Goal: Task Accomplishment & Management: Manage account settings

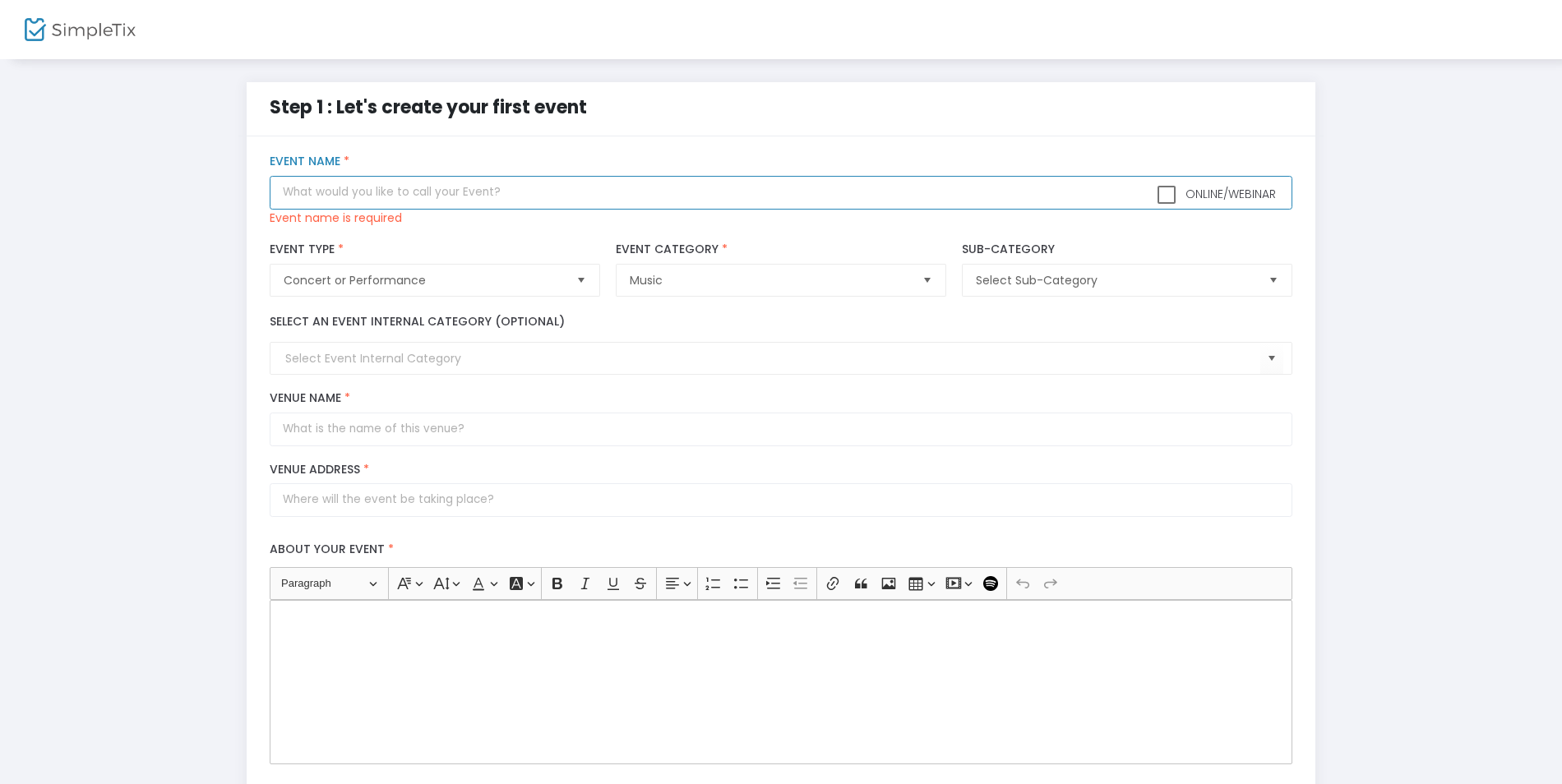
paste input "Winter Recital – Clave Music Academy""
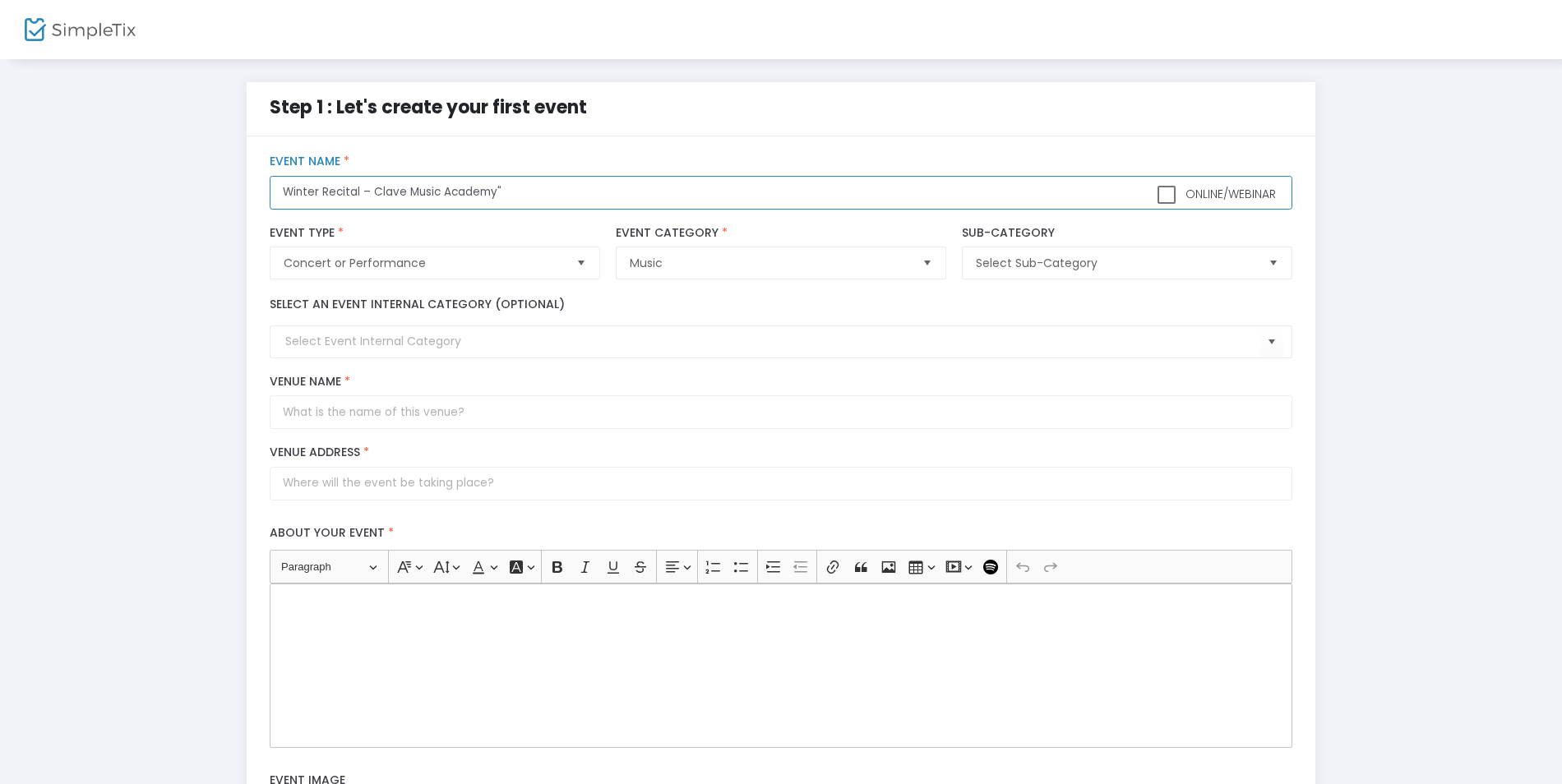
type input "Winter Recital – Clave Music Academy""
drag, startPoint x: 1155, startPoint y: 196, endPoint x: 1150, endPoint y: 206, distance: 11.2
click at [1158, 195] on span at bounding box center [1167, 195] width 18 height 18
click at [1166, 204] on input "Online/Webinar" at bounding box center [1166, 204] width 1 height 1
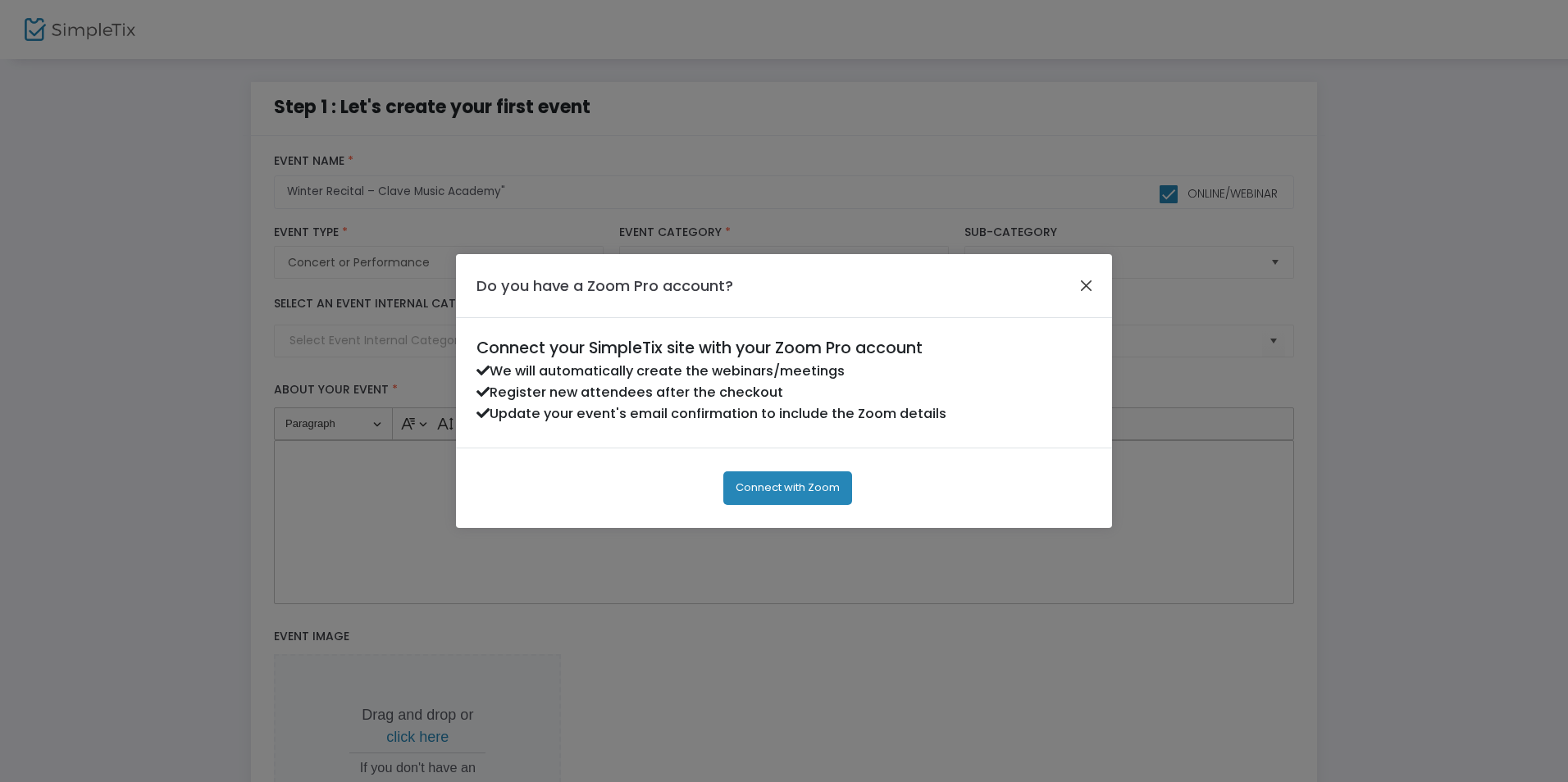
click at [1090, 290] on button "Close" at bounding box center [1086, 286] width 21 height 21
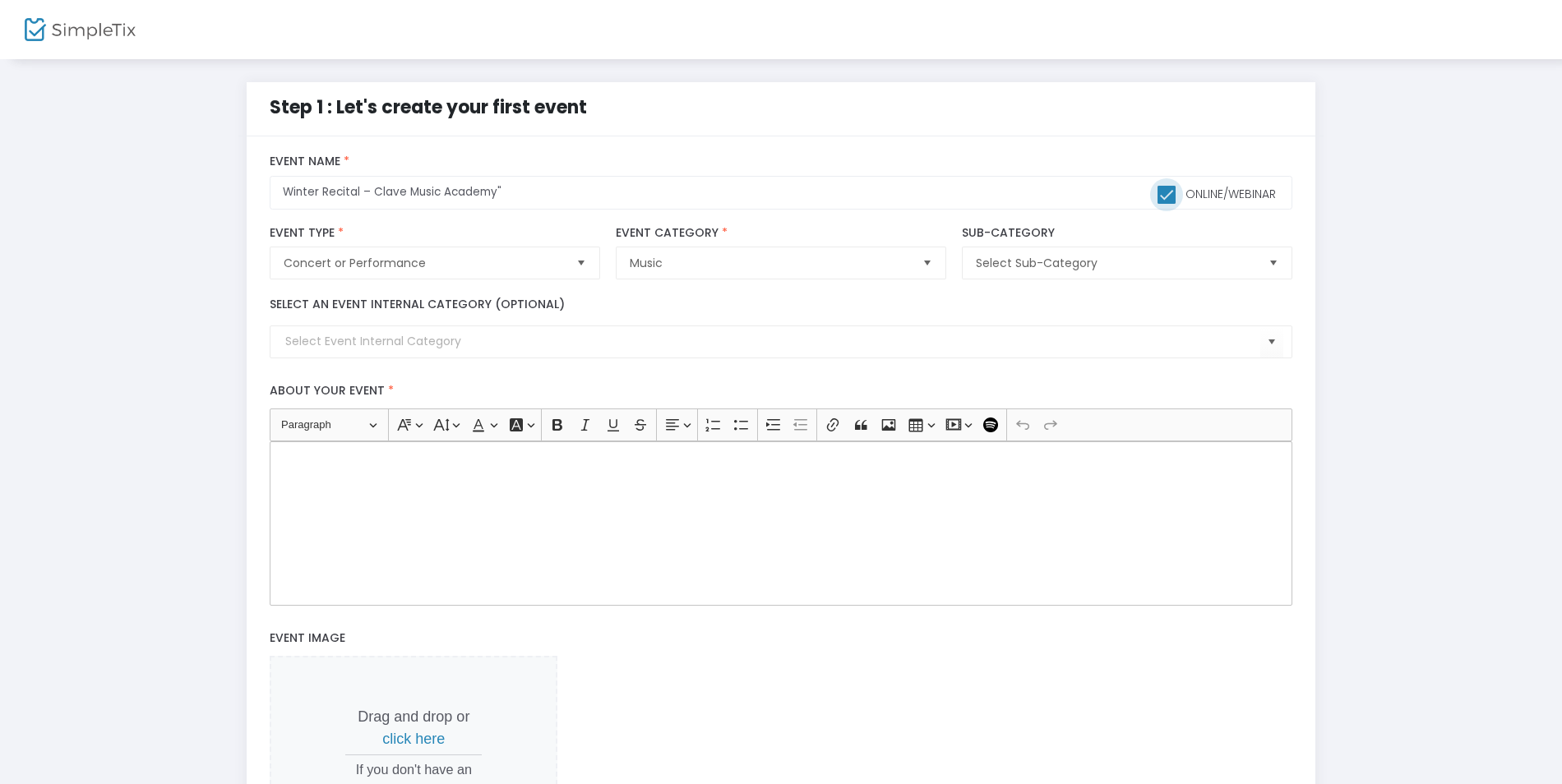
click at [1169, 194] on span at bounding box center [1167, 195] width 18 height 18
click at [1167, 204] on input "Online/Webinar" at bounding box center [1166, 204] width 1 height 1
checkbox input "false"
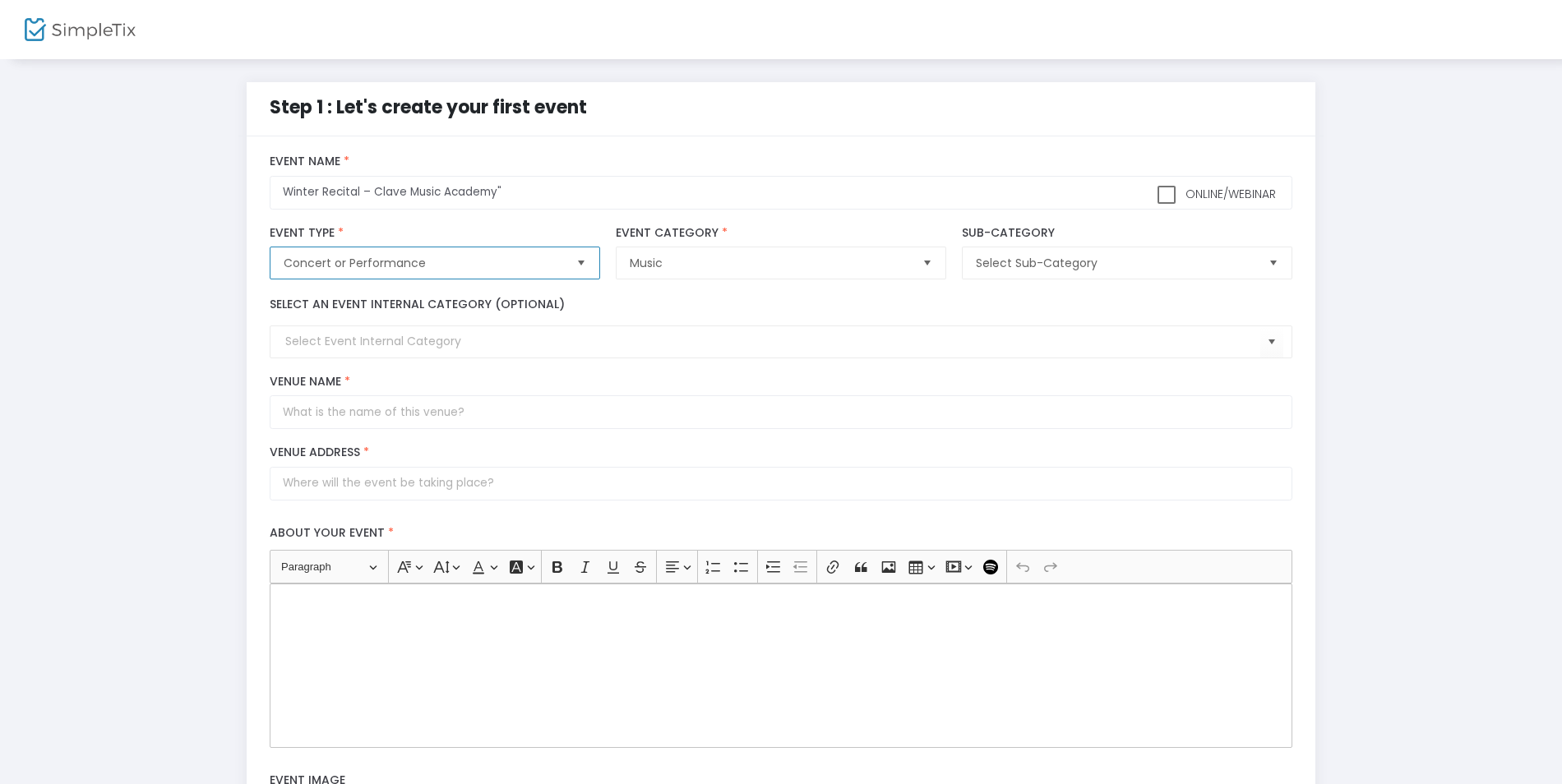
click at [436, 264] on span "Concert or Performance" at bounding box center [422, 263] width 279 height 17
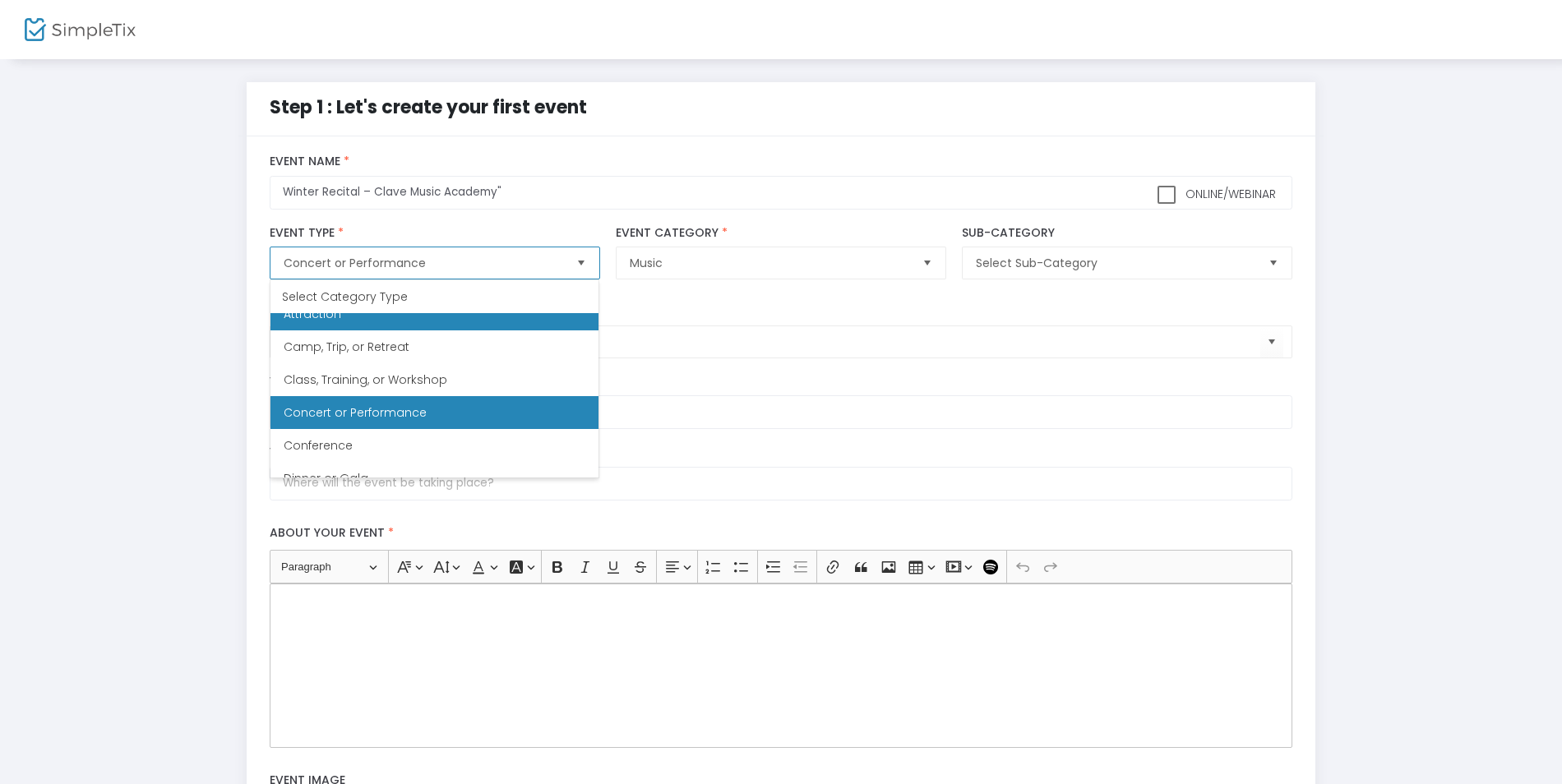
scroll to position [82, 0]
click at [465, 412] on Performance "Concert or Performance" at bounding box center [435, 411] width 328 height 33
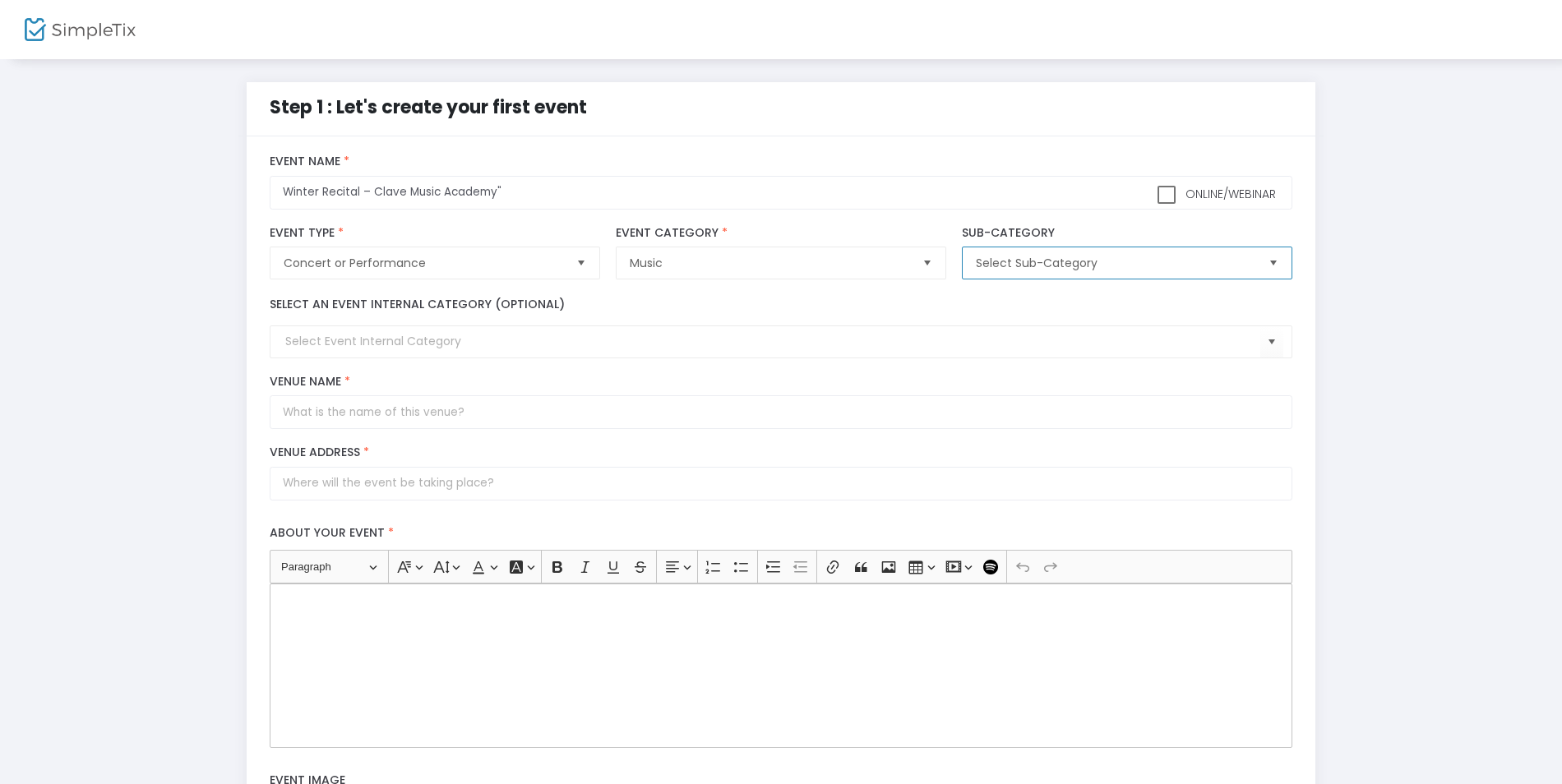
click at [1058, 262] on span "Select Sub-Category" at bounding box center [1115, 263] width 279 height 17
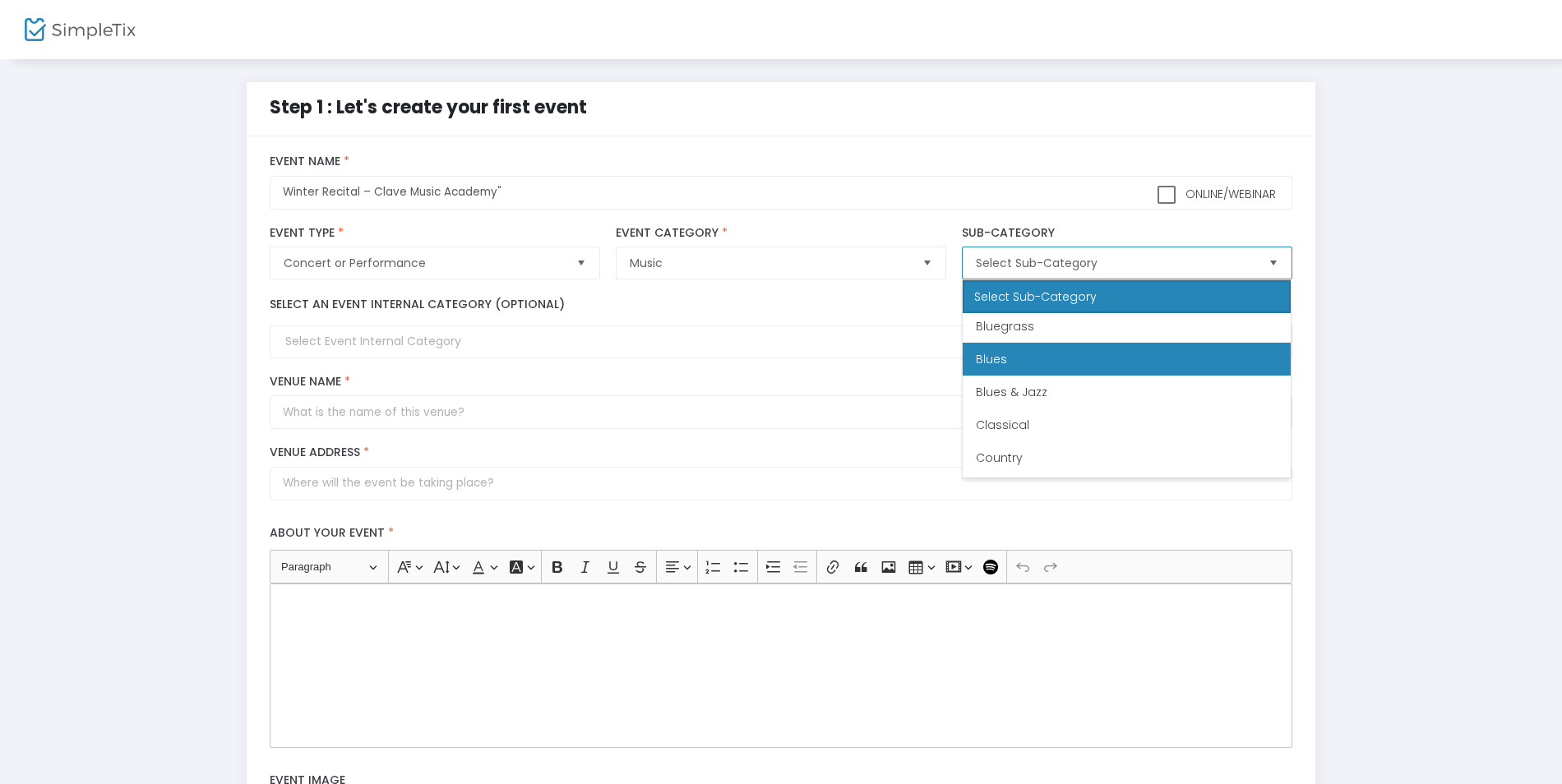
scroll to position [132, 0]
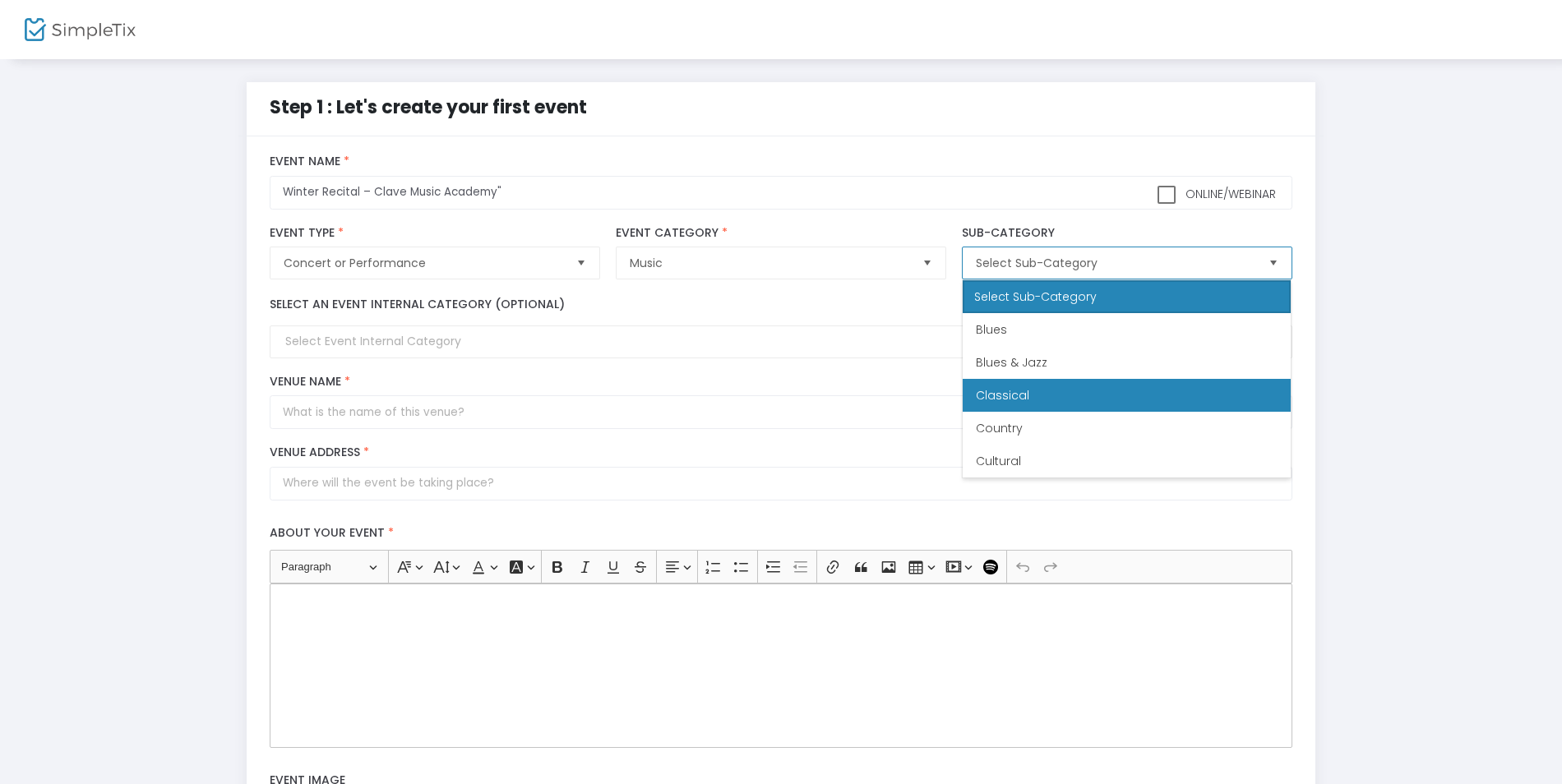
click at [1054, 402] on li "Classical" at bounding box center [1126, 396] width 328 height 33
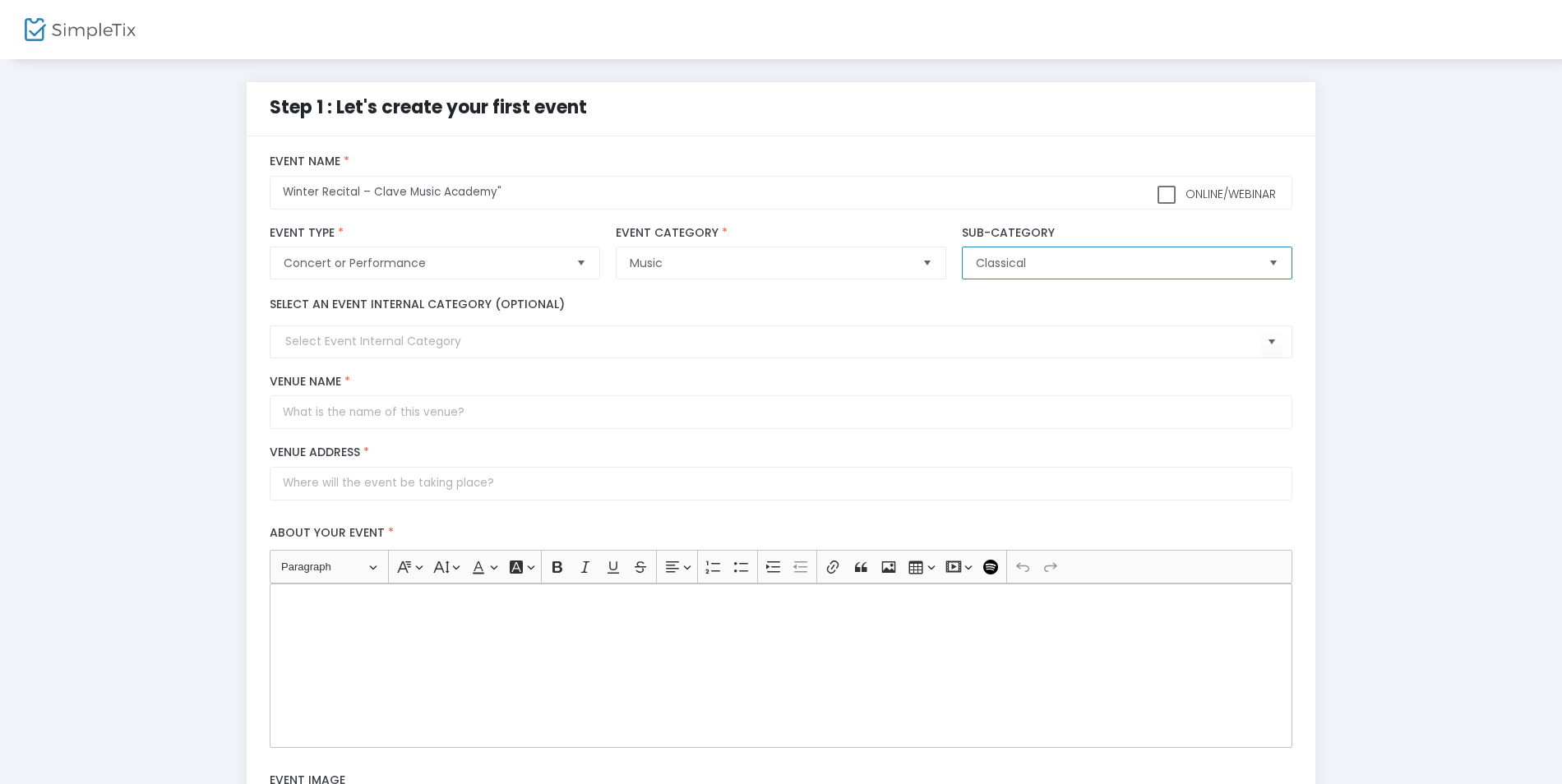
click at [1154, 266] on span "Classical" at bounding box center [1115, 263] width 279 height 17
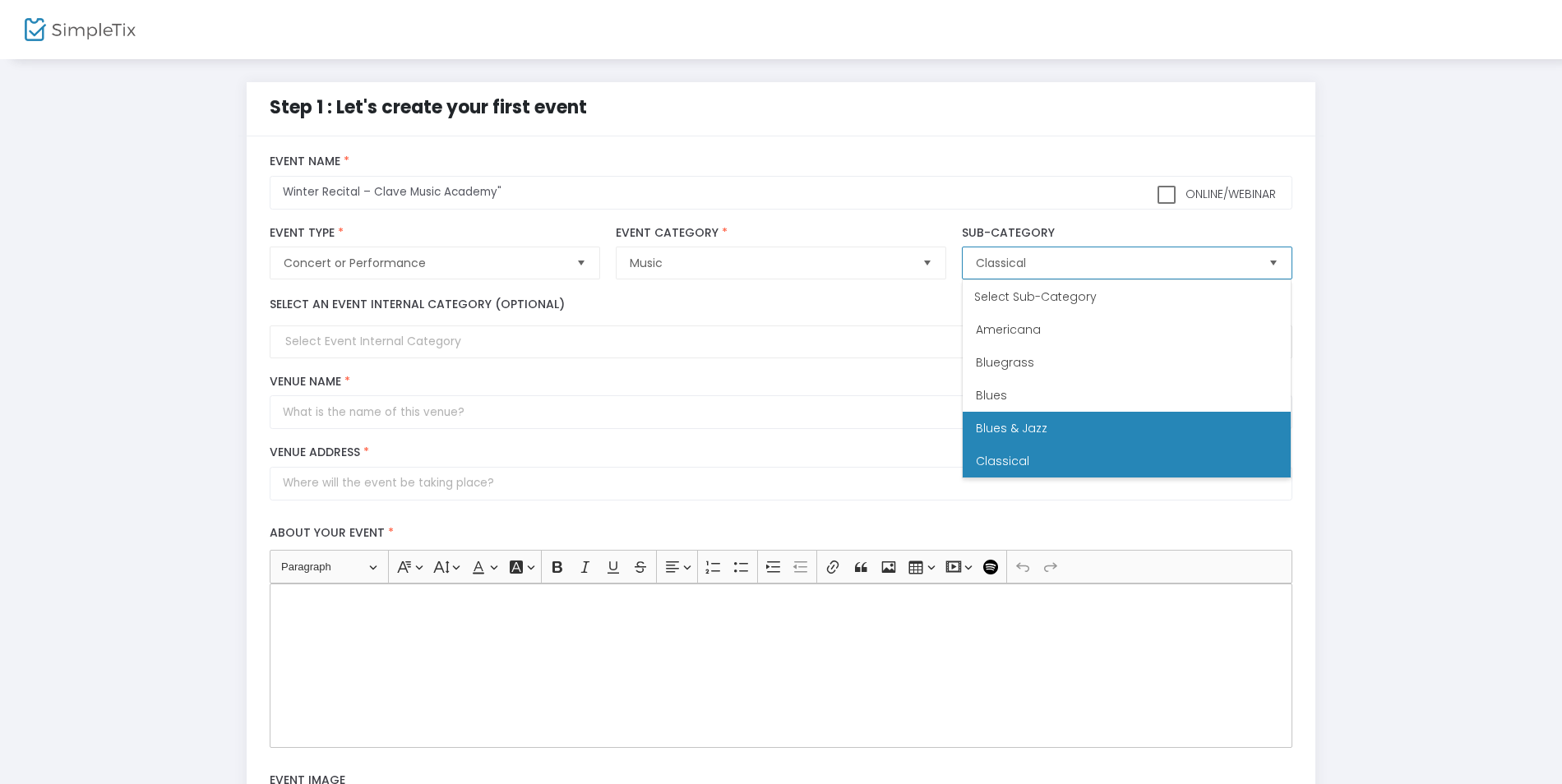
scroll to position [0, 0]
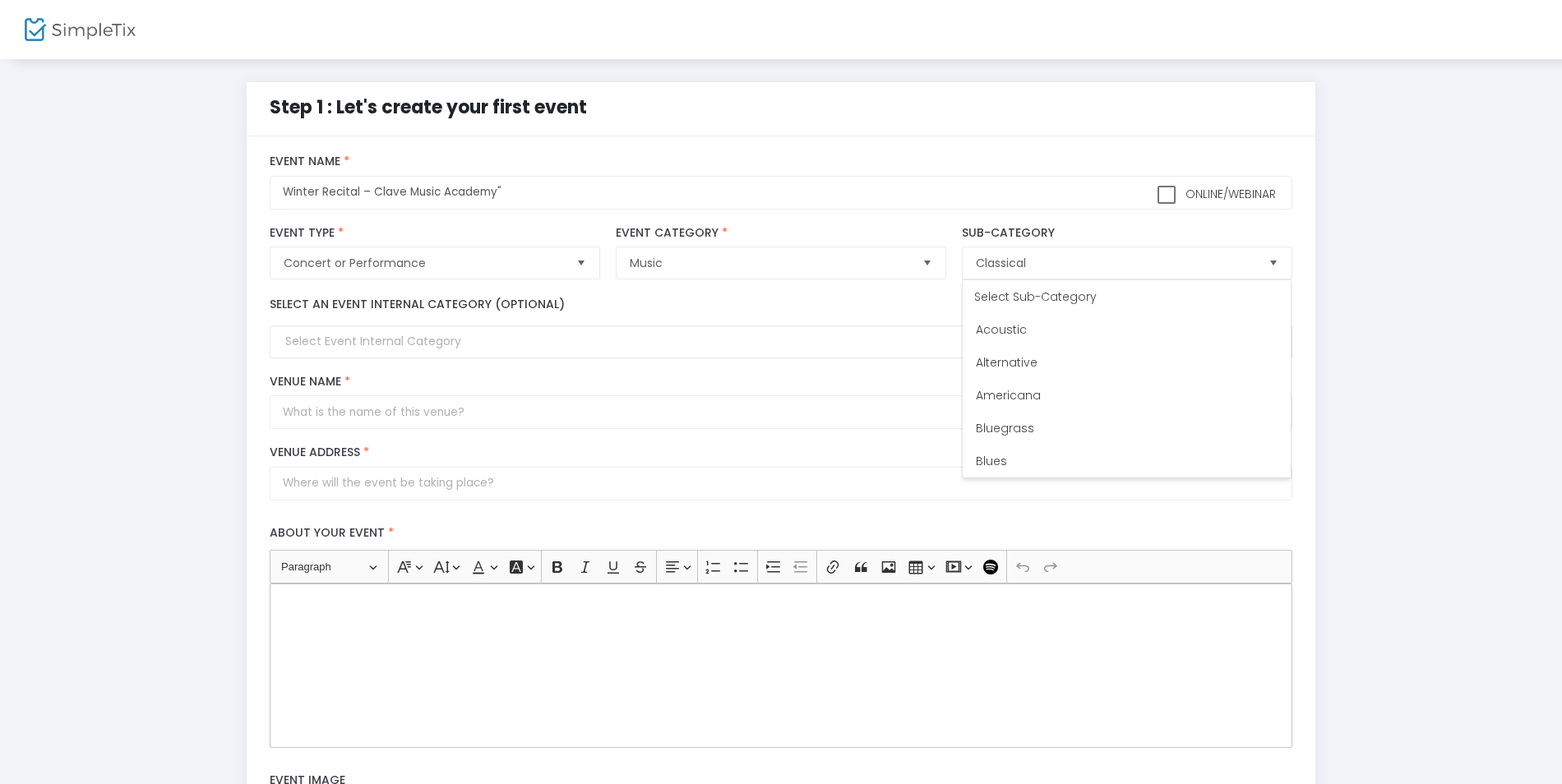
click at [1333, 536] on div "Step 1 : Let's create your first event title : Winter Recital – Clave Music Aca…" at bounding box center [781, 607] width 1512 height 1051
click at [438, 349] on input at bounding box center [772, 341] width 974 height 17
click at [742, 354] on kendo-combobox at bounding box center [781, 342] width 1022 height 33
click at [1275, 346] on span "Select" at bounding box center [1271, 342] width 27 height 27
click at [1265, 349] on span "Select" at bounding box center [1271, 342] width 27 height 27
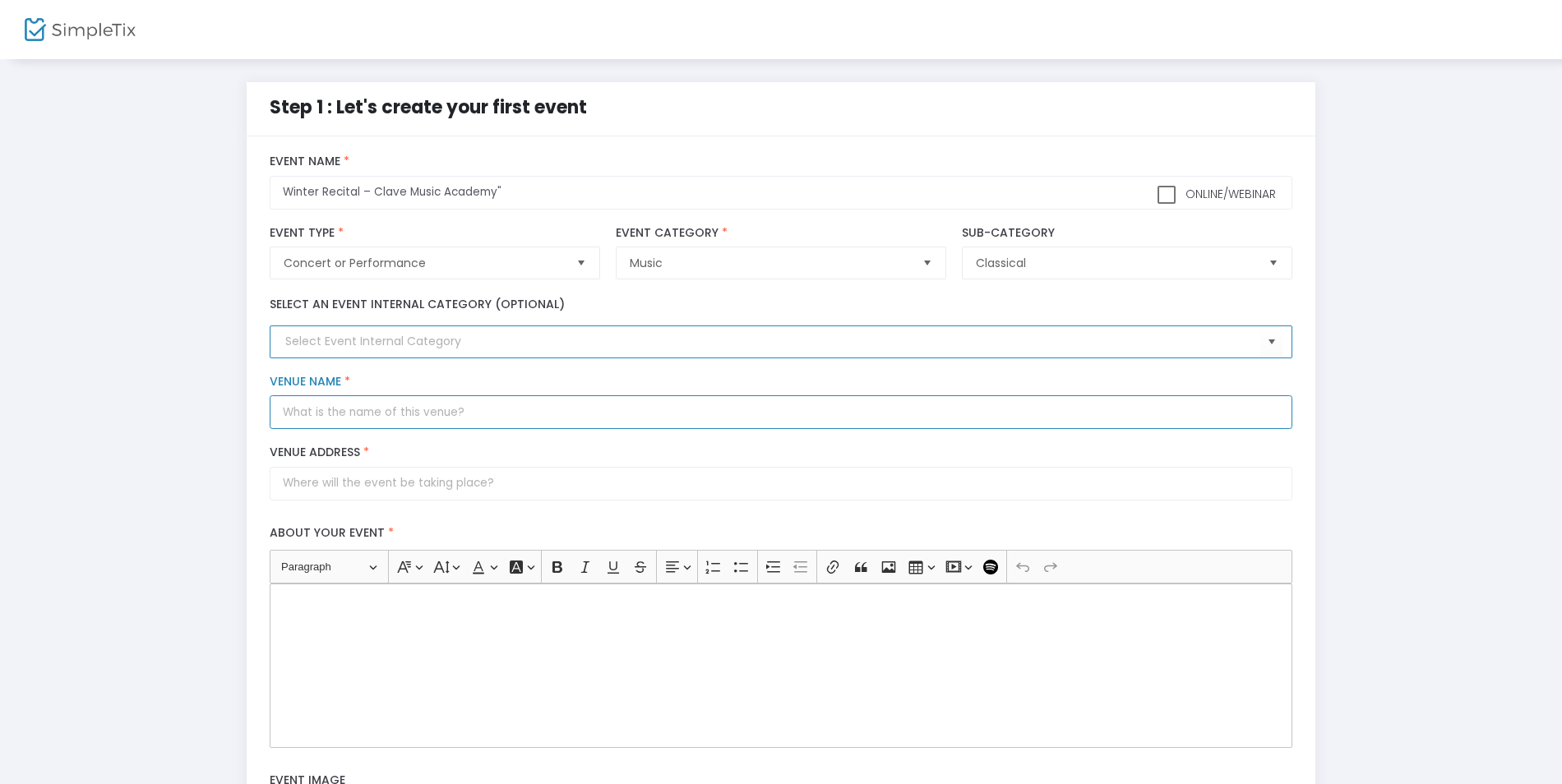
click at [469, 415] on input "Venue Name *" at bounding box center [781, 411] width 1022 height 34
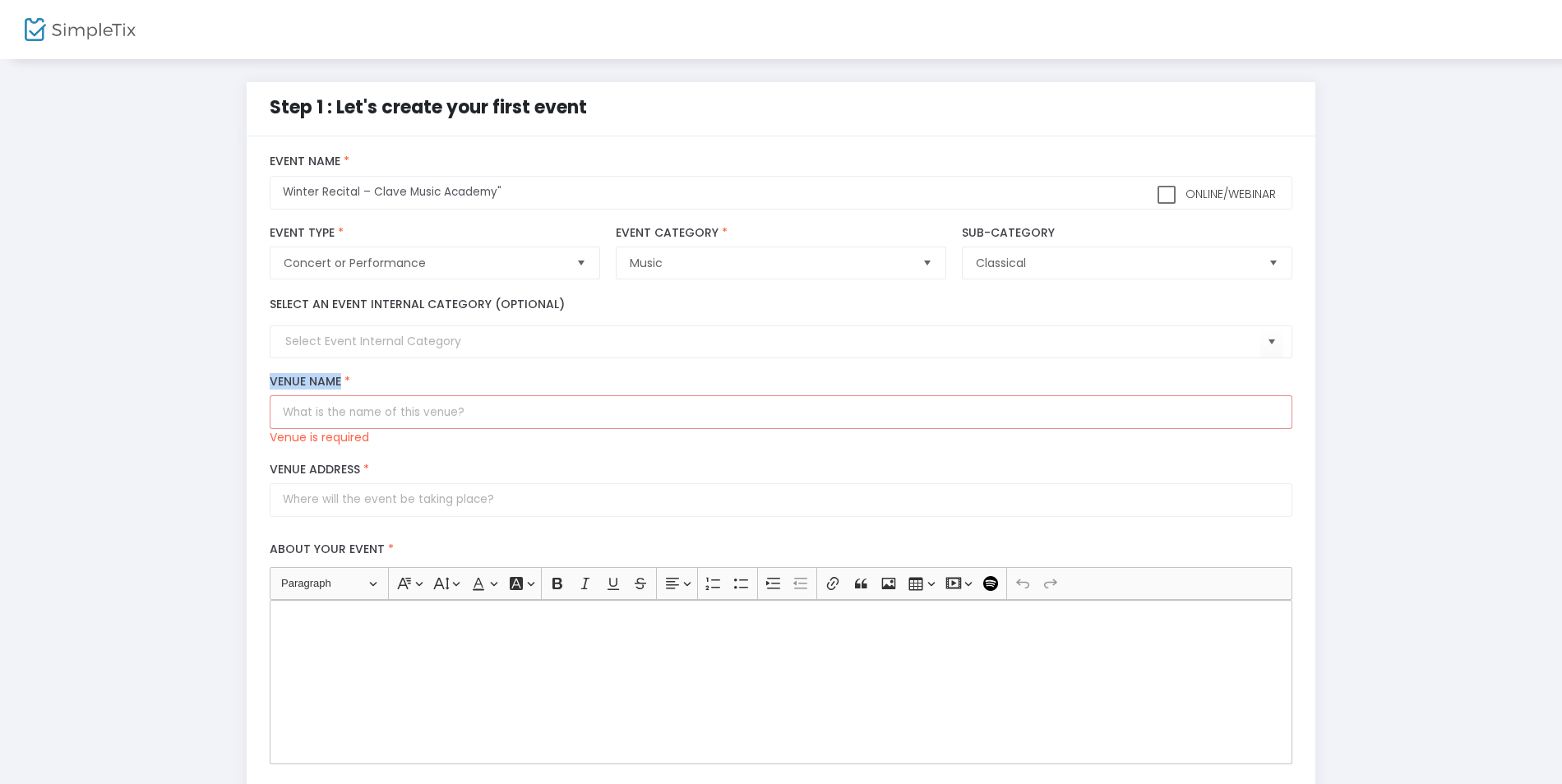
drag, startPoint x: 347, startPoint y: 379, endPoint x: 269, endPoint y: 378, distance: 78.0
click at [269, 378] on div "Venue Name * Venue is required" at bounding box center [782, 411] width 1039 height 71
click at [396, 415] on input "Nombre del lugar *" at bounding box center [781, 411] width 1022 height 34
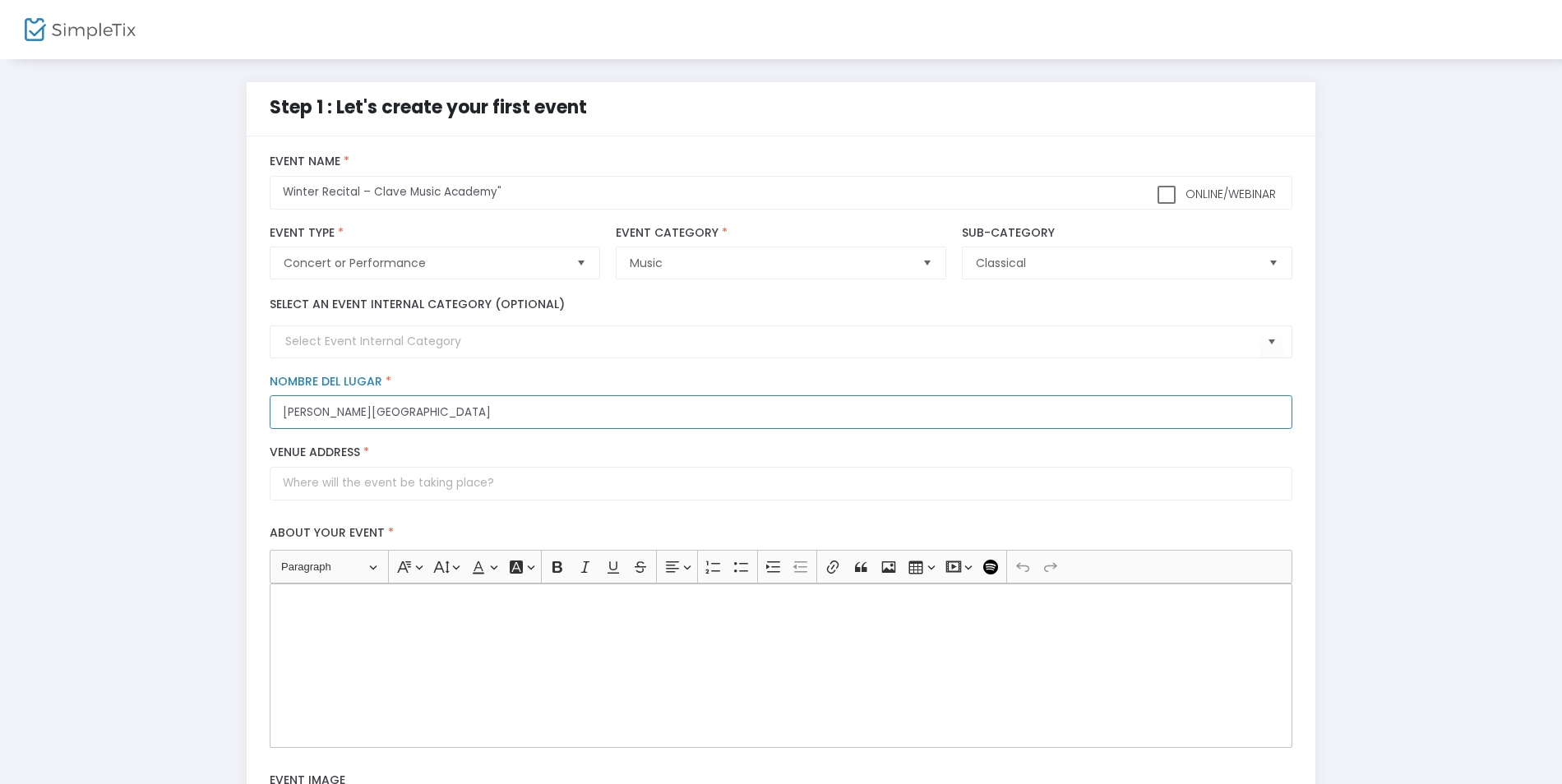
type input "William V. Musto Cultural Center"
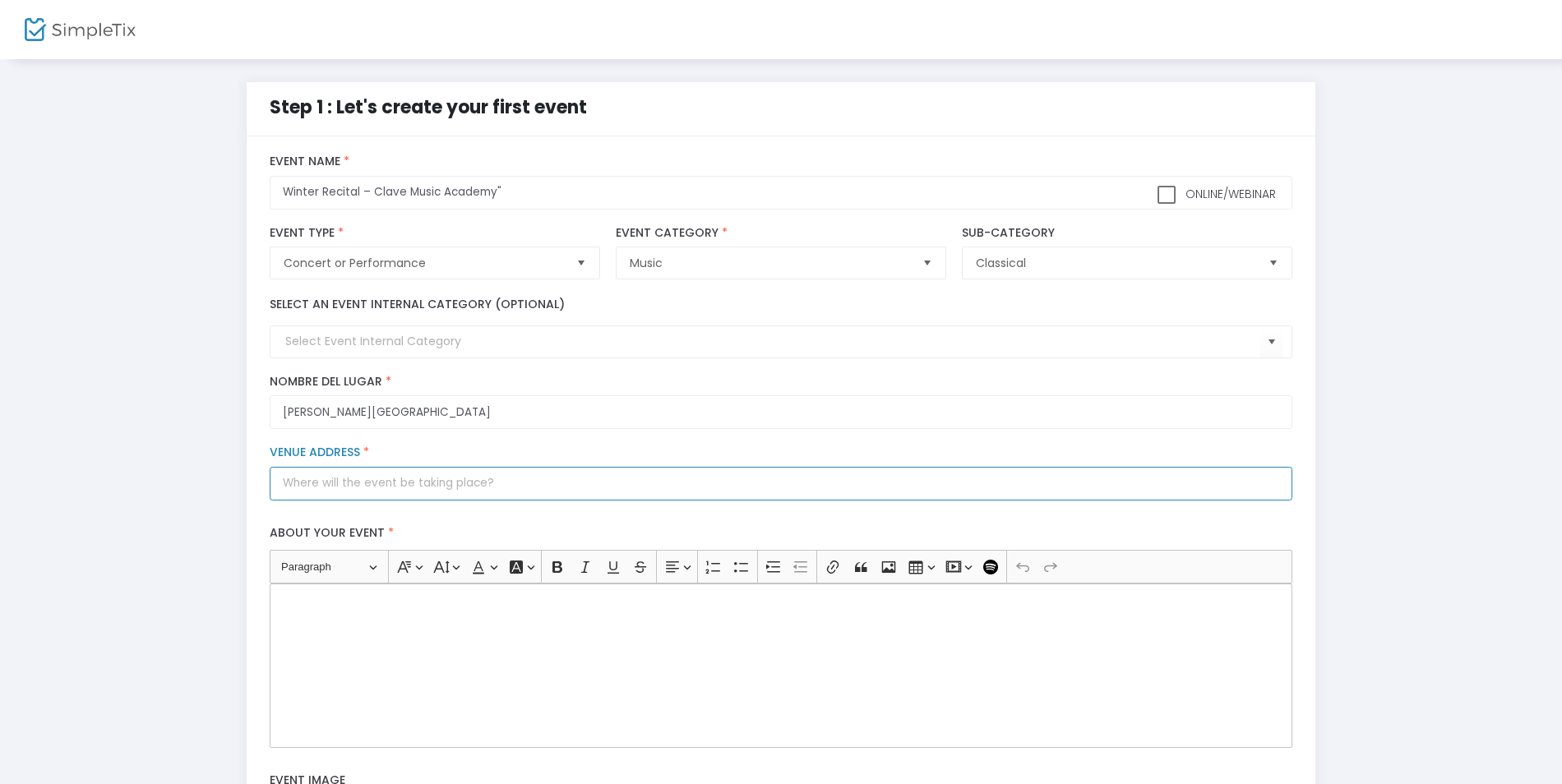
click at [390, 490] on input "Venue Address *" at bounding box center [781, 483] width 1022 height 34
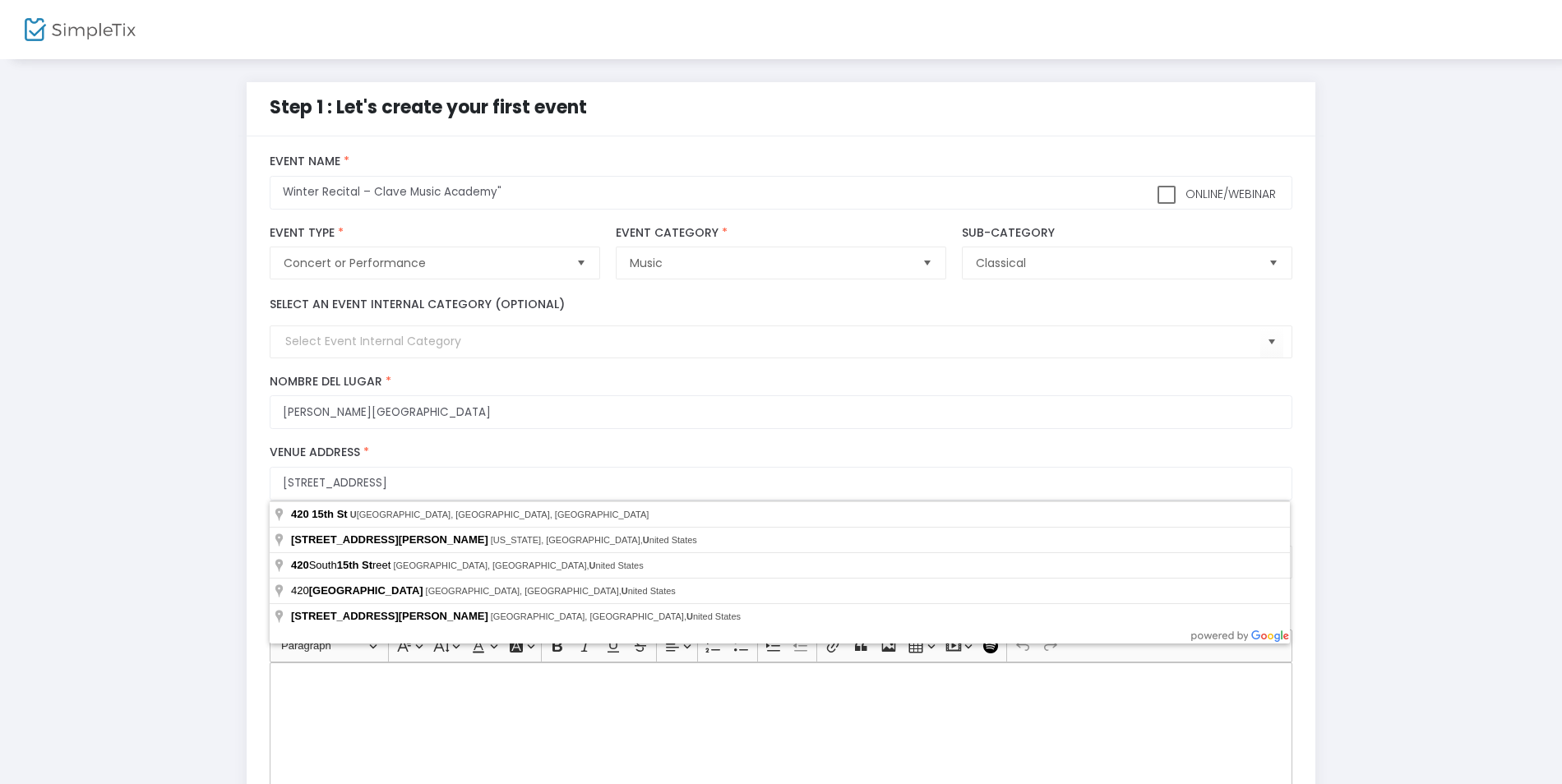
type input "420 15th Street"
type input "Union City"
type input "07087"
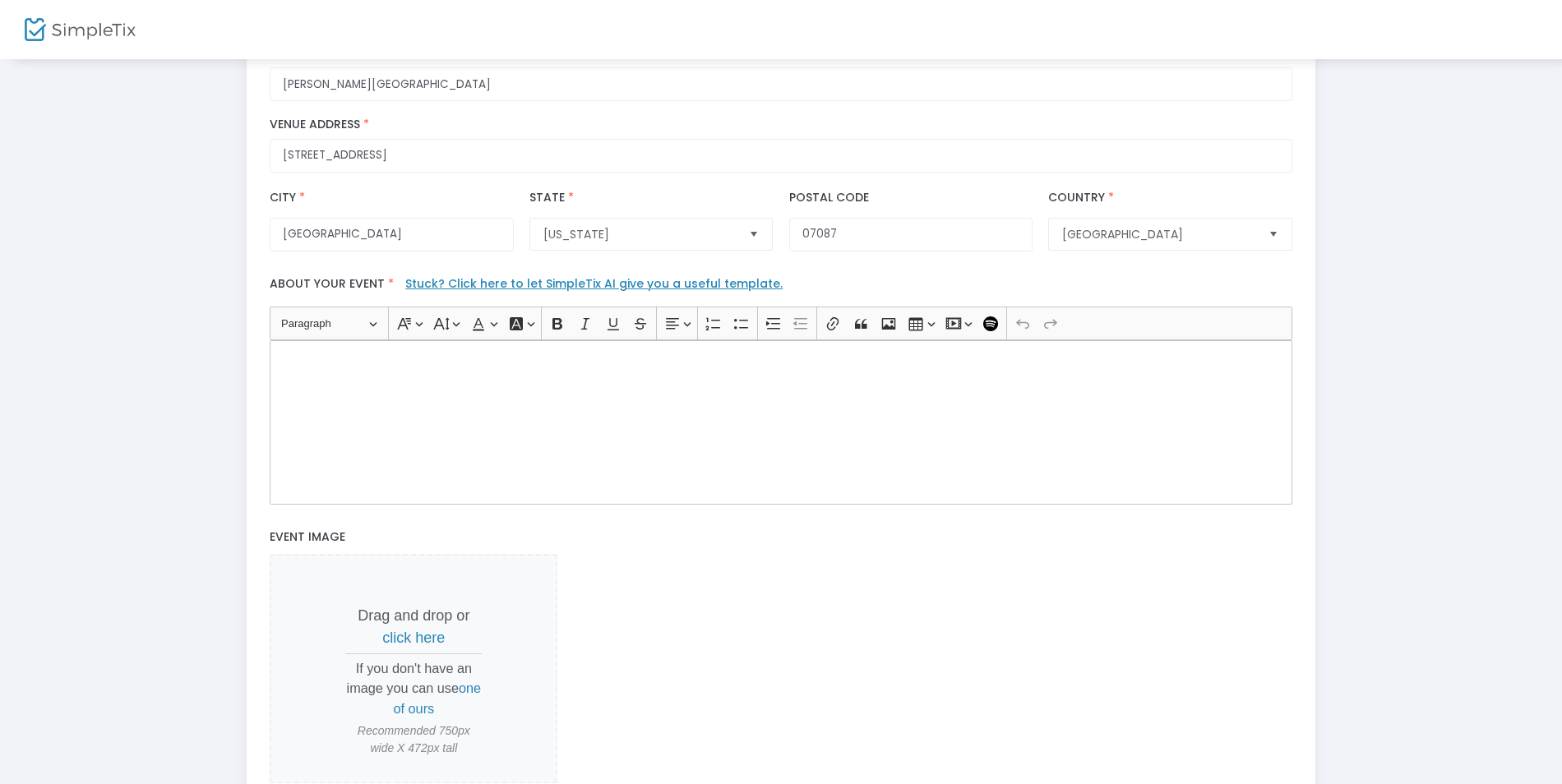
scroll to position [493, 0]
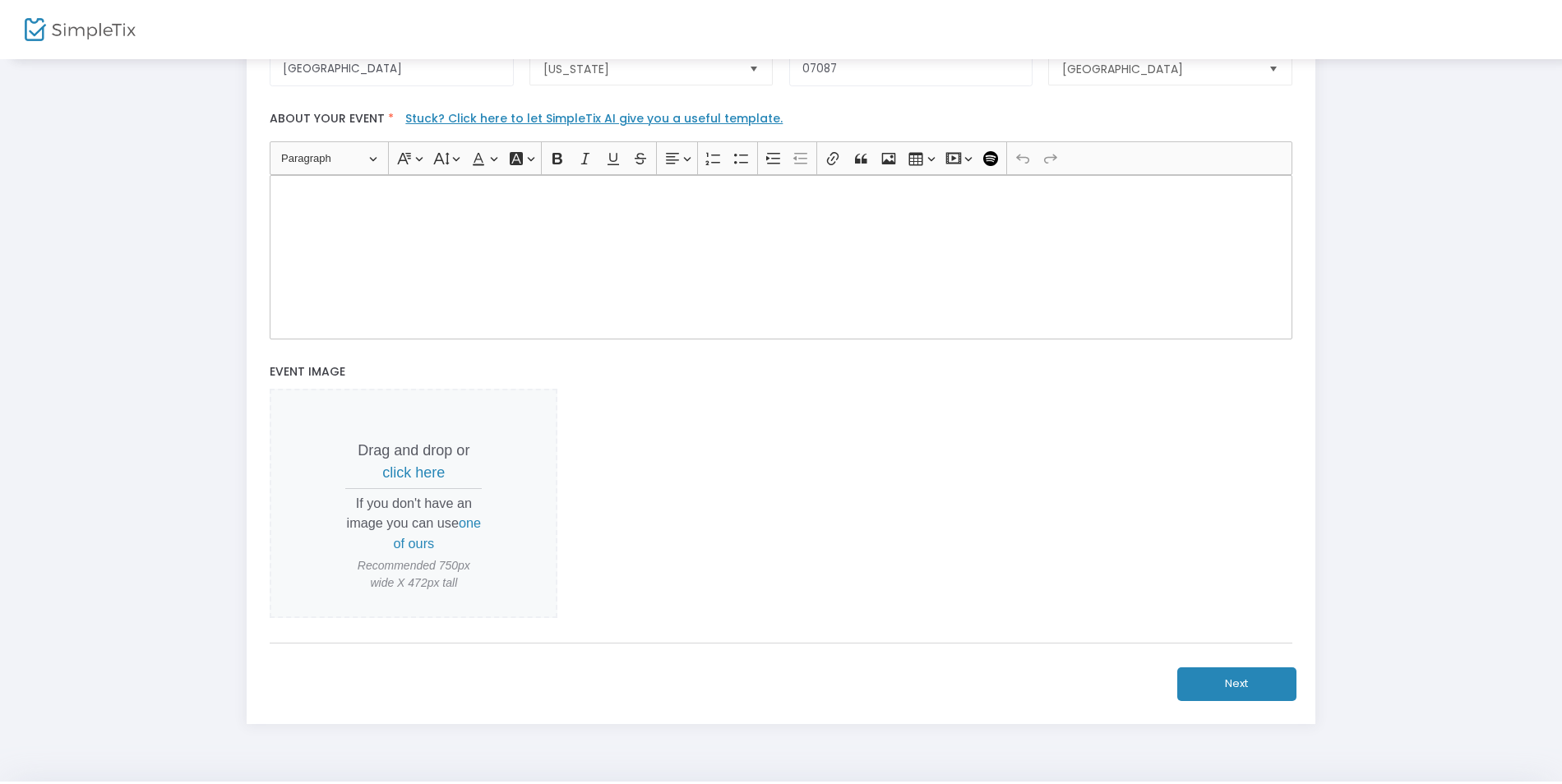
click at [447, 120] on link "Stuck? Click here to let SimpleTix AI give you a useful template." at bounding box center [594, 118] width 378 height 17
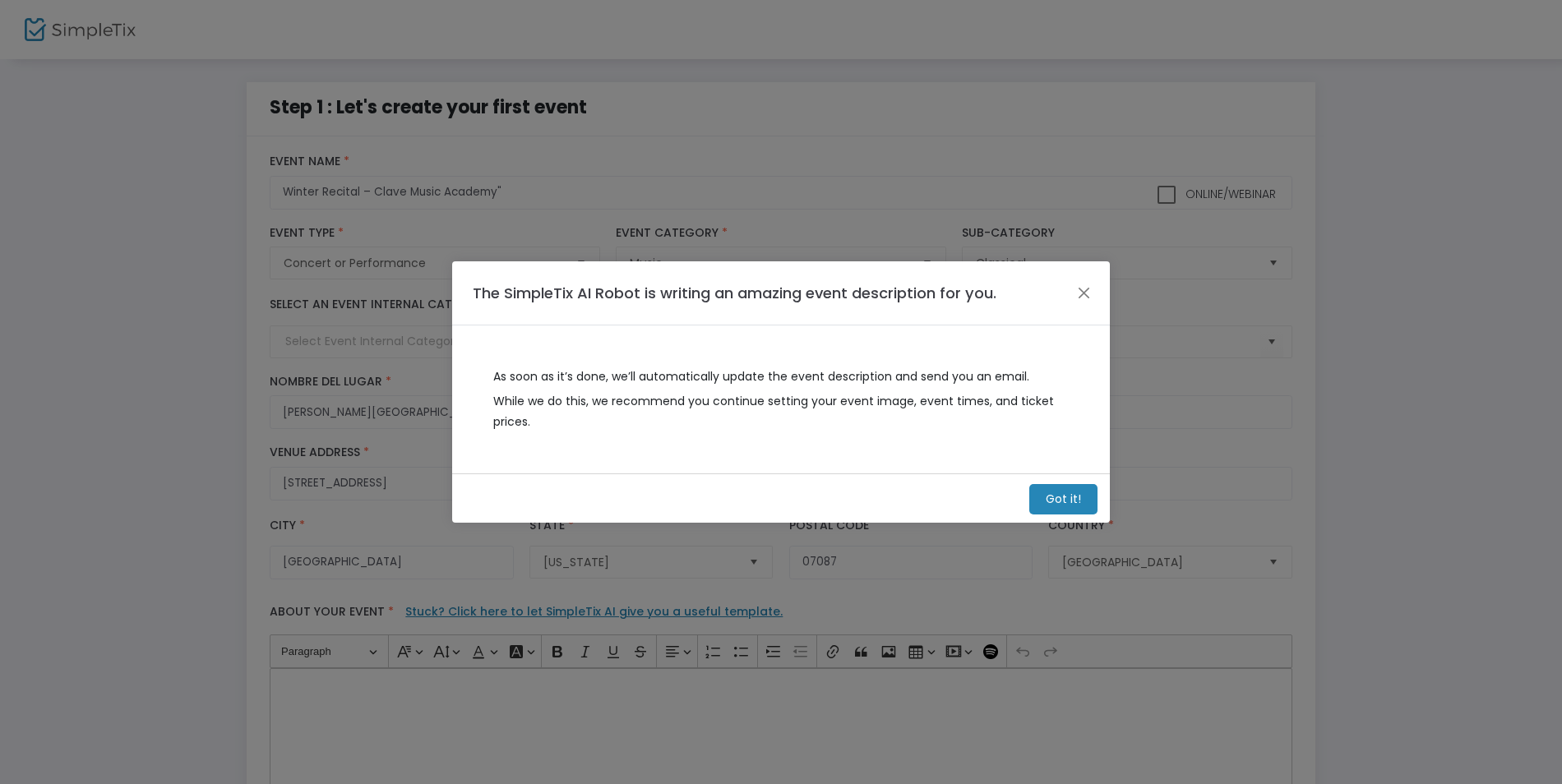
scroll to position [0, 0]
drag, startPoint x: 495, startPoint y: 370, endPoint x: 546, endPoint y: 436, distance: 83.4
click at [546, 436] on div "As soon as it’s done, we’ll automatically update the event description and send…" at bounding box center [786, 399] width 616 height 107
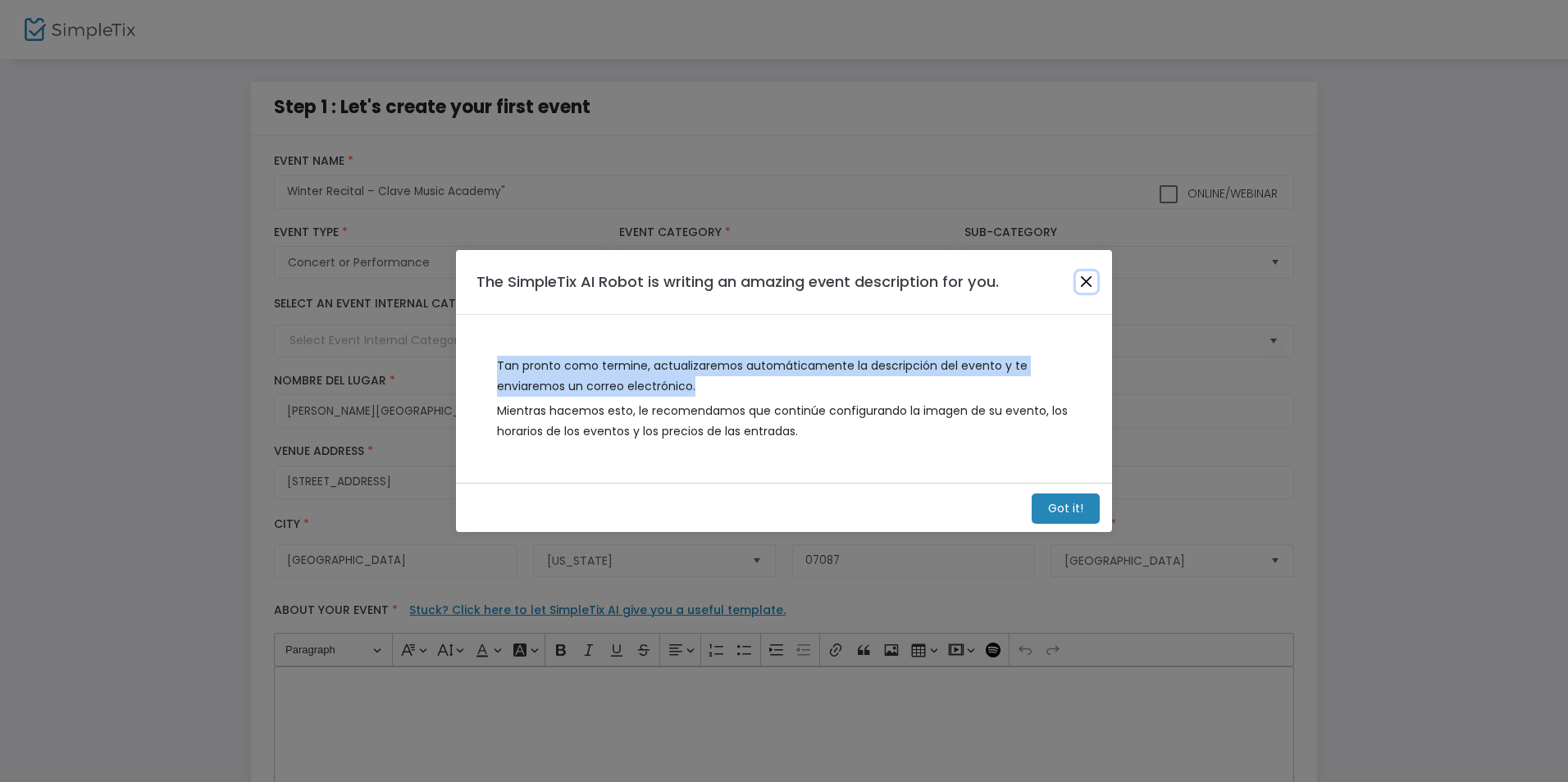
click at [1076, 284] on button "Close" at bounding box center [1086, 282] width 21 height 21
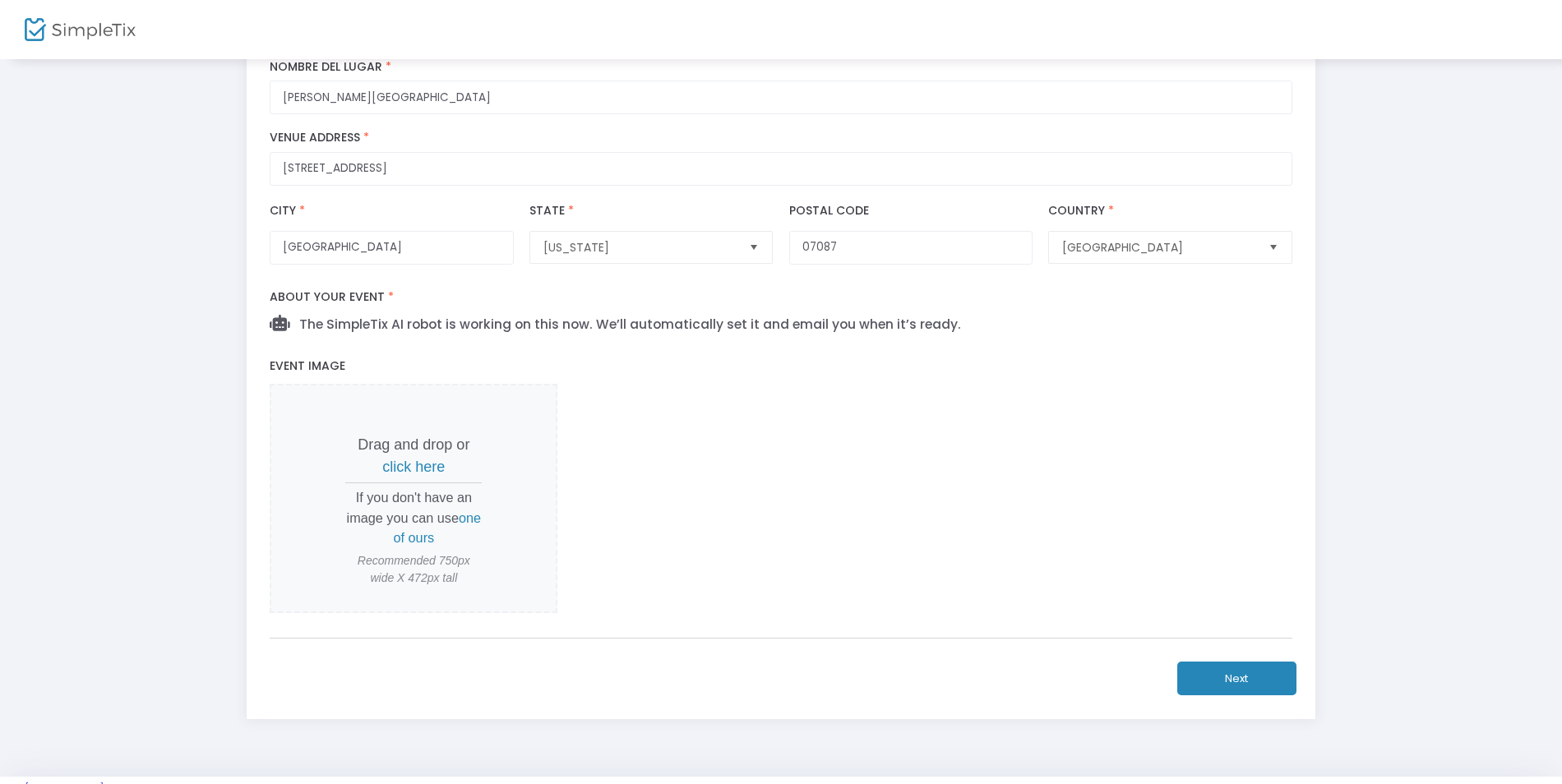
scroll to position [357, 0]
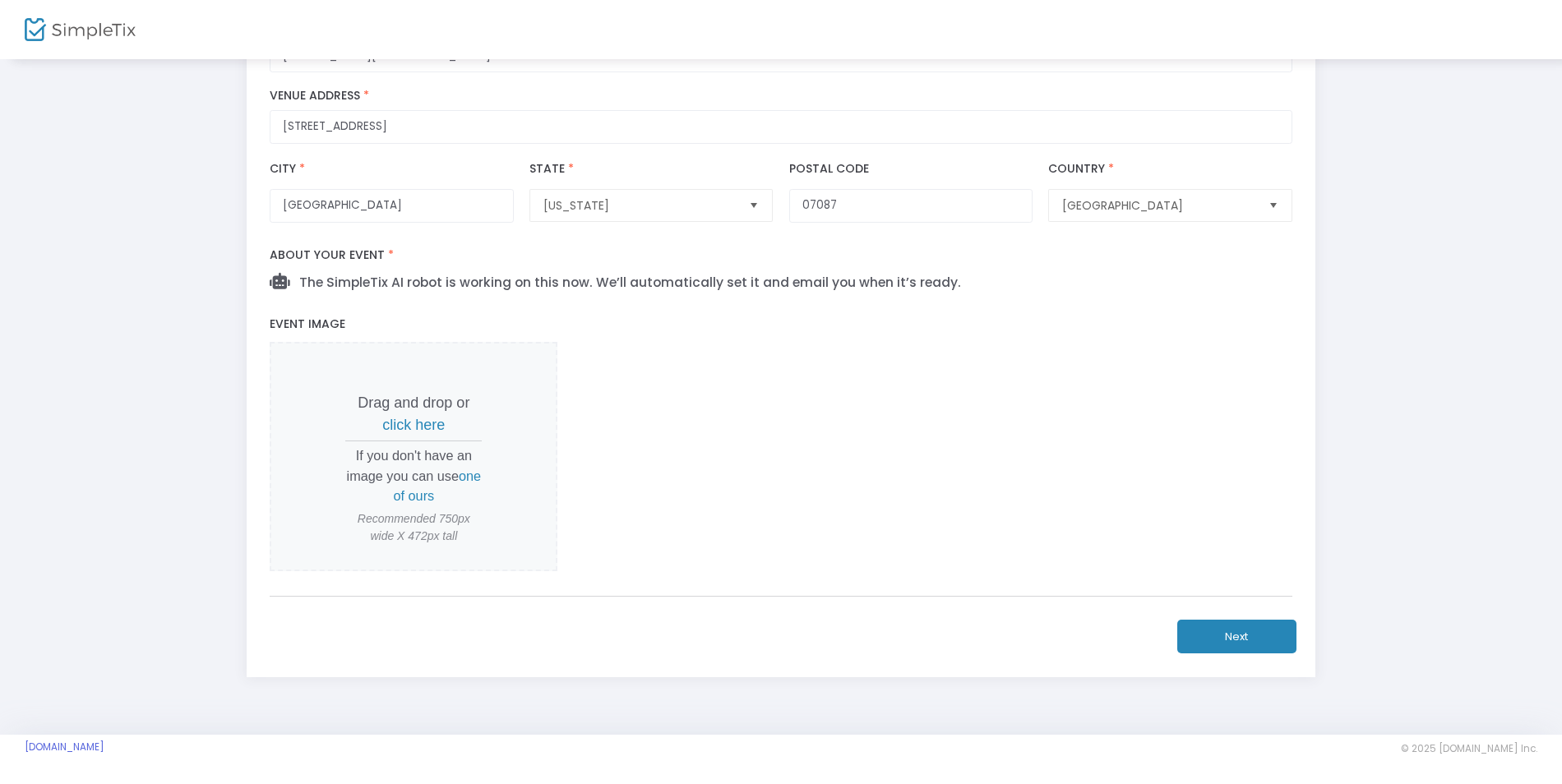
click at [1223, 634] on button "Next" at bounding box center [1237, 636] width 119 height 34
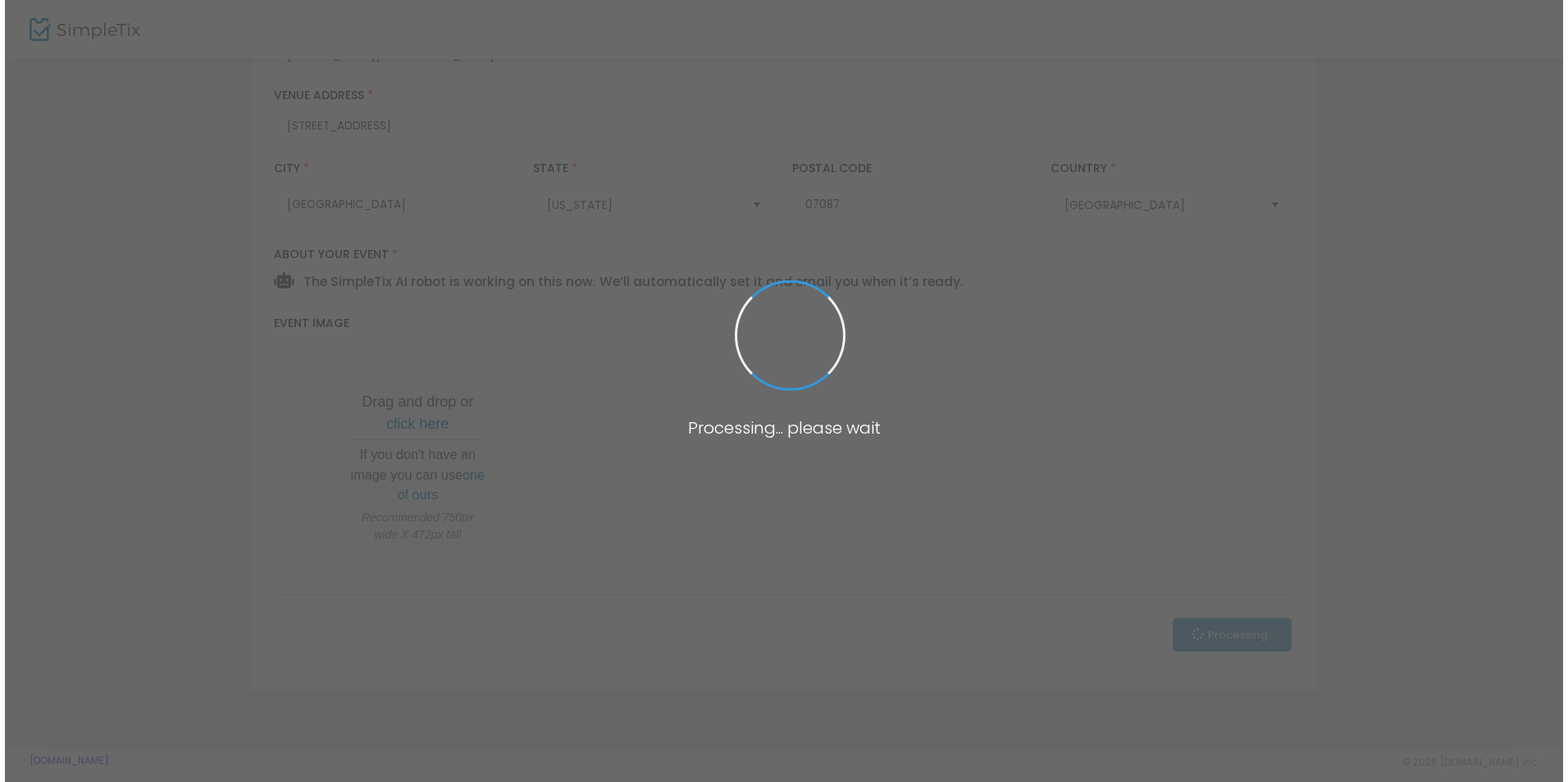
scroll to position [0, 0]
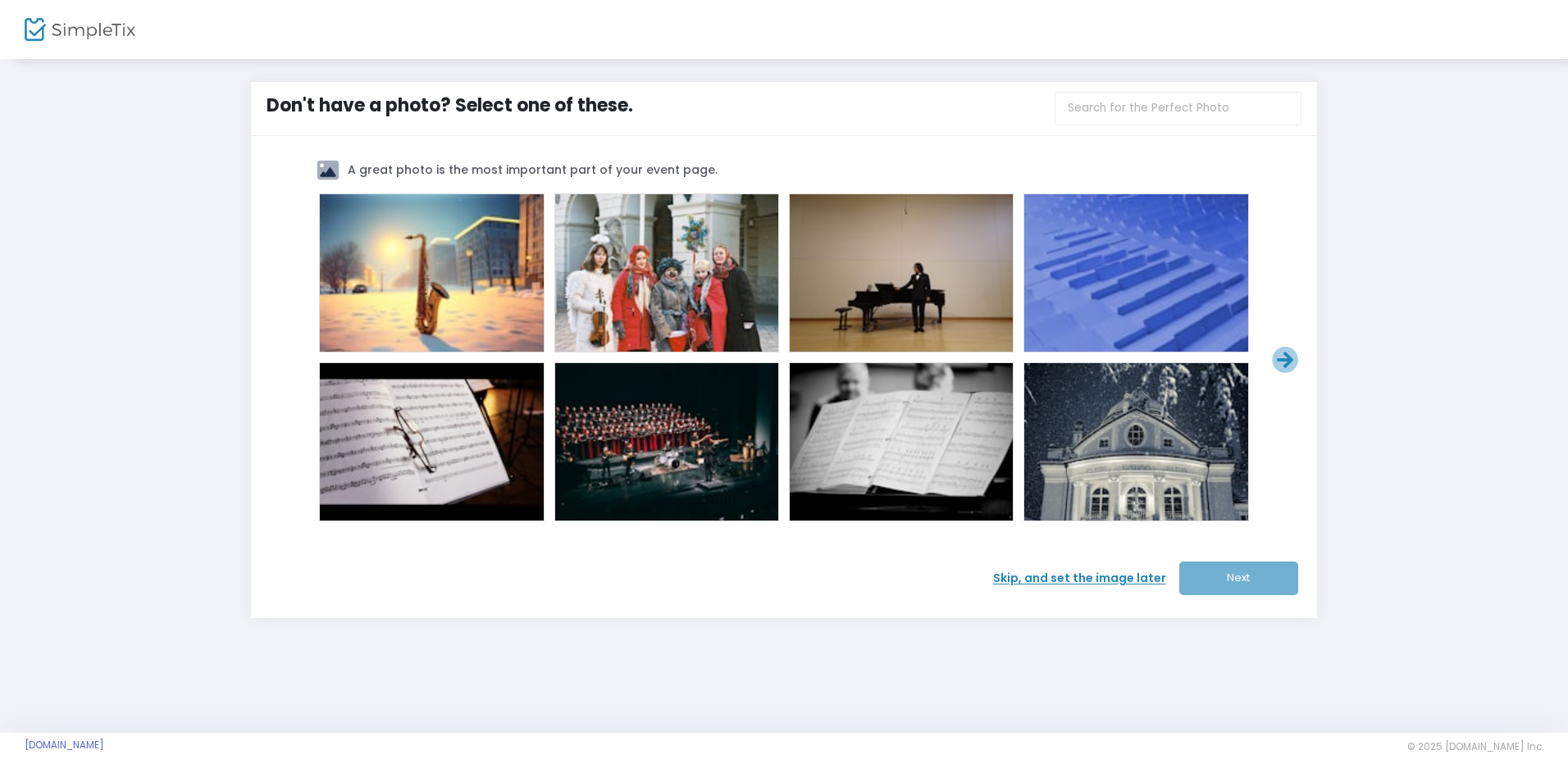
click at [1137, 583] on span "Skip, and set the image later" at bounding box center [1086, 578] width 186 height 17
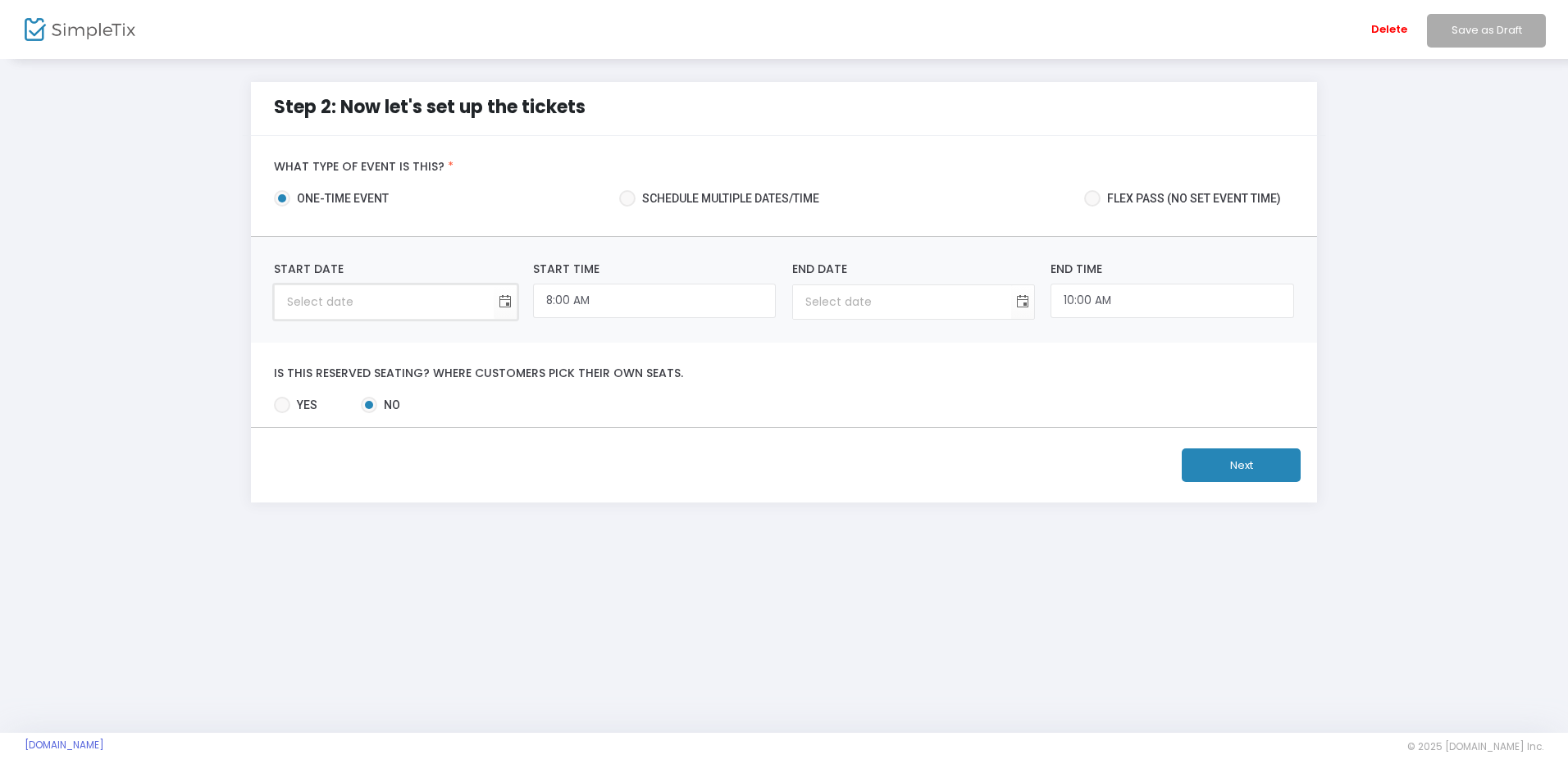
type input "month/day/year"
drag, startPoint x: 440, startPoint y: 310, endPoint x: 455, endPoint y: 308, distance: 15.1
click at [441, 310] on input "month/day/year" at bounding box center [384, 301] width 218 height 34
click at [505, 301] on span "Toggle calendar" at bounding box center [505, 301] width 27 height 27
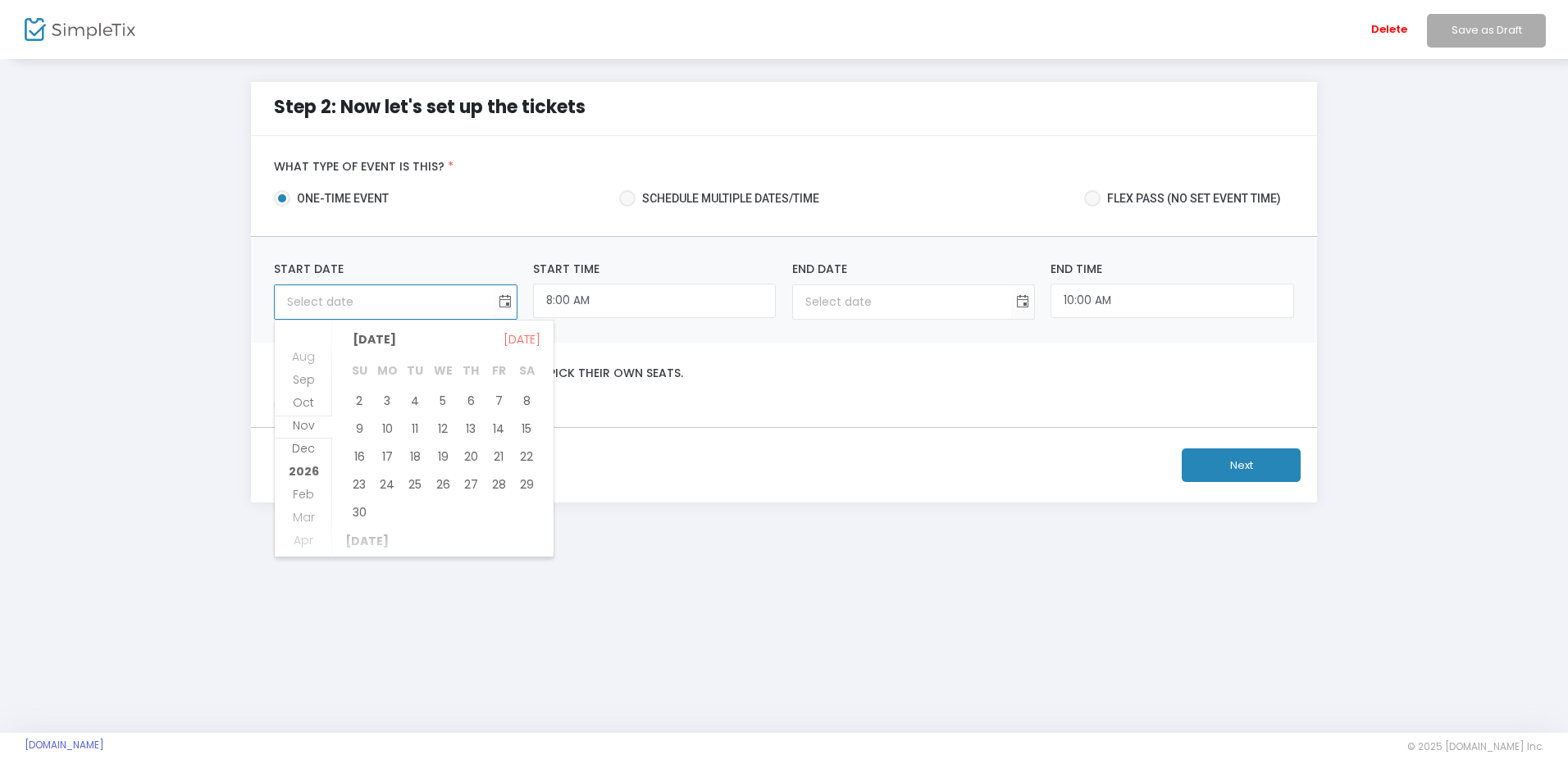
scroll to position [656, 0]
click at [525, 455] on span "22" at bounding box center [526, 453] width 28 height 28
type input "11/22/2025"
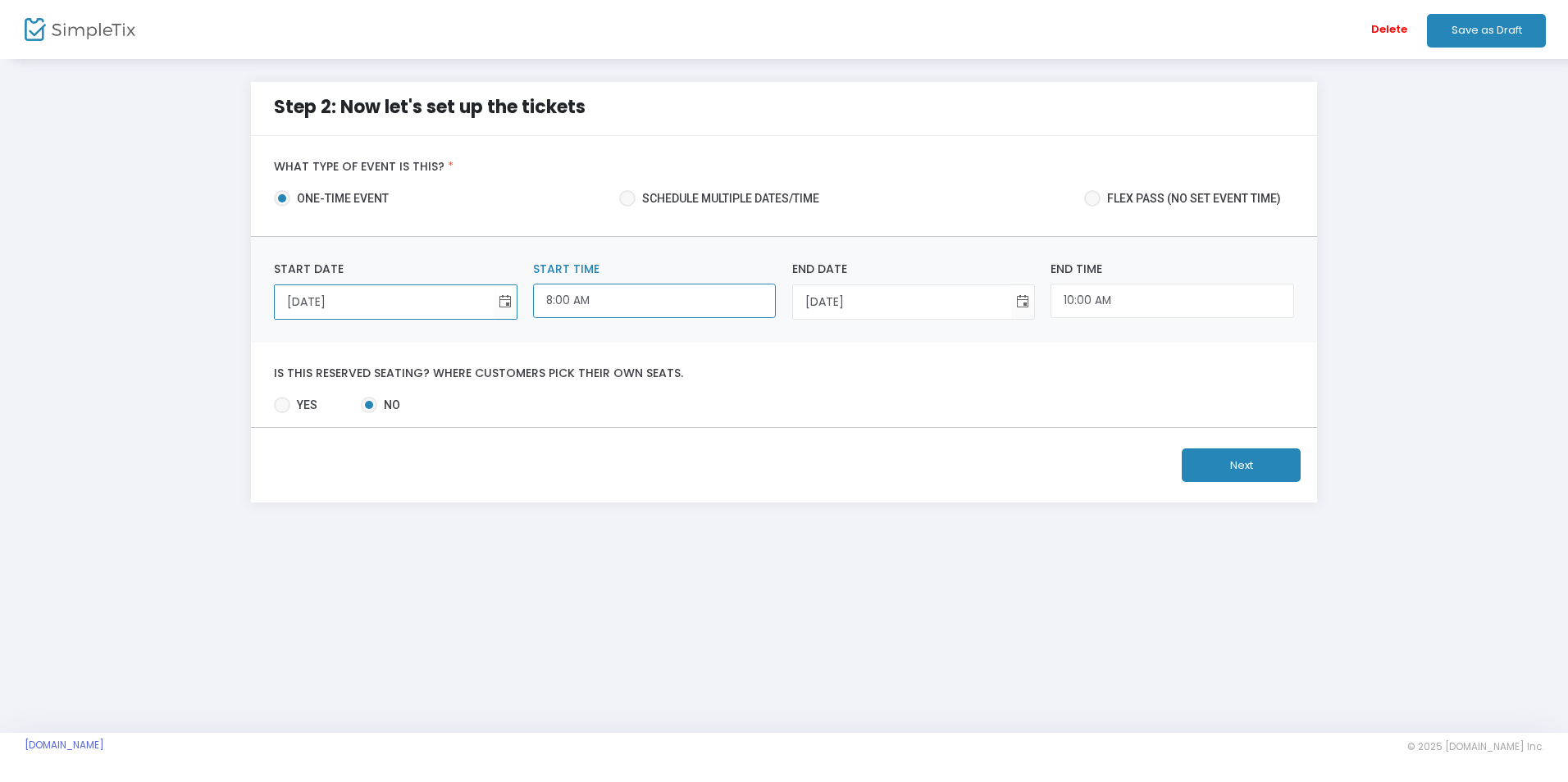
click at [741, 309] on input "8:00 AM" at bounding box center [654, 301] width 243 height 36
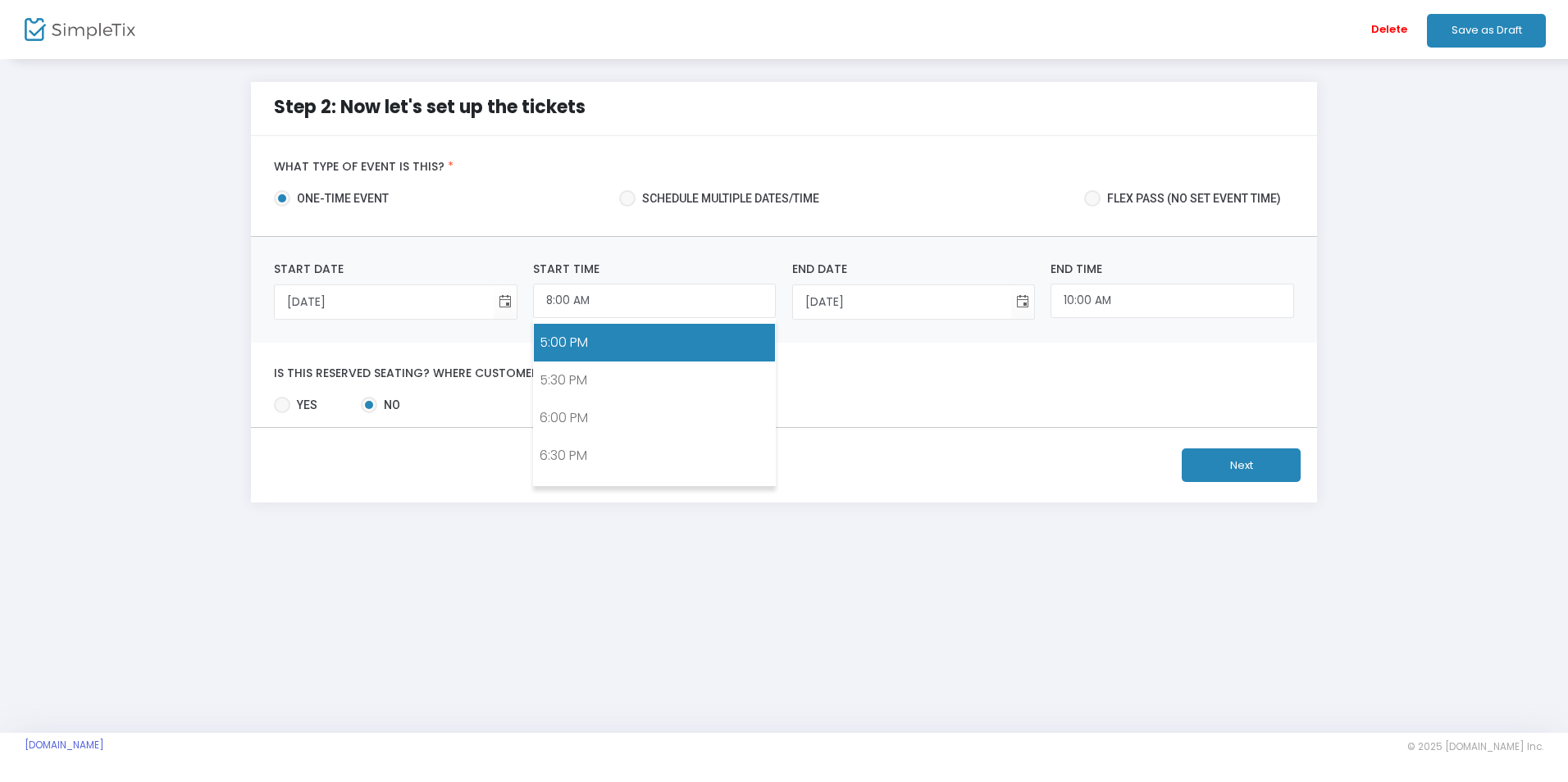
click at [620, 350] on link "5:00 PM" at bounding box center [654, 343] width 241 height 38
type input "5:00 PM"
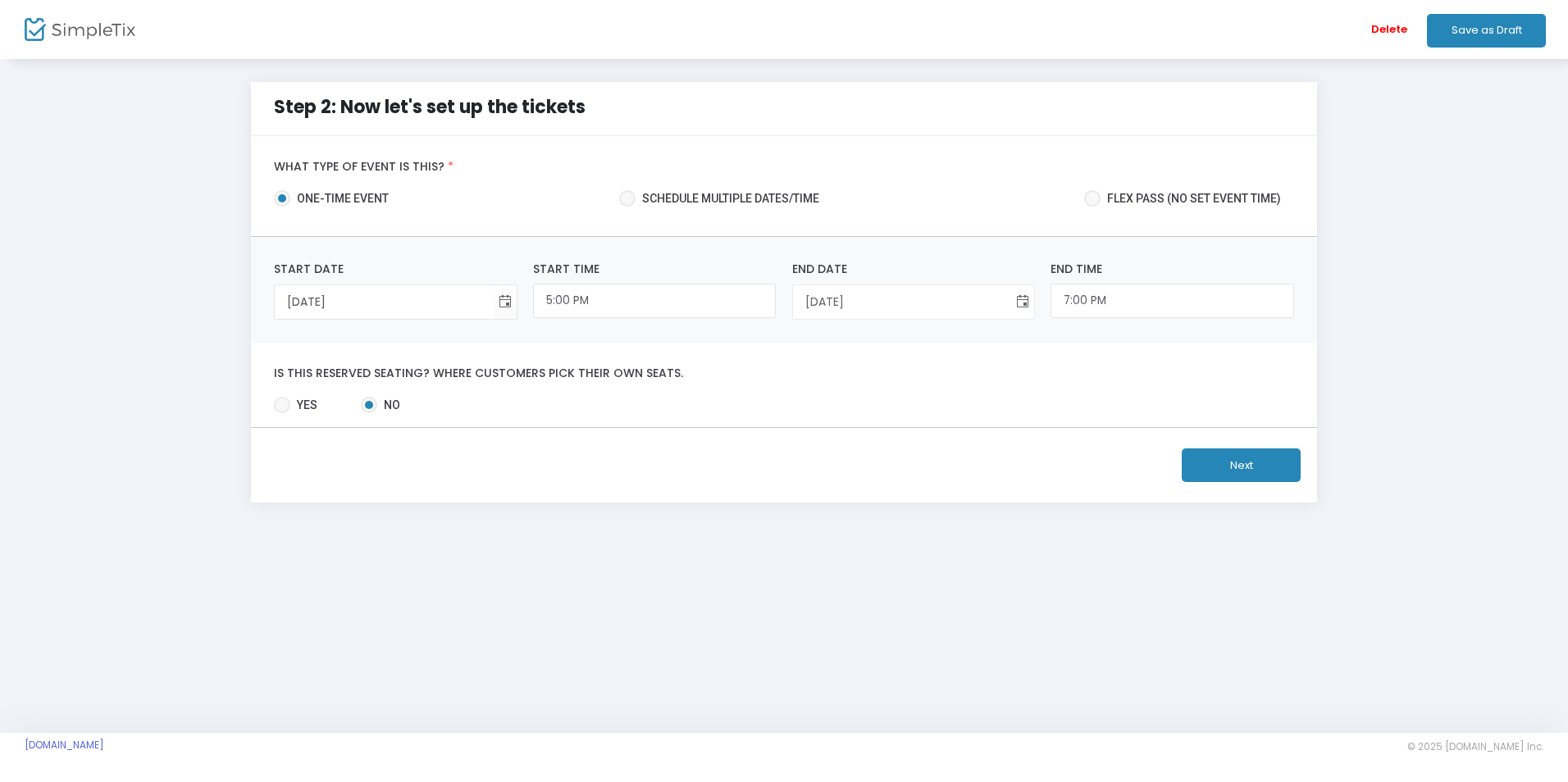
click at [1020, 307] on span "Toggle calendar" at bounding box center [1023, 301] width 27 height 27
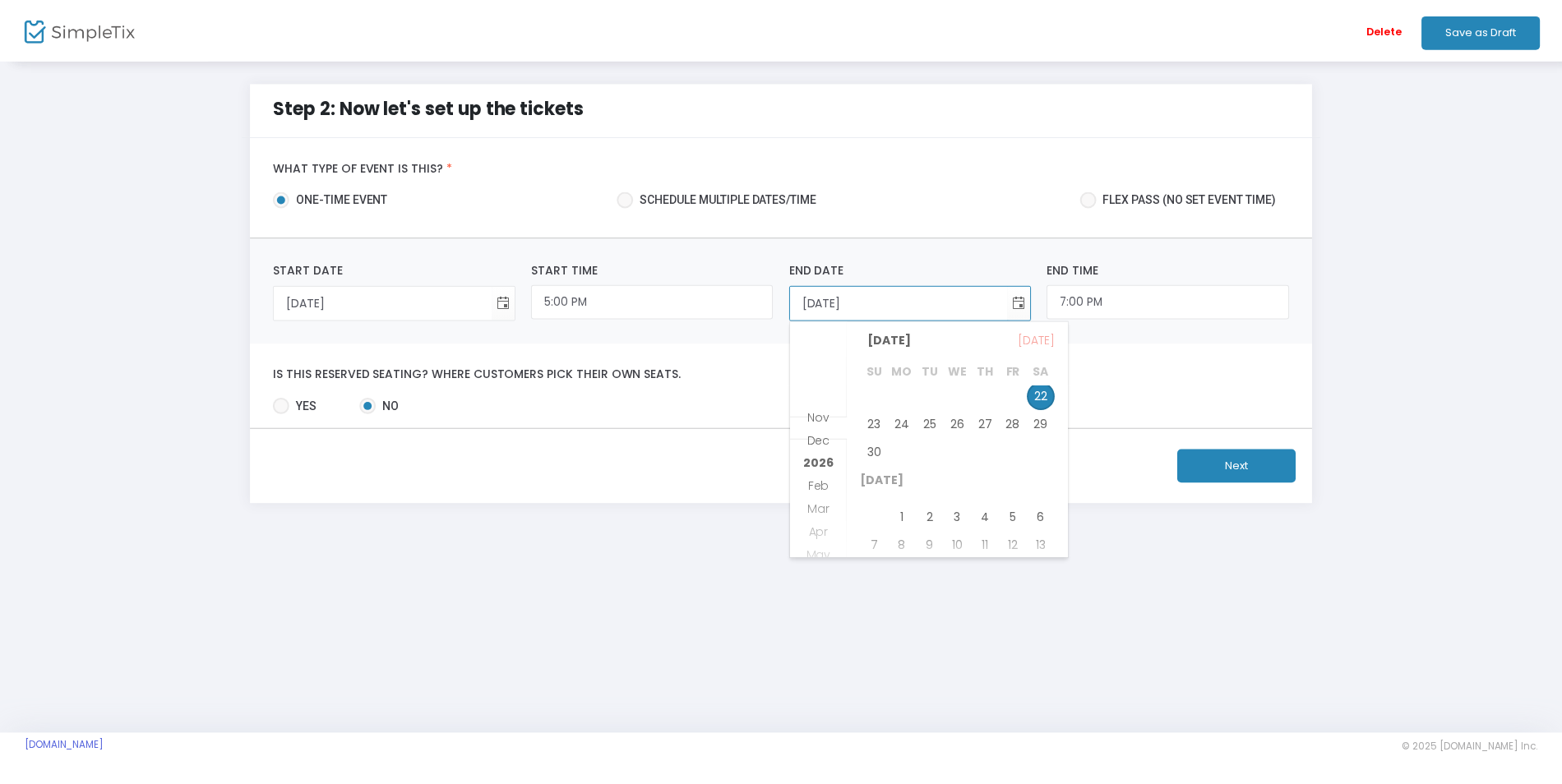
scroll to position [8, 0]
click at [1047, 414] on span "22" at bounding box center [1048, 412] width 28 height 28
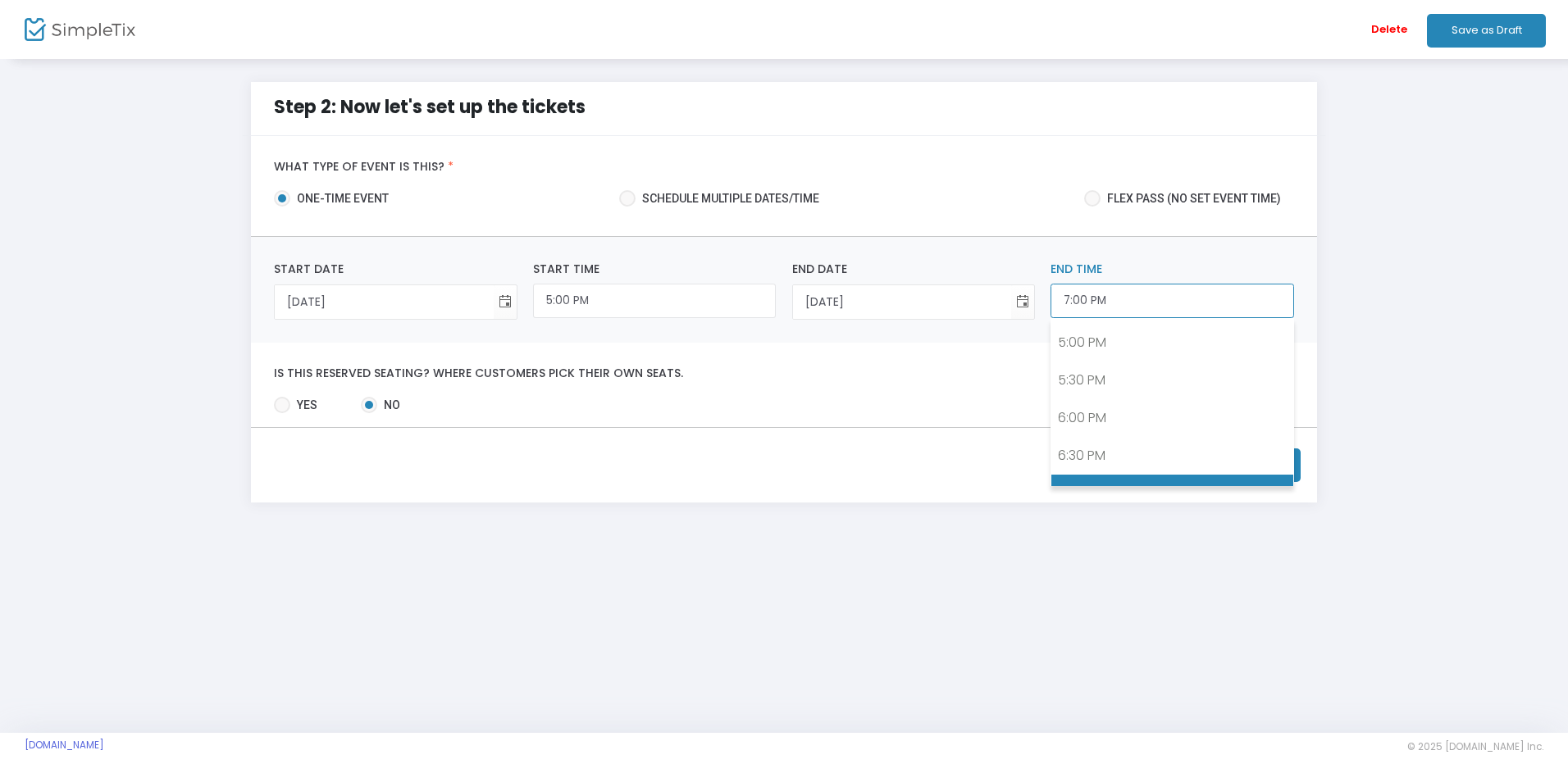
click at [1111, 311] on input "7:00 PM" at bounding box center [1172, 301] width 243 height 36
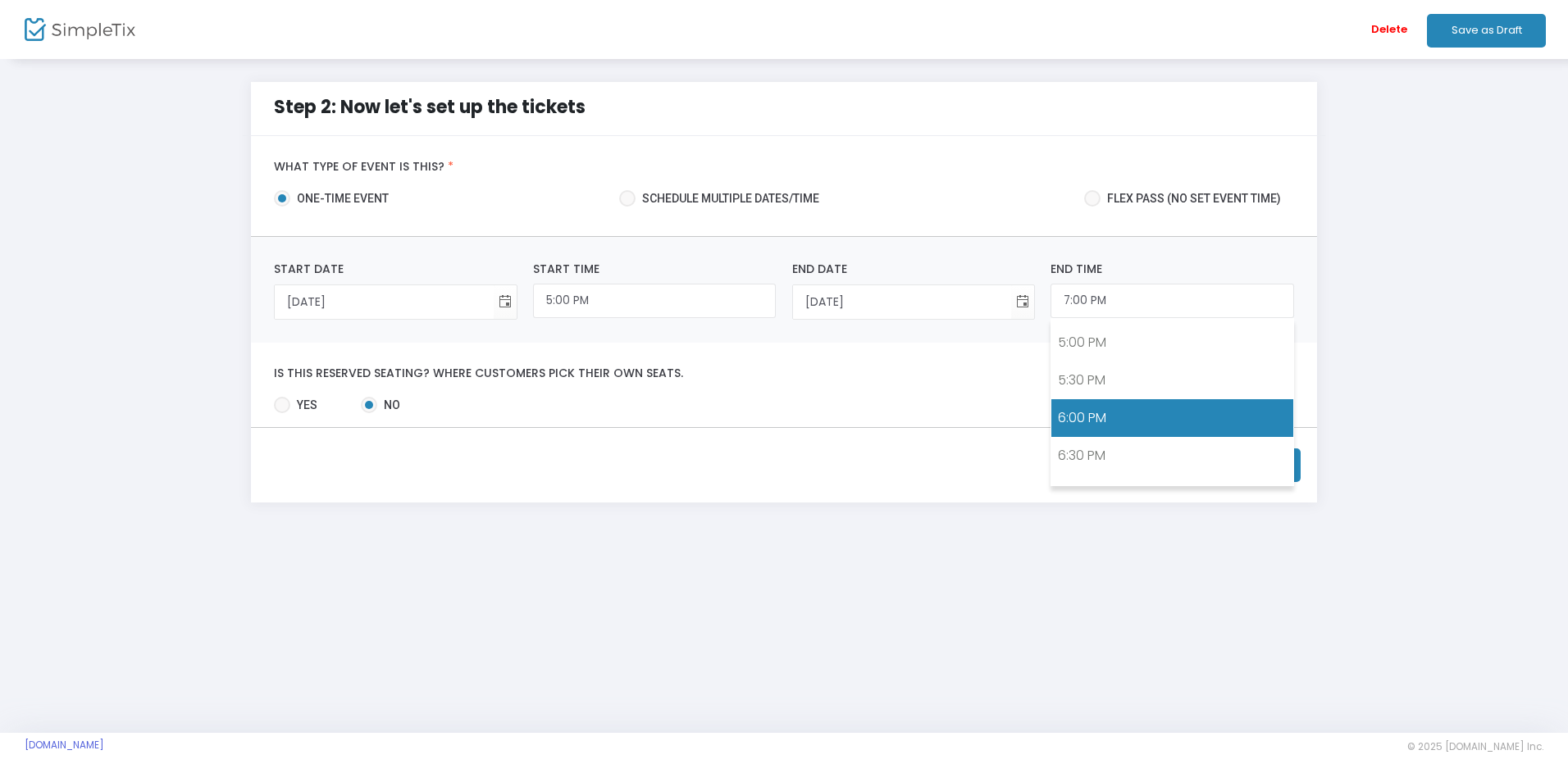
click at [1095, 426] on link "6:00 PM" at bounding box center [1172, 418] width 241 height 38
type input "6:00 PM"
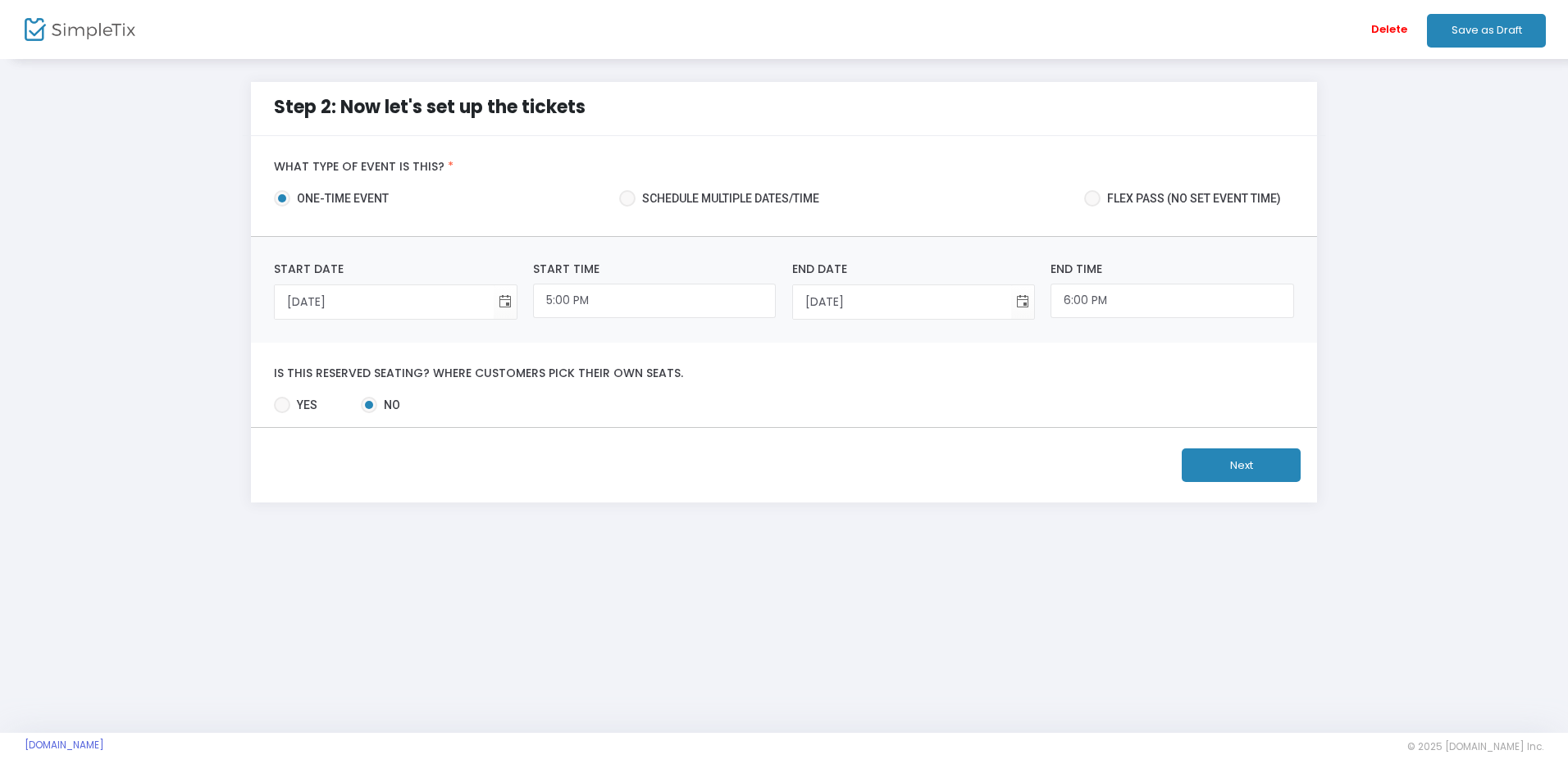
click at [287, 413] on span at bounding box center [283, 405] width 17 height 17
click at [282, 413] on input "Yes" at bounding box center [281, 413] width 1 height 1
radio input "true"
drag, startPoint x: 268, startPoint y: 371, endPoint x: 681, endPoint y: 376, distance: 413.0
click at [681, 376] on div "Is this reserved seating? Where customers pick their own seats." at bounding box center [785, 374] width 1036 height 15
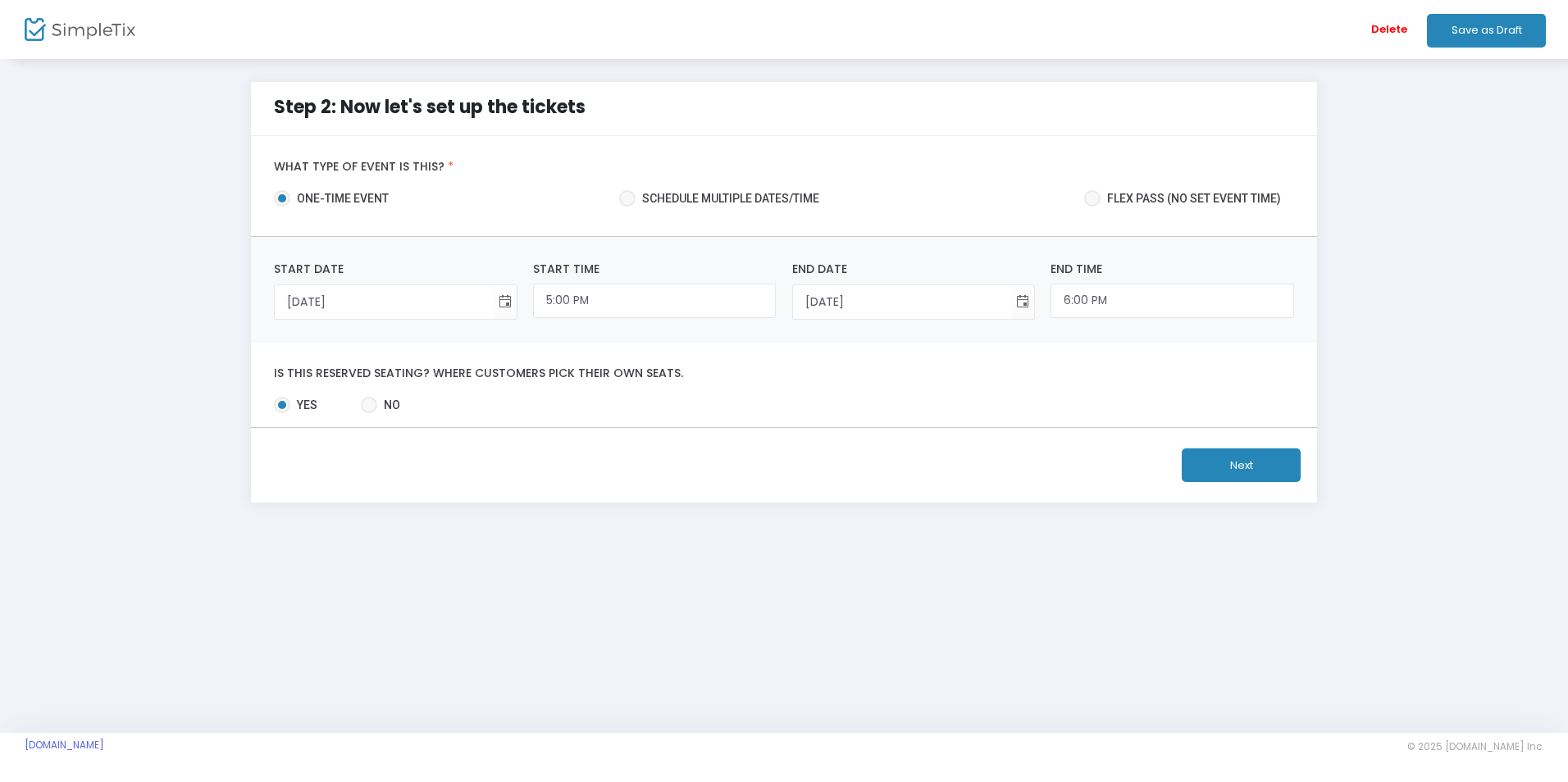
drag, startPoint x: 681, startPoint y: 376, endPoint x: 661, endPoint y: 374, distance: 20.1
click at [661, 374] on label "Is this reserved seating? Where customers pick their own seats." at bounding box center [784, 374] width 1019 height 15
click at [268, 371] on div "Is this reserved seating? Where customers pick their own seats." at bounding box center [785, 374] width 1036 height 15
drag, startPoint x: 273, startPoint y: 372, endPoint x: 691, endPoint y: 372, distance: 418.0
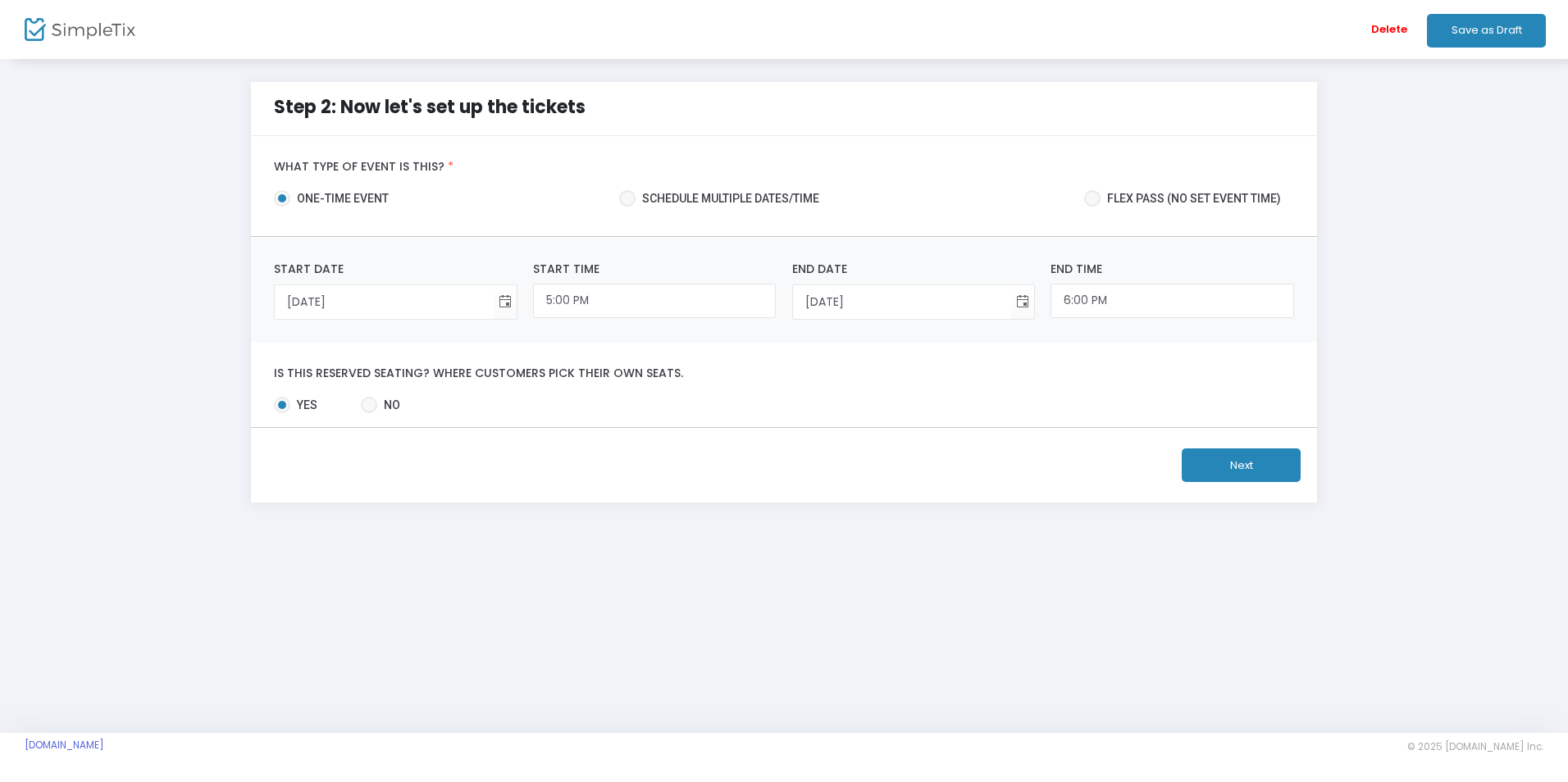
click at [691, 372] on div "Is this reserved seating? Where customers pick their own seats." at bounding box center [785, 374] width 1036 height 15
click at [1237, 465] on button "Next" at bounding box center [1241, 465] width 119 height 34
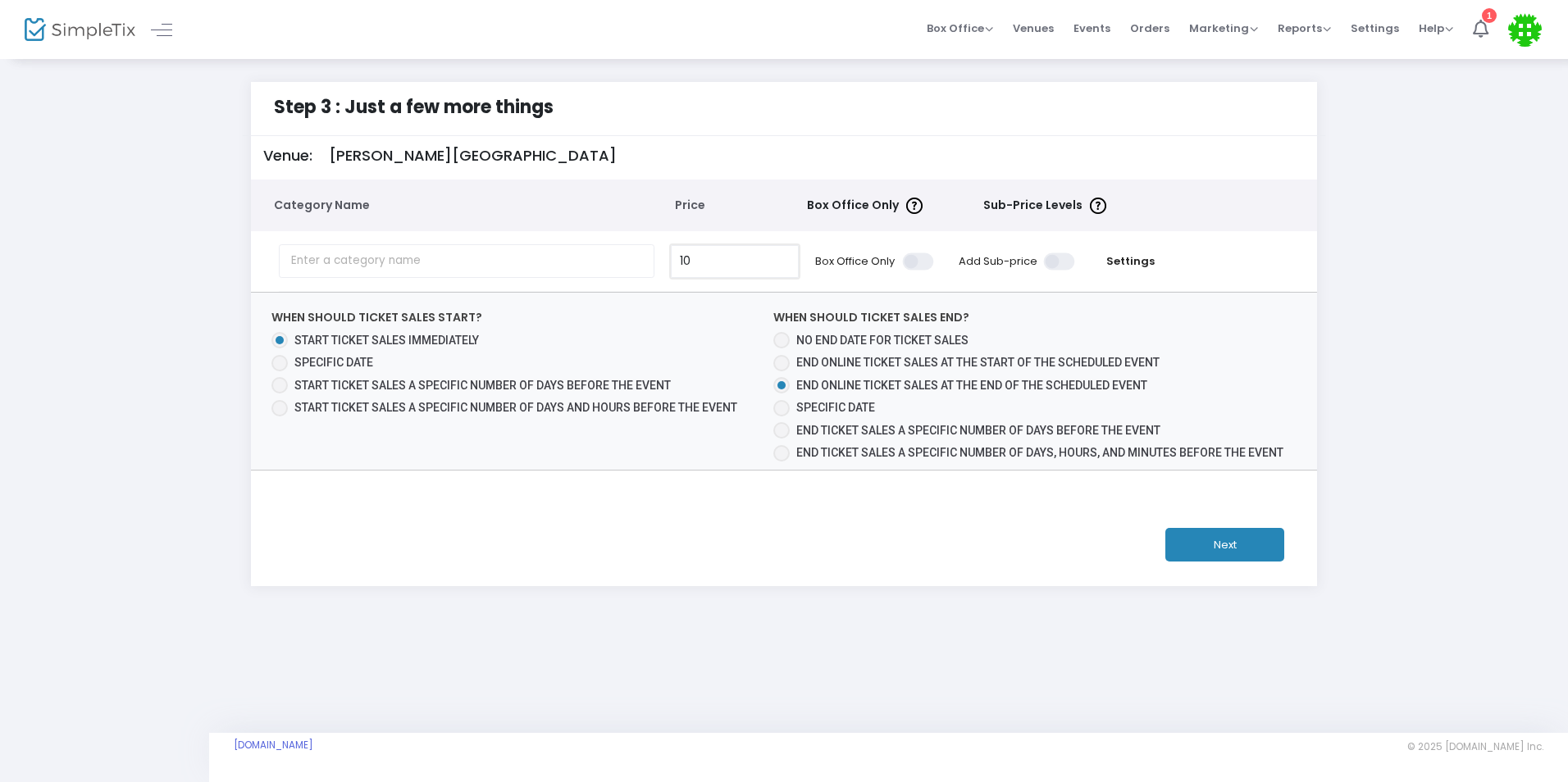
click at [774, 269] on input "10" at bounding box center [734, 262] width 126 height 31
type input "$10.00"
click at [1090, 354] on span "End online ticket sales at the start of the scheduled event" at bounding box center [975, 363] width 370 height 17
click at [782, 372] on input "End online ticket sales at the start of the scheduled event" at bounding box center [781, 372] width 1 height 1
radio input "true"
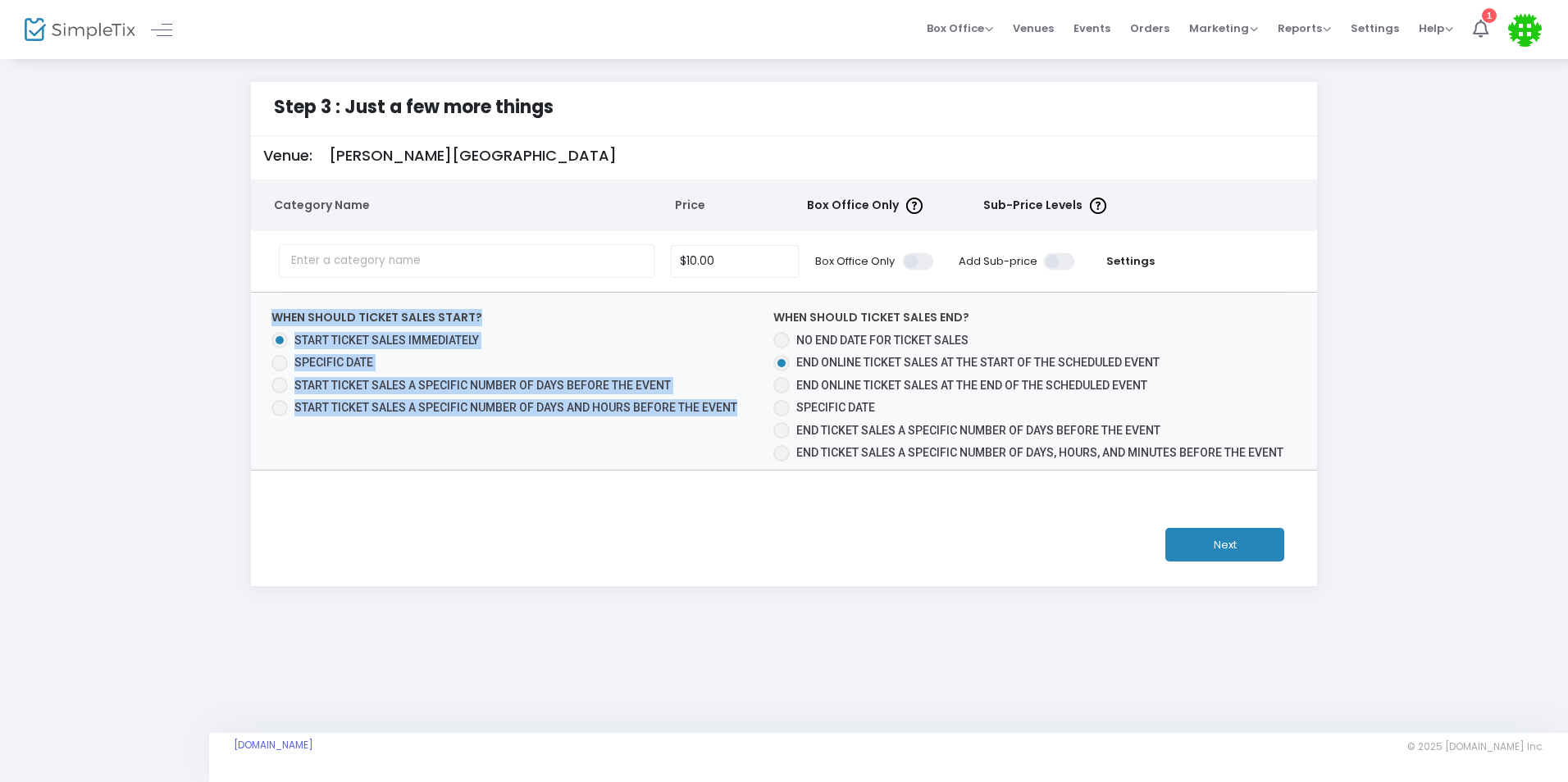
drag, startPoint x: 277, startPoint y: 316, endPoint x: 670, endPoint y: 418, distance: 406.0
click at [670, 418] on div "When should ticket sales start? Start ticket sales immediately Specific Date St…" at bounding box center [511, 385] width 496 height 153
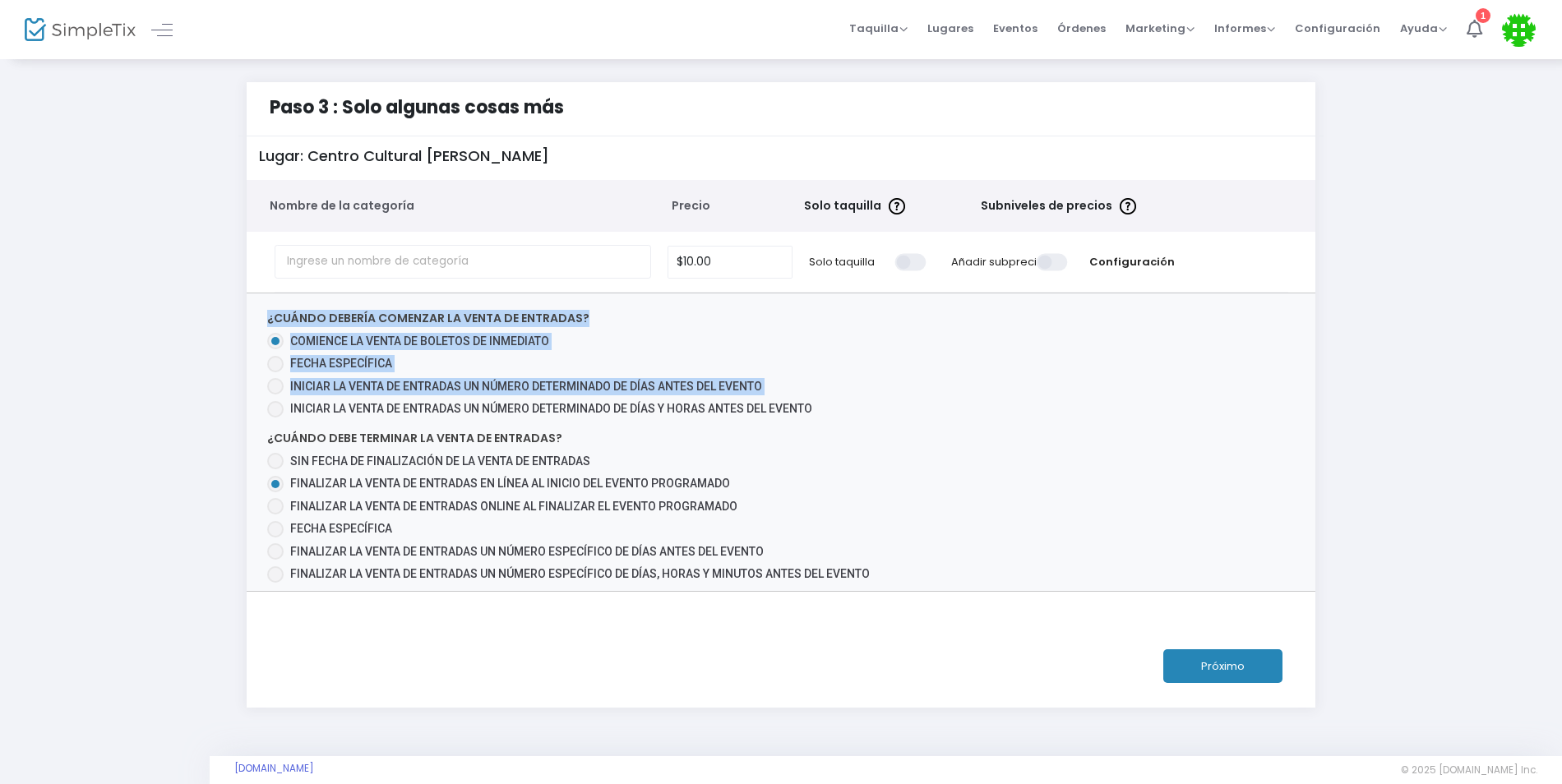
click at [824, 371] on mat-radio-button "Fecha específica" at bounding box center [547, 363] width 558 height 17
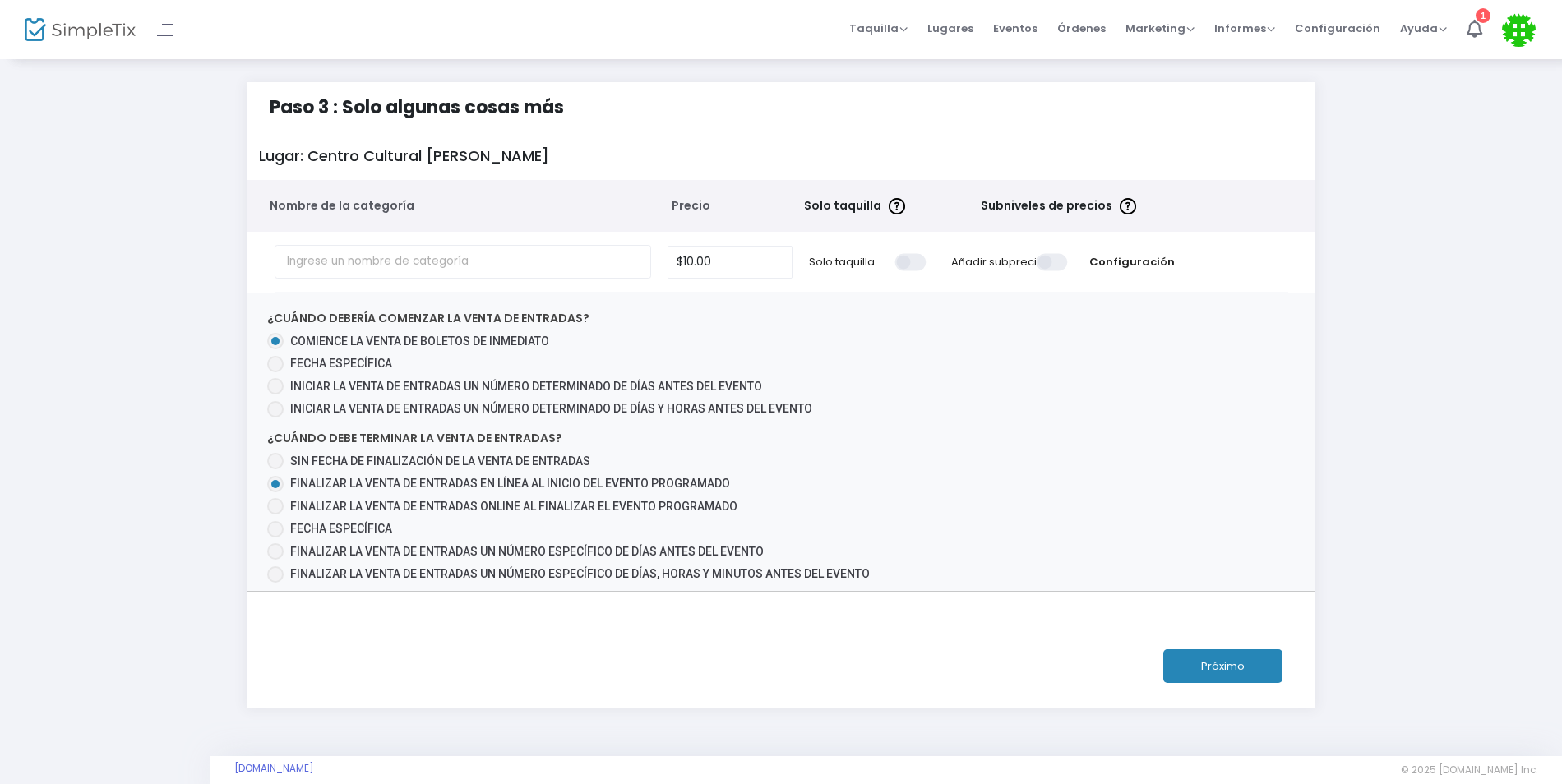
click at [281, 368] on span at bounding box center [276, 364] width 17 height 17
click at [276, 373] on input "Fecha específica" at bounding box center [275, 373] width 1 height 1
radio input "true"
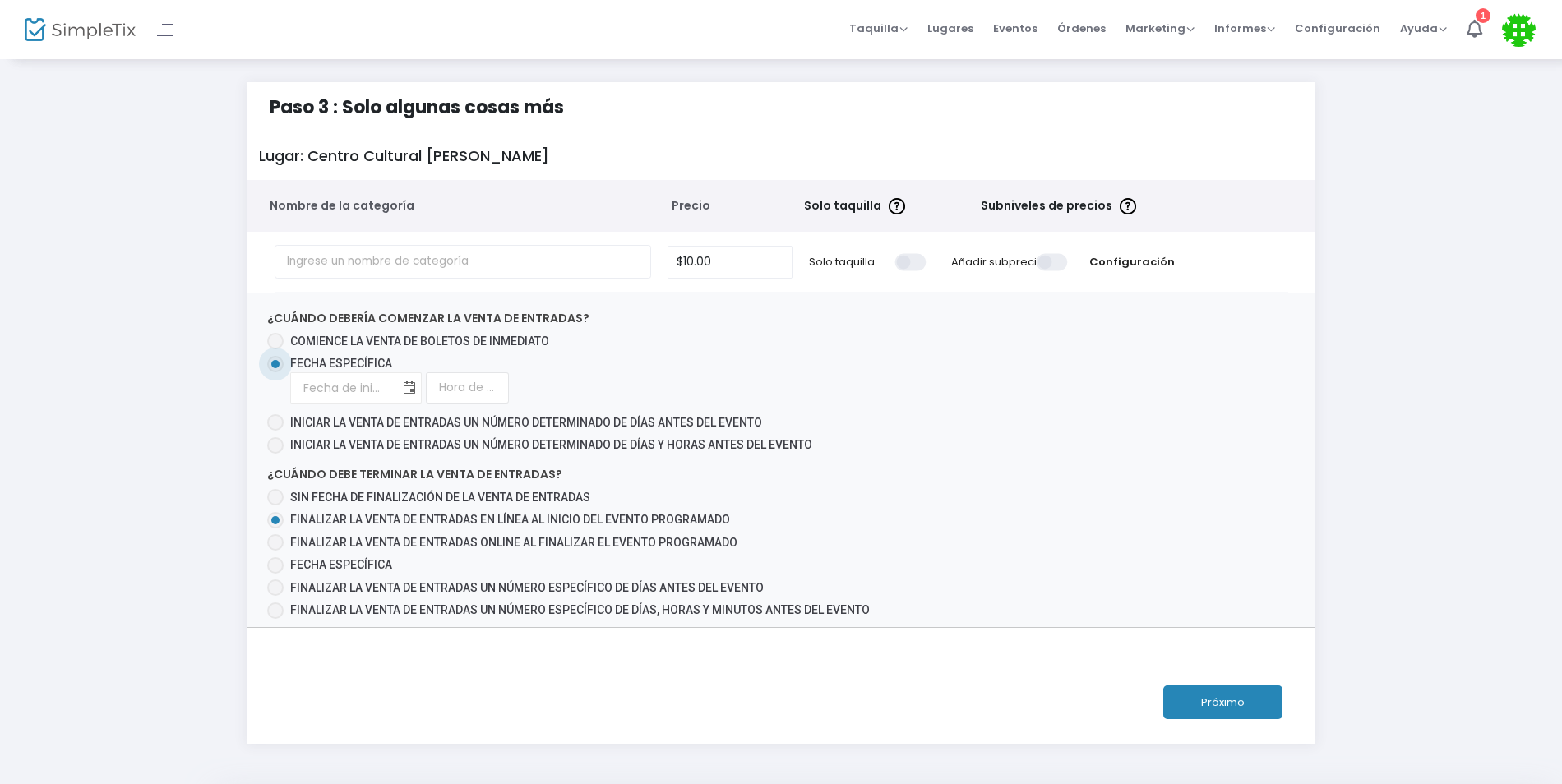
click at [417, 389] on span "Alternar calendario" at bounding box center [408, 388] width 27 height 27
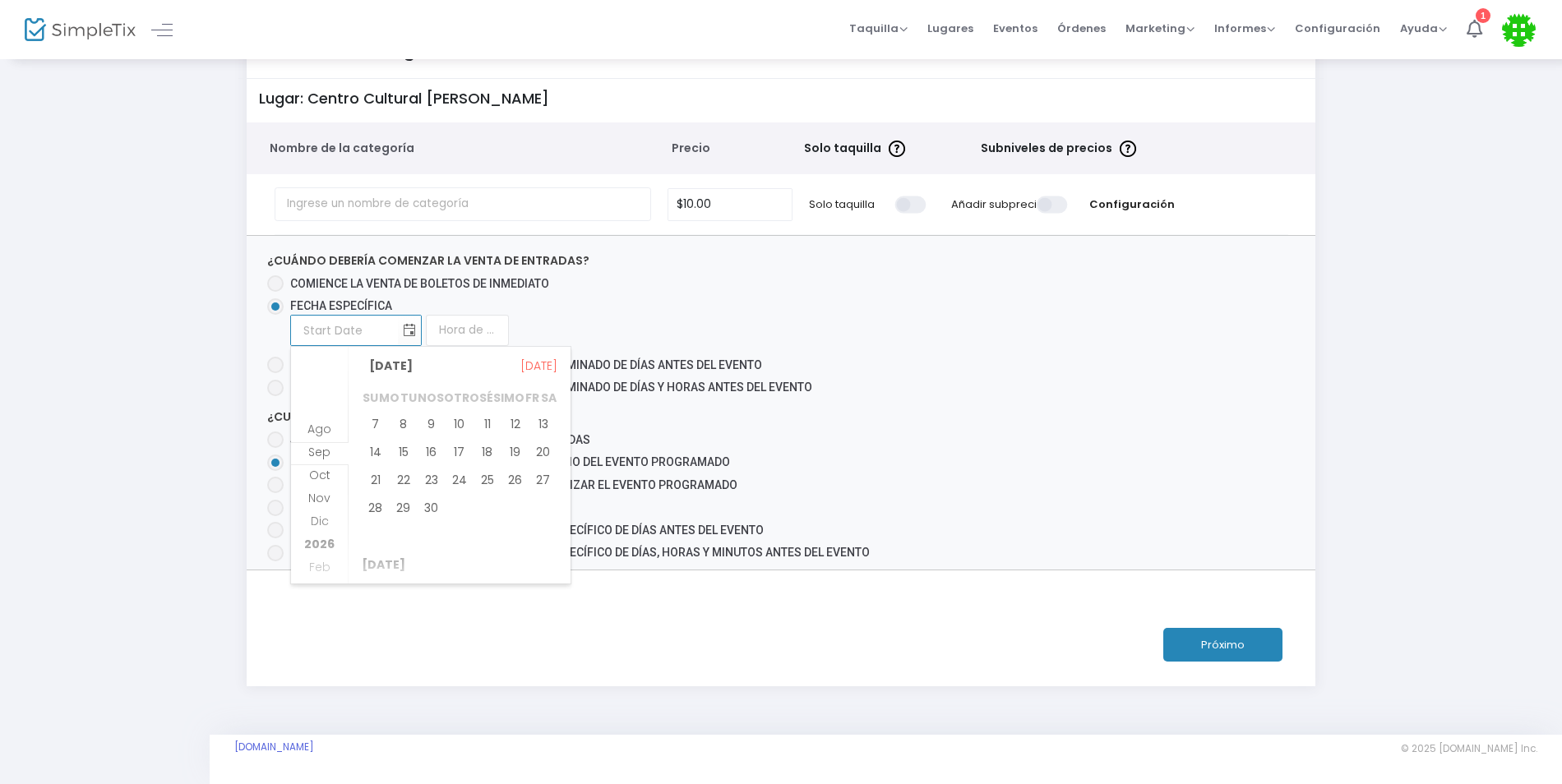
scroll to position [26, 0]
click at [403, 484] on font "22" at bounding box center [403, 480] width 13 height 17
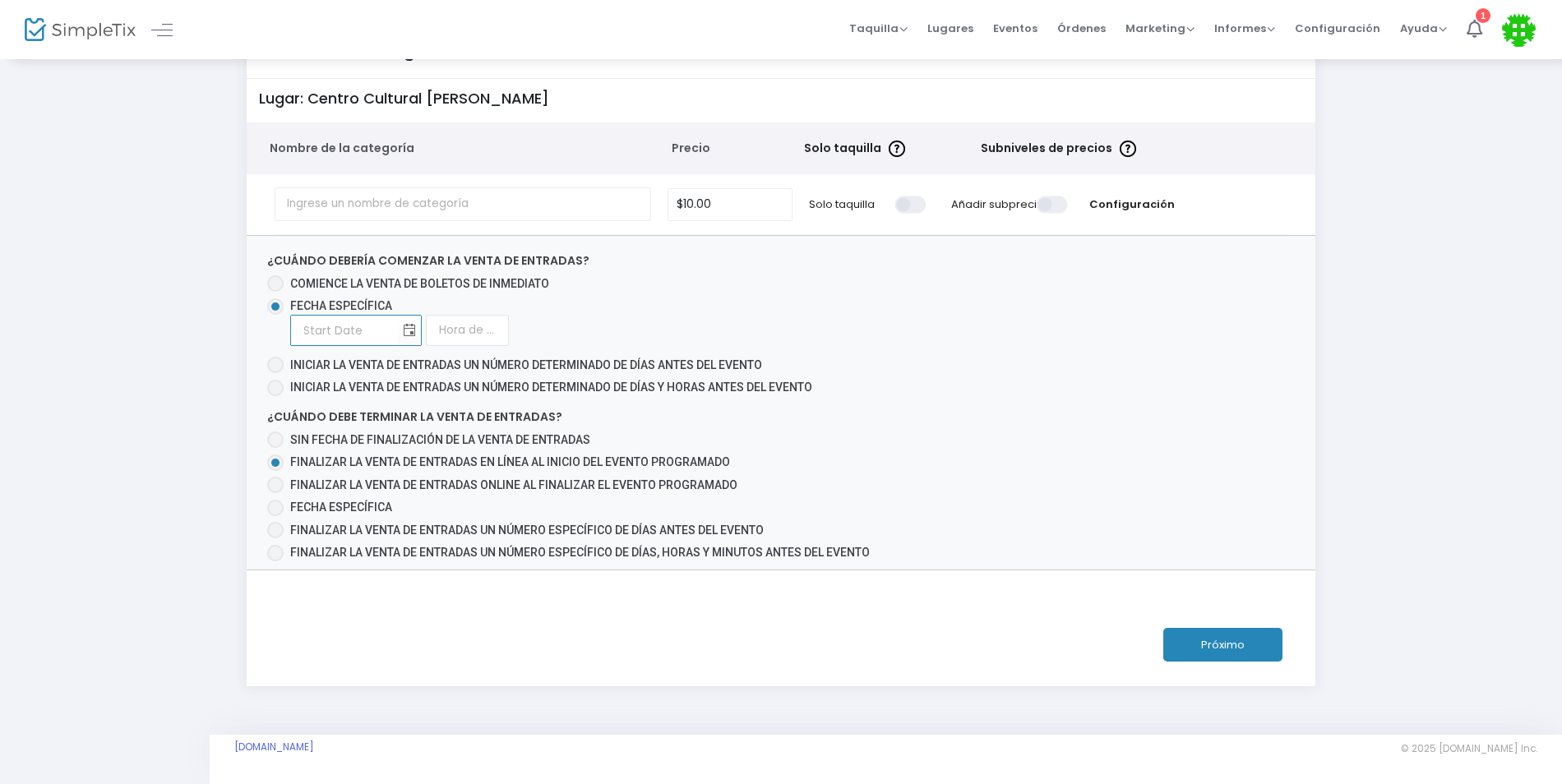
type input "9/22/2025"
type input "1:00 AM"
click at [486, 332] on input "1:00 AM" at bounding box center [467, 330] width 83 height 31
click at [606, 340] on div "9/22/2025 Required. 1:00 AM Required." at bounding box center [557, 330] width 535 height 31
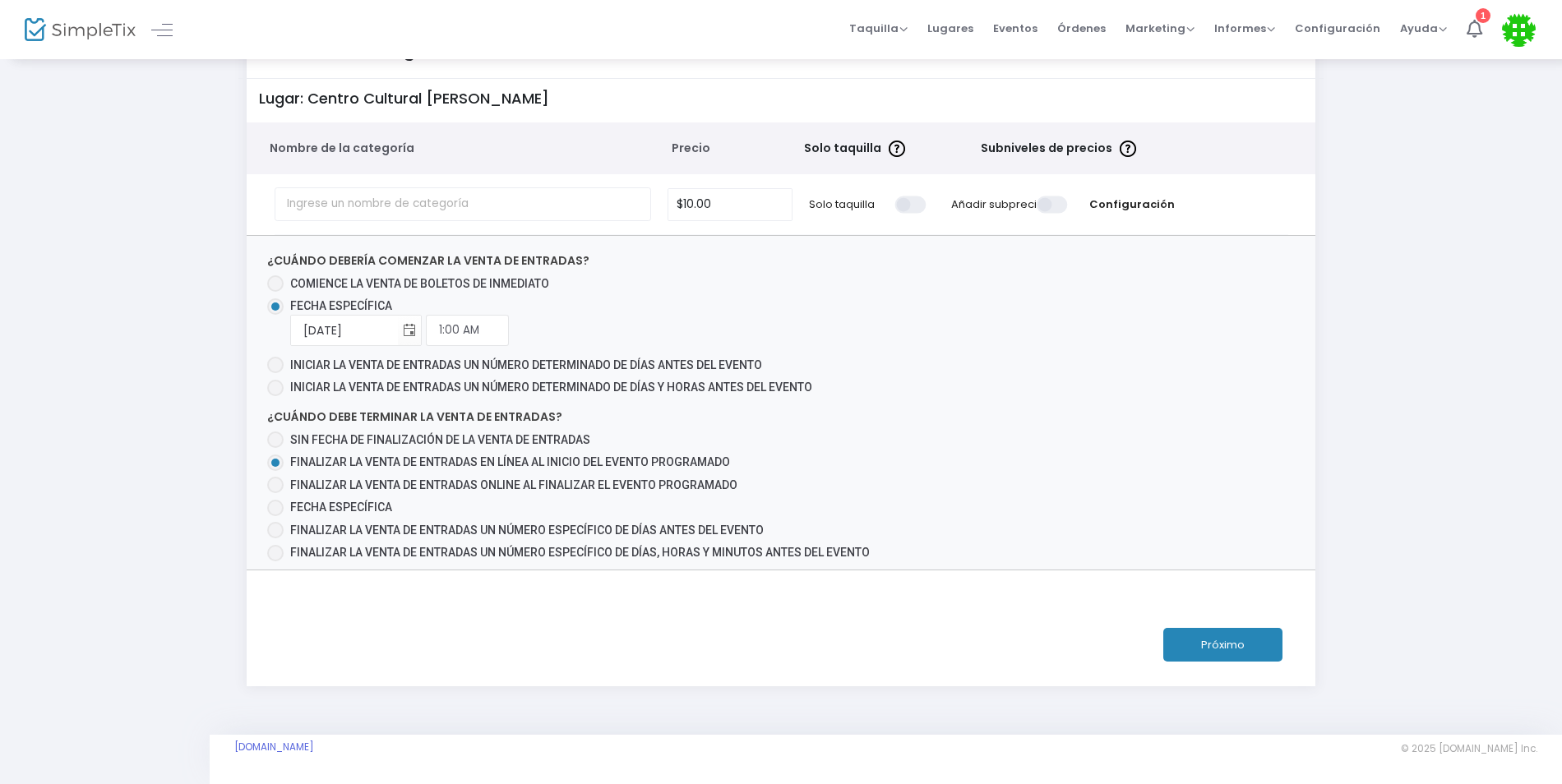
click at [1238, 644] on button "Próximo" at bounding box center [1223, 644] width 119 height 34
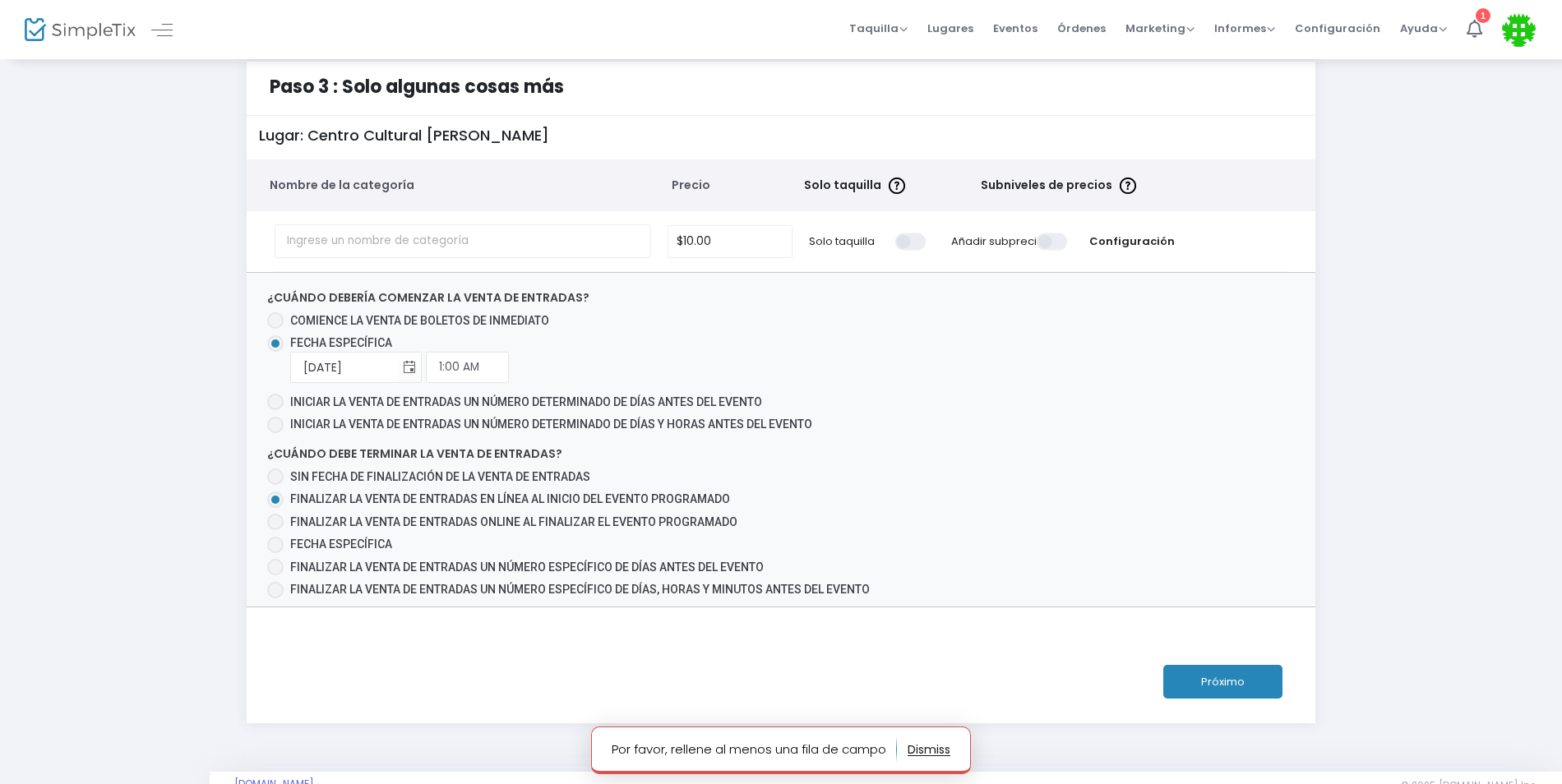
scroll to position [0, 0]
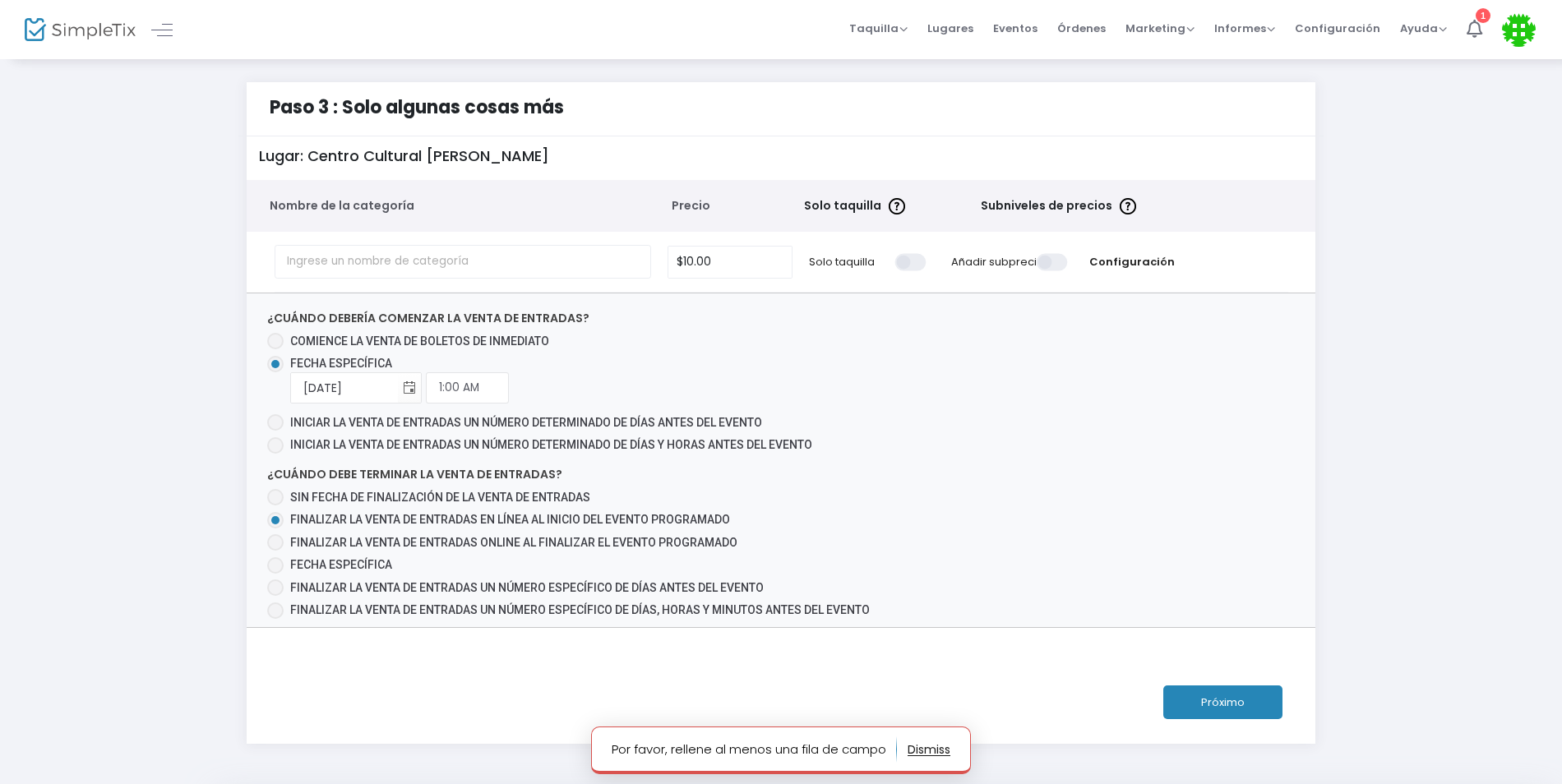
click at [913, 265] on span at bounding box center [912, 262] width 33 height 17
click at [320, 253] on input "checkbox" at bounding box center [320, 253] width 0 height 0
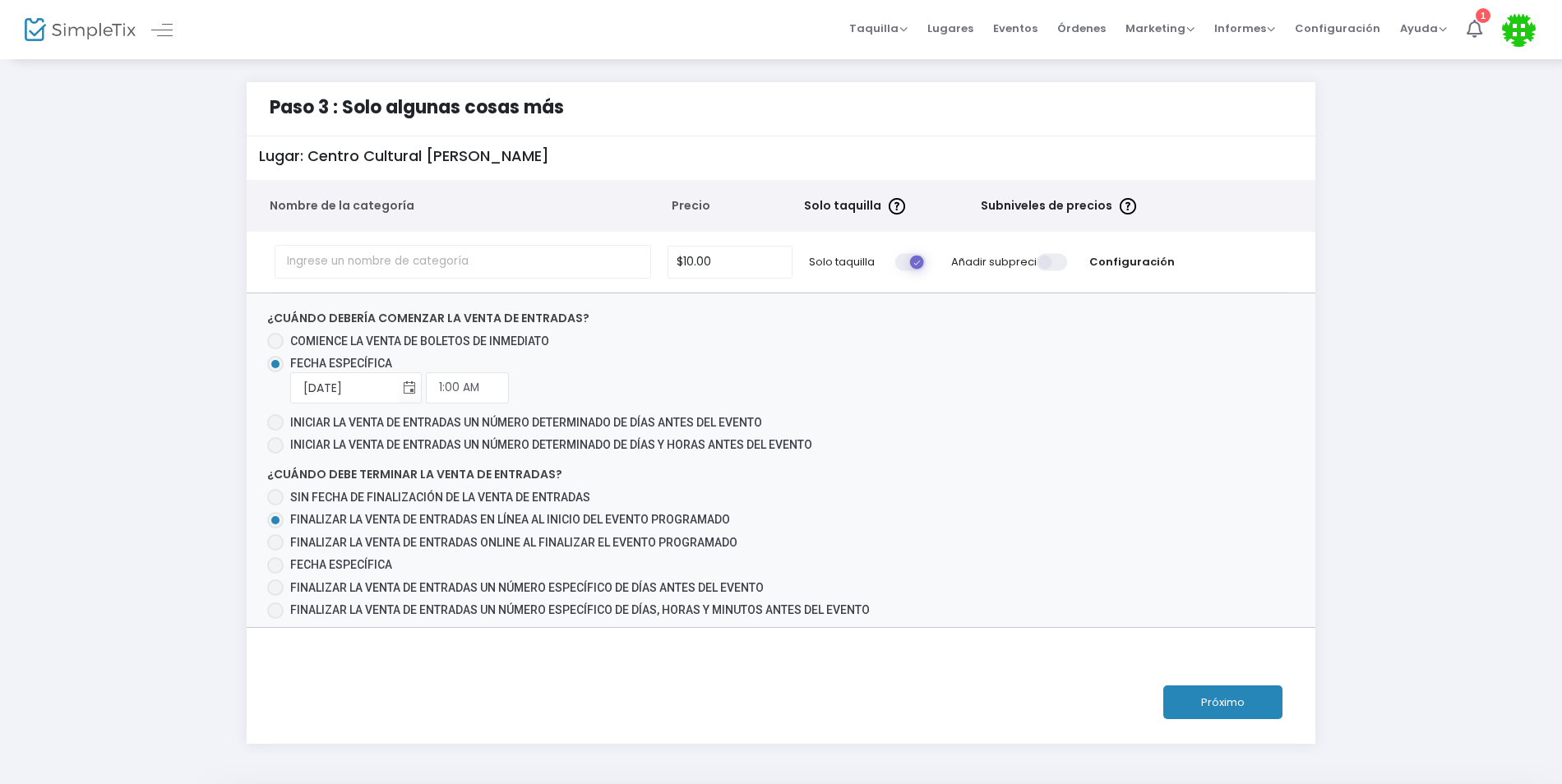
click at [1155, 252] on td "Configuración" at bounding box center [1131, 262] width 111 height 60
click at [1157, 257] on font "Configuración" at bounding box center [1131, 262] width 85 height 16
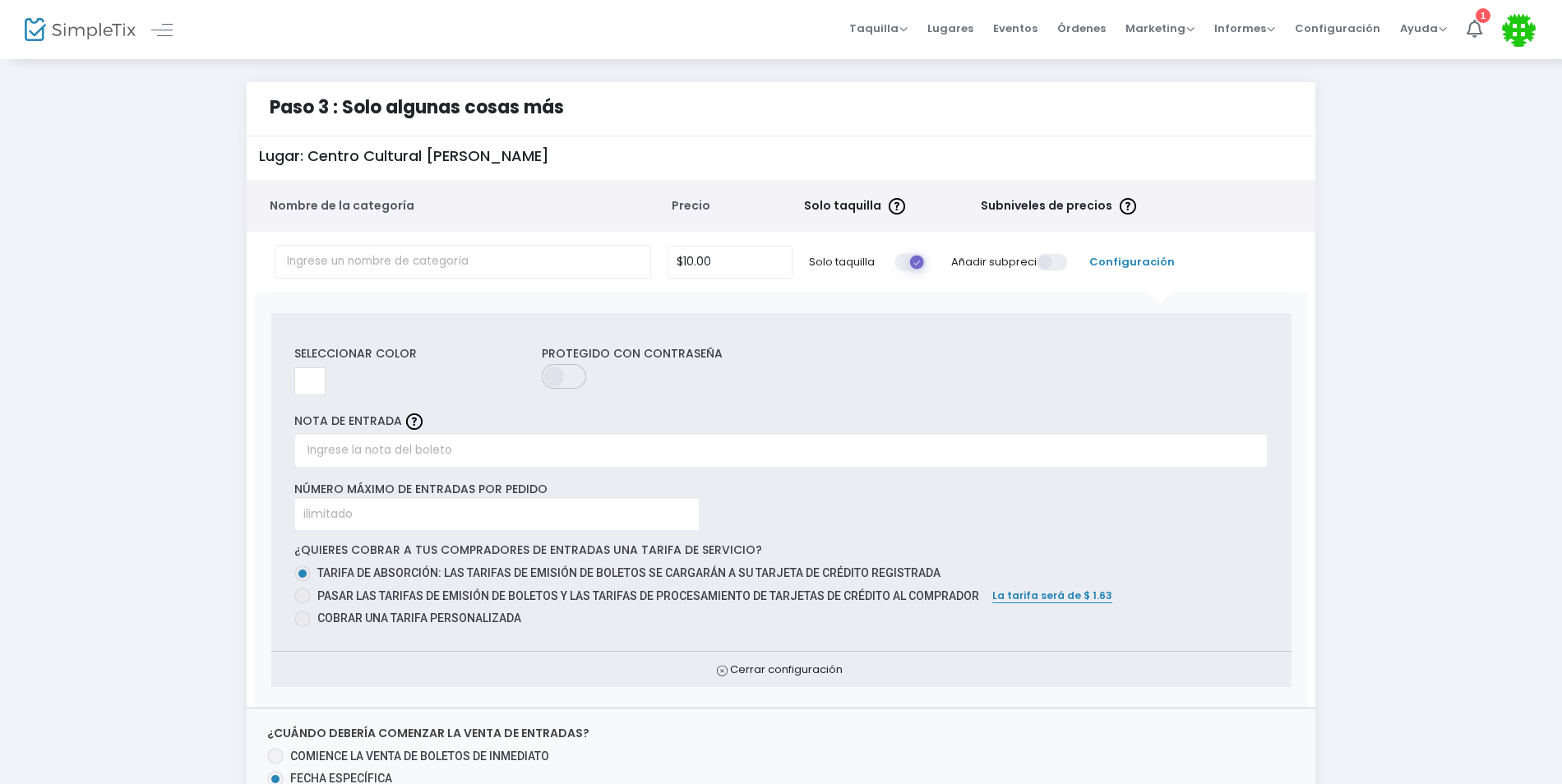
click at [307, 618] on span at bounding box center [302, 619] width 17 height 17
click at [302, 627] on input "Cobrar una tarifa personalizada" at bounding box center [301, 627] width 1 height 1
radio input "true"
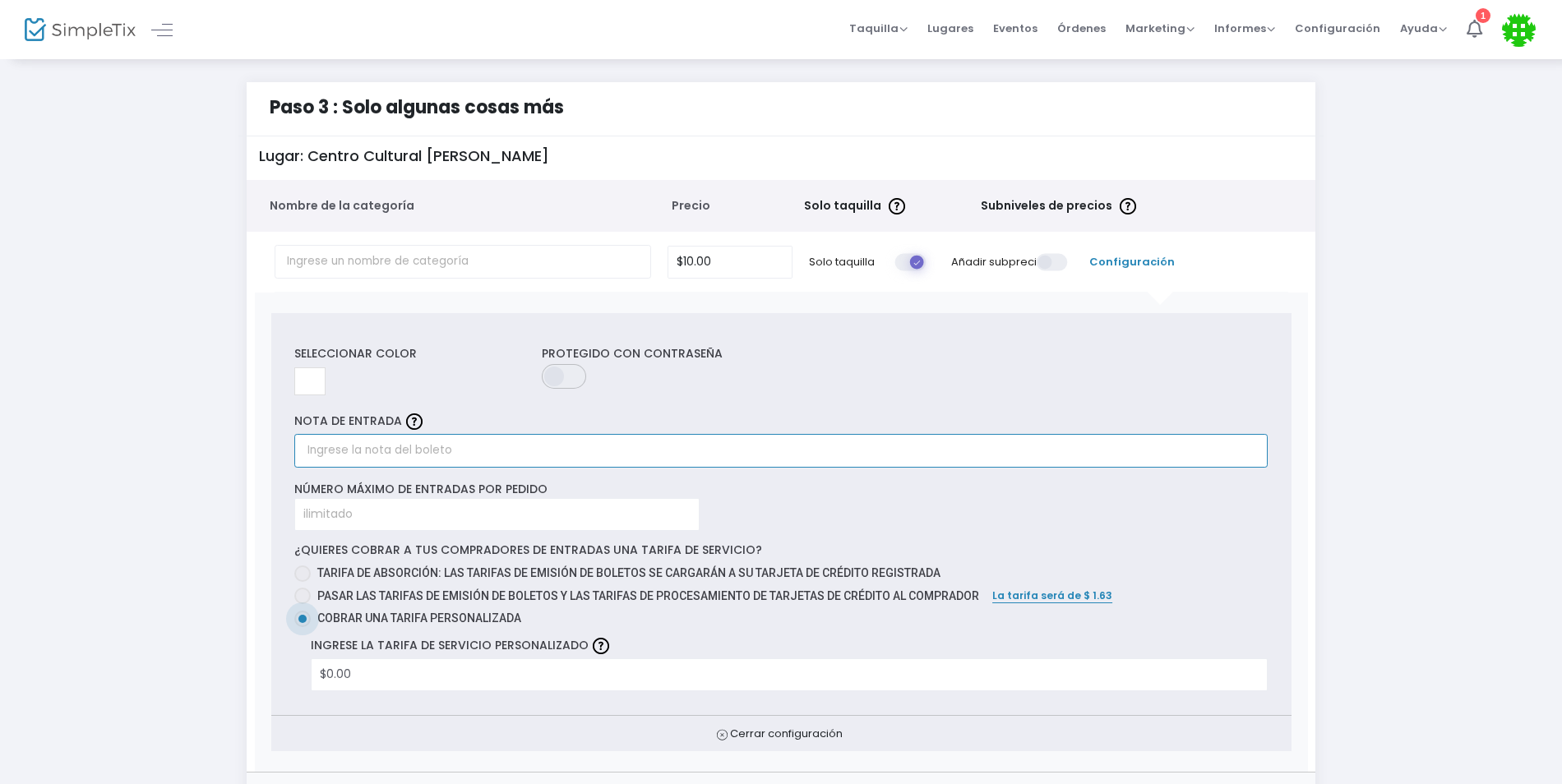
click at [375, 457] on input "text" at bounding box center [780, 450] width 973 height 34
click at [358, 450] on input "text" at bounding box center [780, 450] width 973 height 34
click at [565, 373] on span at bounding box center [565, 377] width 47 height 25
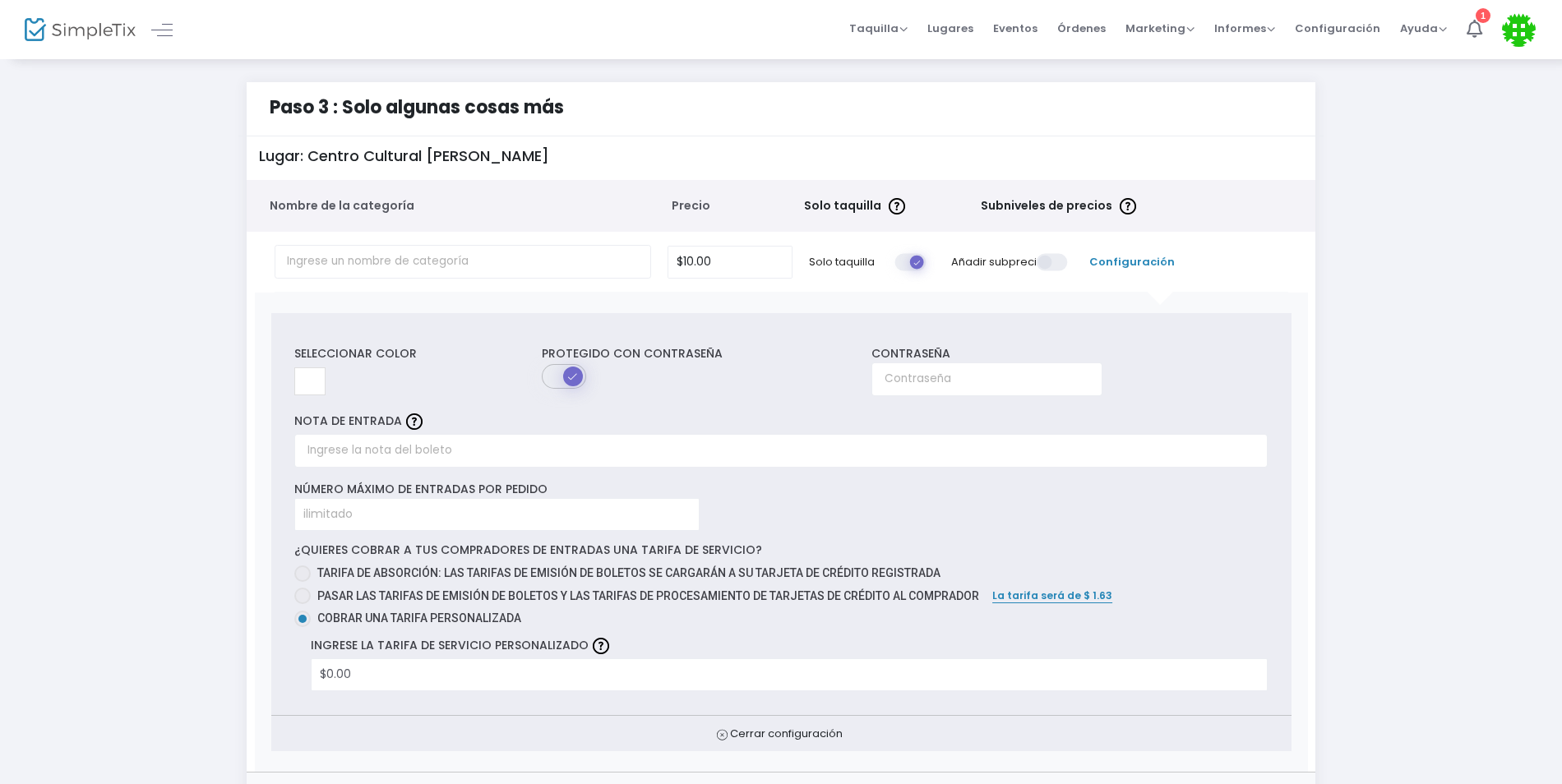
click at [570, 375] on span at bounding box center [565, 377] width 47 height 25
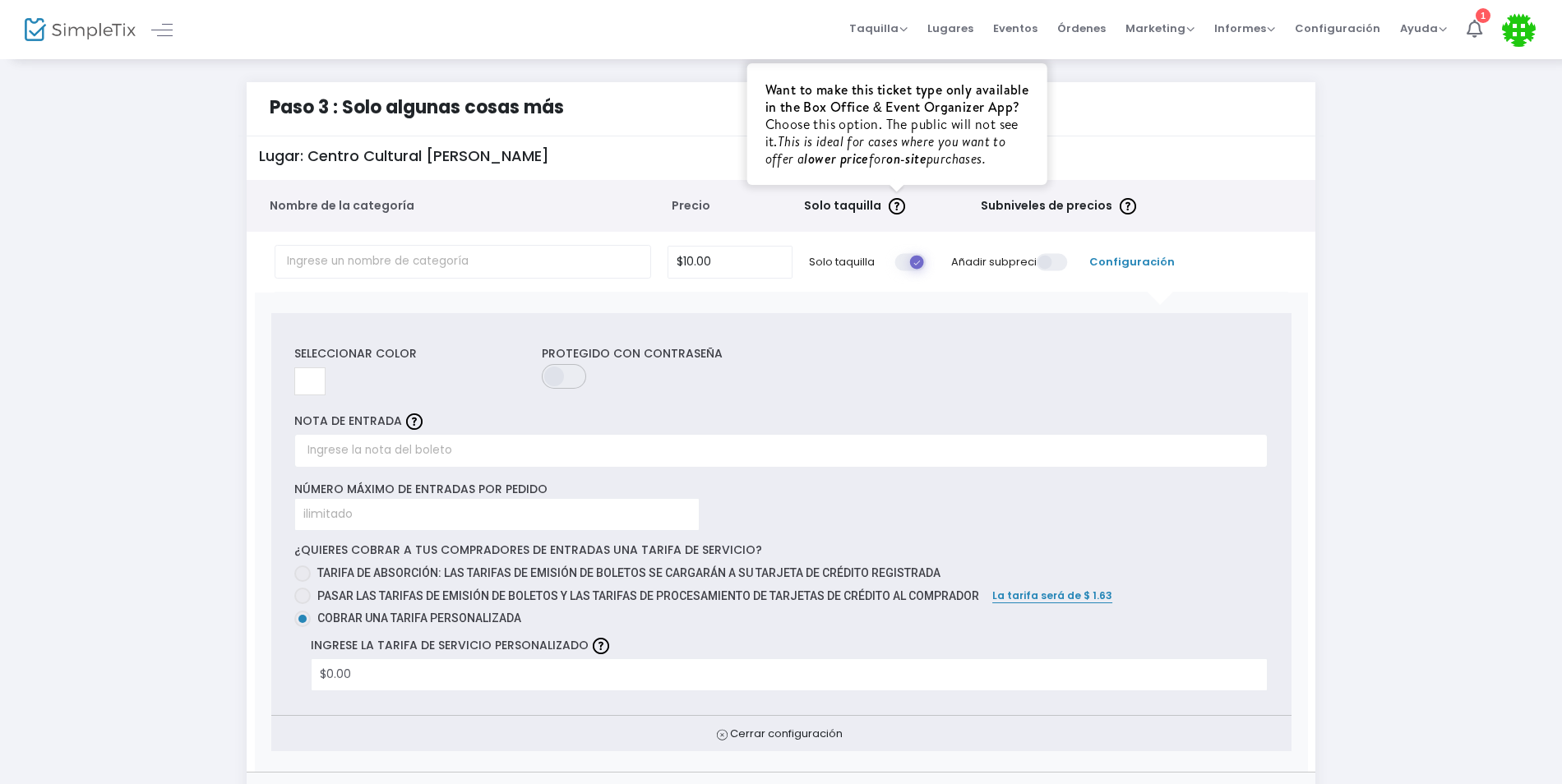
click at [889, 209] on img at bounding box center [897, 206] width 17 height 17
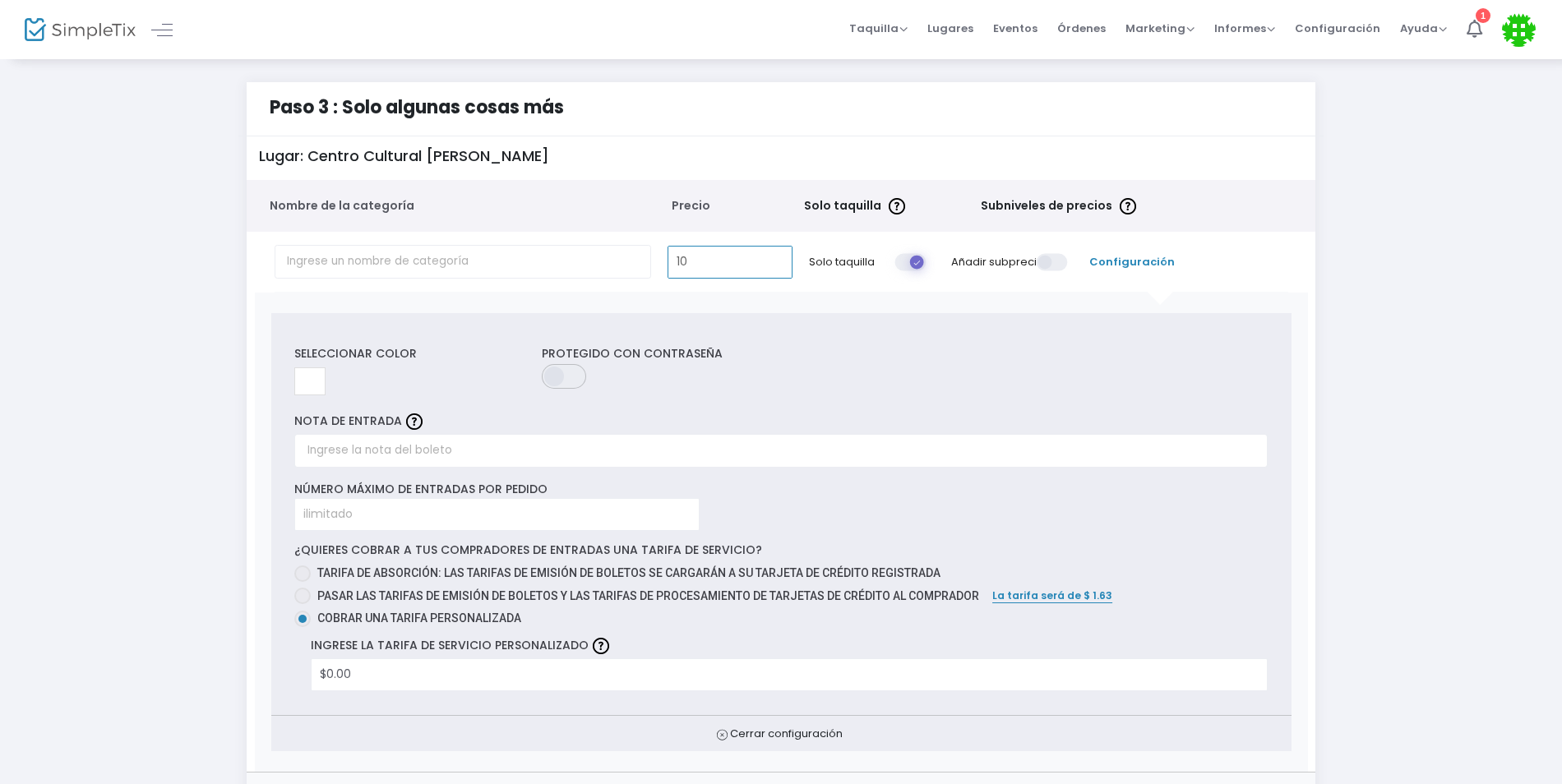
click at [734, 259] on input "10" at bounding box center [730, 262] width 123 height 31
type input "$10.00"
click at [614, 251] on input "text" at bounding box center [464, 262] width 378 height 34
click at [595, 246] on input "text" at bounding box center [464, 262] width 378 height 34
type input "s"
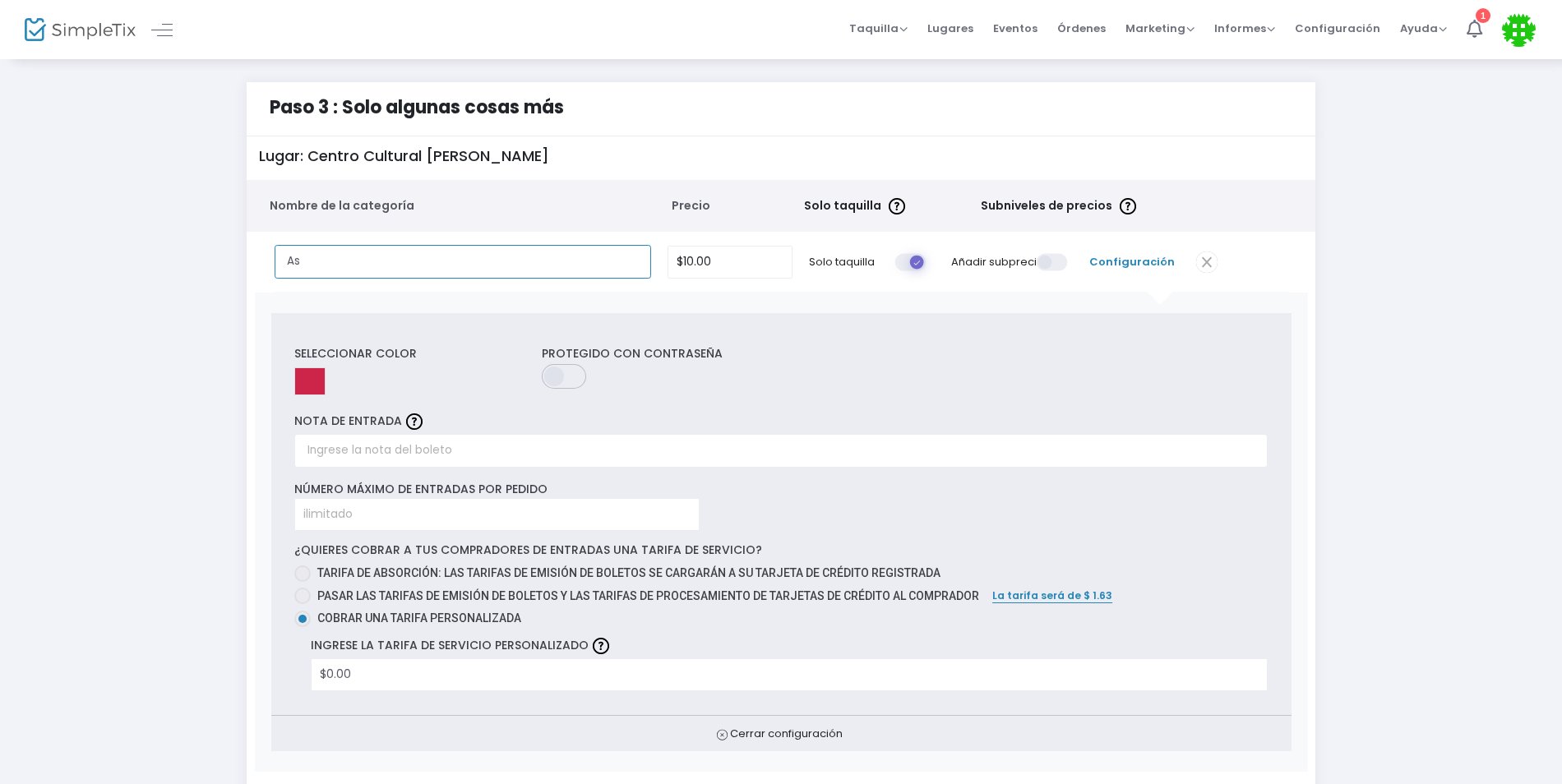
type input "A"
type input "Seats"
click at [894, 434] on div "NOTA DE ENTRADA" at bounding box center [780, 438] width 973 height 58
type input "10"
click at [739, 264] on input "10" at bounding box center [730, 262] width 123 height 31
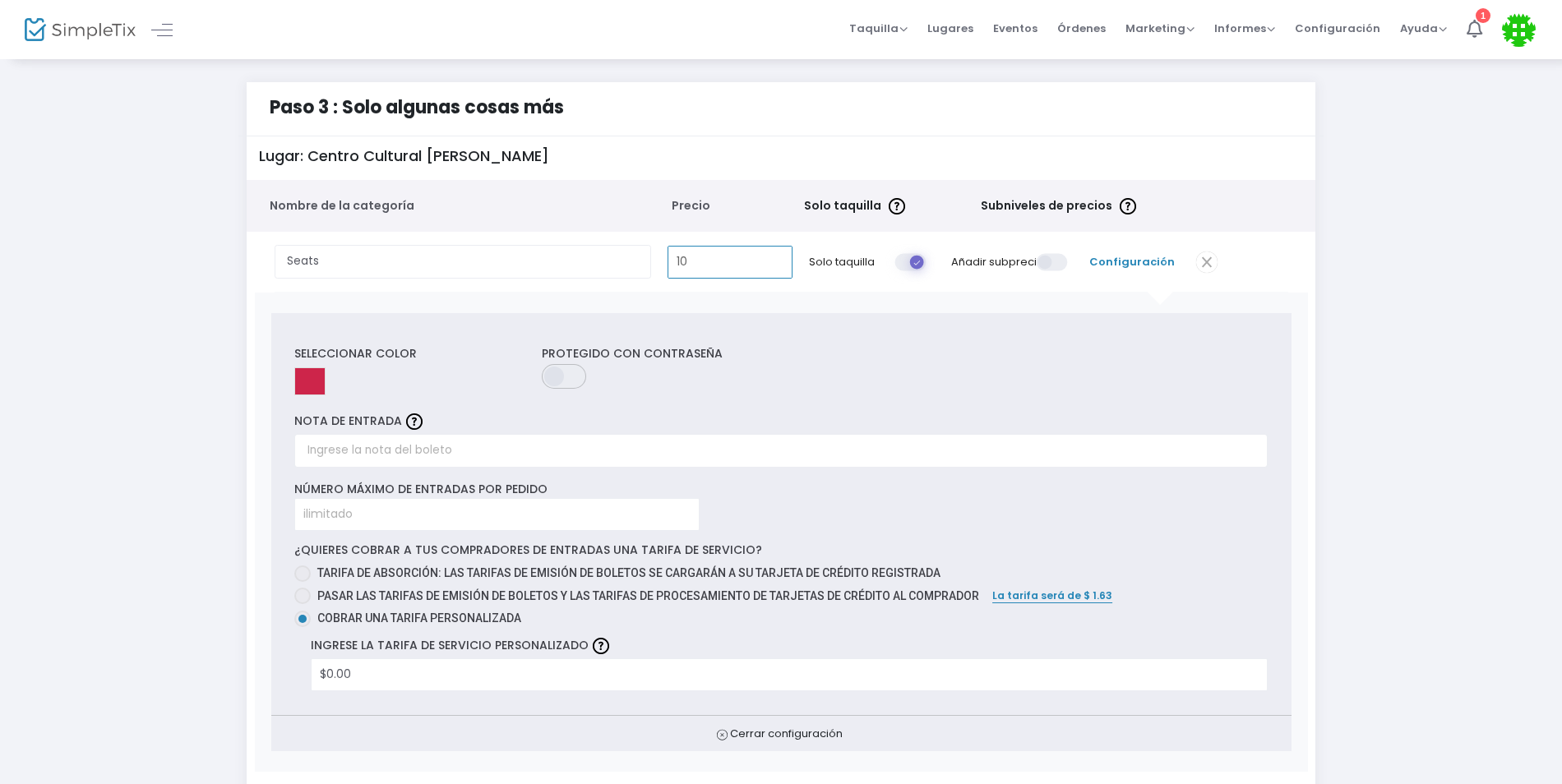
radio input "true"
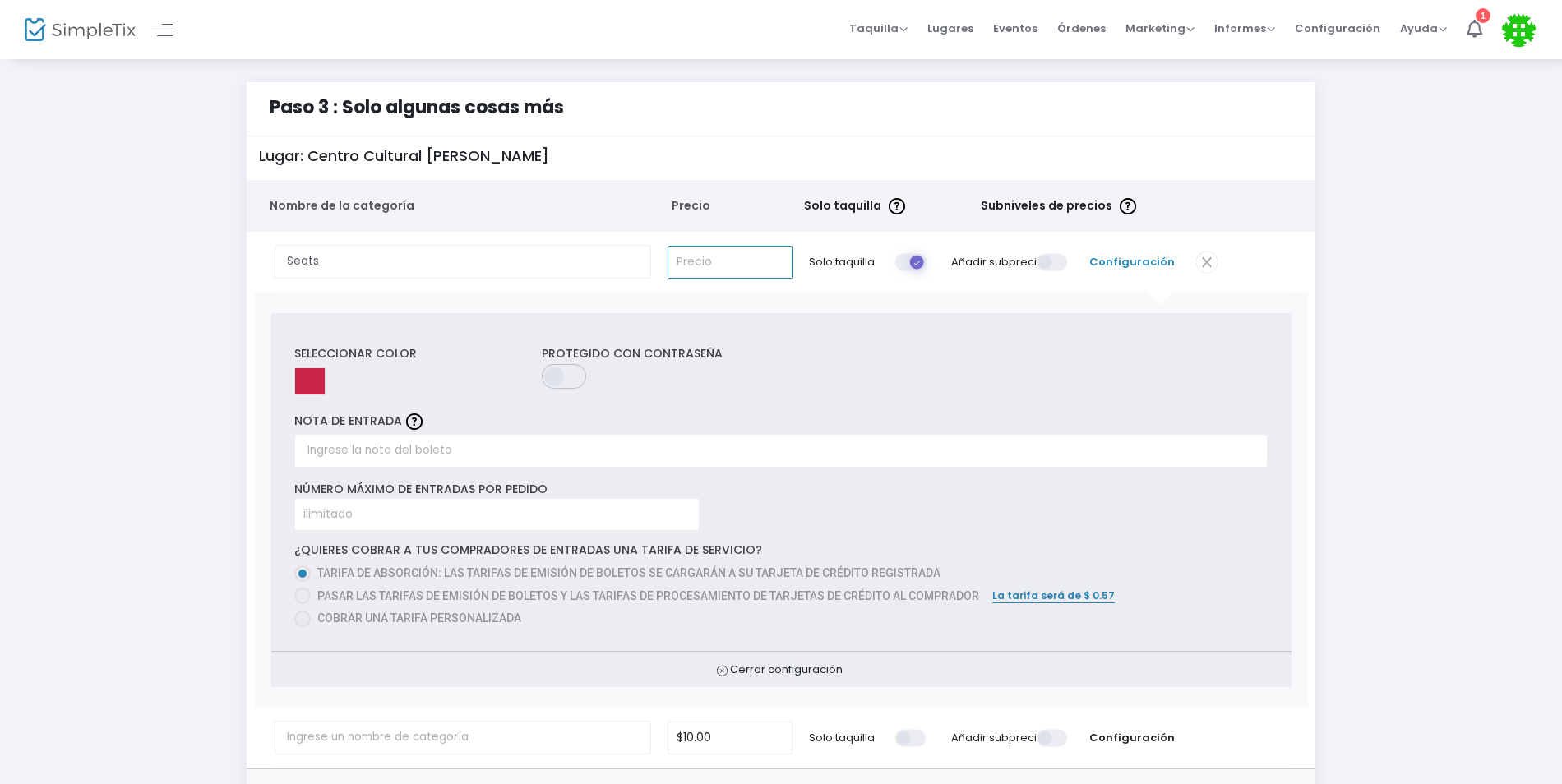
type input "$0.00"
click at [1085, 206] on span "Subniveles de precios" at bounding box center [1046, 205] width 132 height 17
click at [1082, 207] on span "Subniveles de precios" at bounding box center [1046, 205] width 132 height 17
click at [909, 260] on span at bounding box center [912, 262] width 33 height 17
click at [320, 253] on input "checkbox" at bounding box center [320, 253] width 0 height 0
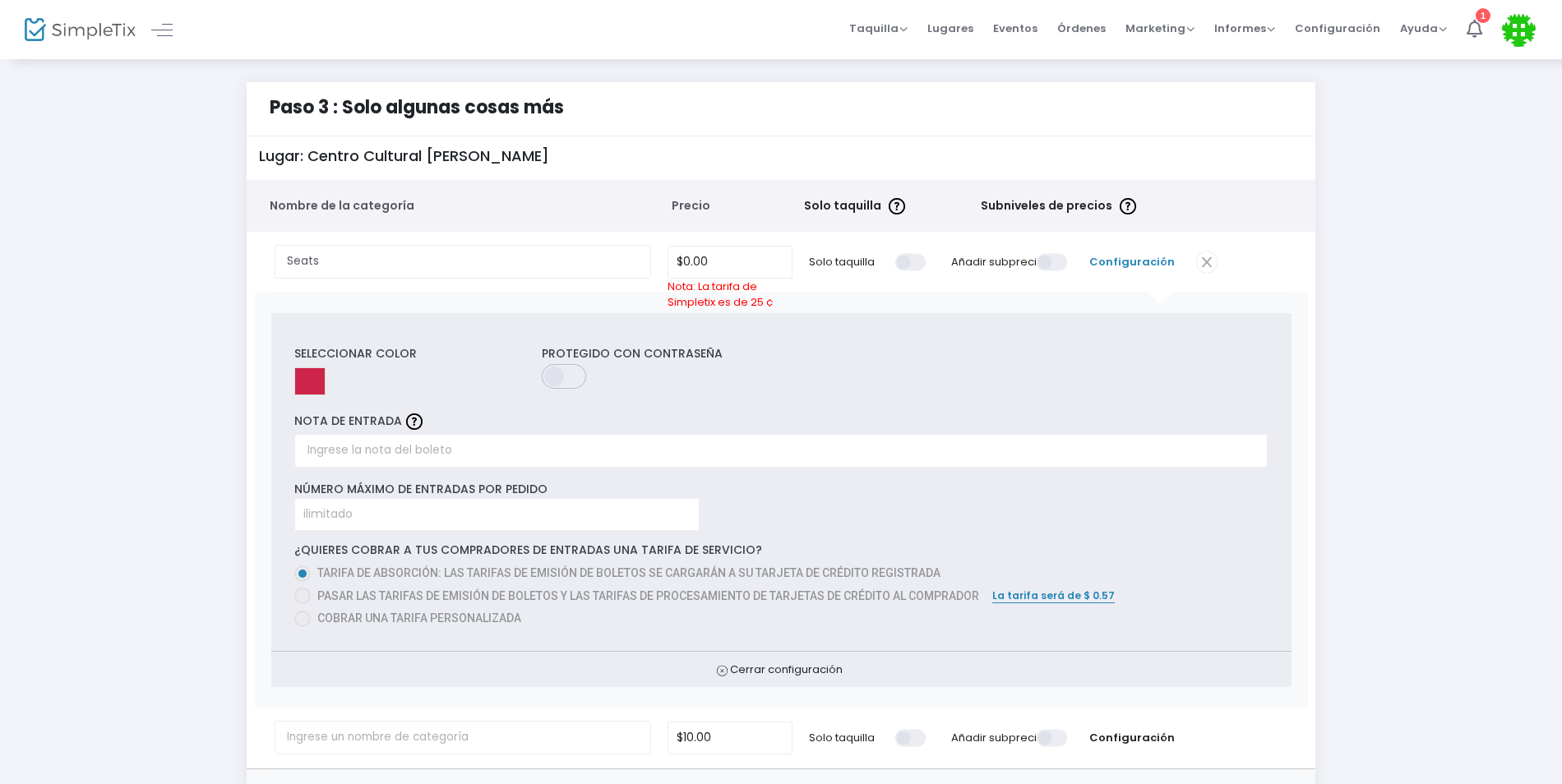
click at [908, 267] on span at bounding box center [912, 262] width 33 height 17
click at [320, 253] on input "checkbox" at bounding box center [320, 253] width 0 height 0
click at [1047, 267] on span at bounding box center [1053, 262] width 33 height 17
click at [461, 253] on input "checkbox" at bounding box center [461, 253] width 0 height 0
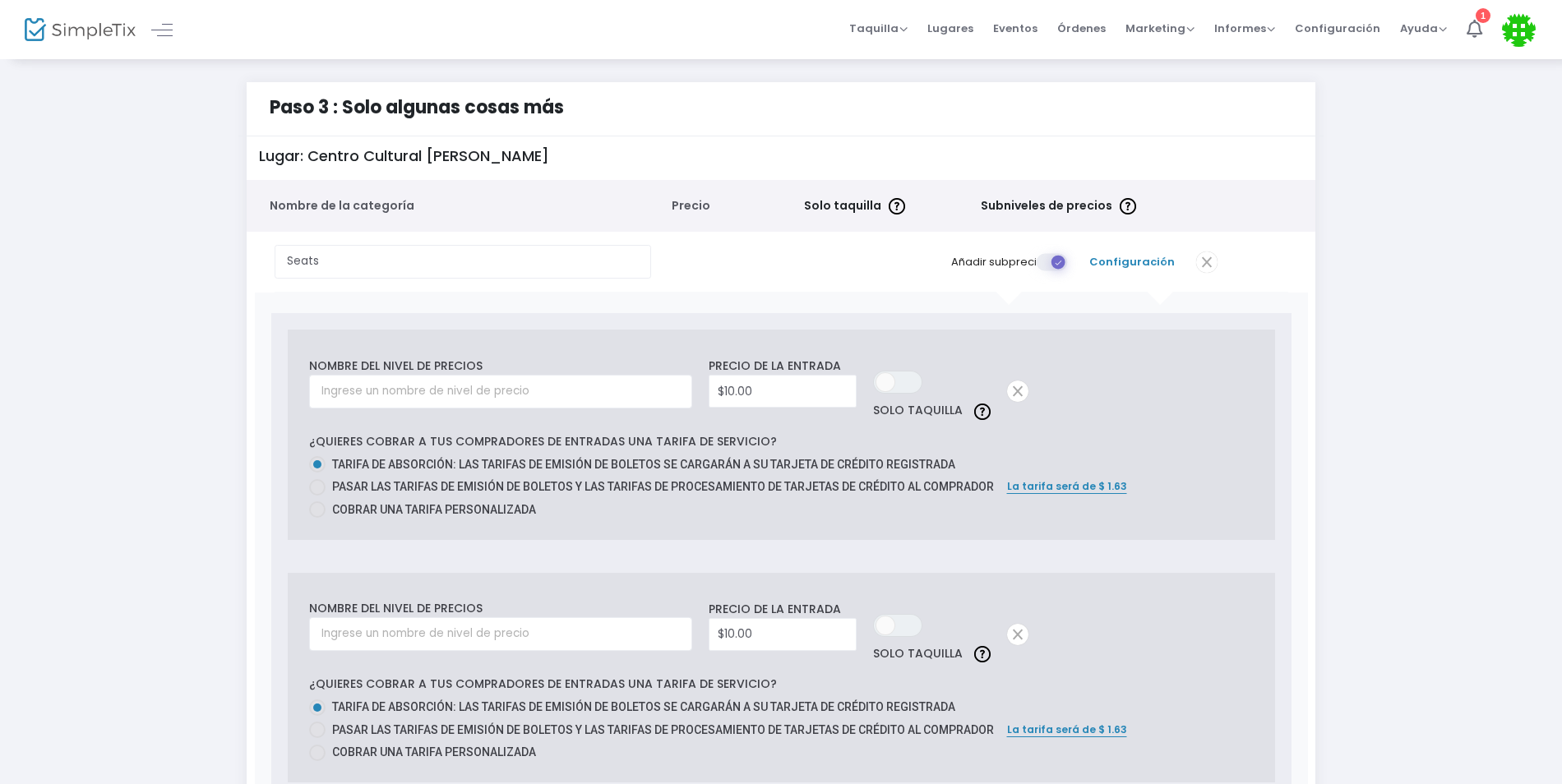
drag, startPoint x: 1422, startPoint y: 452, endPoint x: 895, endPoint y: 544, distance: 535.0
click at [1294, 527] on tr "Nombre del nivel de precios Required. Precio de la entrada $10.00 EN OFF Solo t…" at bounding box center [782, 676] width 1053 height 769
click at [587, 315] on div "Nombre del nivel de precios Required. Precio de la entrada $10.00 EN OFF Solo t…" at bounding box center [782, 434] width 1020 height 243
click at [919, 270] on td at bounding box center [868, 262] width 134 height 60
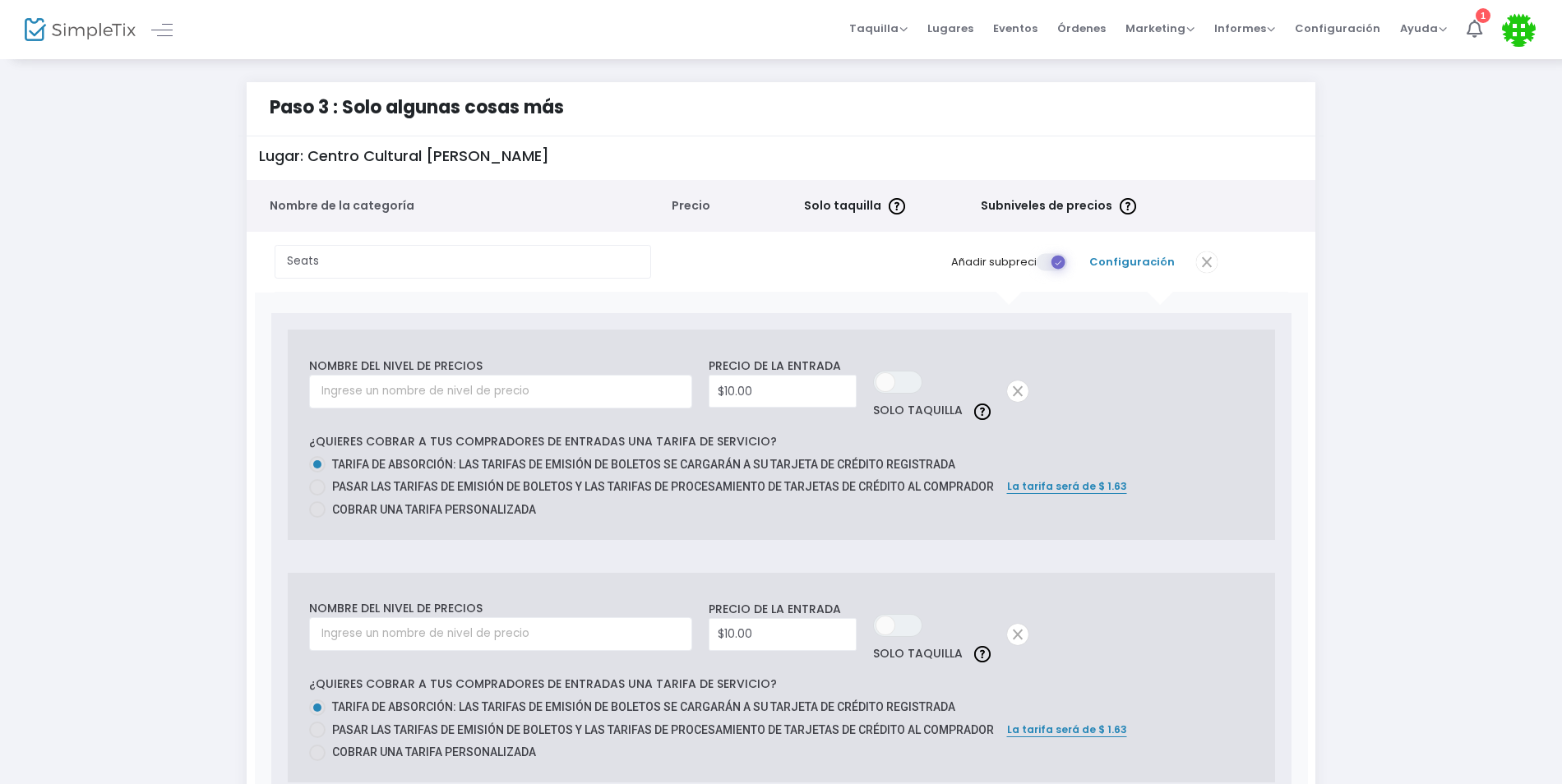
click at [1064, 267] on span at bounding box center [1053, 262] width 33 height 17
click at [461, 253] on input "checkbox" at bounding box center [461, 253] width 0 height 0
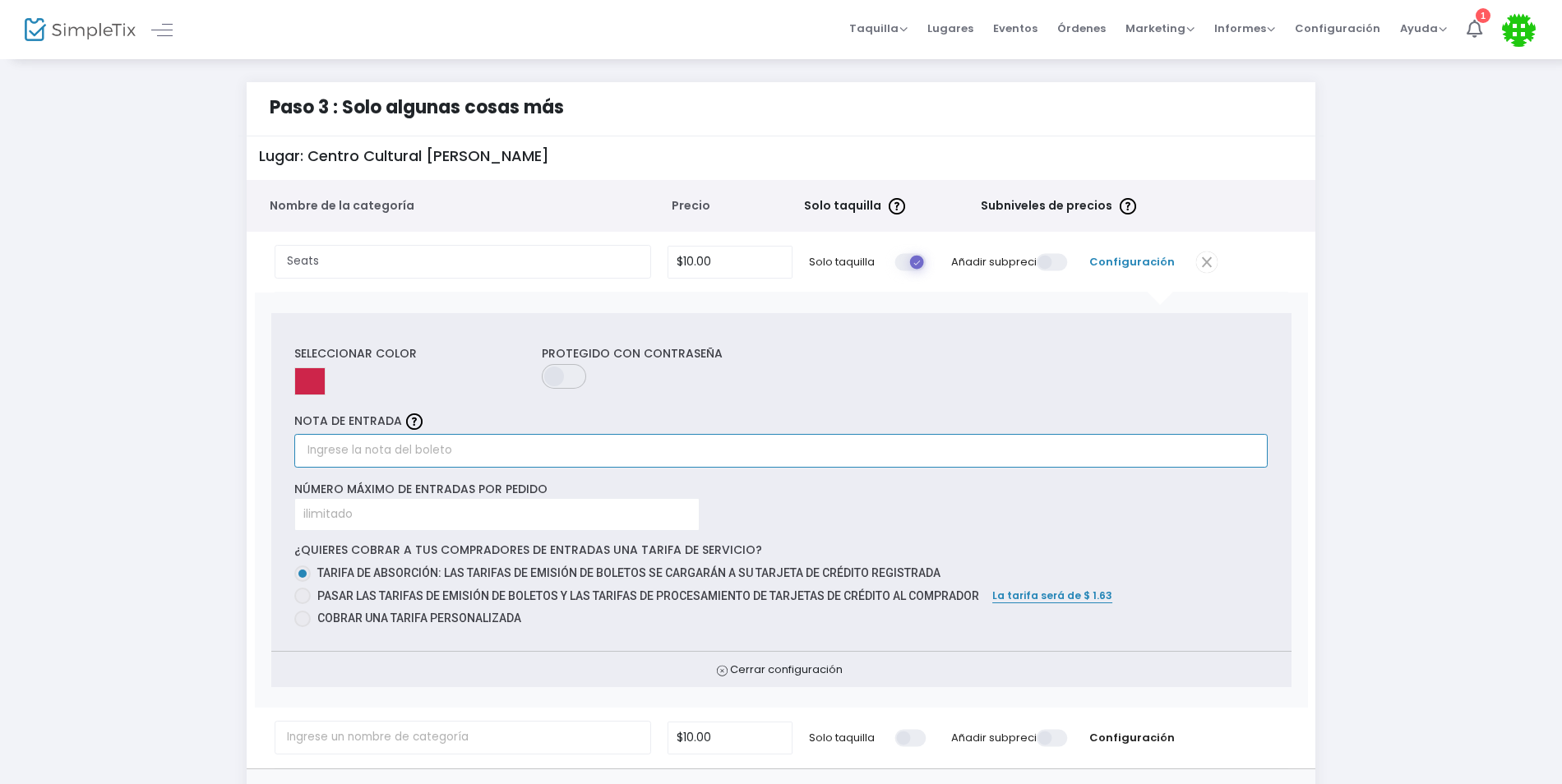
click at [426, 453] on input "text" at bounding box center [780, 450] width 973 height 34
click at [450, 517] on input at bounding box center [496, 515] width 403 height 31
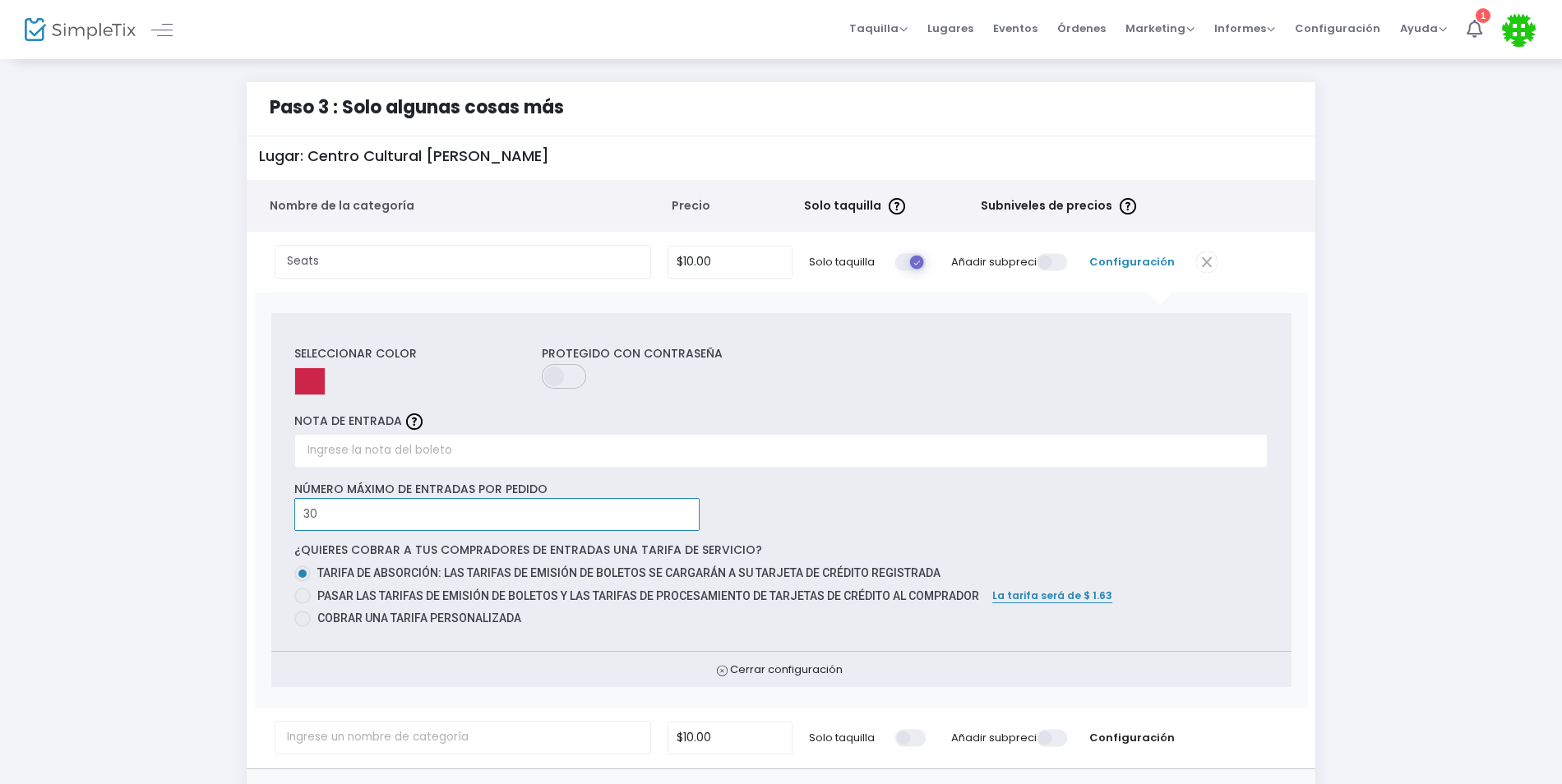
type input "30"
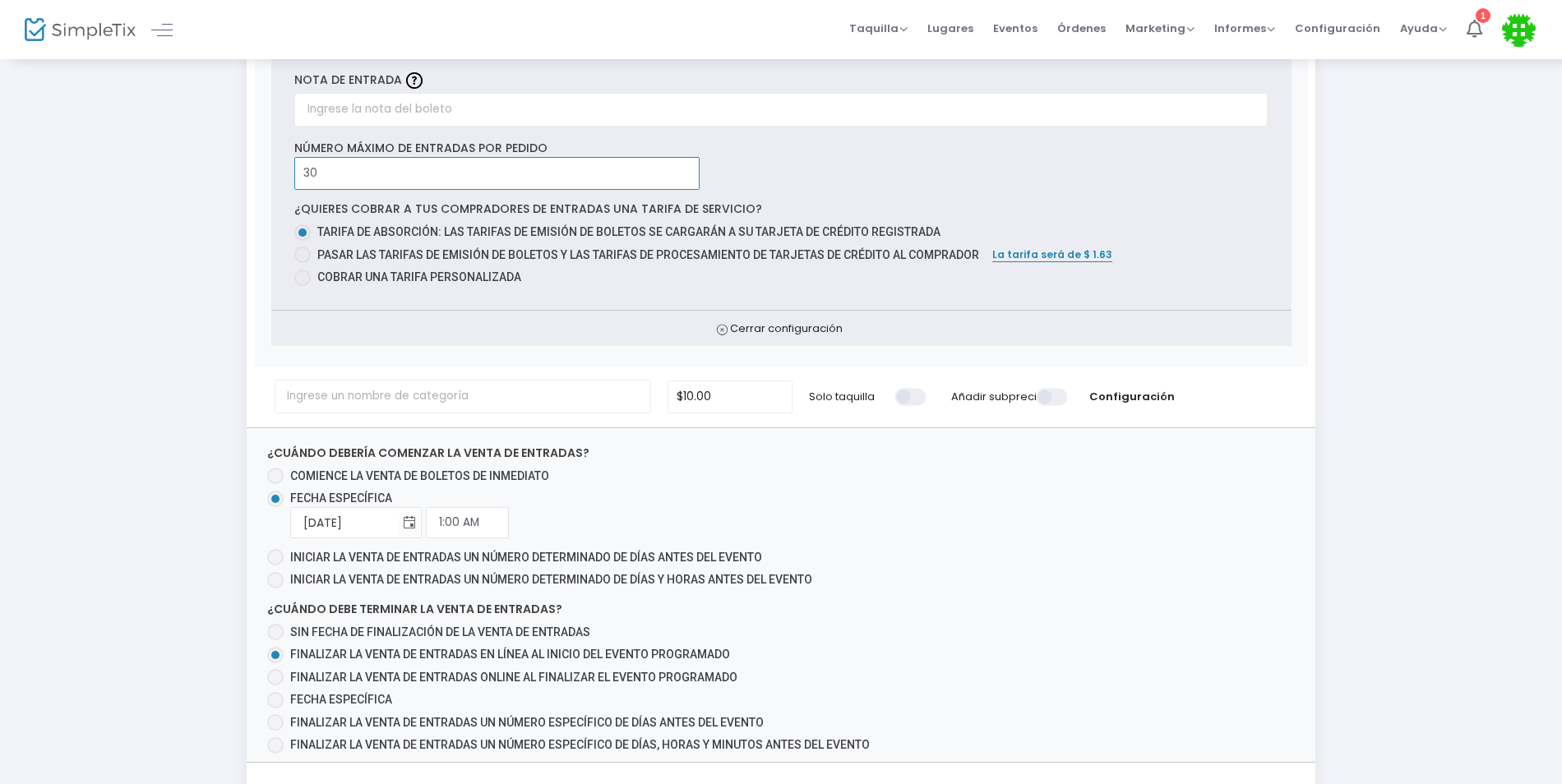
scroll to position [82, 0]
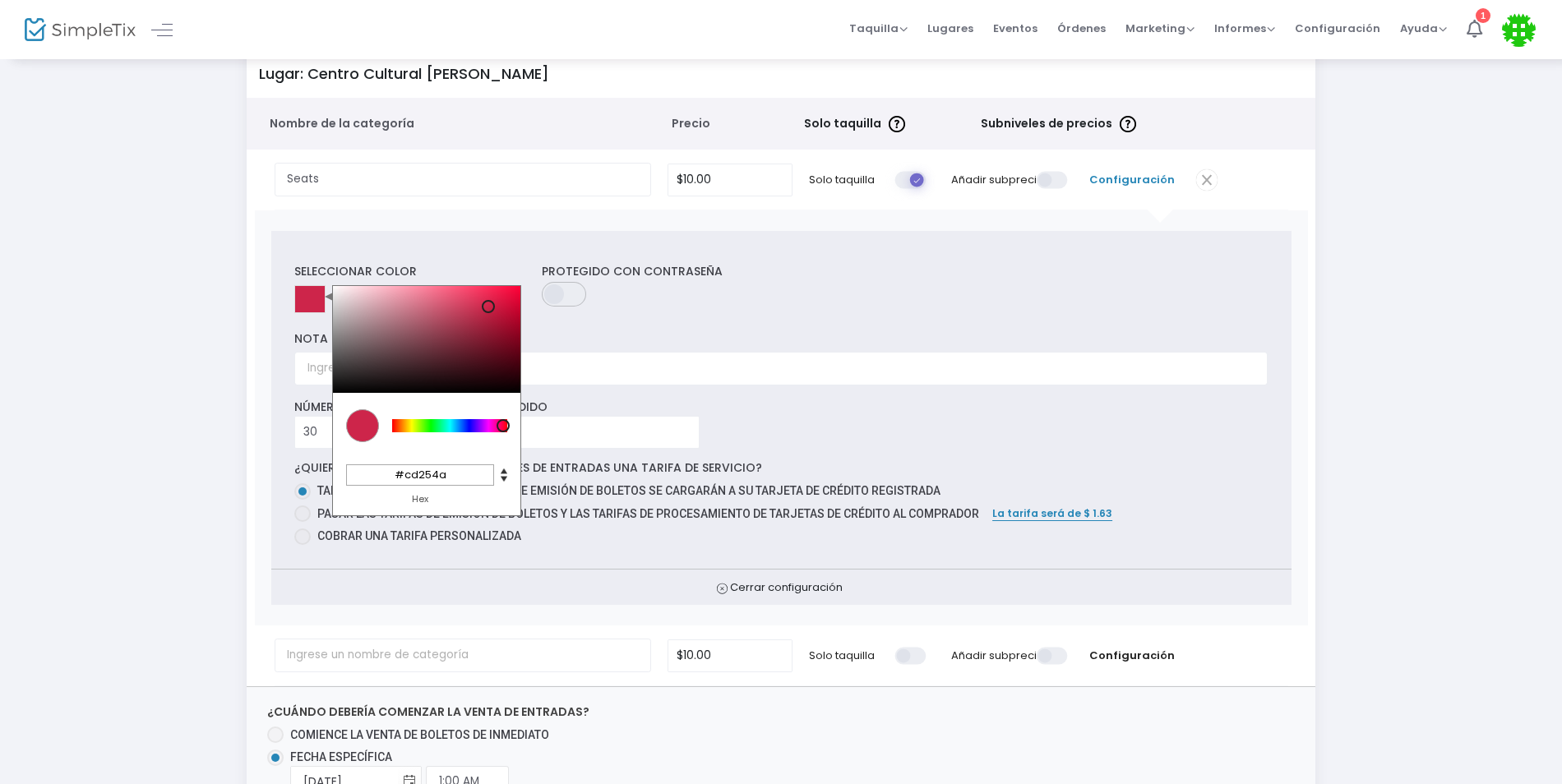
click at [320, 300] on div "Seleccionar color C M Y K 347 69 47 H S L 205 37 74 R G B #cd254a Hex" at bounding box center [409, 286] width 248 height 46
drag, startPoint x: 644, startPoint y: 364, endPoint x: 564, endPoint y: 305, distance: 99.4
click at [644, 363] on input "text" at bounding box center [780, 368] width 973 height 34
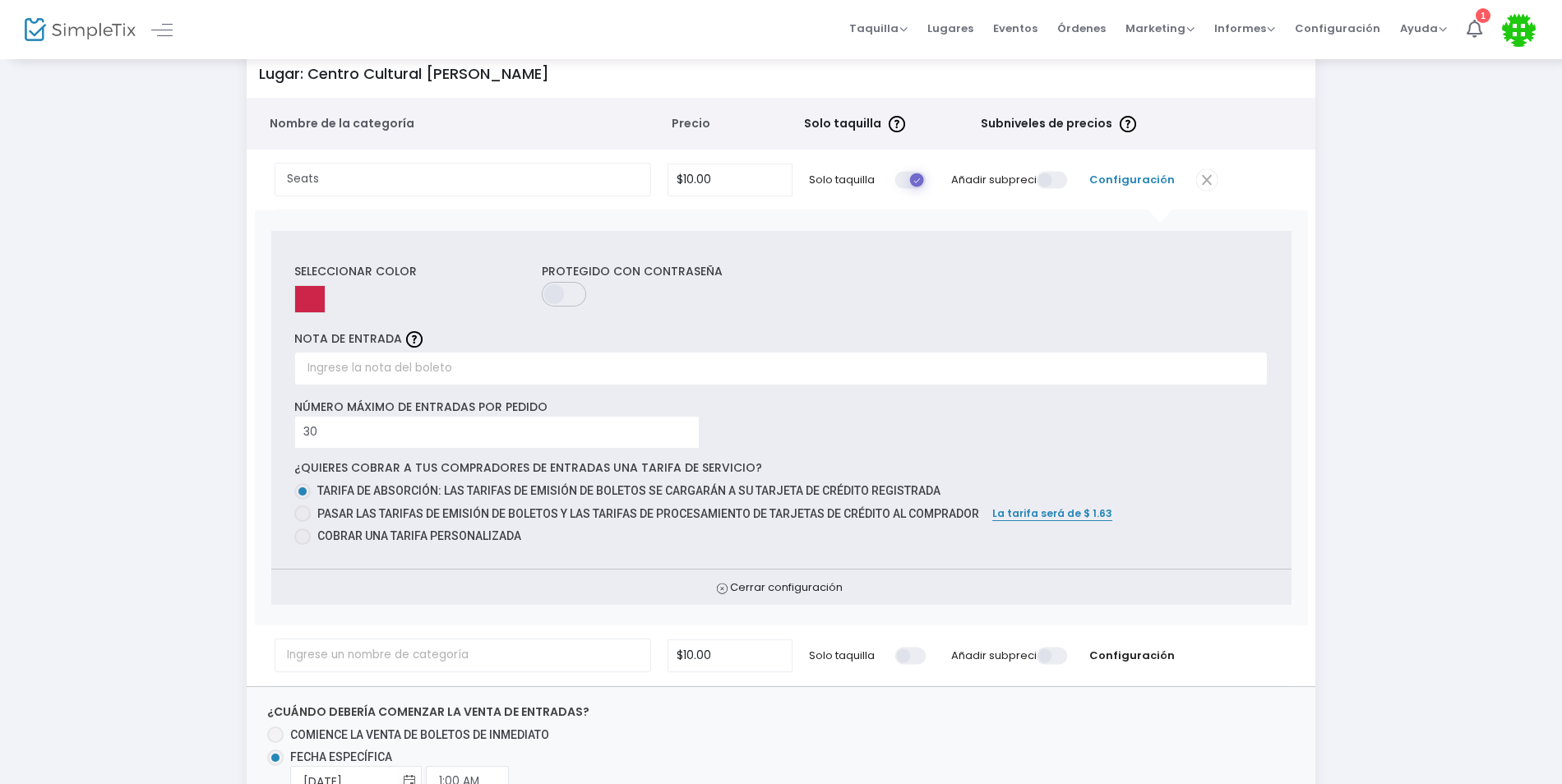
click at [560, 290] on span at bounding box center [565, 294] width 47 height 25
click at [566, 297] on span at bounding box center [565, 294] width 47 height 25
click at [528, 368] on input "text" at bounding box center [780, 368] width 973 height 34
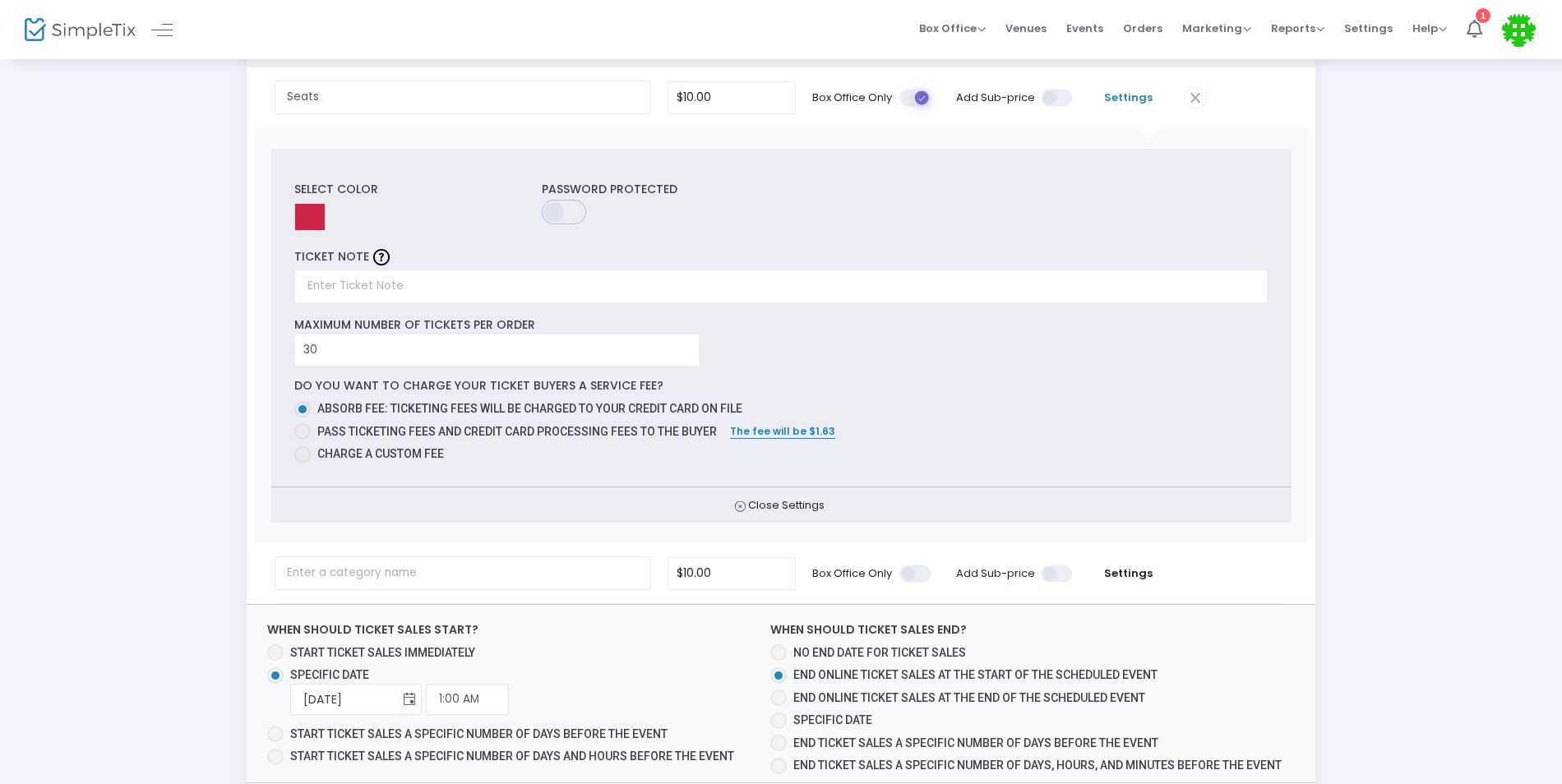
scroll to position [247, 0]
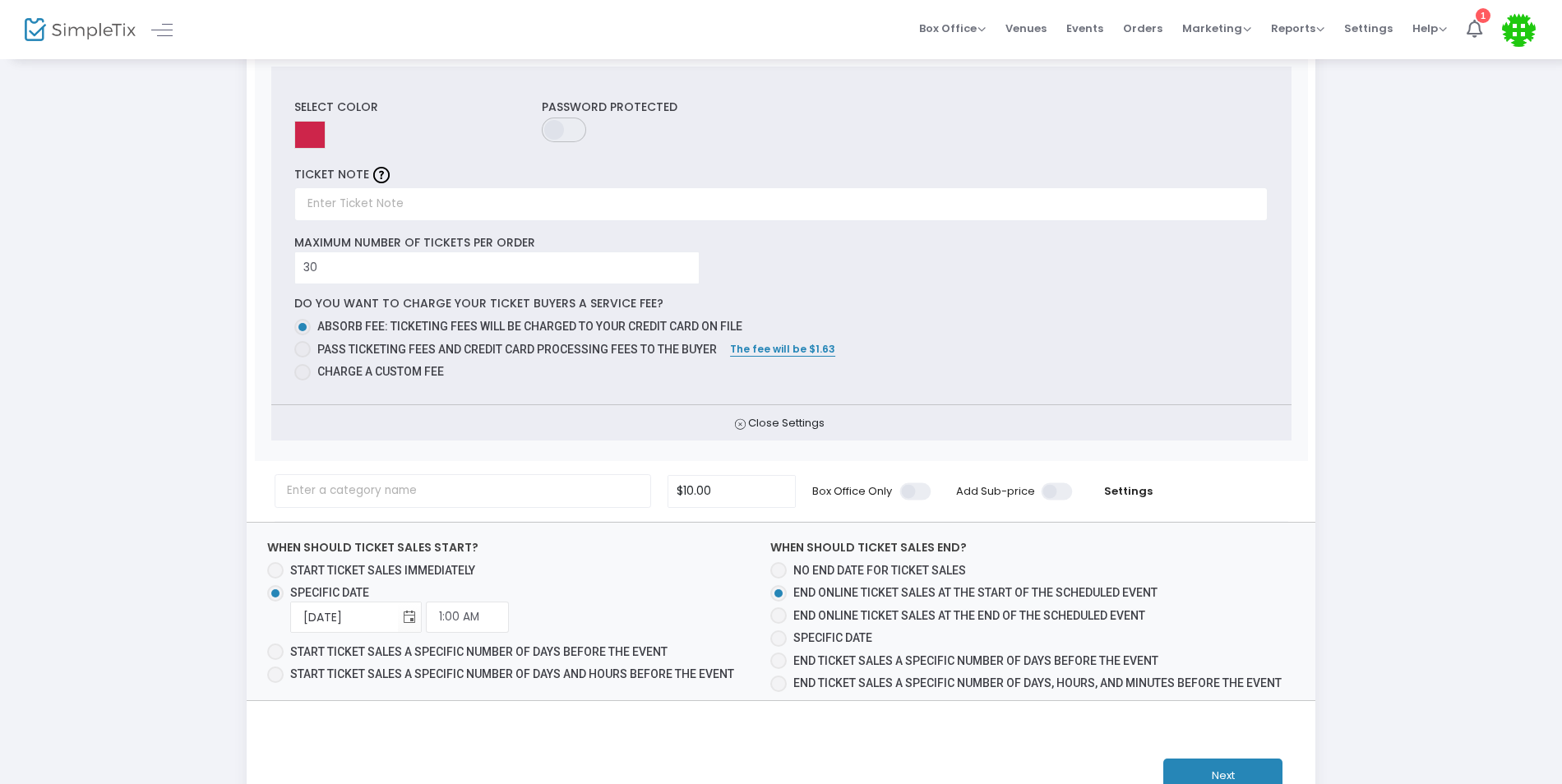
click at [1166, 373] on label "Charge a custom fee" at bounding box center [774, 372] width 960 height 17
click at [302, 381] on input "Charge a custom fee" at bounding box center [301, 381] width 1 height 1
radio input "true"
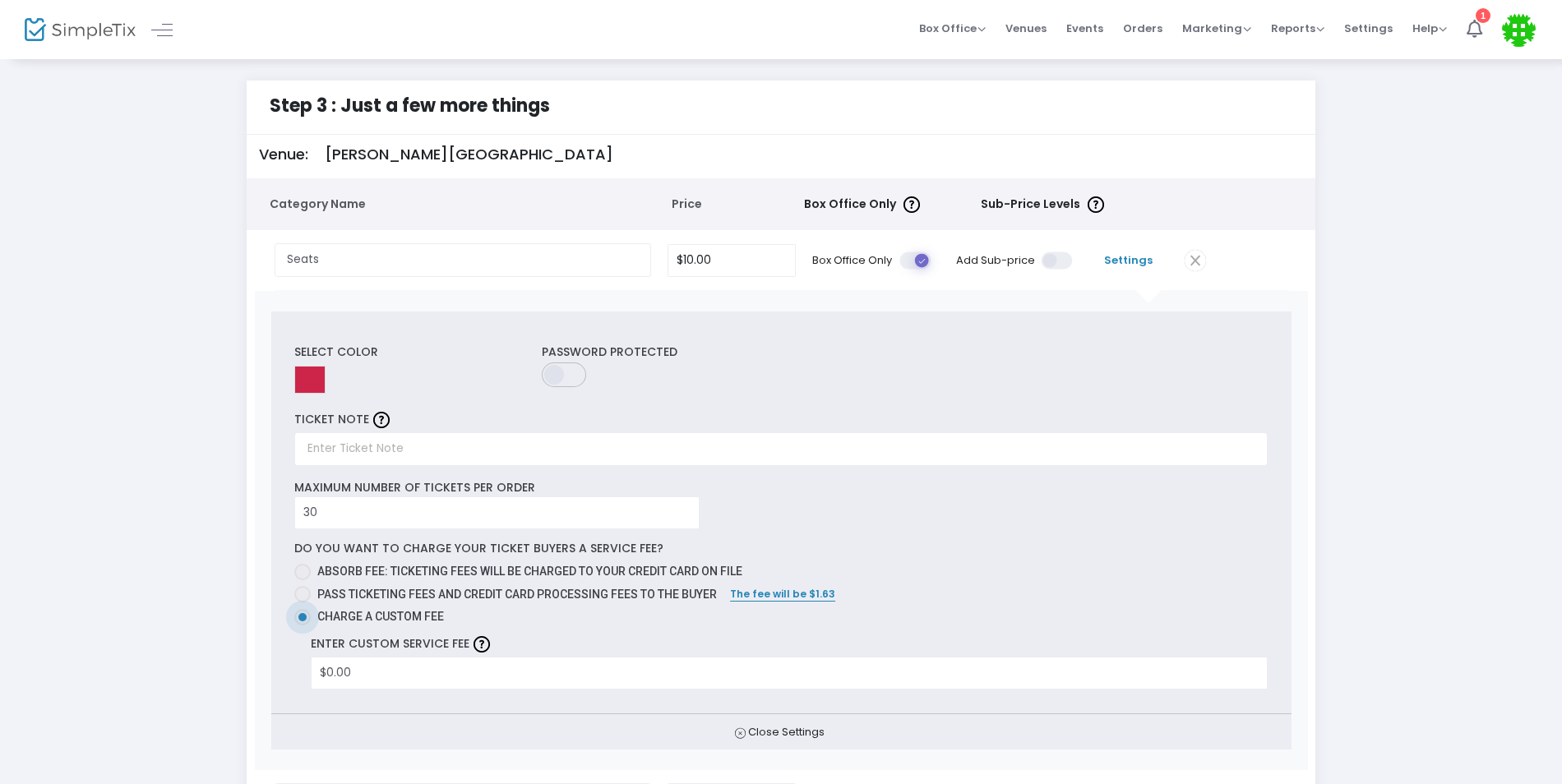
scroll to position [0, 0]
click at [741, 262] on input "10" at bounding box center [731, 262] width 127 height 31
type input "$10.00"
click at [838, 349] on div "Password Protected" at bounding box center [698, 373] width 330 height 55
click at [589, 275] on input "Seats" at bounding box center [464, 262] width 378 height 34
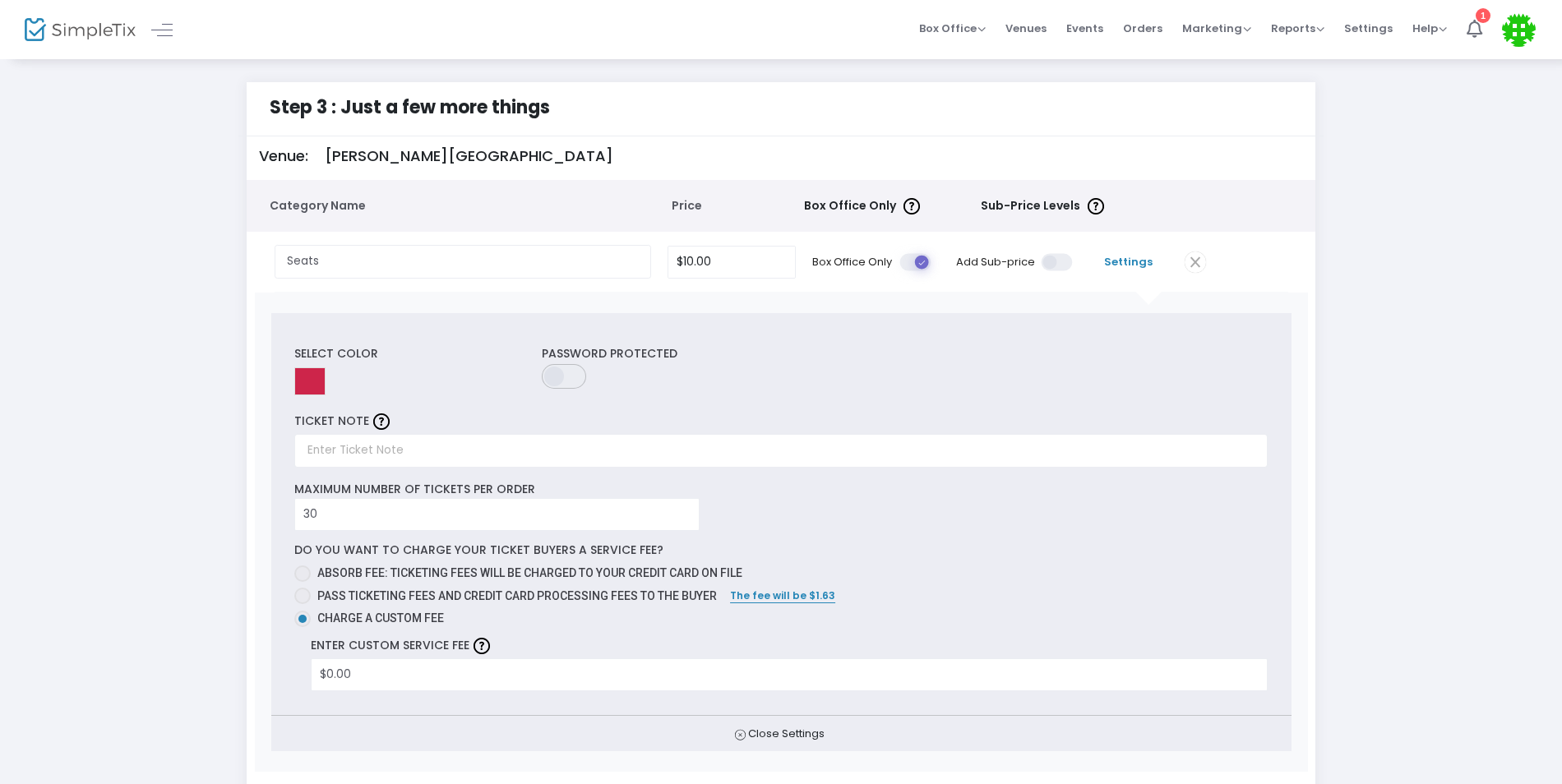
click at [875, 414] on div "TICKET NOTE" at bounding box center [780, 438] width 973 height 58
click at [1057, 267] on span at bounding box center [1058, 262] width 33 height 17
click at [466, 253] on input "checkbox" at bounding box center [466, 253] width 0 height 0
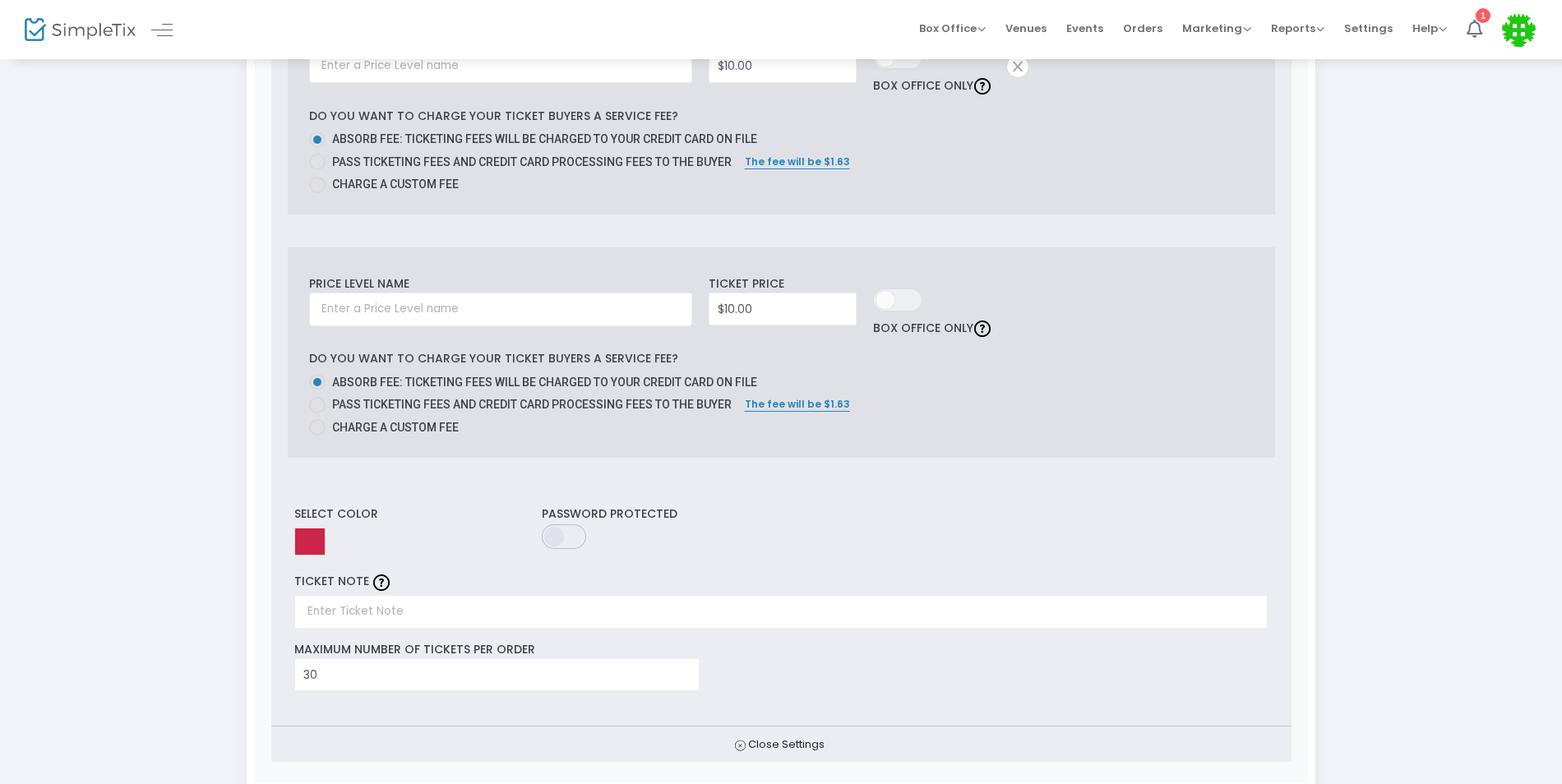
scroll to position [575, 0]
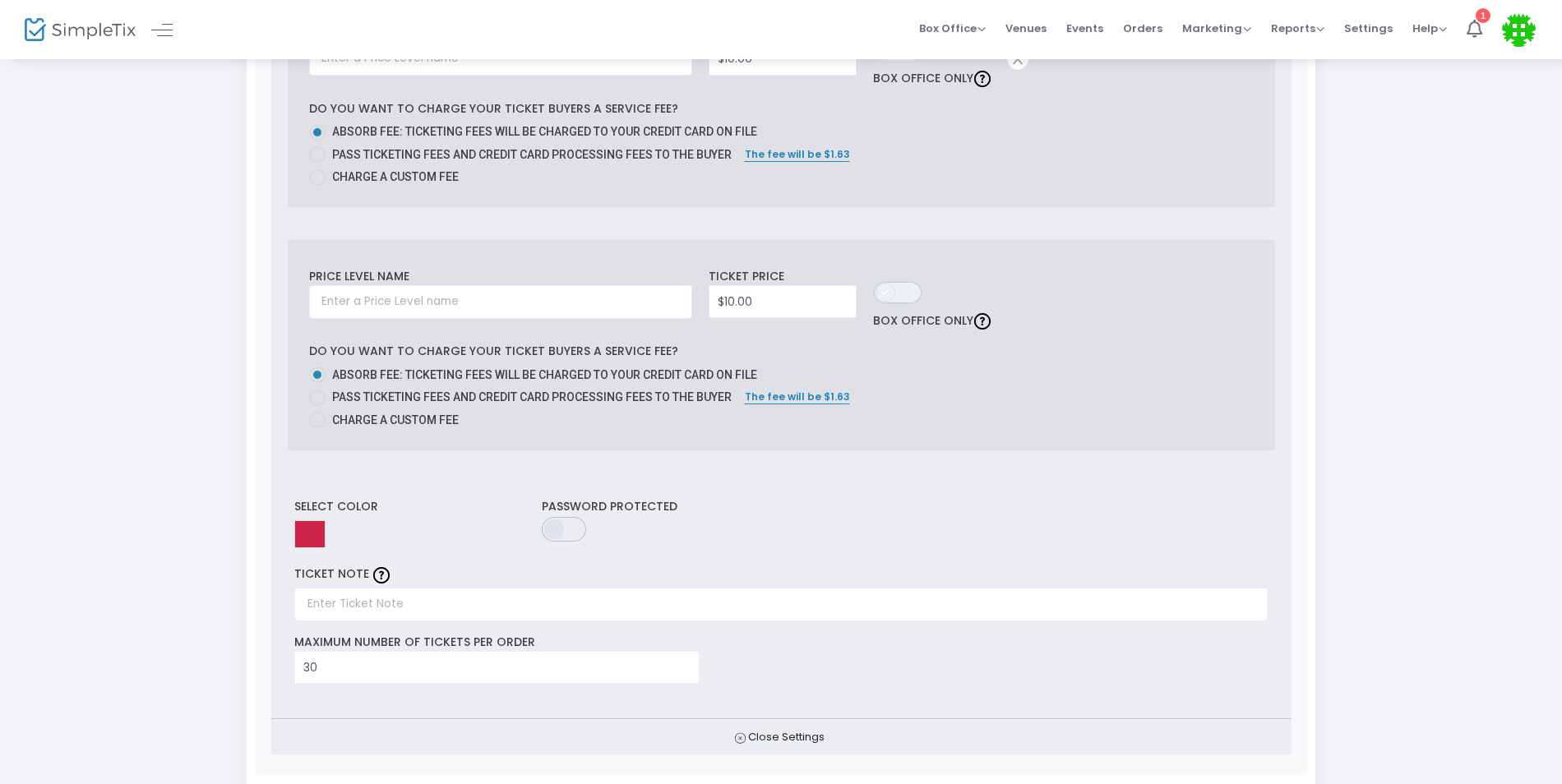
click at [899, 291] on span "ON OFF" at bounding box center [898, 292] width 50 height 23
click at [894, 291] on span "ON OFF" at bounding box center [898, 292] width 50 height 23
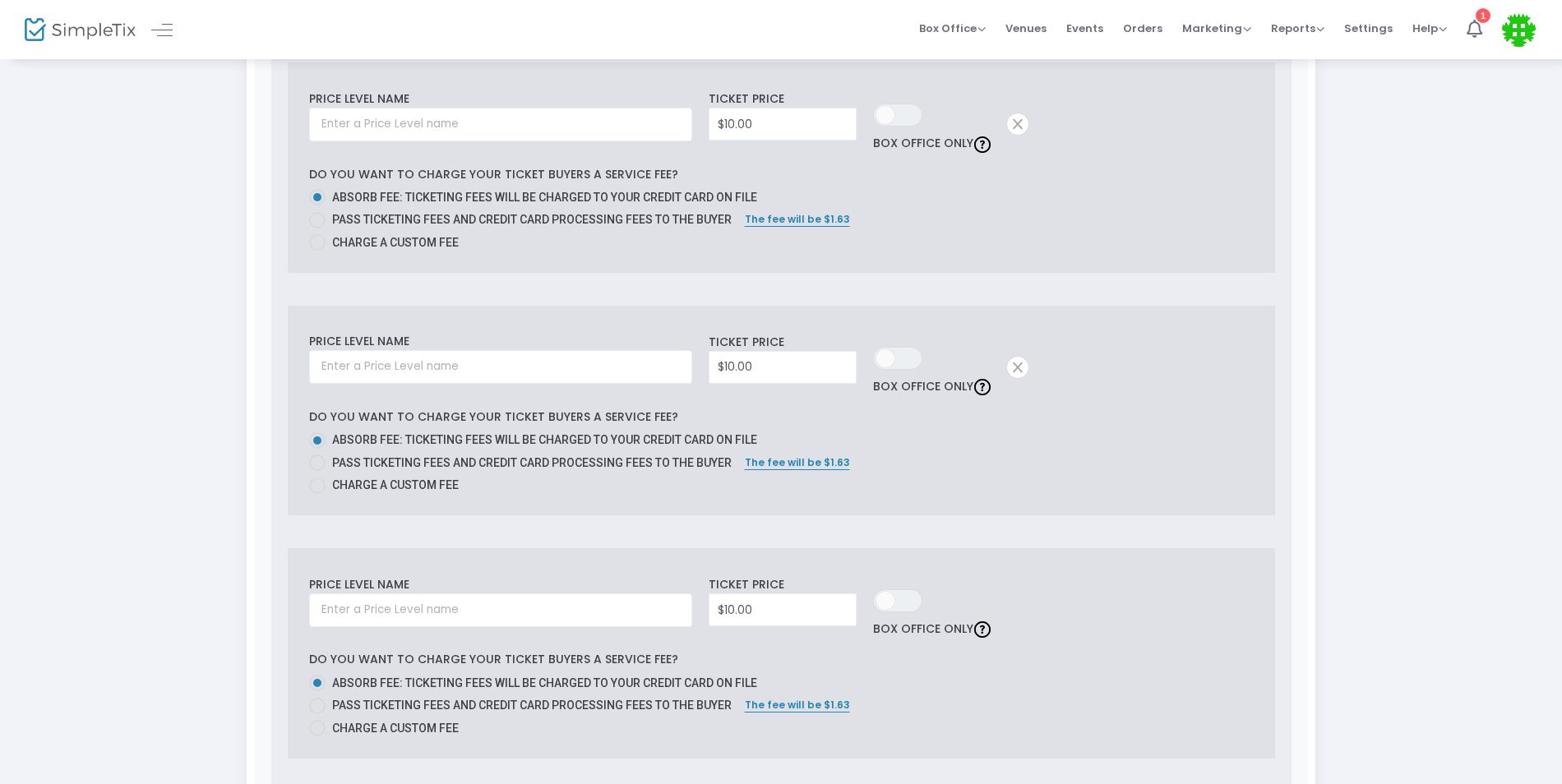
scroll to position [0, 0]
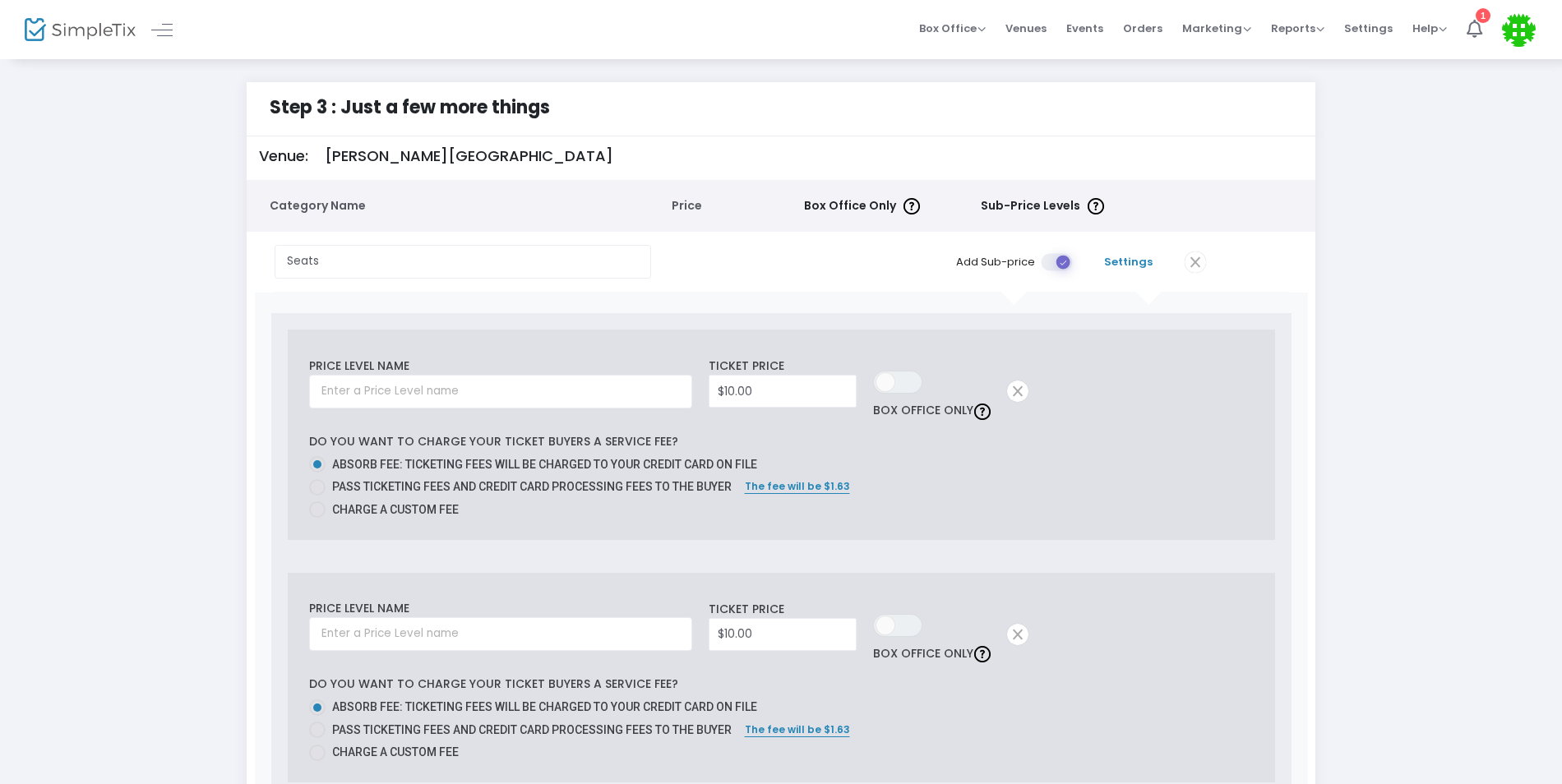
click at [1064, 495] on mat-radio-group "Absorb fee: Ticketing fees will be charged to your credit card on file Pass tic…" at bounding box center [781, 487] width 945 height 62
click at [1145, 265] on font "Settings" at bounding box center [1128, 262] width 49 height 16
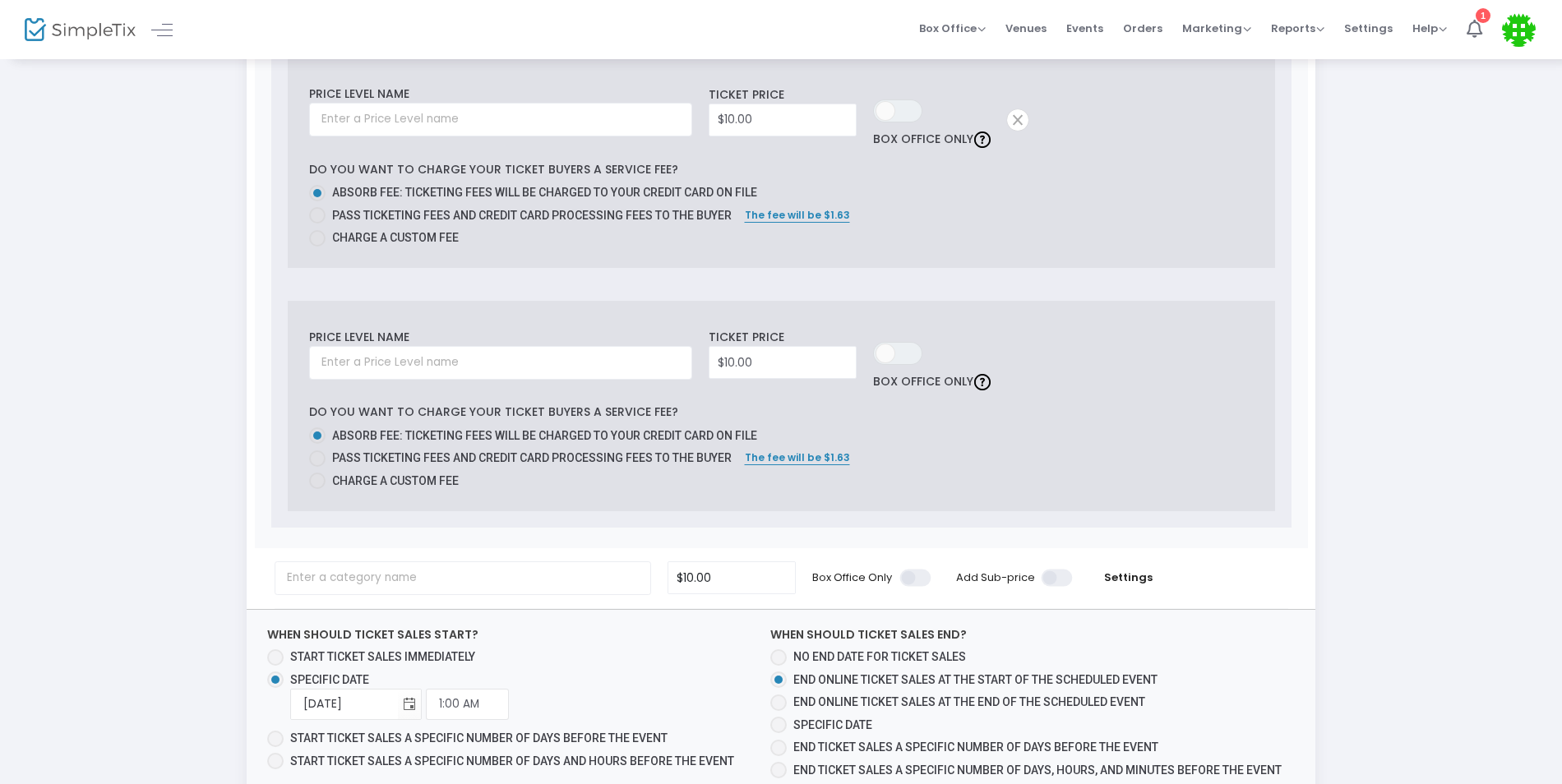
scroll to position [731, 0]
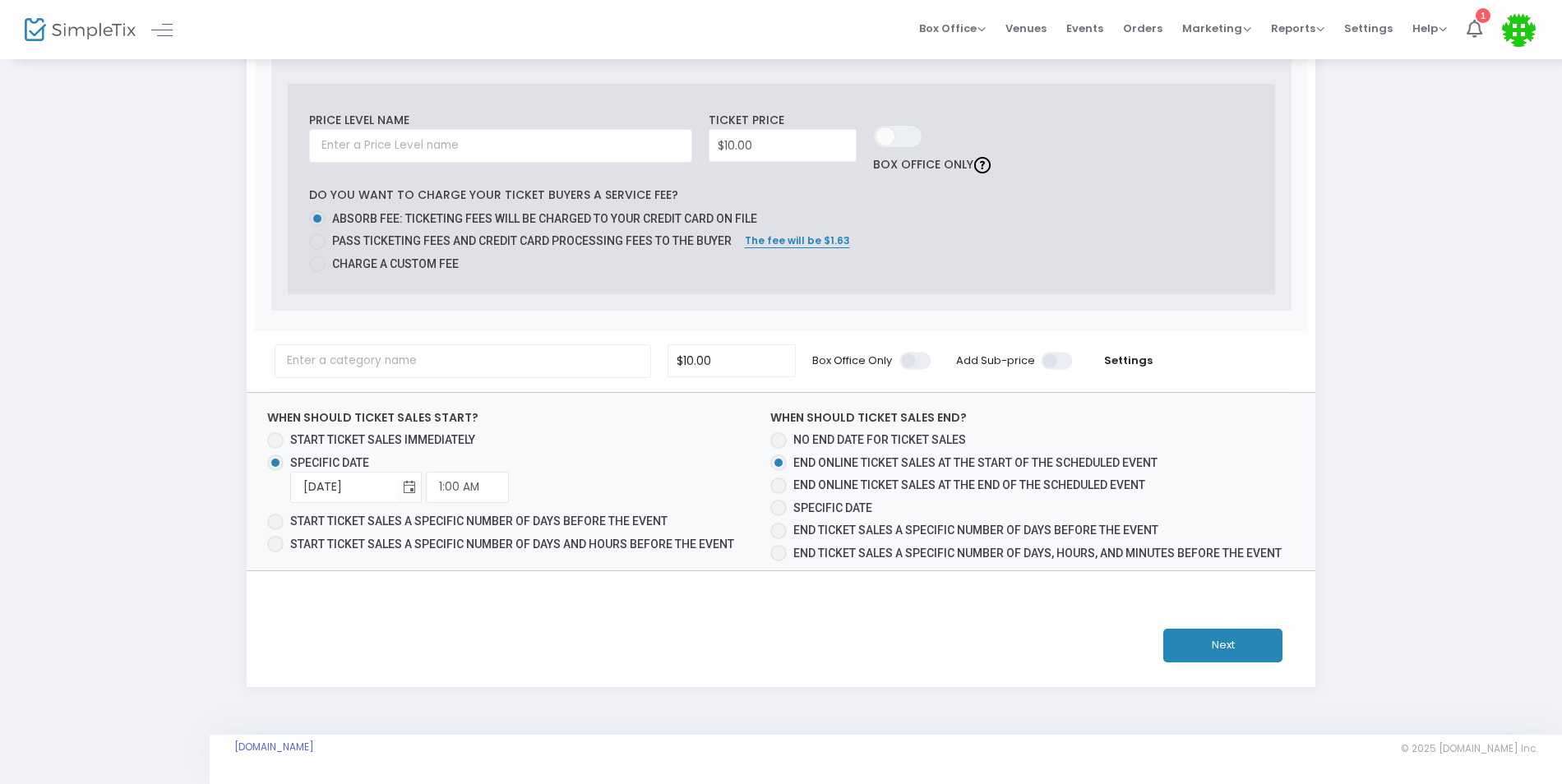
click at [1239, 652] on button "Next" at bounding box center [1223, 645] width 119 height 34
click at [1206, 647] on button "Next" at bounding box center [1223, 645] width 119 height 34
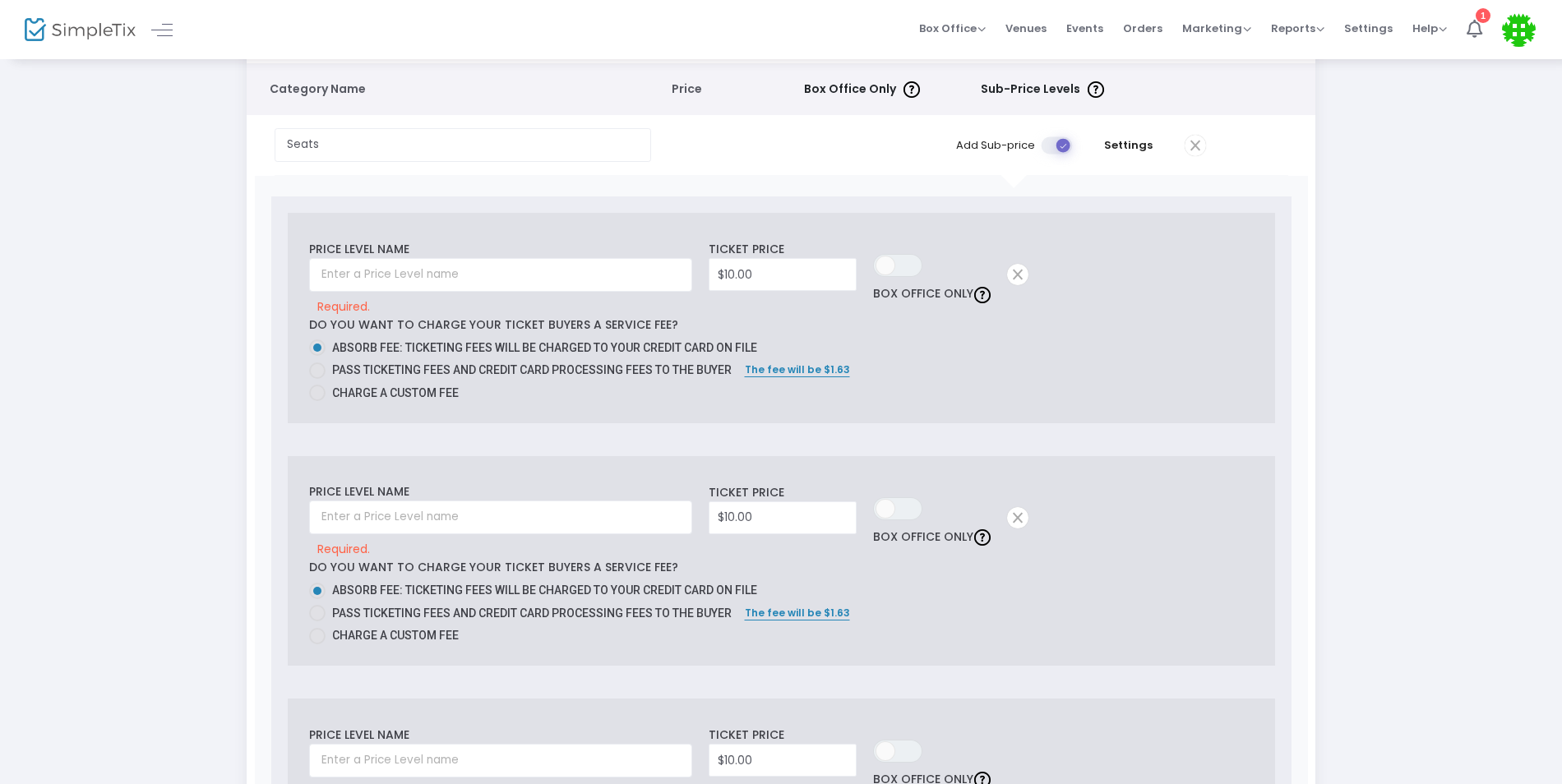
scroll to position [0, 0]
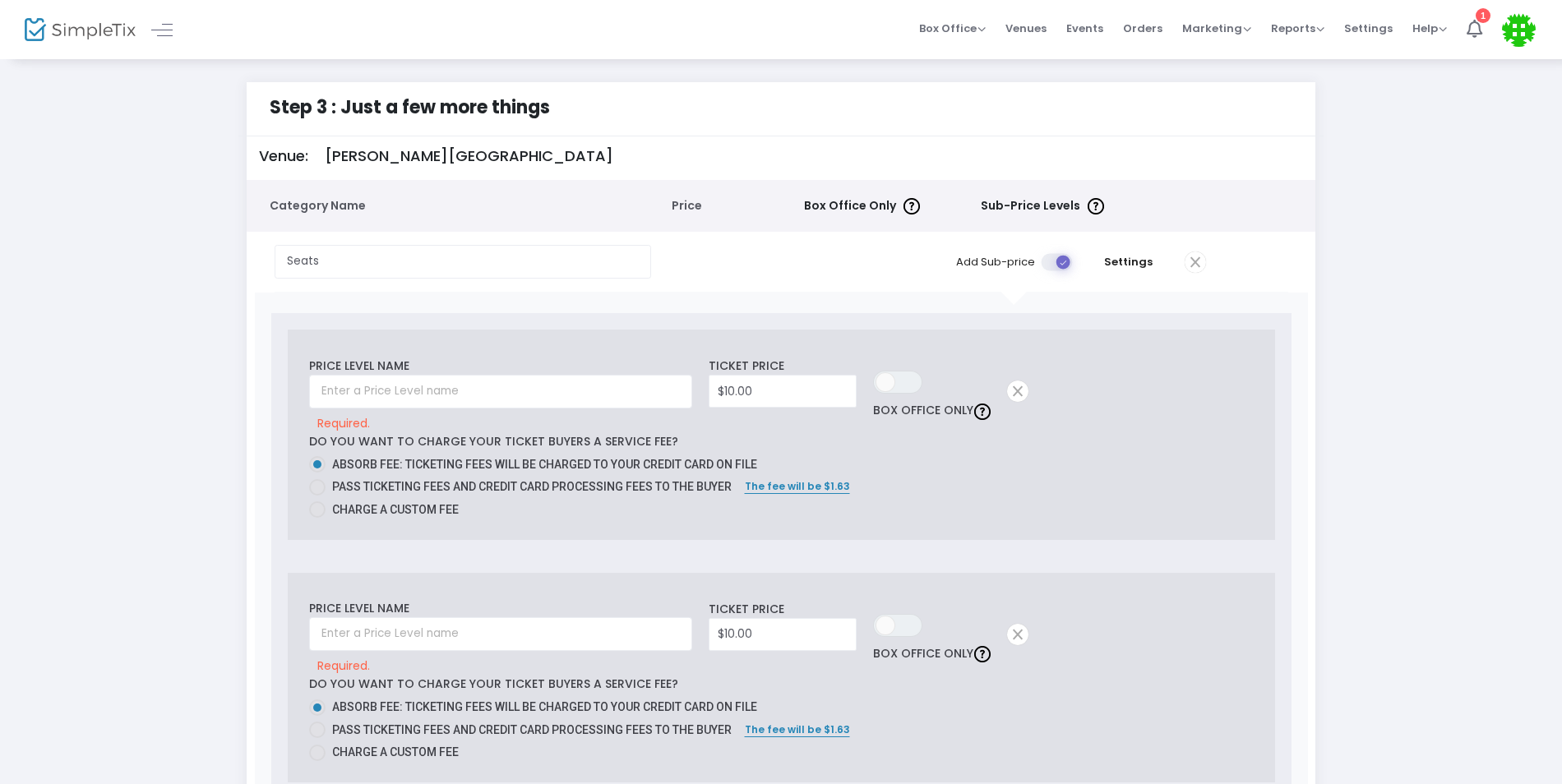
click at [1022, 200] on span "Sub-Price Levels" at bounding box center [1030, 205] width 99 height 17
click at [1192, 262] on span at bounding box center [1195, 262] width 22 height 22
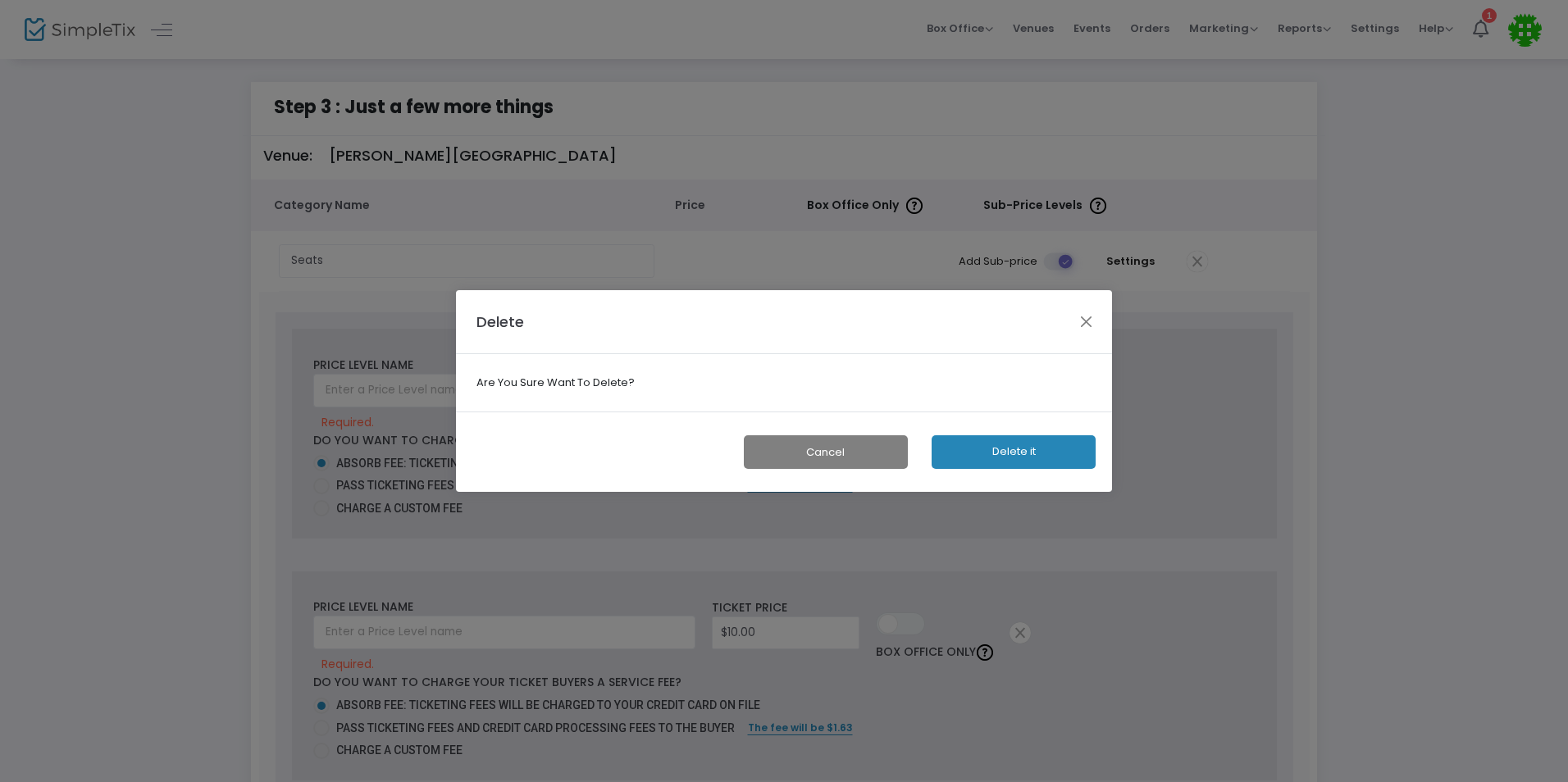
click at [873, 450] on button "Cancel" at bounding box center [825, 452] width 164 height 34
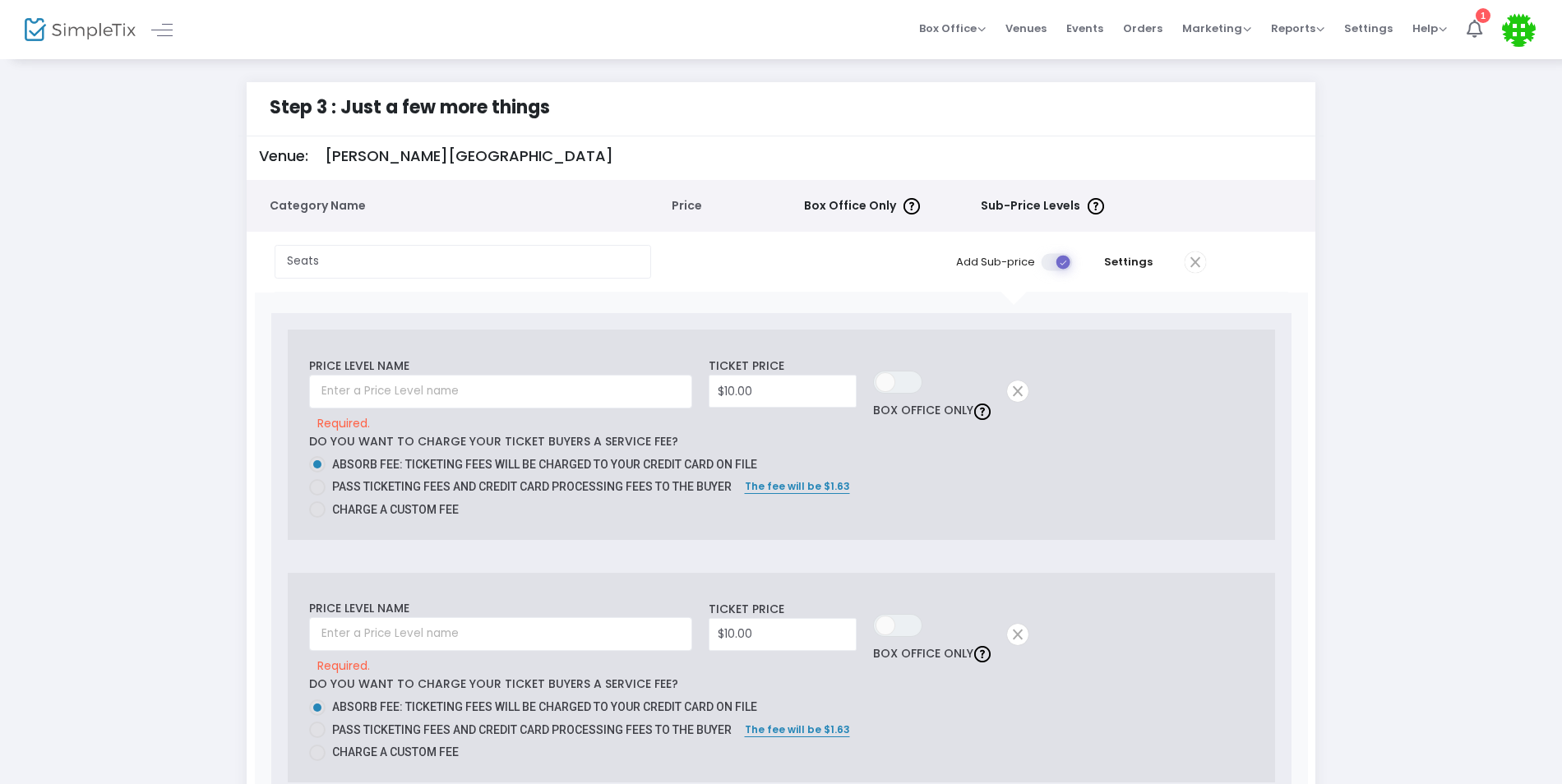
click at [1058, 267] on span at bounding box center [1058, 262] width 33 height 17
click at [466, 253] on input "checkbox" at bounding box center [466, 253] width 0 height 0
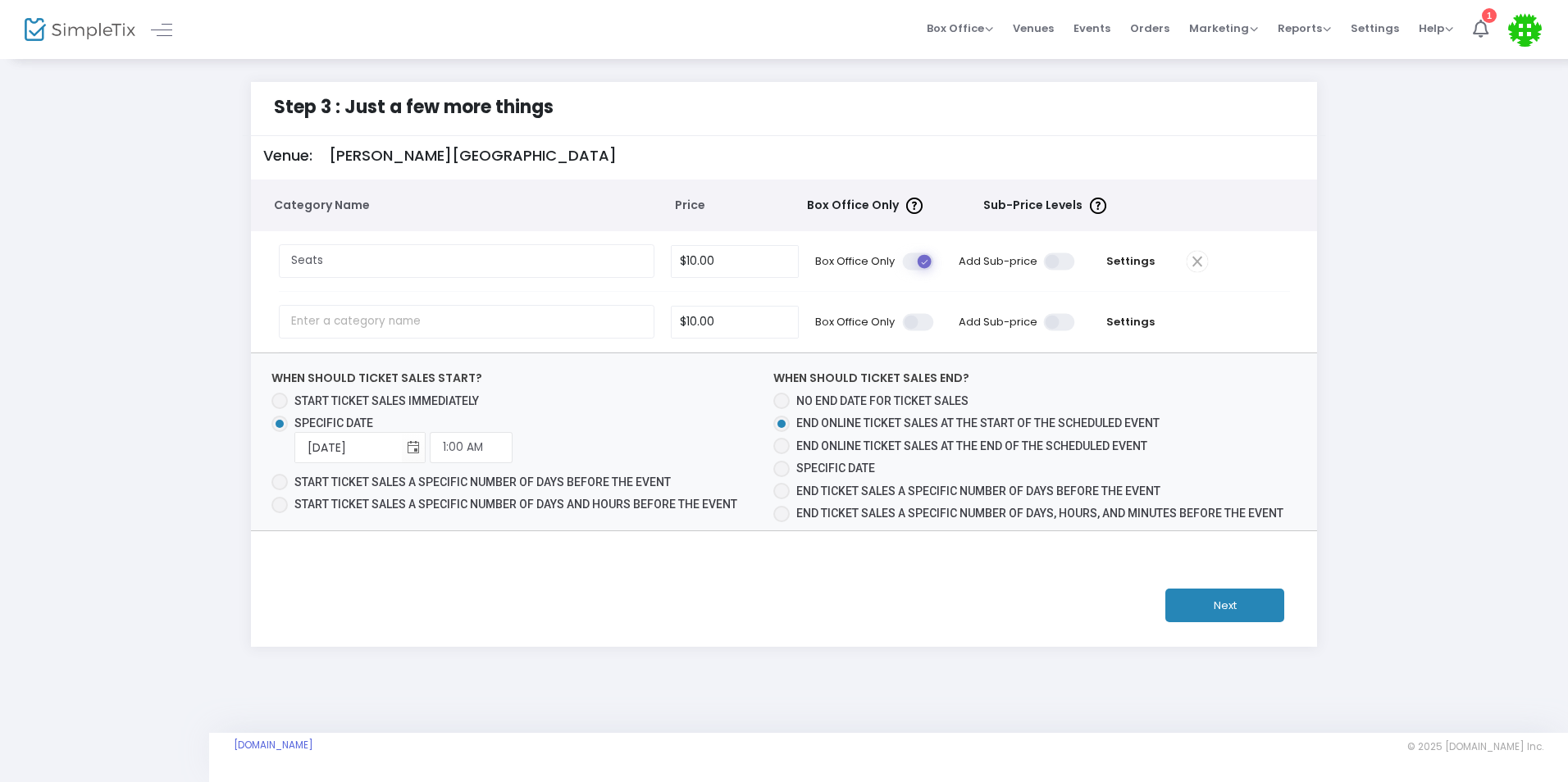
click at [1233, 600] on button "Next" at bounding box center [1225, 605] width 119 height 34
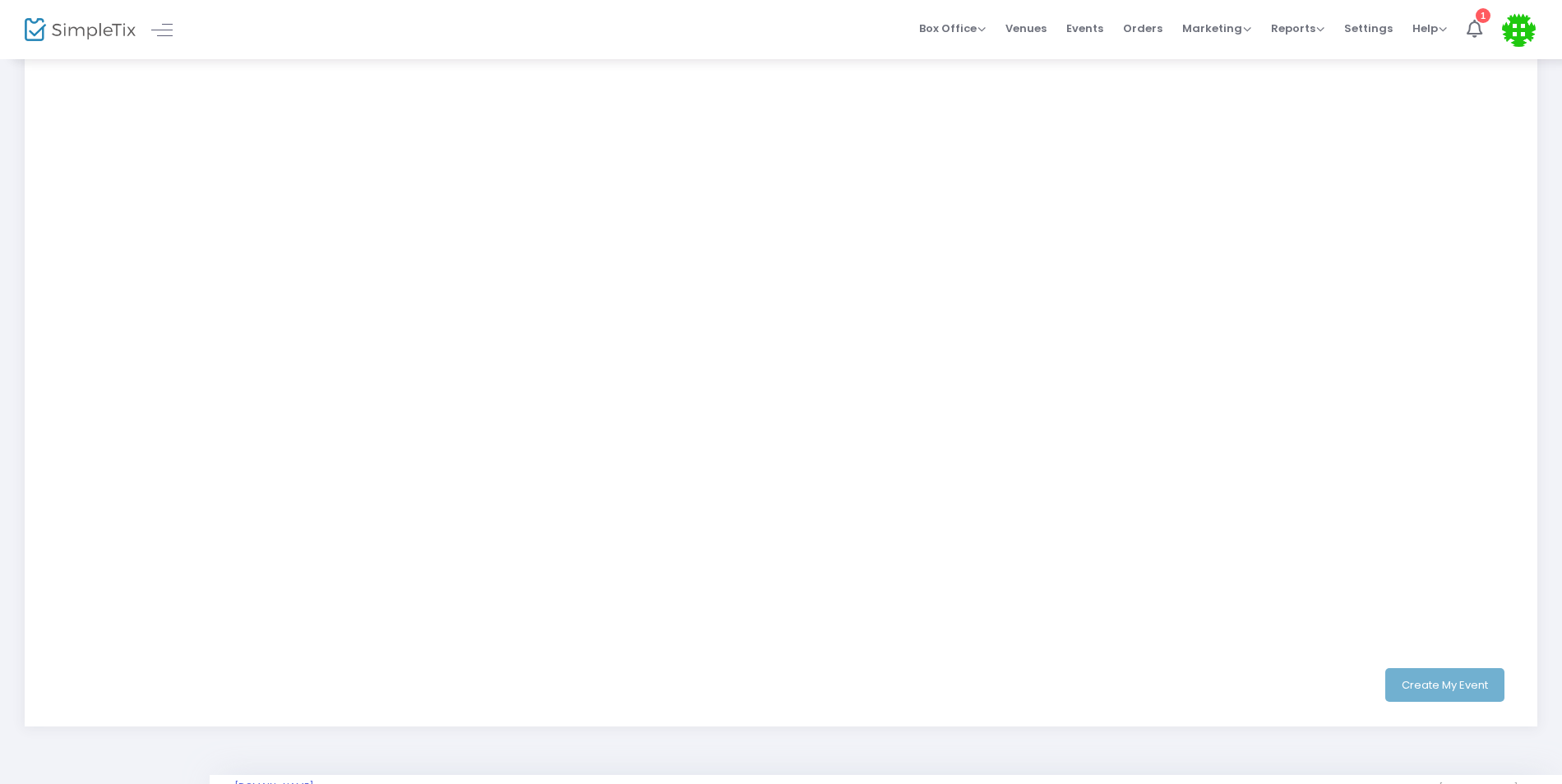
scroll to position [286, 0]
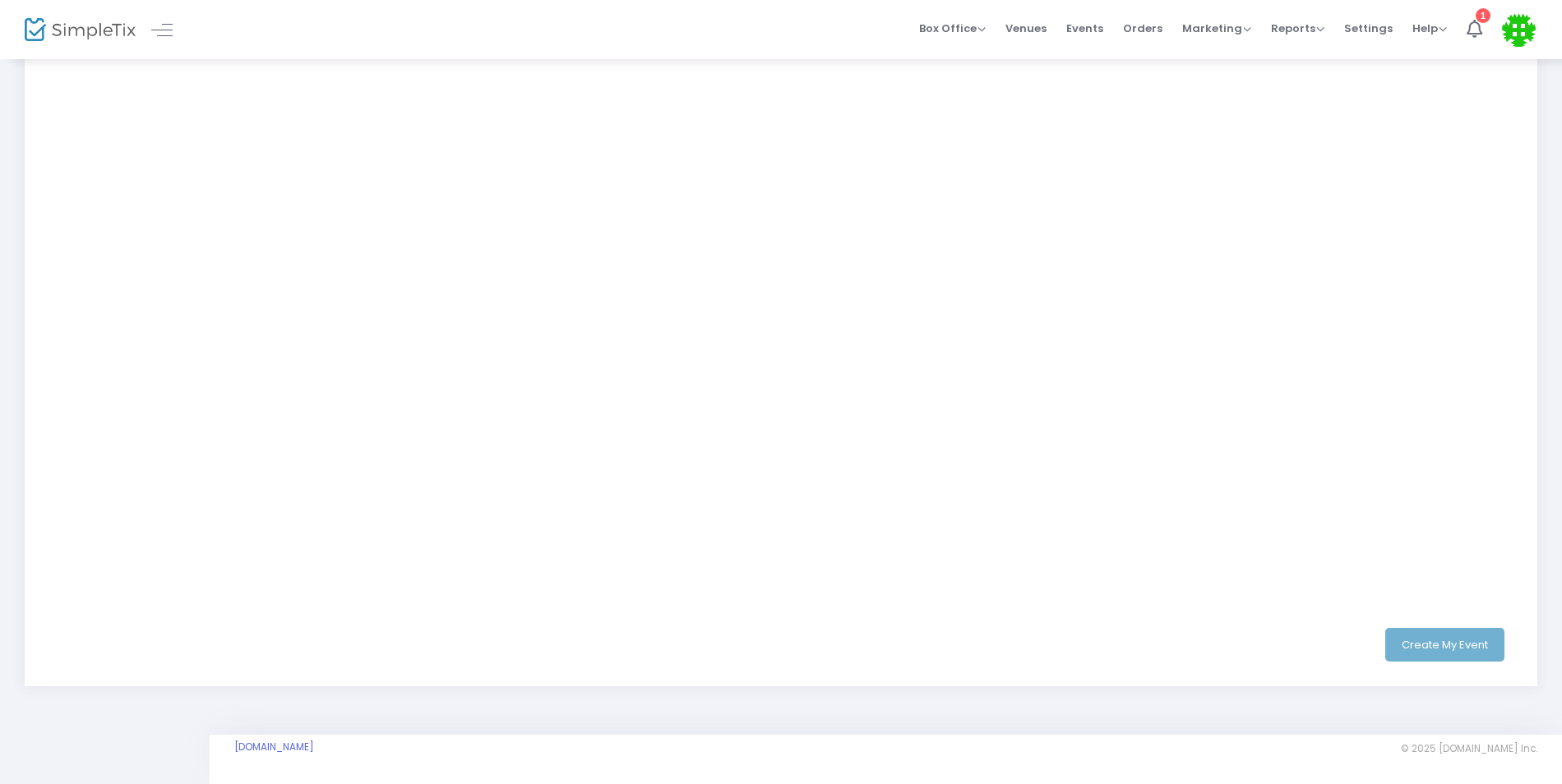
click at [1454, 636] on div "Create My Event" at bounding box center [781, 644] width 1455 height 34
click at [1457, 647] on div "Create My Event" at bounding box center [781, 644] width 1455 height 34
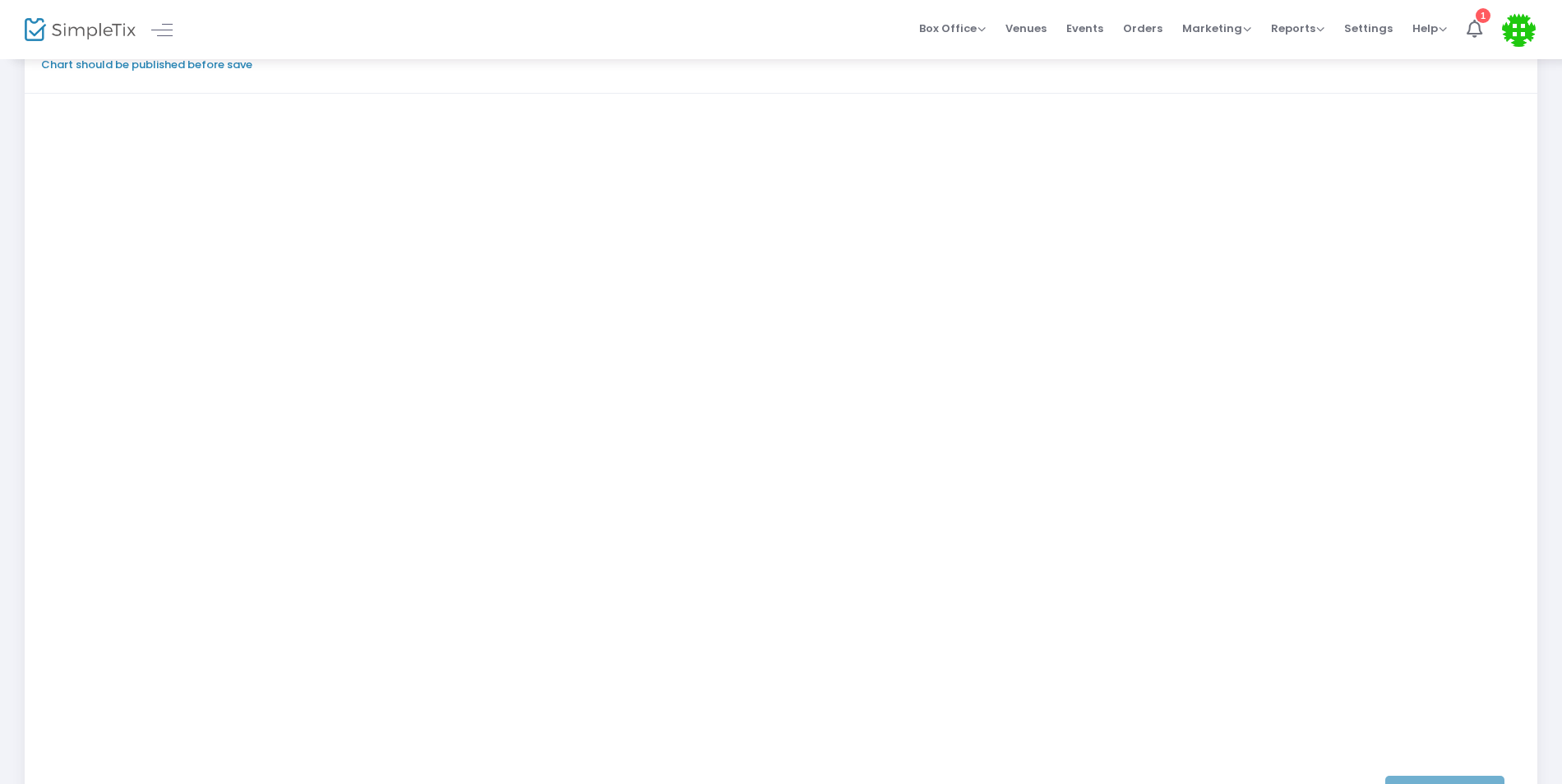
scroll to position [41, 0]
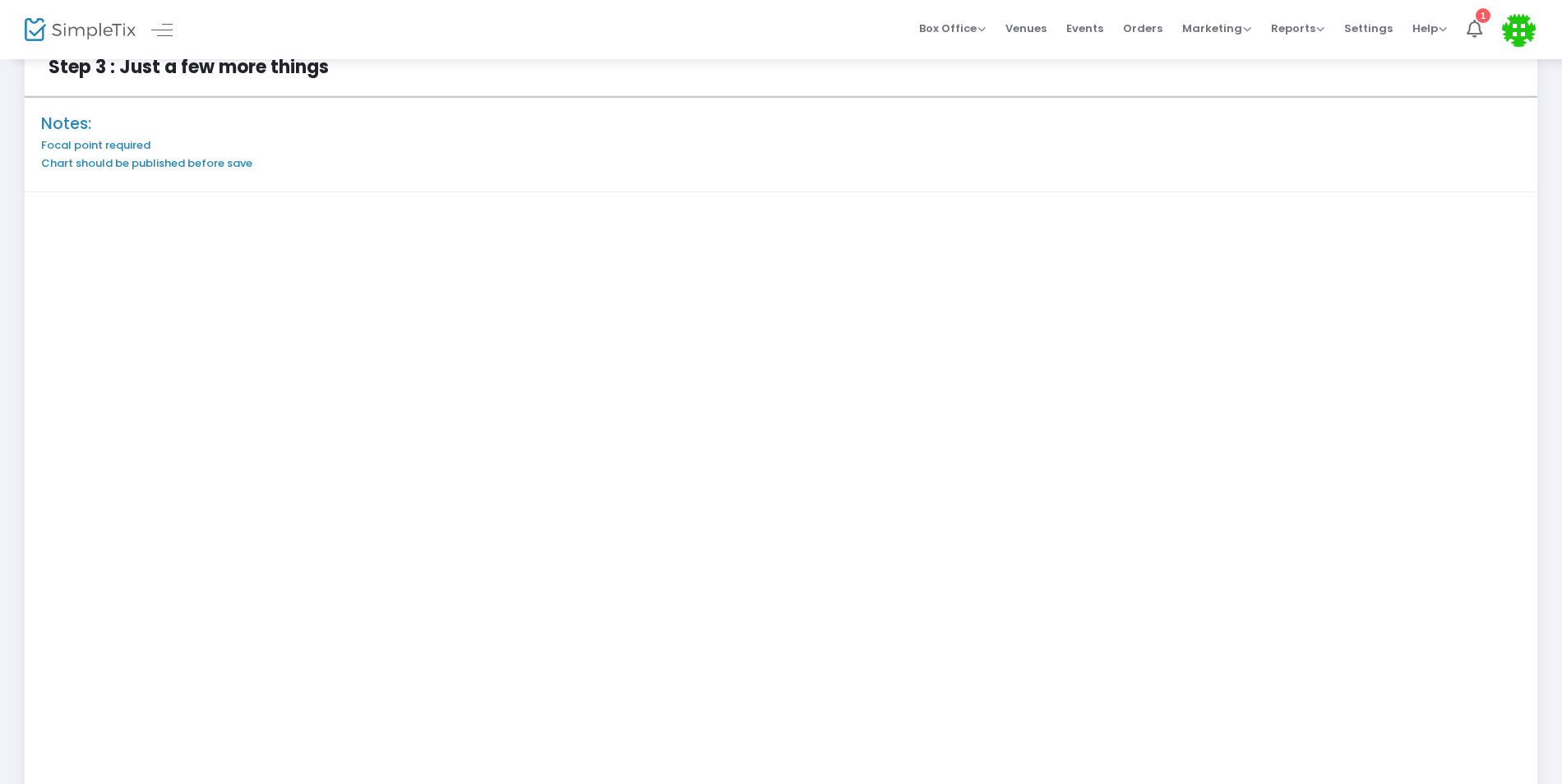
click at [117, 147] on h6 "Focal point required" at bounding box center [781, 146] width 1480 height 13
click at [126, 165] on h6 "Chart should be published before save" at bounding box center [781, 164] width 1480 height 13
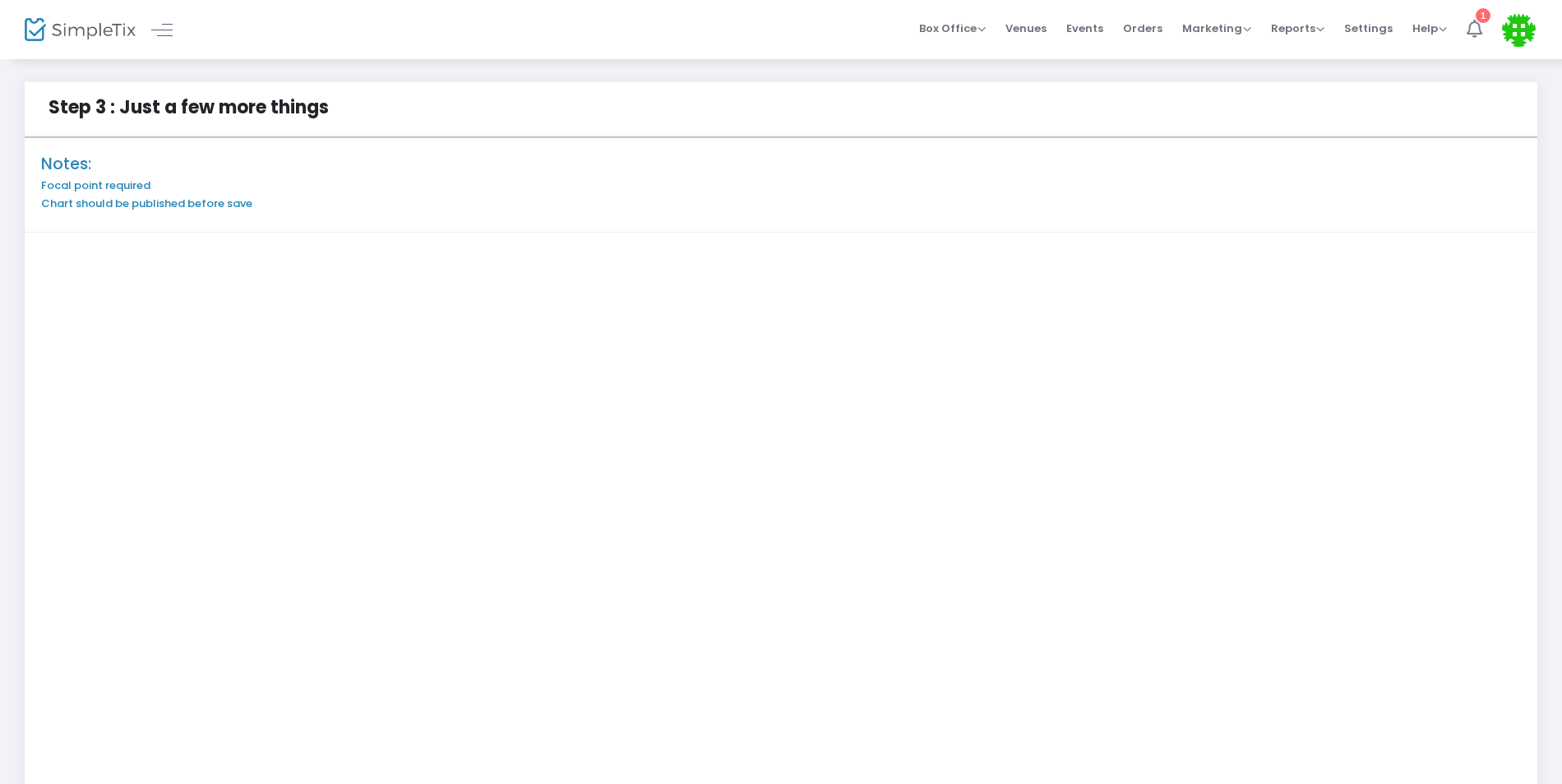
click at [1487, 28] on li "1" at bounding box center [1474, 29] width 36 height 59
click at [169, 31] on span at bounding box center [162, 30] width 22 height 1
click at [24, 31] on link at bounding box center [24, 30] width 22 height 22
click at [143, 204] on h6 "Chart should be published before save" at bounding box center [781, 204] width 1480 height 13
click at [230, 205] on h6 "Chart should be published before save" at bounding box center [781, 204] width 1480 height 13
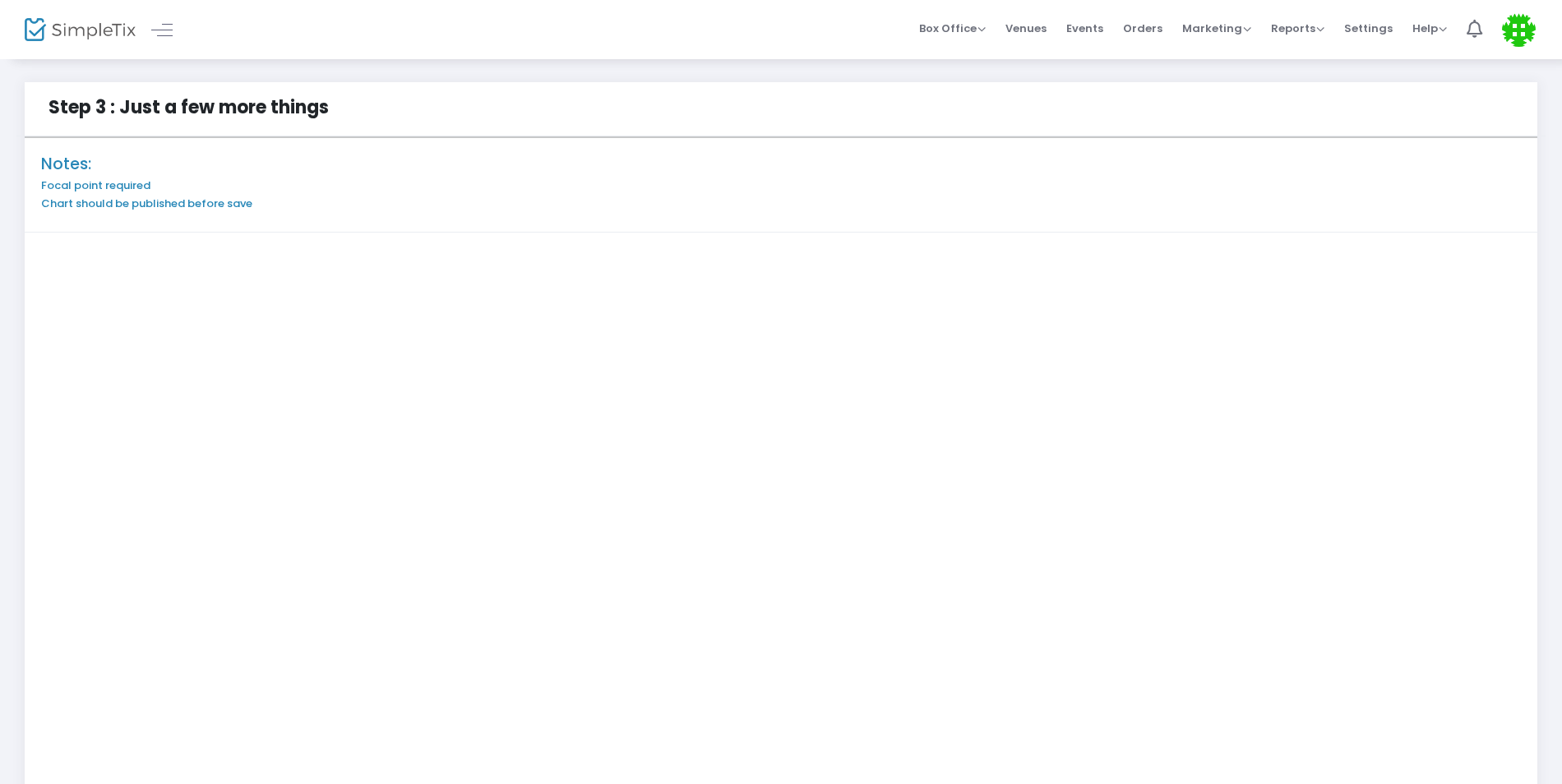
drag, startPoint x: 1397, startPoint y: 107, endPoint x: 1098, endPoint y: 204, distance: 314.3
click at [1396, 108] on div "Step 3 : Just a few more things" at bounding box center [781, 109] width 1529 height 55
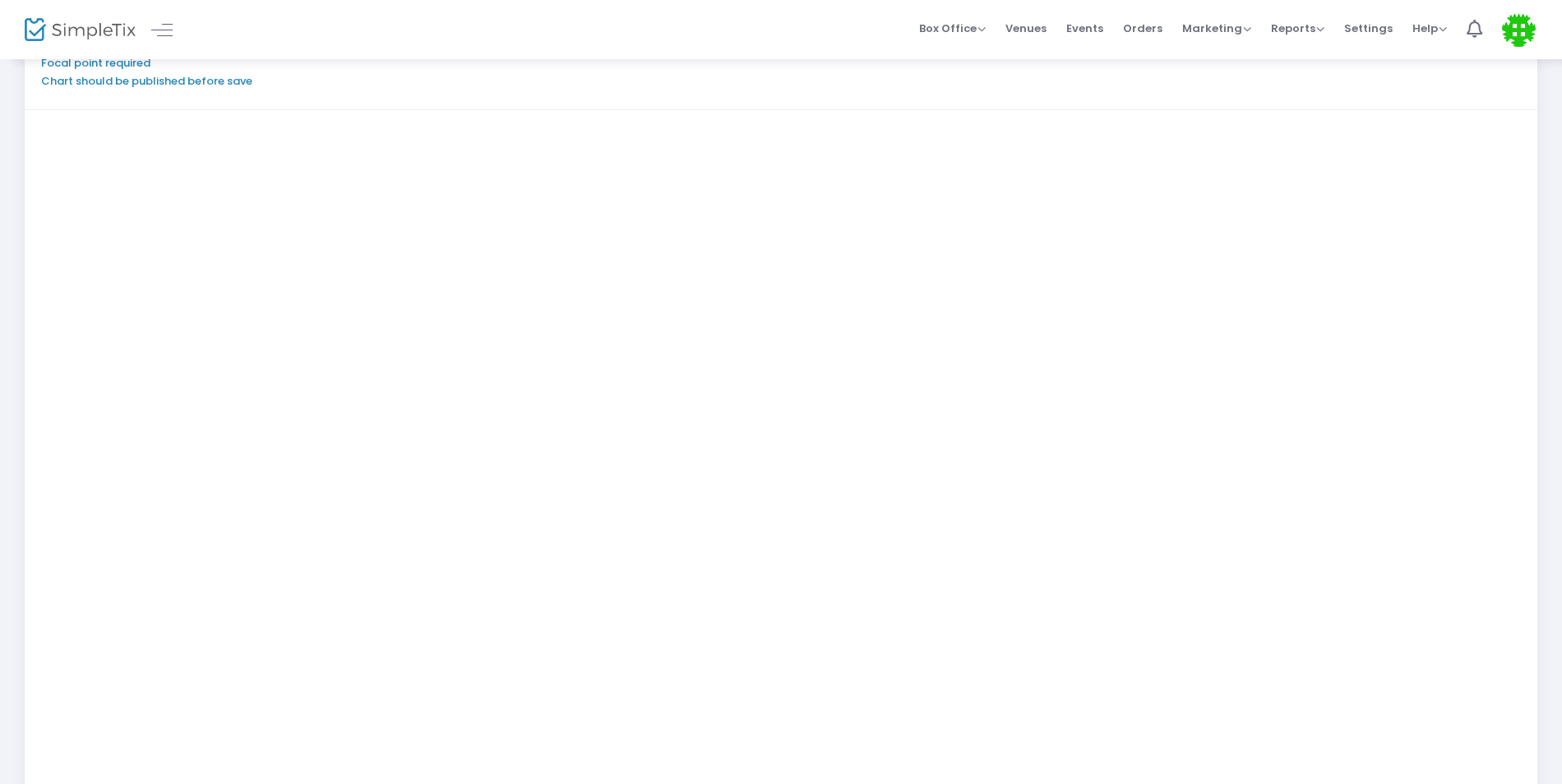
scroll to position [286, 0]
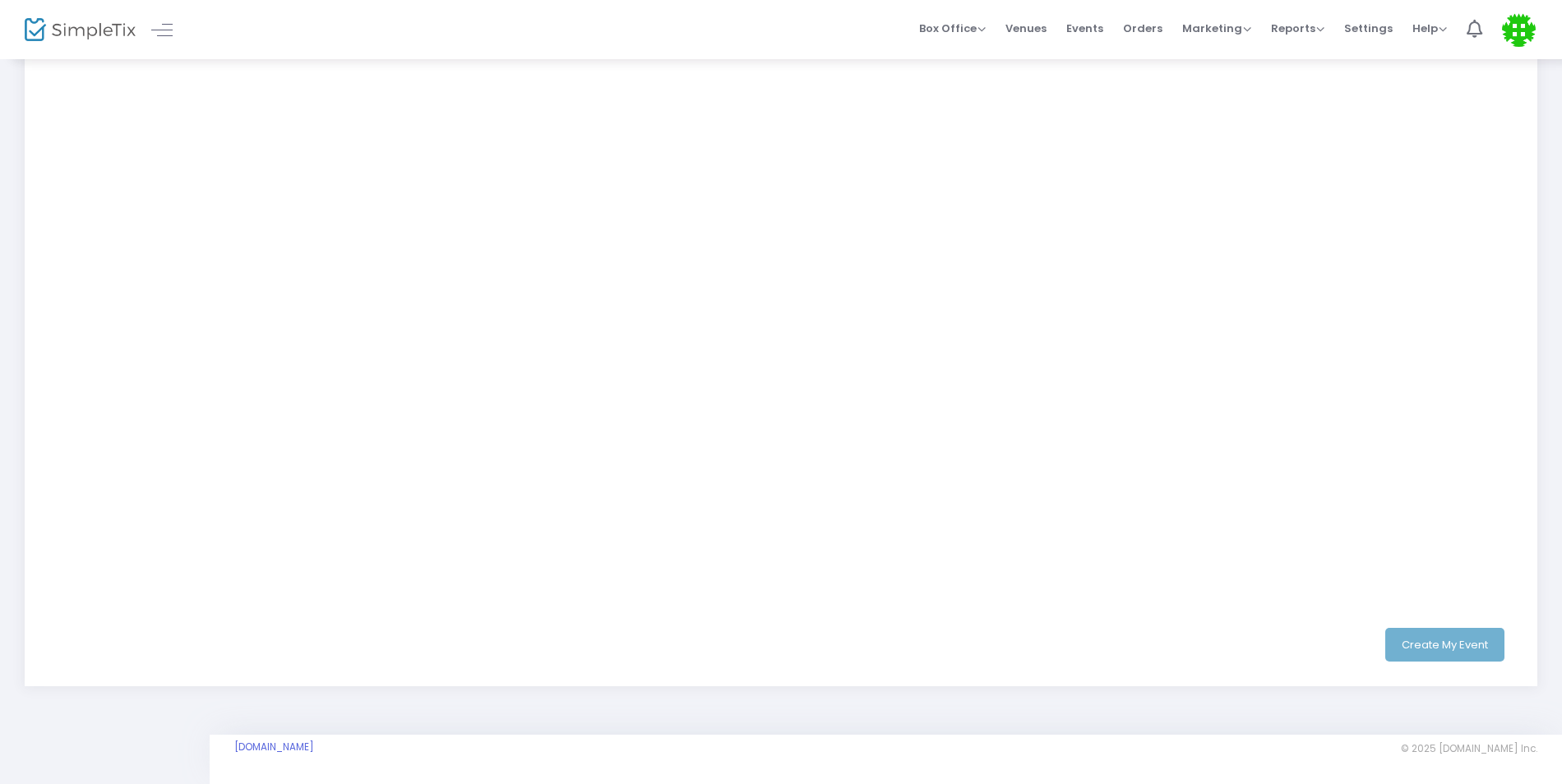
click at [1465, 645] on div "Create My Event" at bounding box center [781, 644] width 1455 height 34
click at [1458, 646] on div "Create My Event" at bounding box center [781, 644] width 1455 height 34
drag, startPoint x: 1458, startPoint y: 646, endPoint x: 1456, endPoint y: 611, distance: 35.1
click at [1456, 611] on div "Create My Event" at bounding box center [781, 645] width 1529 height 83
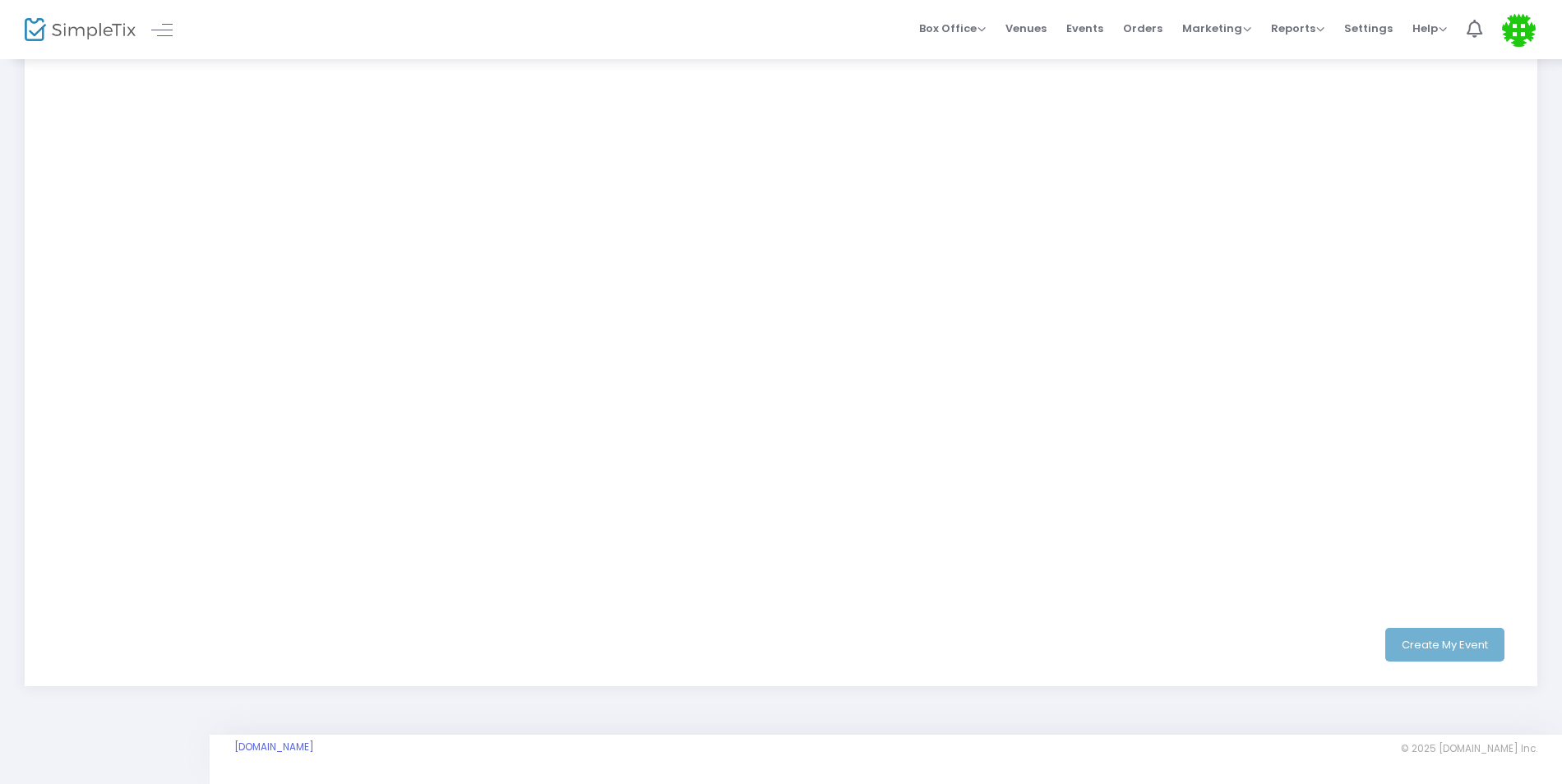
click at [1461, 641] on div "Create My Event" at bounding box center [781, 644] width 1455 height 34
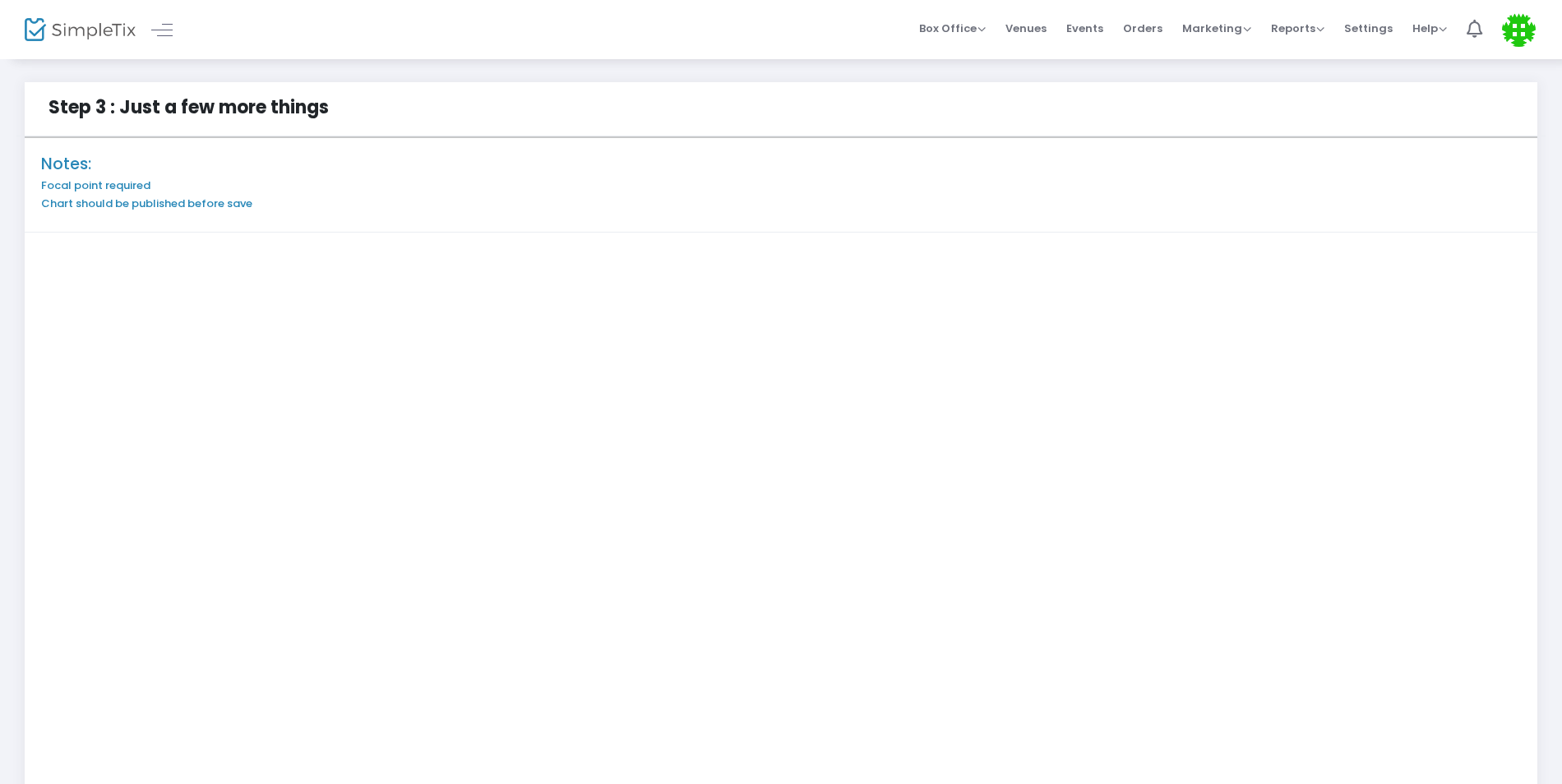
click at [126, 183] on h6 "Focal point required" at bounding box center [781, 185] width 1480 height 13
click at [109, 180] on h6 "Focal point required" at bounding box center [781, 185] width 1480 height 13
click at [74, 198] on h6 "Chart should be published before save" at bounding box center [781, 204] width 1480 height 13
click at [83, 203] on h6 "Chart should be published before save" at bounding box center [781, 204] width 1480 height 13
drag, startPoint x: 198, startPoint y: 156, endPoint x: 258, endPoint y: 156, distance: 60.0
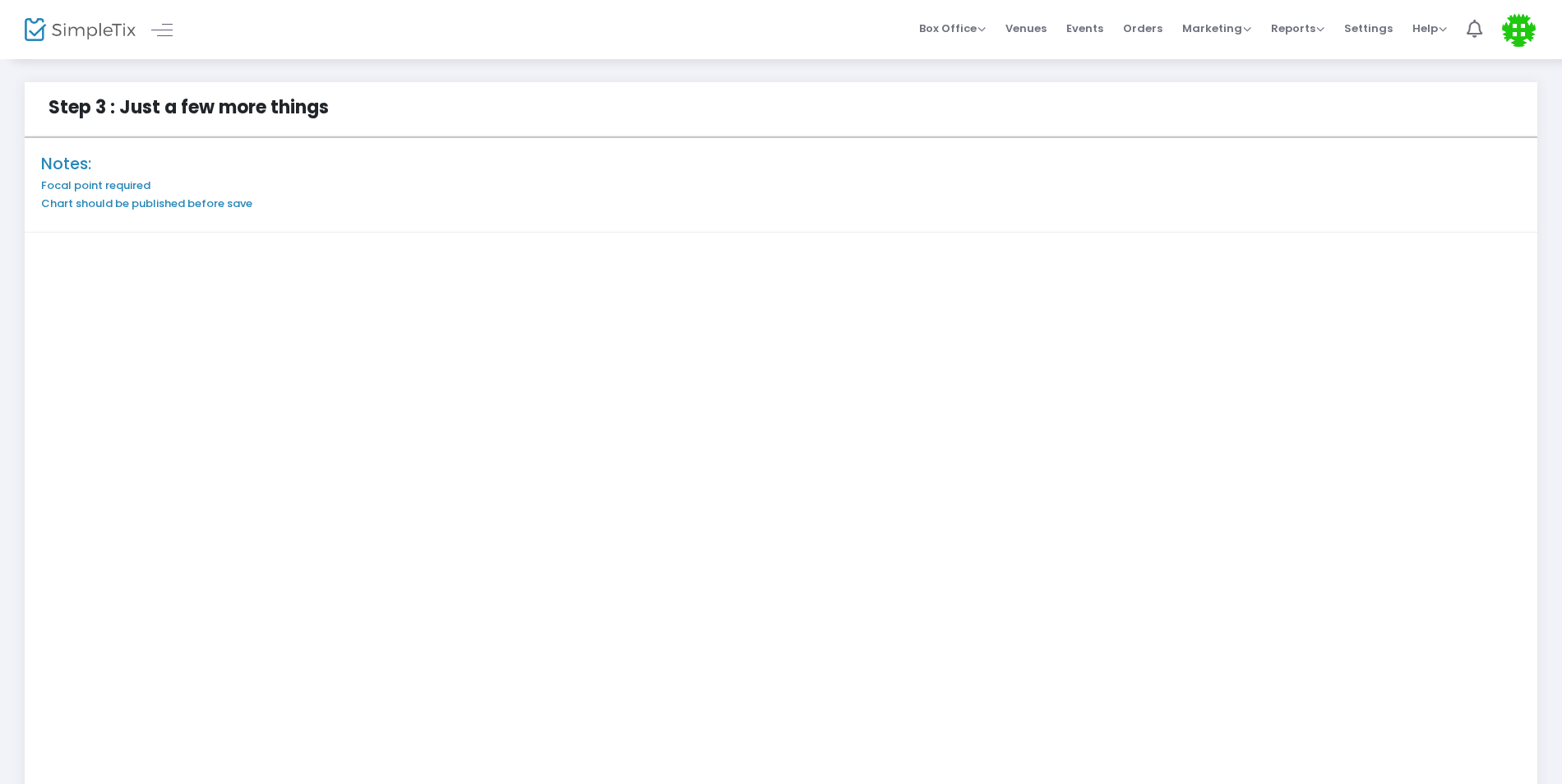
click at [201, 156] on h4 "Notes:" at bounding box center [781, 164] width 1480 height 19
click at [983, 31] on span "Box Office" at bounding box center [952, 28] width 66 height 16
click at [1007, 46] on li "Sell Tickets" at bounding box center [978, 55] width 118 height 32
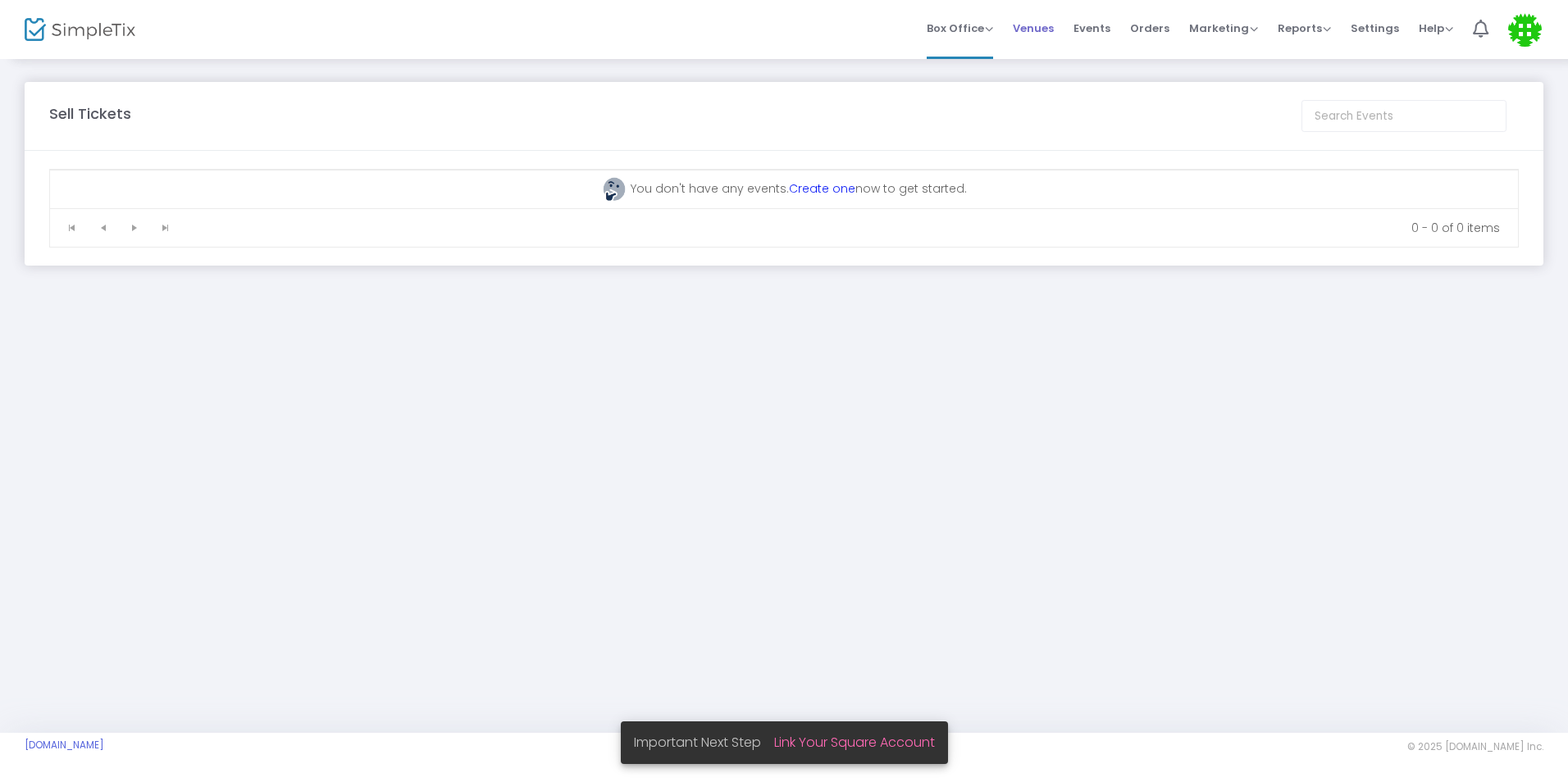
click at [1050, 36] on span "Venues" at bounding box center [1033, 28] width 41 height 42
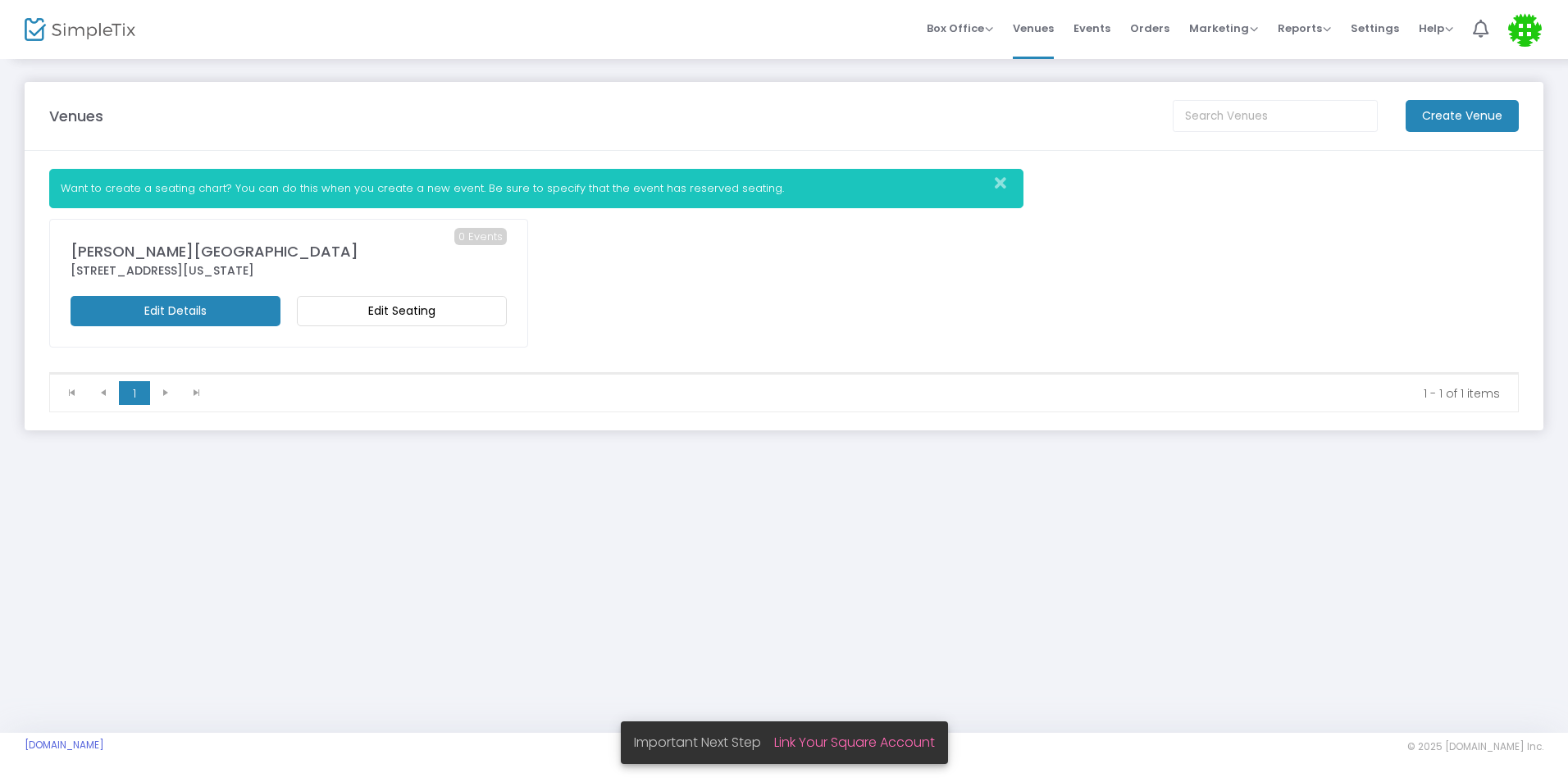
click at [215, 316] on m-button "Edit Details" at bounding box center [175, 310] width 210 height 31
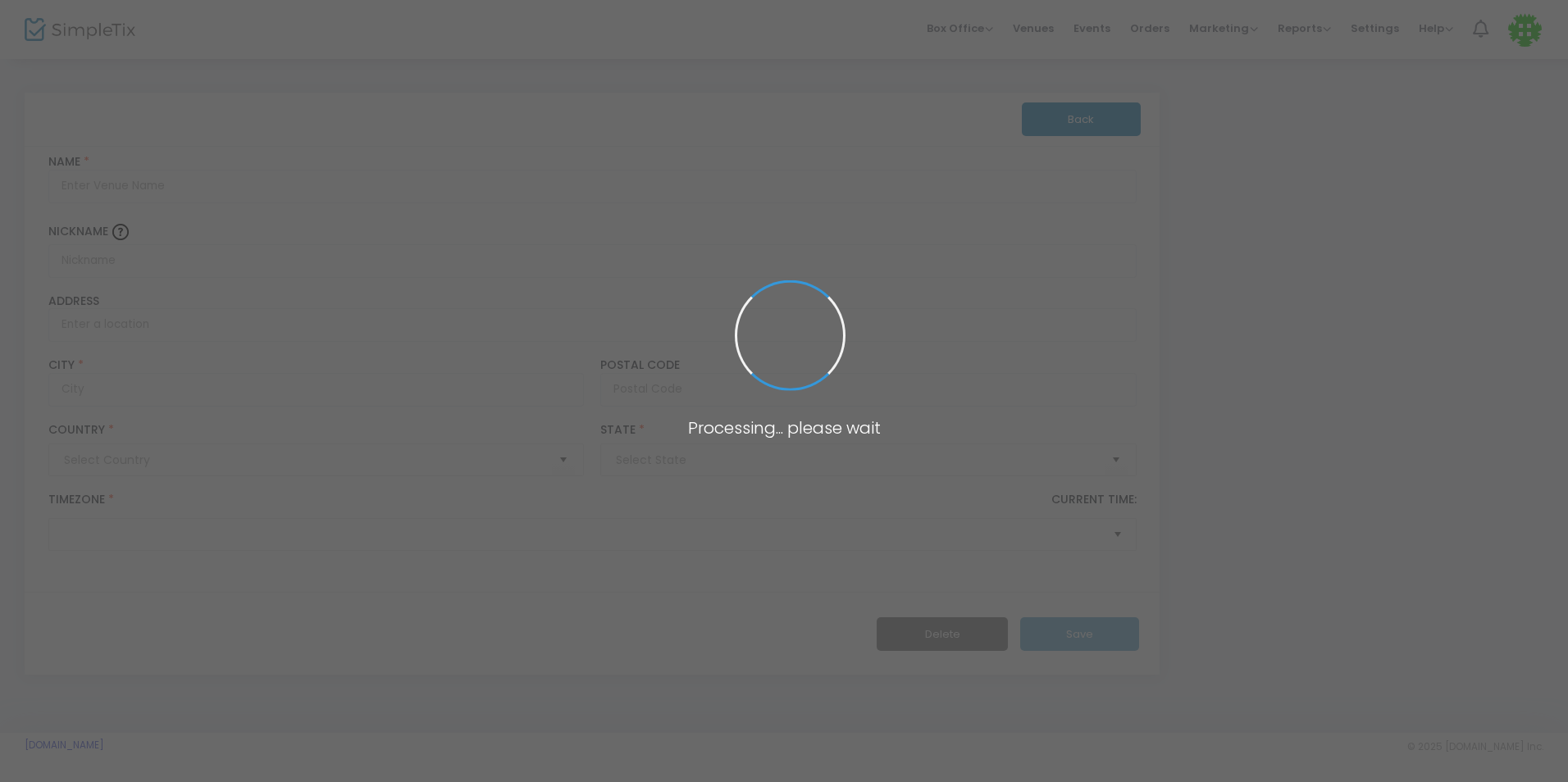
type input "Pakistan"
type input "William V. Musto Cultural Center"
type input "420 15th Street"
type input "Union City"
type input "07087"
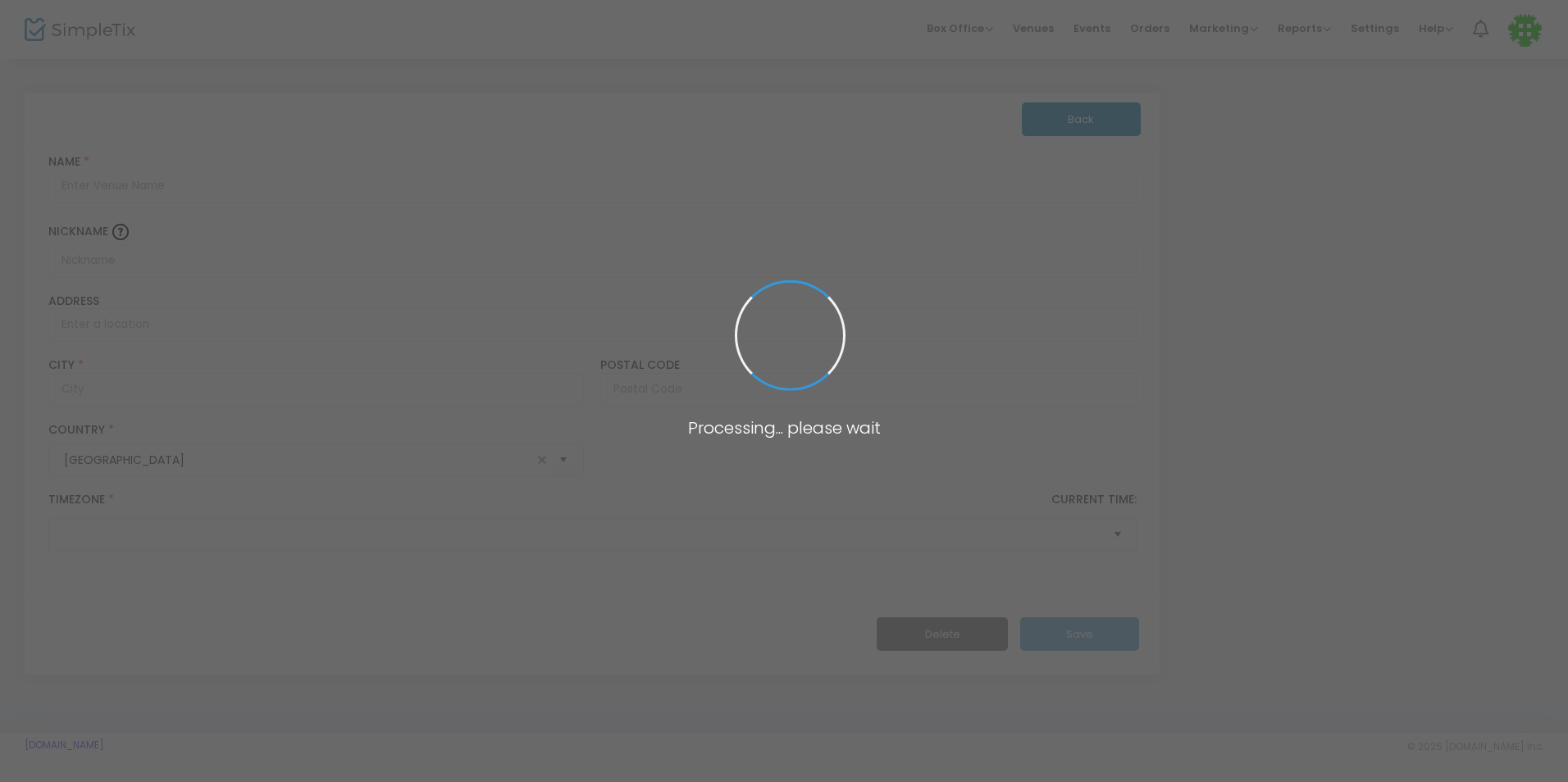
type input "United States"
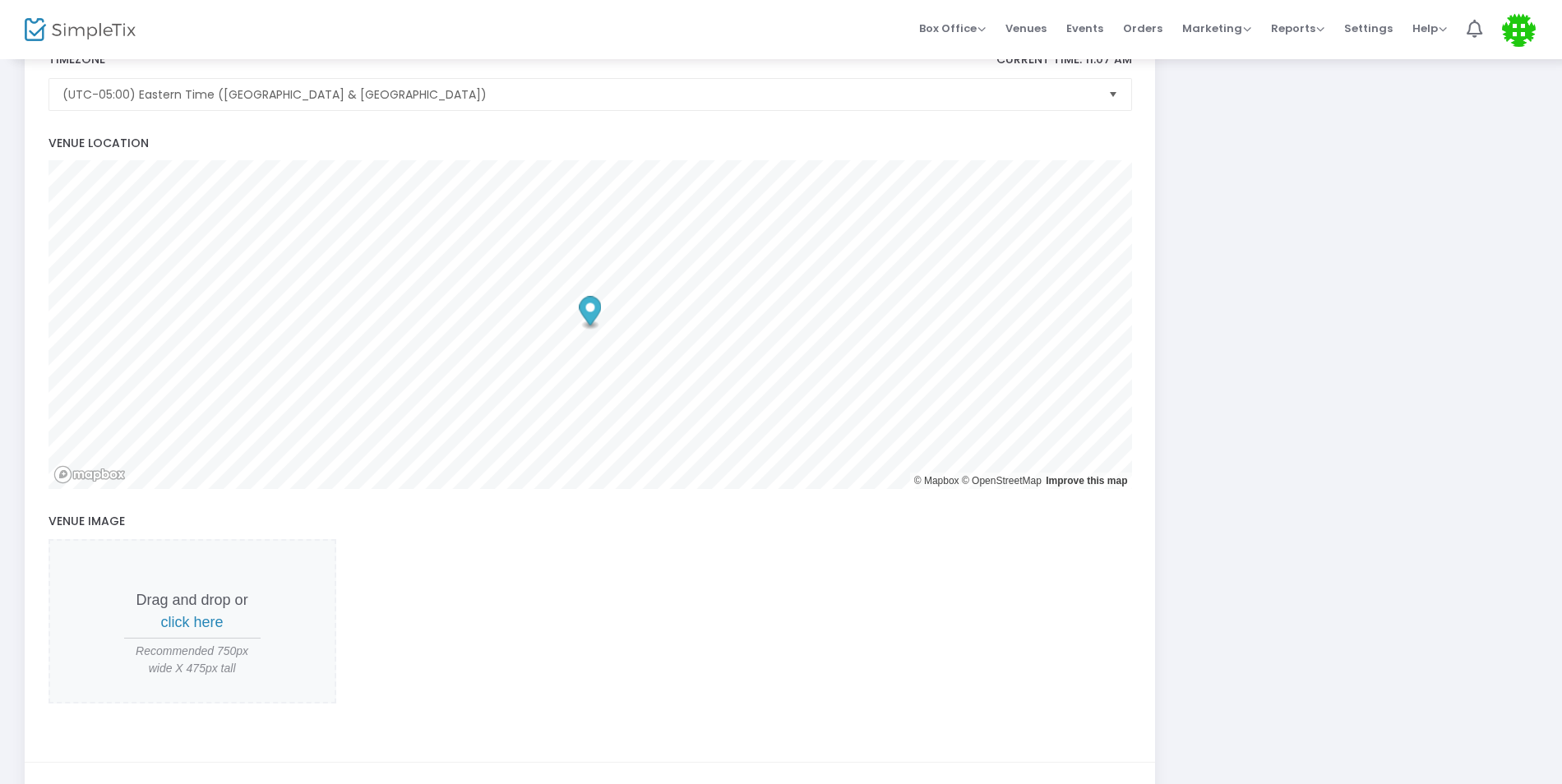
scroll to position [575, 0]
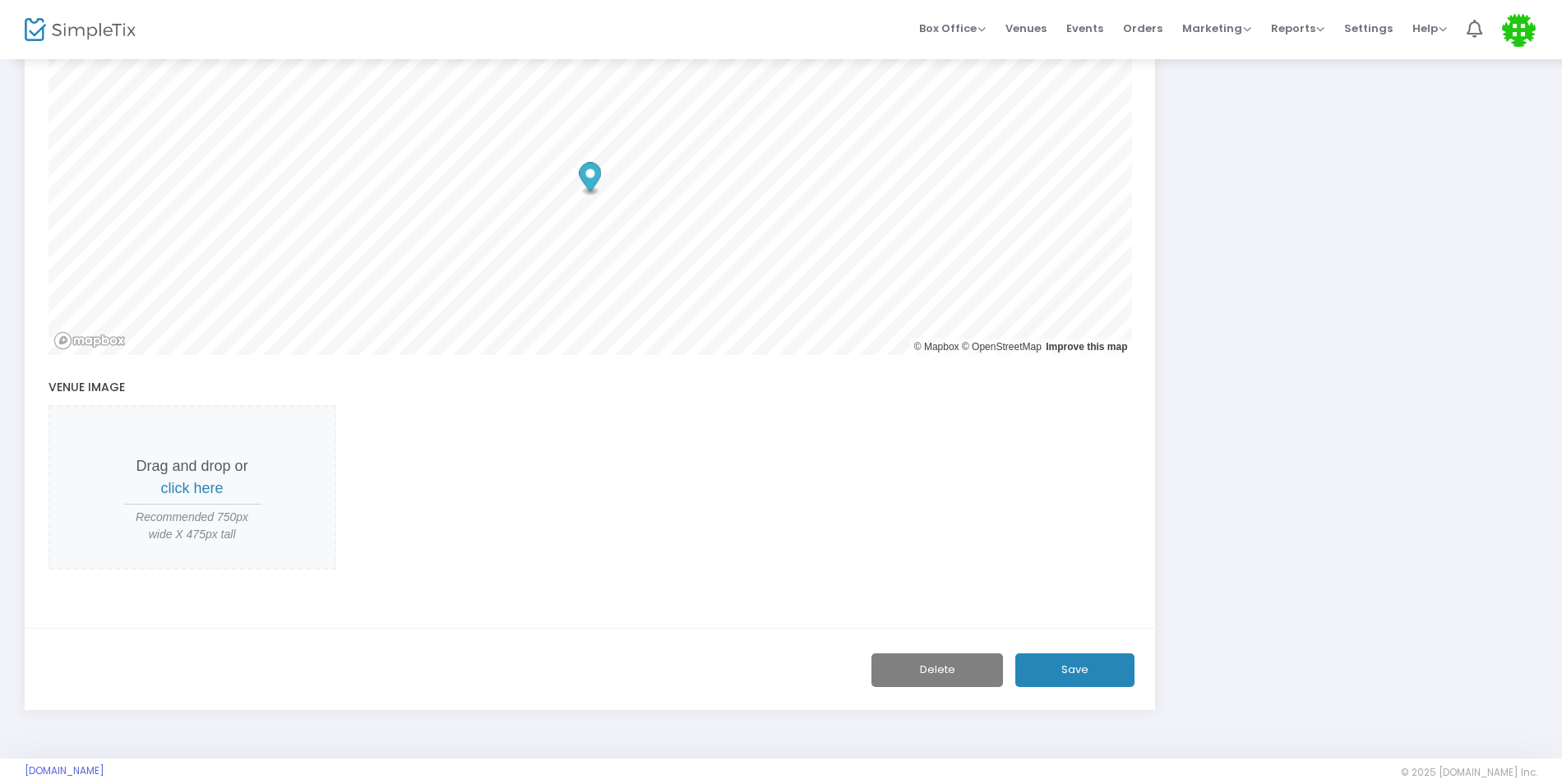
click at [1105, 667] on button "Save" at bounding box center [1075, 670] width 119 height 34
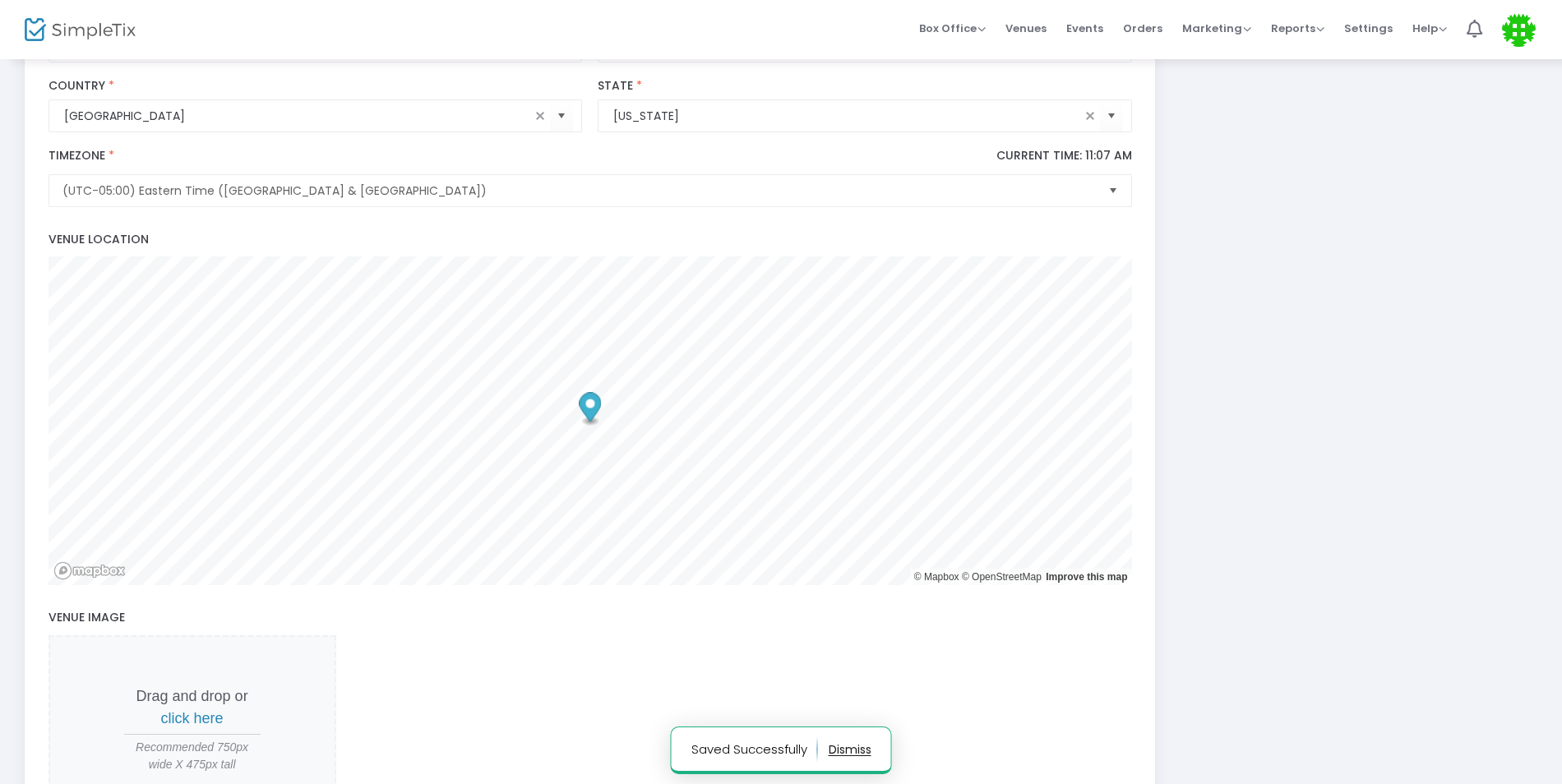
scroll to position [0, 0]
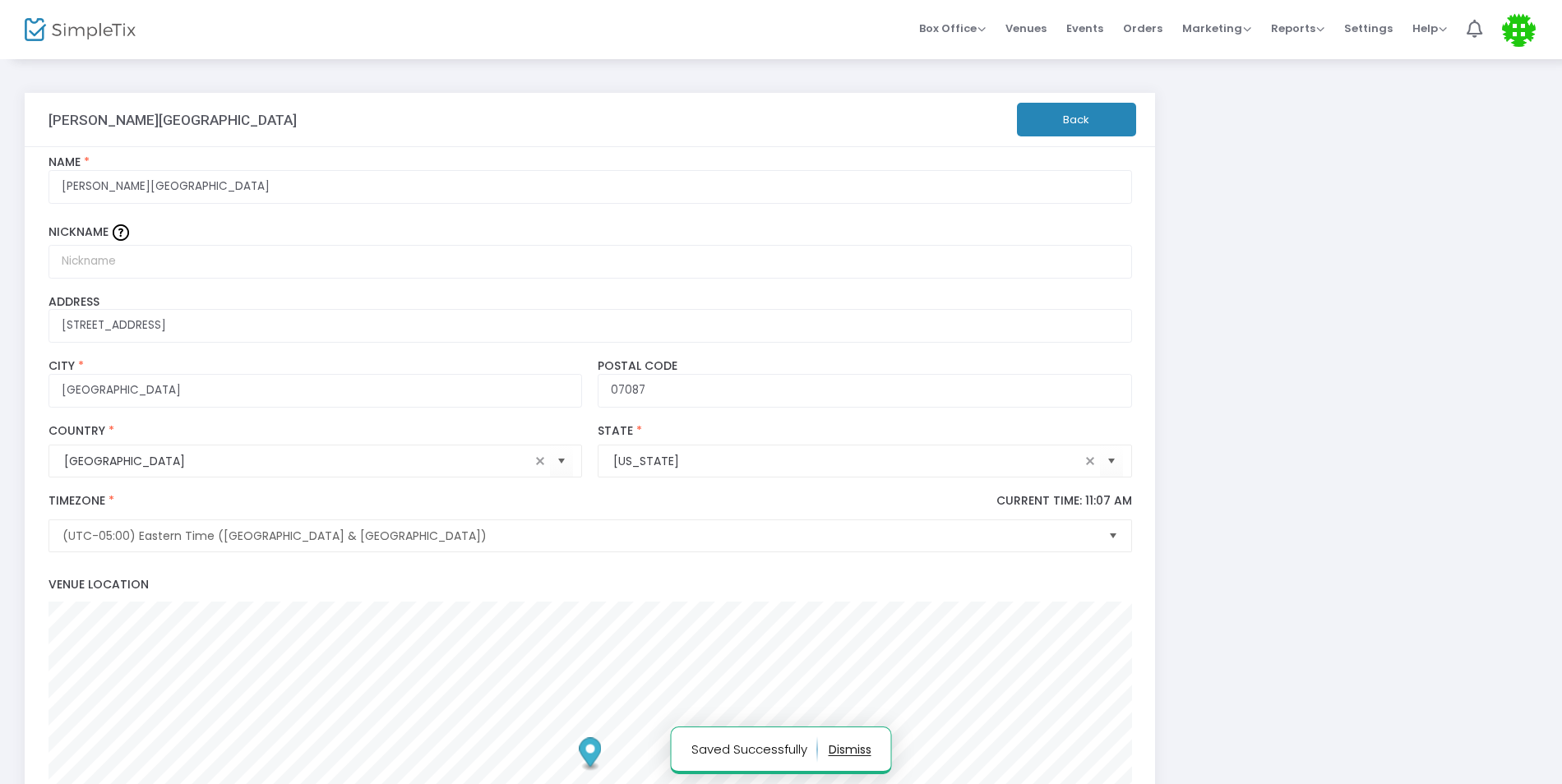
click at [1087, 110] on button "Back" at bounding box center [1077, 119] width 119 height 34
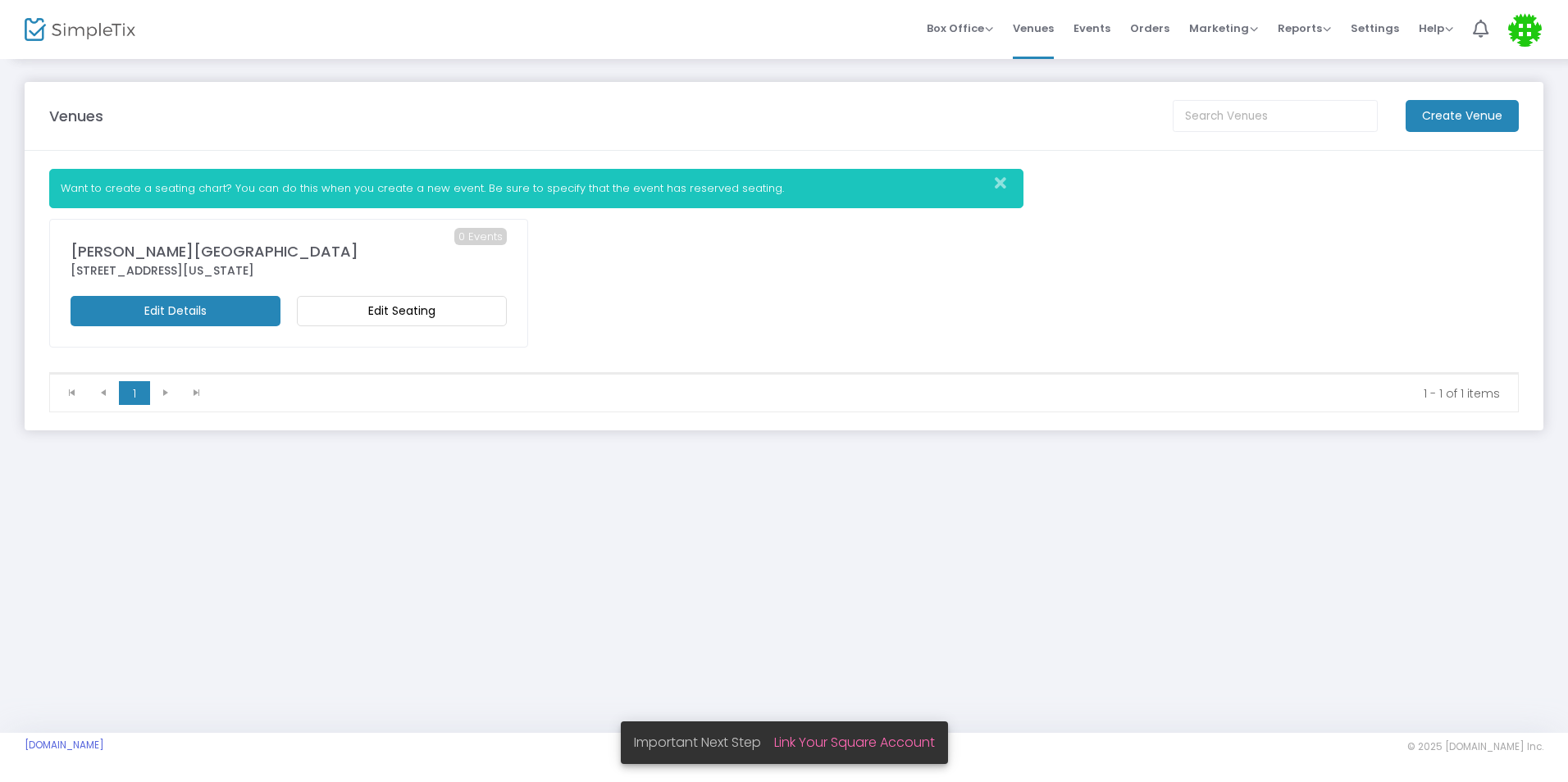
click at [435, 314] on m-button "Edit Seating" at bounding box center [402, 310] width 210 height 31
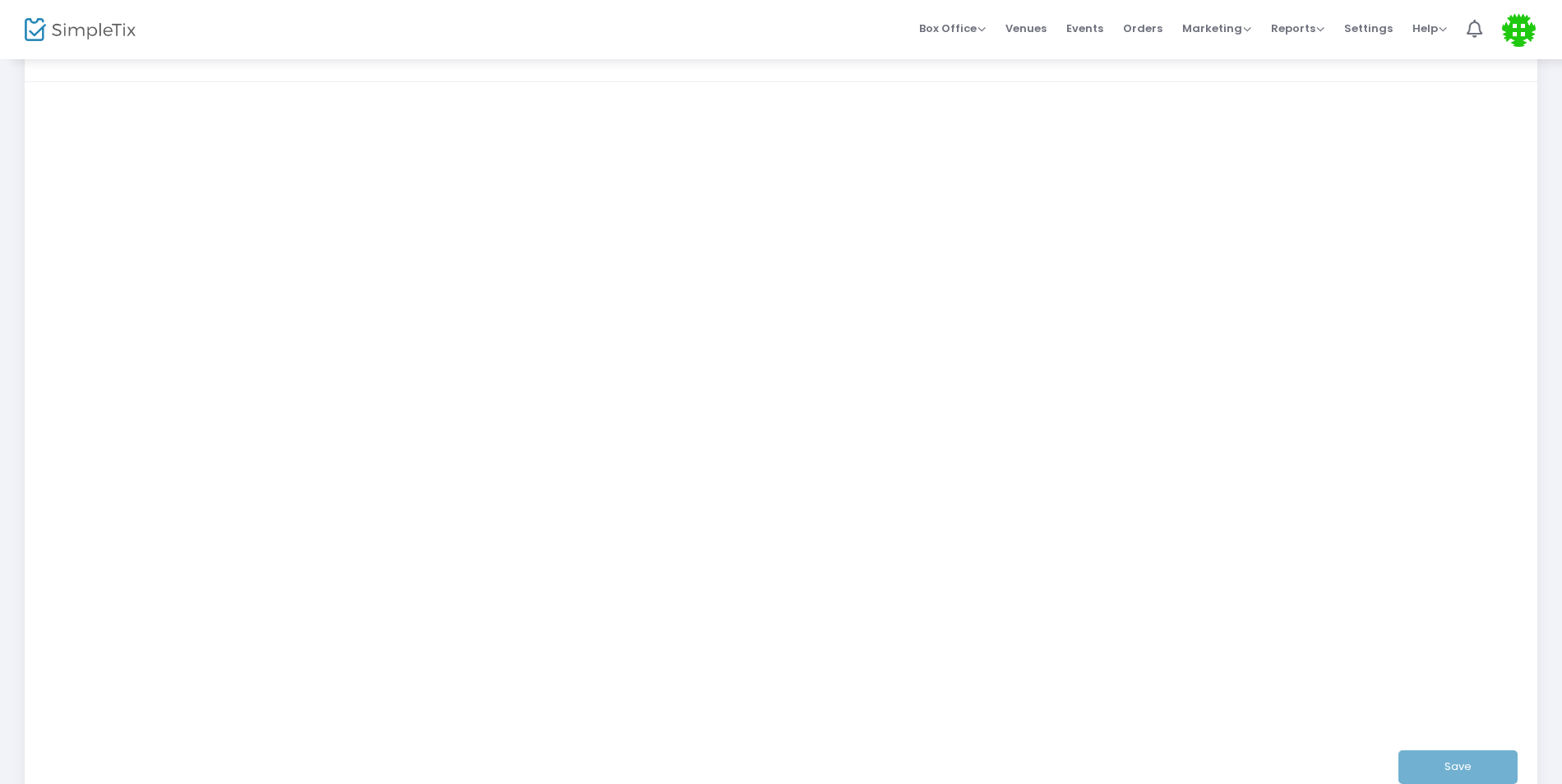
scroll to position [247, 0]
click at [1474, 763] on div "Save" at bounding box center [782, 764] width 1466 height 54
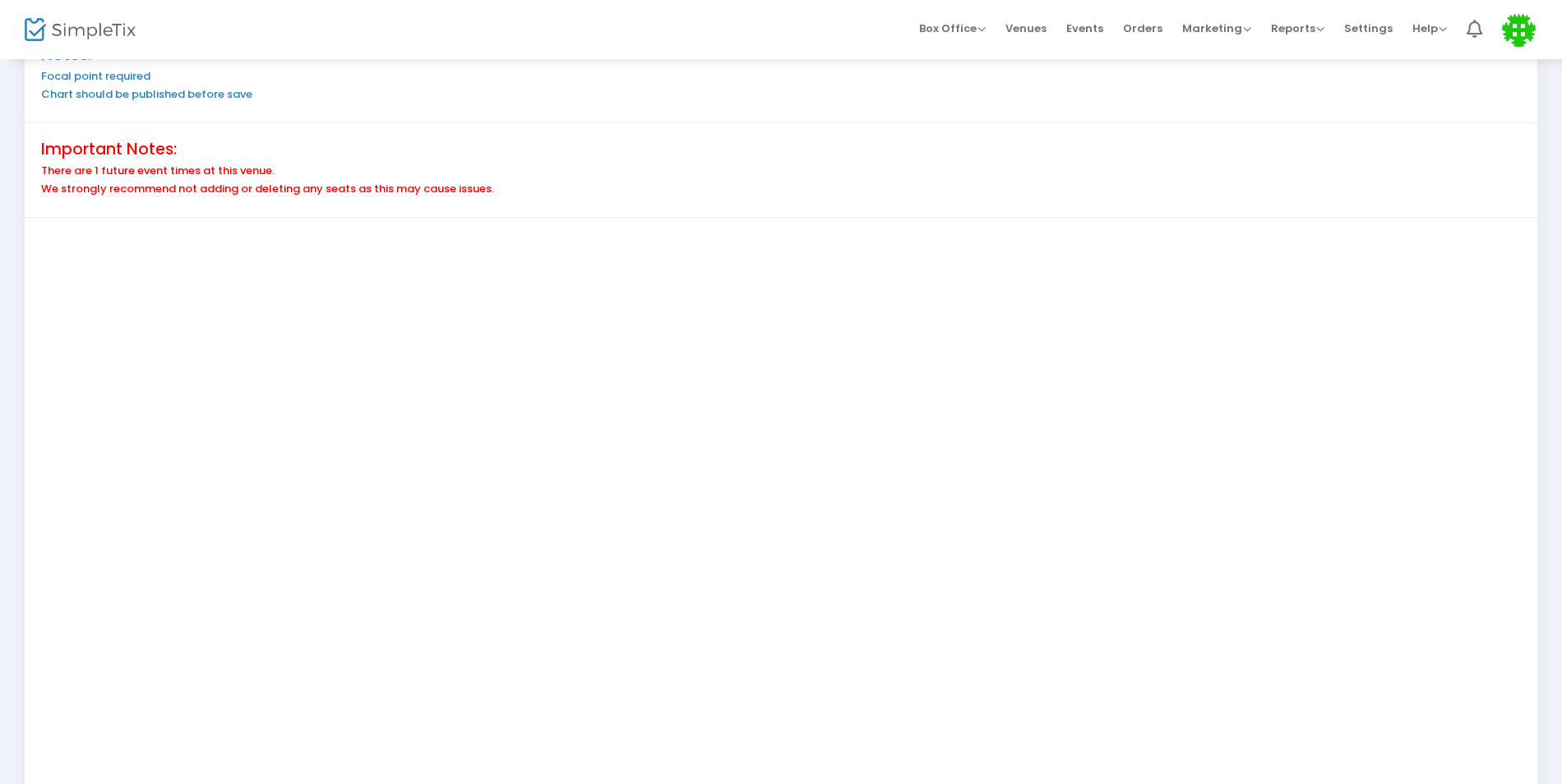
scroll to position [83, 0]
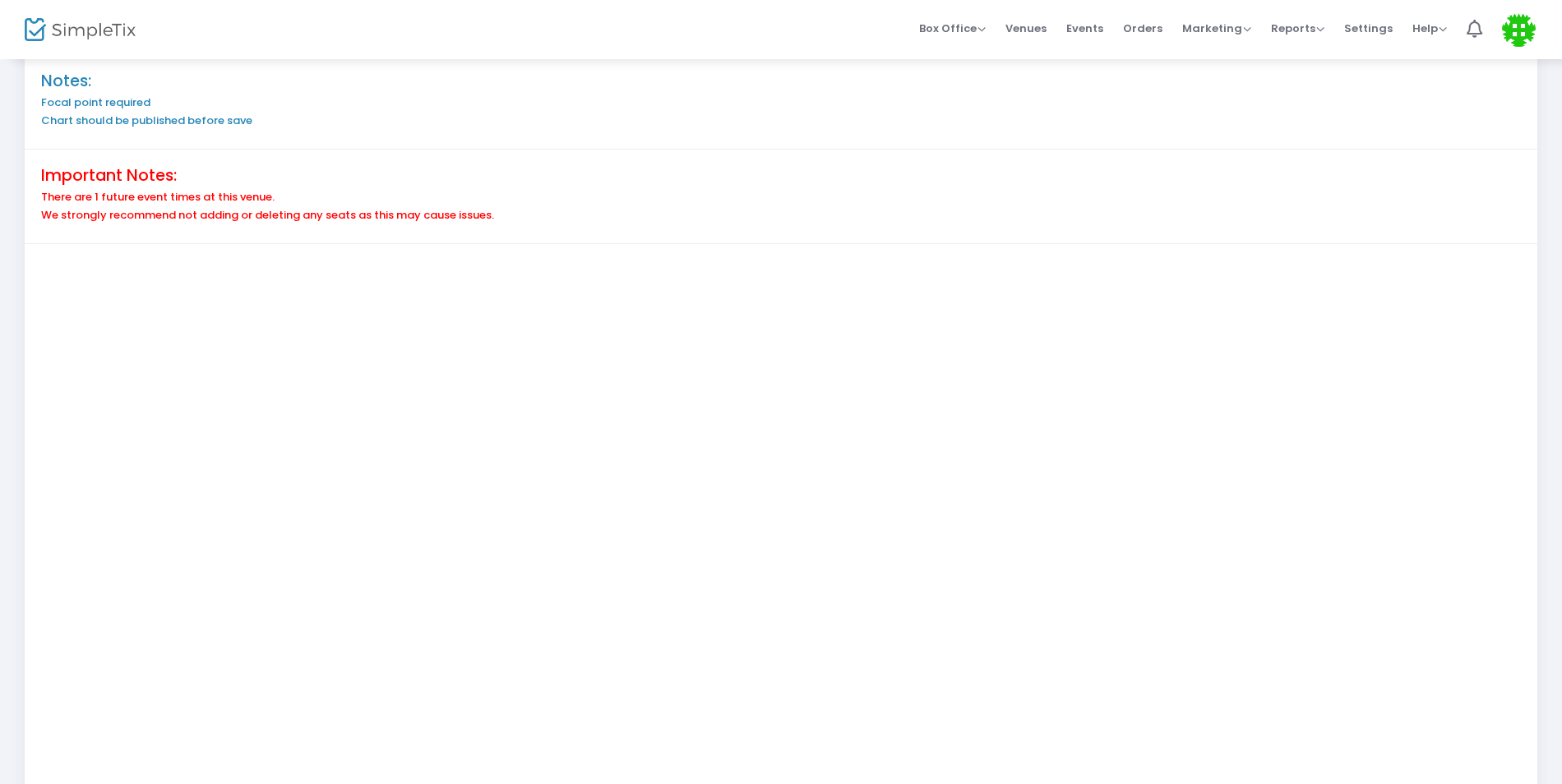
drag, startPoint x: 287, startPoint y: 201, endPoint x: 229, endPoint y: 204, distance: 58.1
click at [285, 201] on h6 "There are 1 future event times at this venue." at bounding box center [781, 197] width 1480 height 13
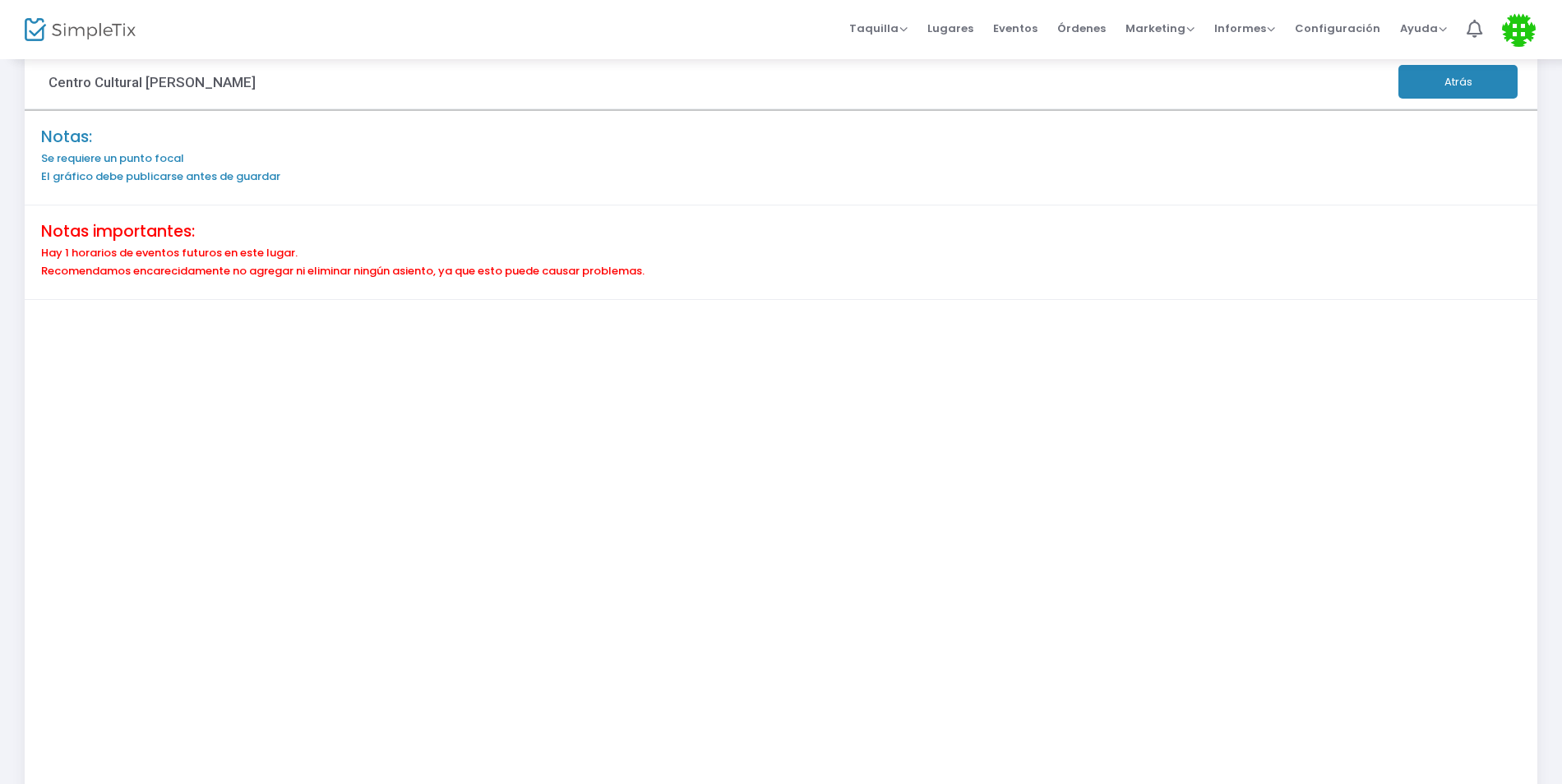
scroll to position [0, 0]
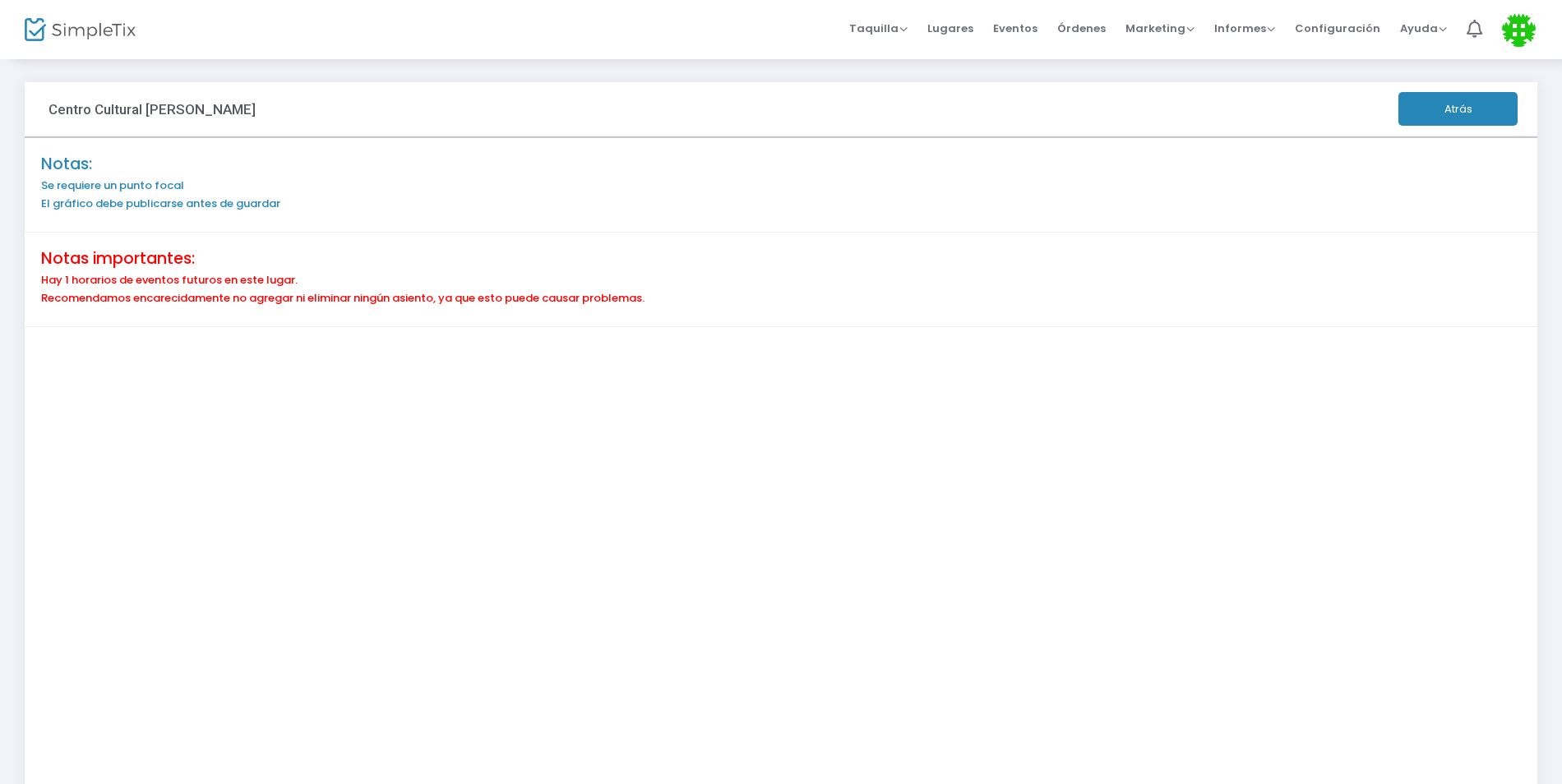
click at [240, 206] on h6 "El gráfico debe publicarse antes de guardar" at bounding box center [781, 204] width 1480 height 13
click at [152, 182] on h6 "Se requiere un punto focal" at bounding box center [781, 185] width 1480 height 13
click at [1433, 116] on button "Atrás" at bounding box center [1458, 108] width 119 height 34
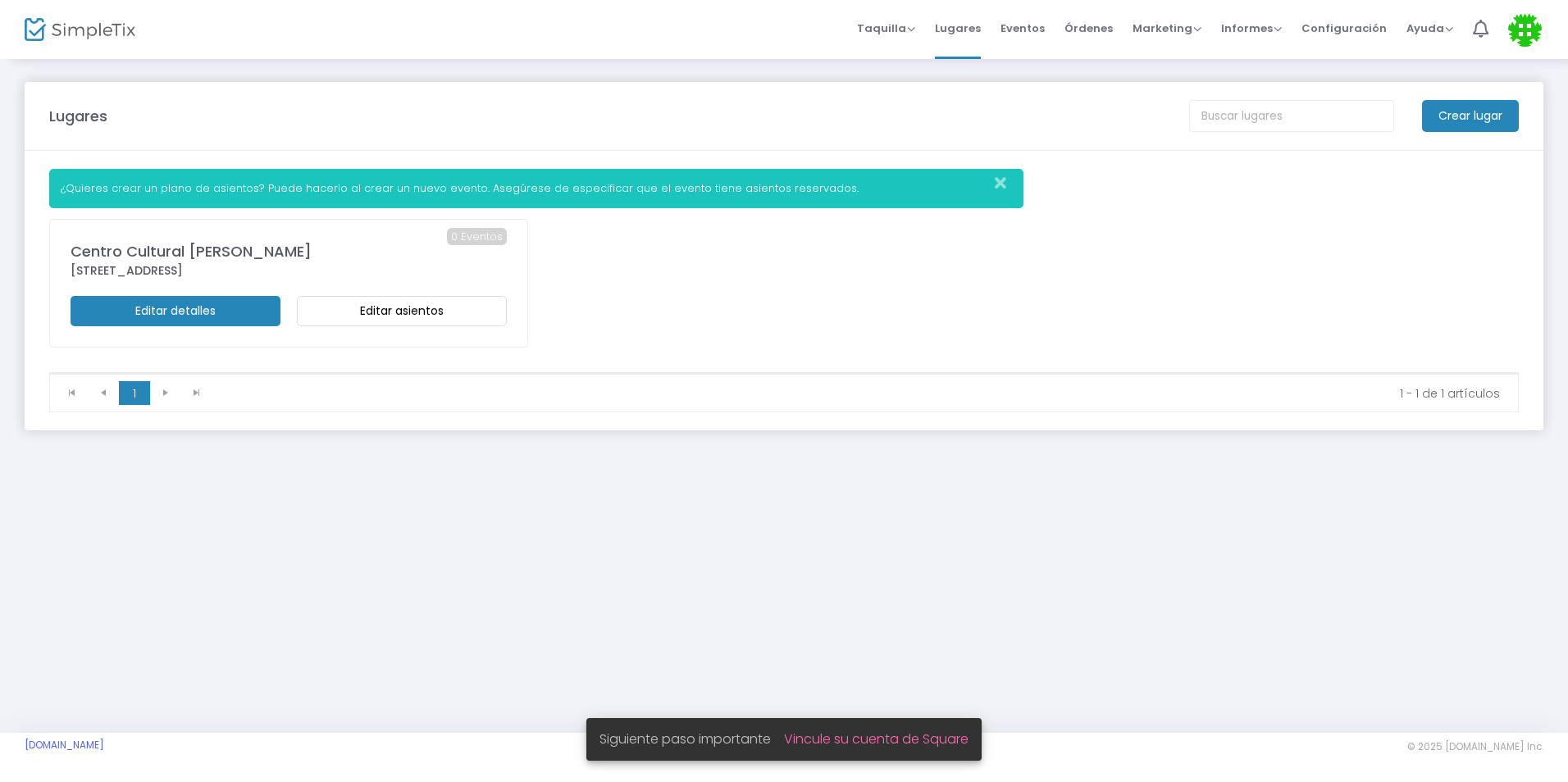
click at [952, 553] on div "Lugares Crear lugar ¿Quieres crear un plano de asientos? Puede hacerlo al crear…" at bounding box center [784, 395] width 1568 height 675
click at [1000, 178] on icon "Cerrar" at bounding box center [1000, 183] width 12 height 17
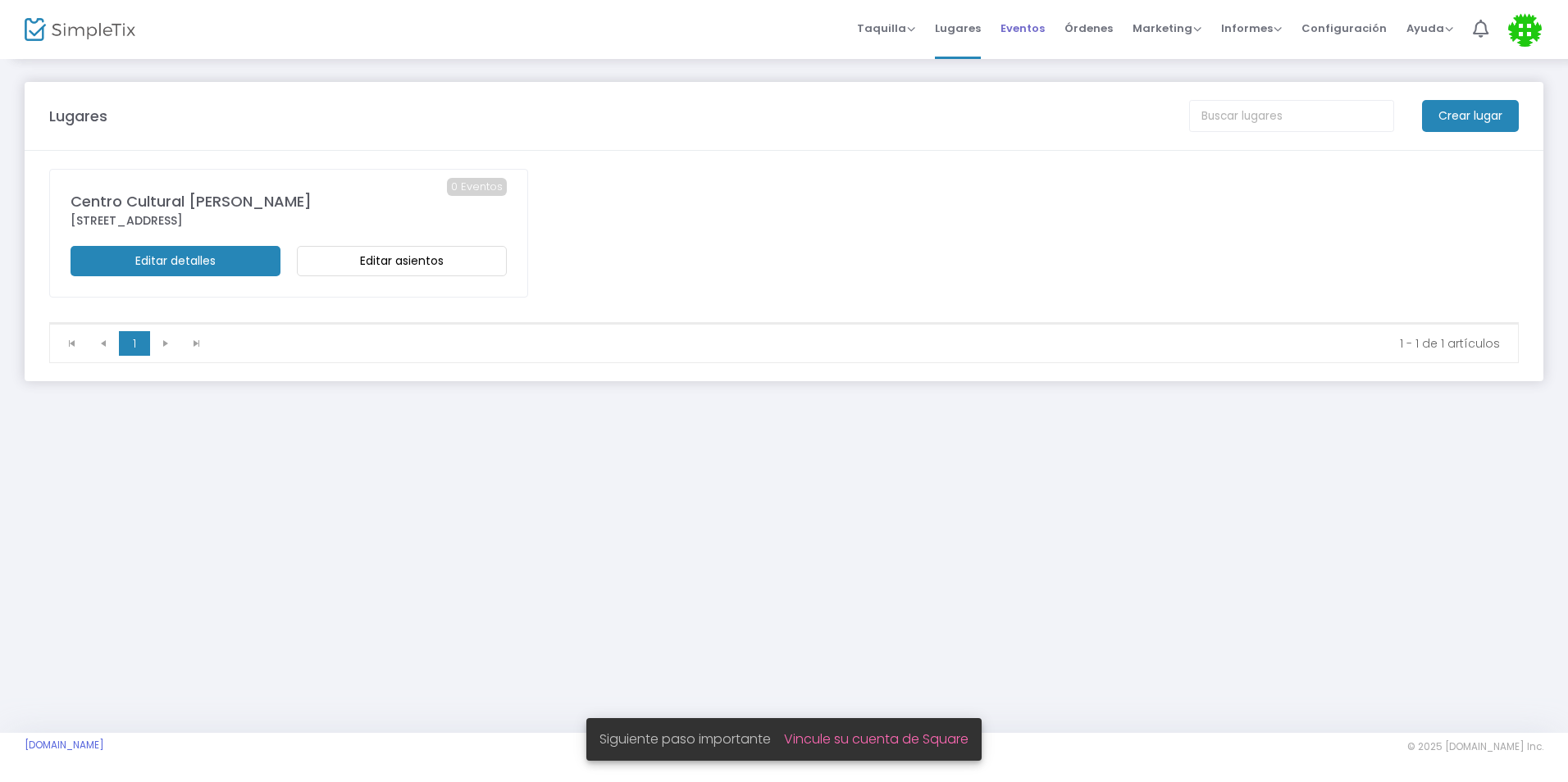
click at [1045, 35] on span "Eventos" at bounding box center [1023, 28] width 45 height 42
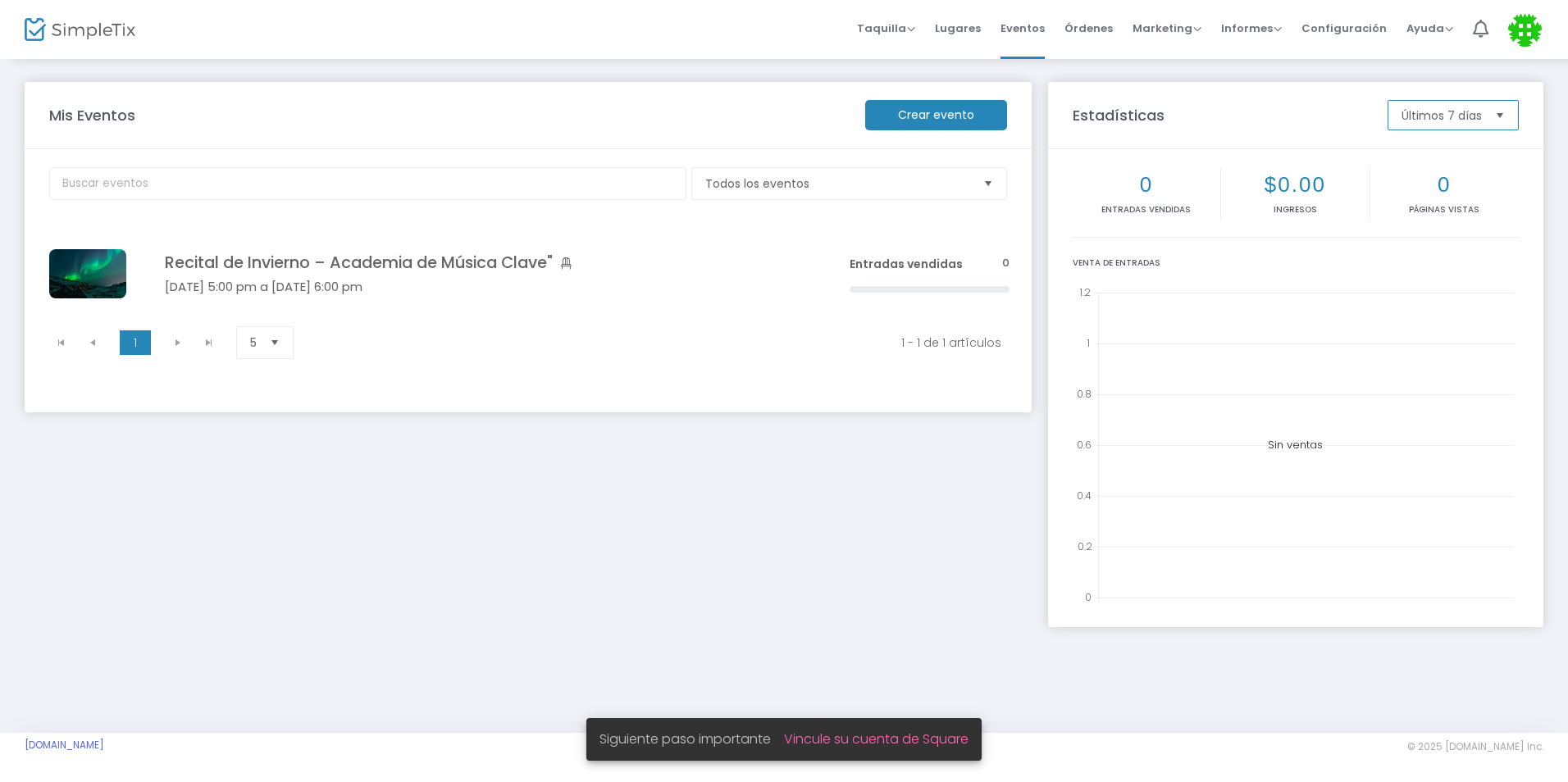
click at [1456, 116] on font "Últimos 7 días" at bounding box center [1441, 116] width 80 height 17
click at [264, 348] on span "5" at bounding box center [254, 343] width 20 height 31
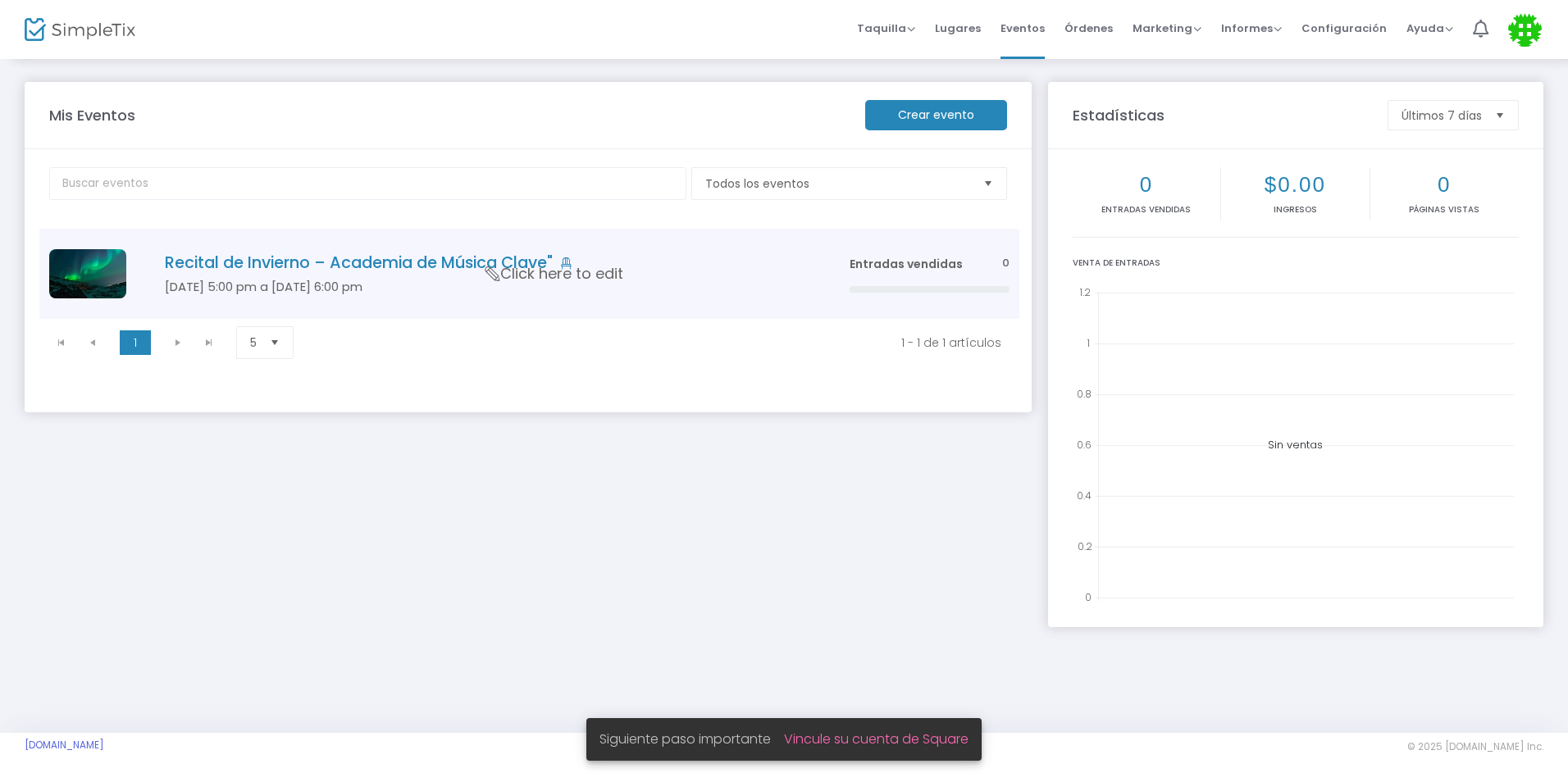
click at [891, 291] on div "Tabla de datos" at bounding box center [929, 289] width 160 height 7
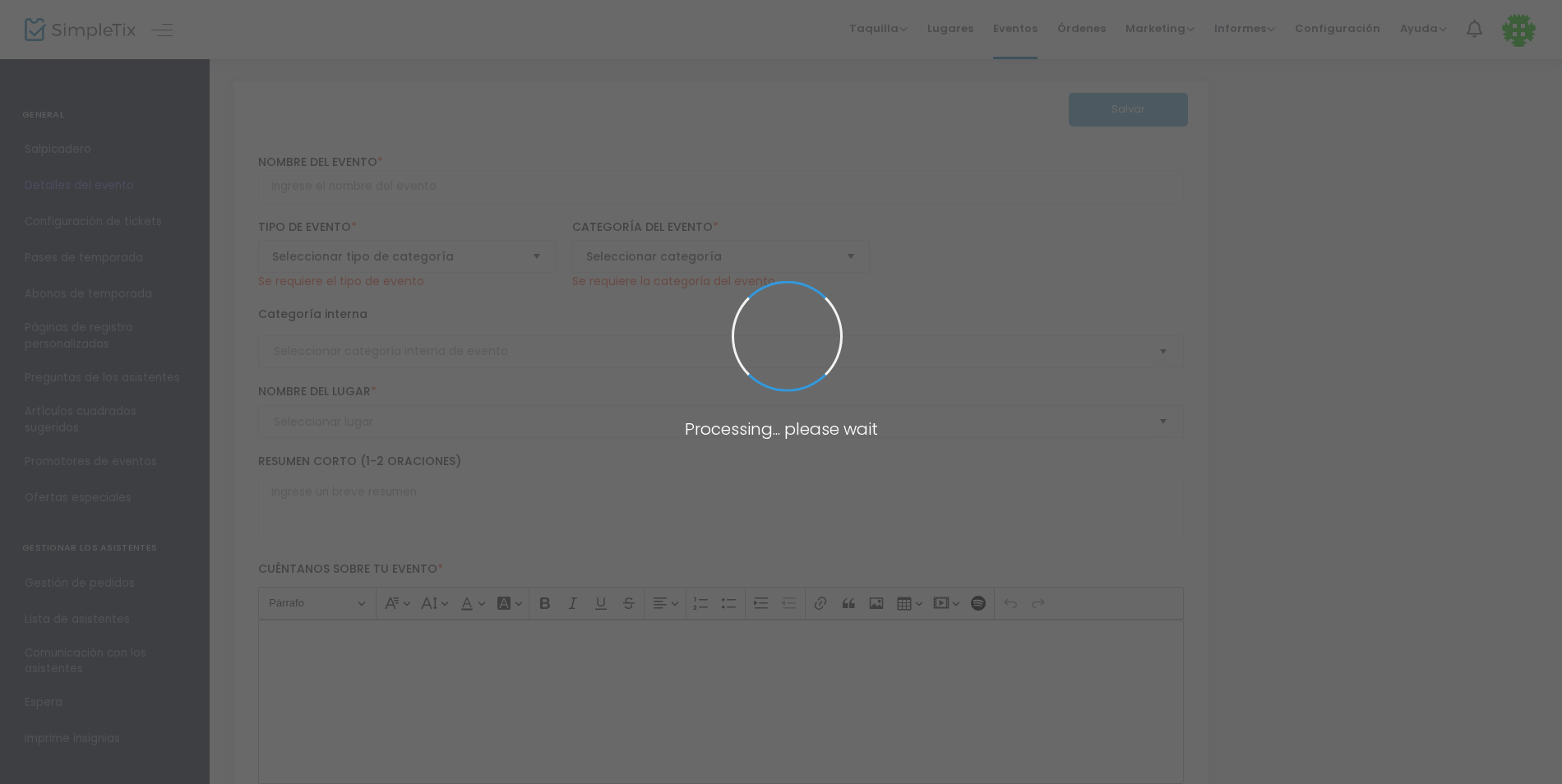
type input "Winter Recital – Clave Music Academy""
type textarea "Winter Recital – Clave Music Academy Join us for an enchanting evening of class…"
type input "Buy Tickets"
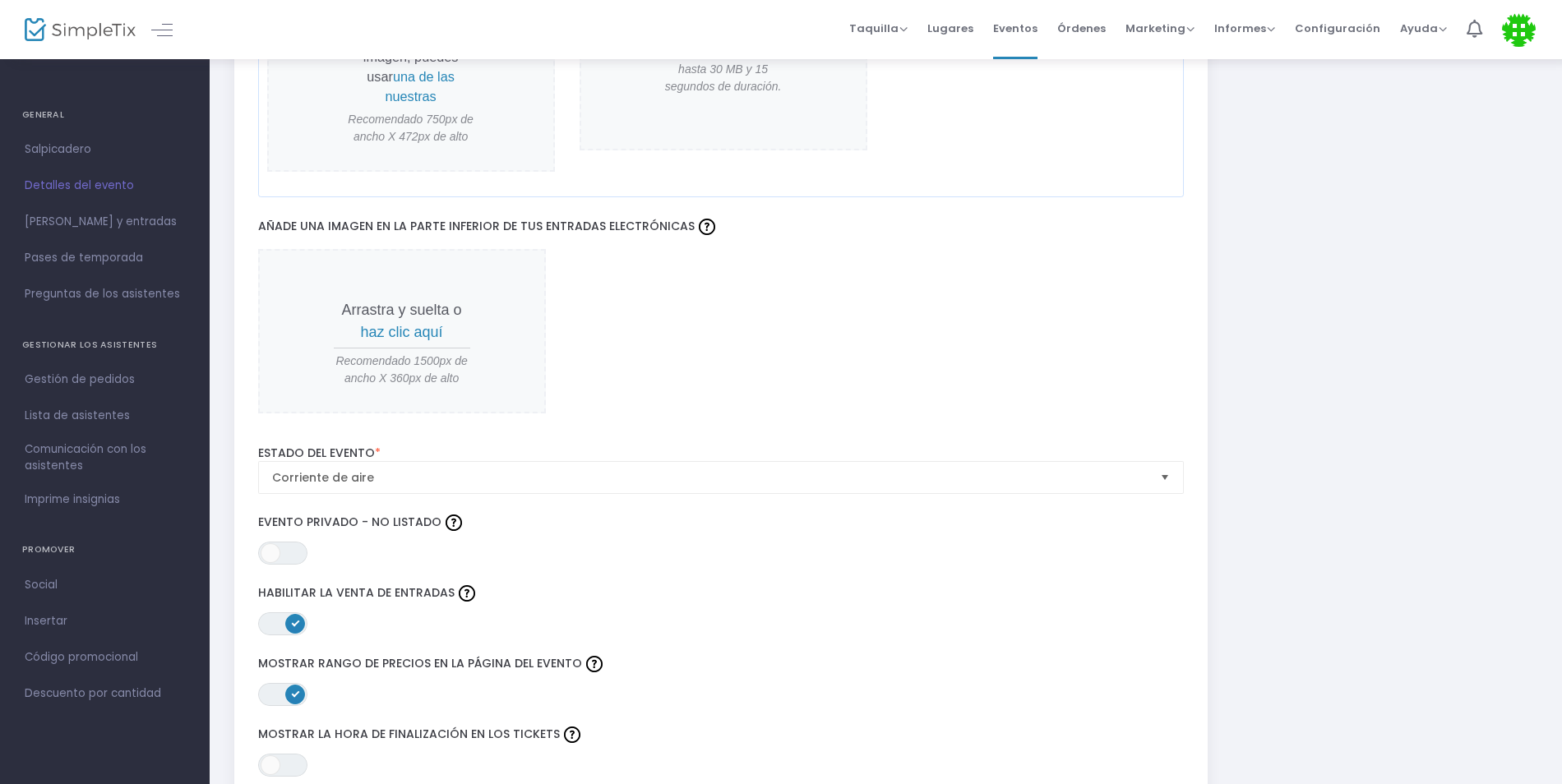
scroll to position [1726, 0]
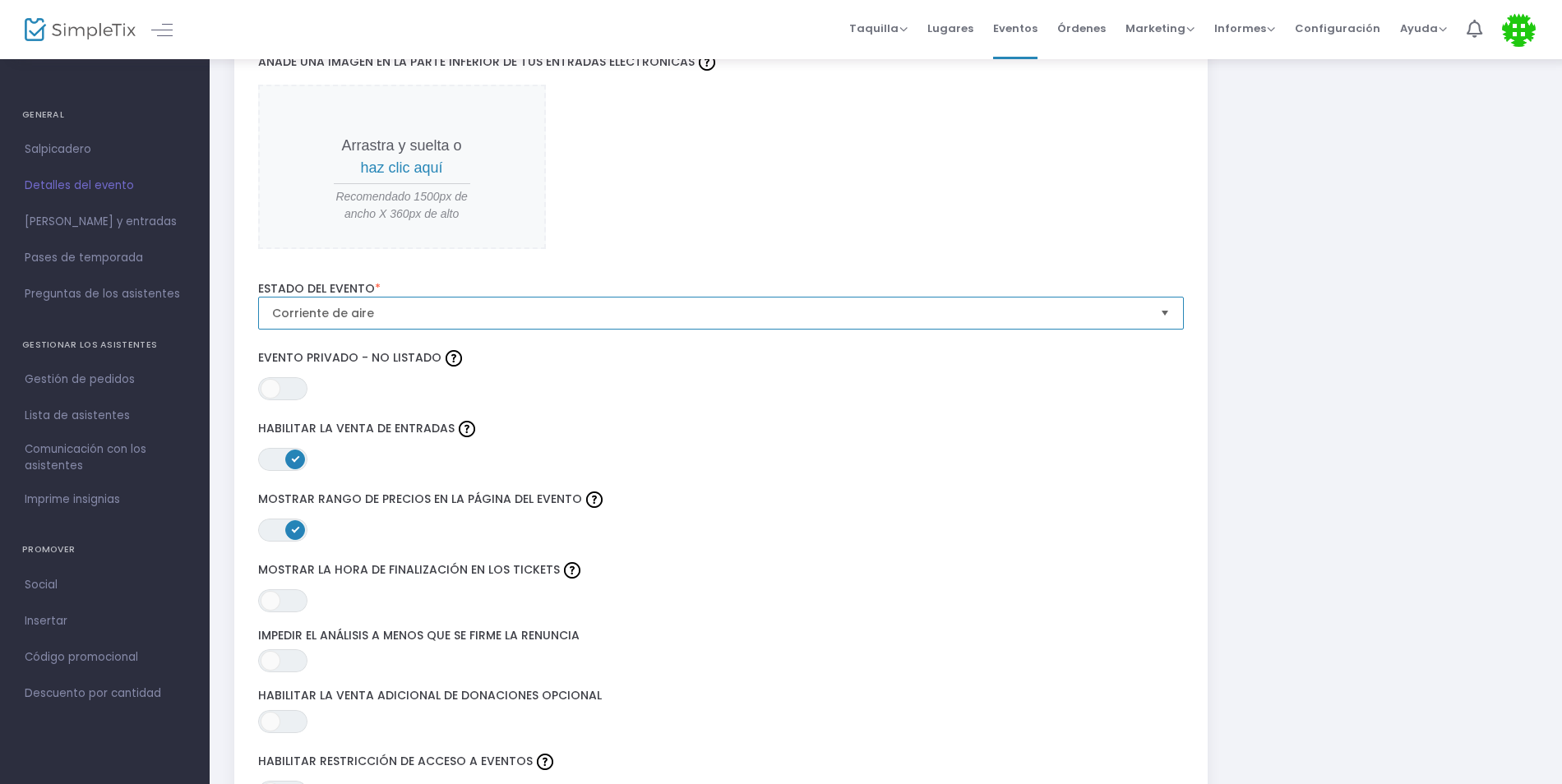
click at [954, 309] on kendo-dropdownlist "Corriente de aire" at bounding box center [721, 313] width 927 height 33
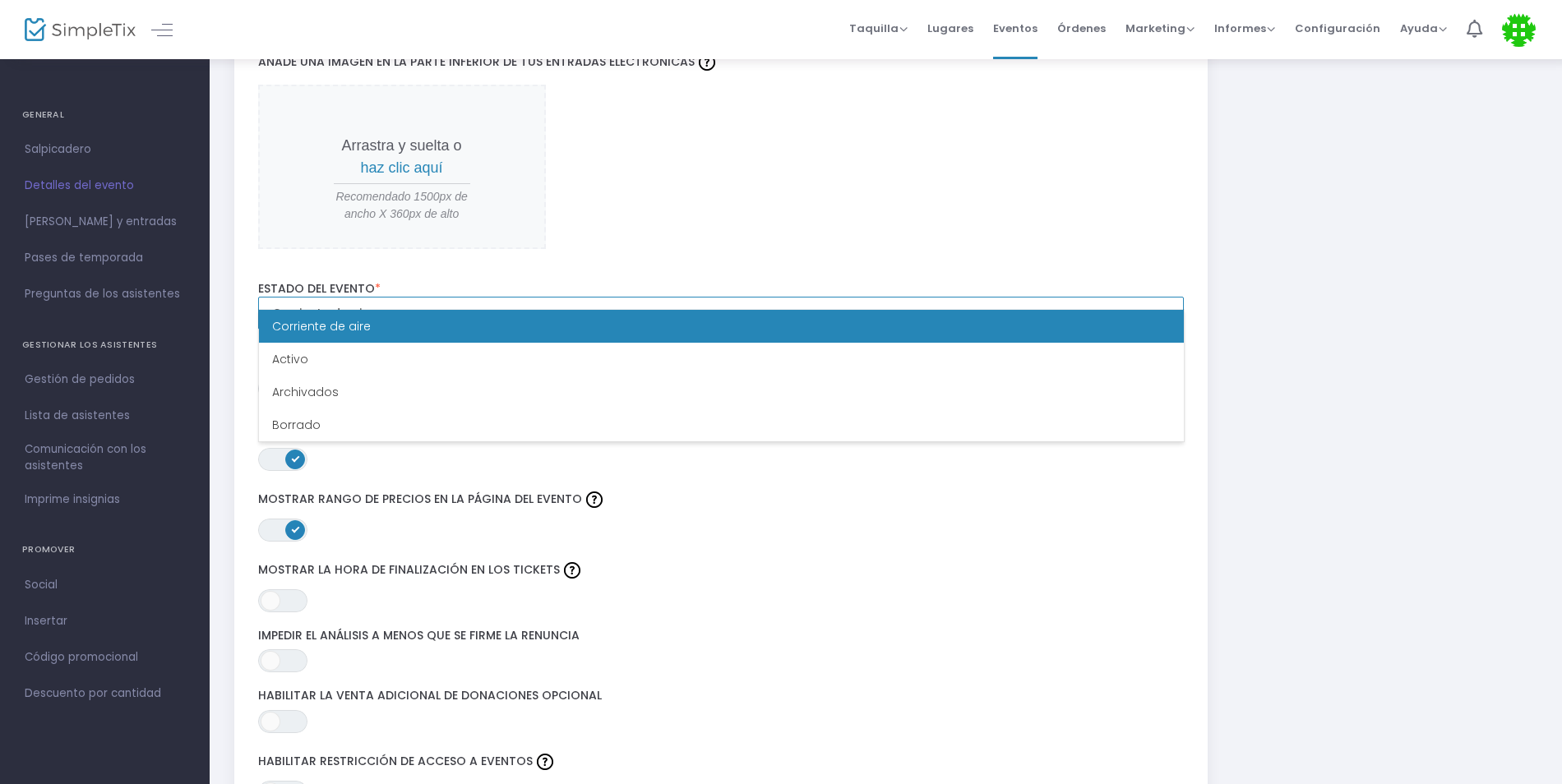
click at [954, 309] on div "Corriente de aire Activo Archivados Borrado" at bounding box center [721, 375] width 927 height 133
click at [1032, 628] on label "Impedir el análisis a menos que se firme la renuncia" at bounding box center [721, 636] width 927 height 15
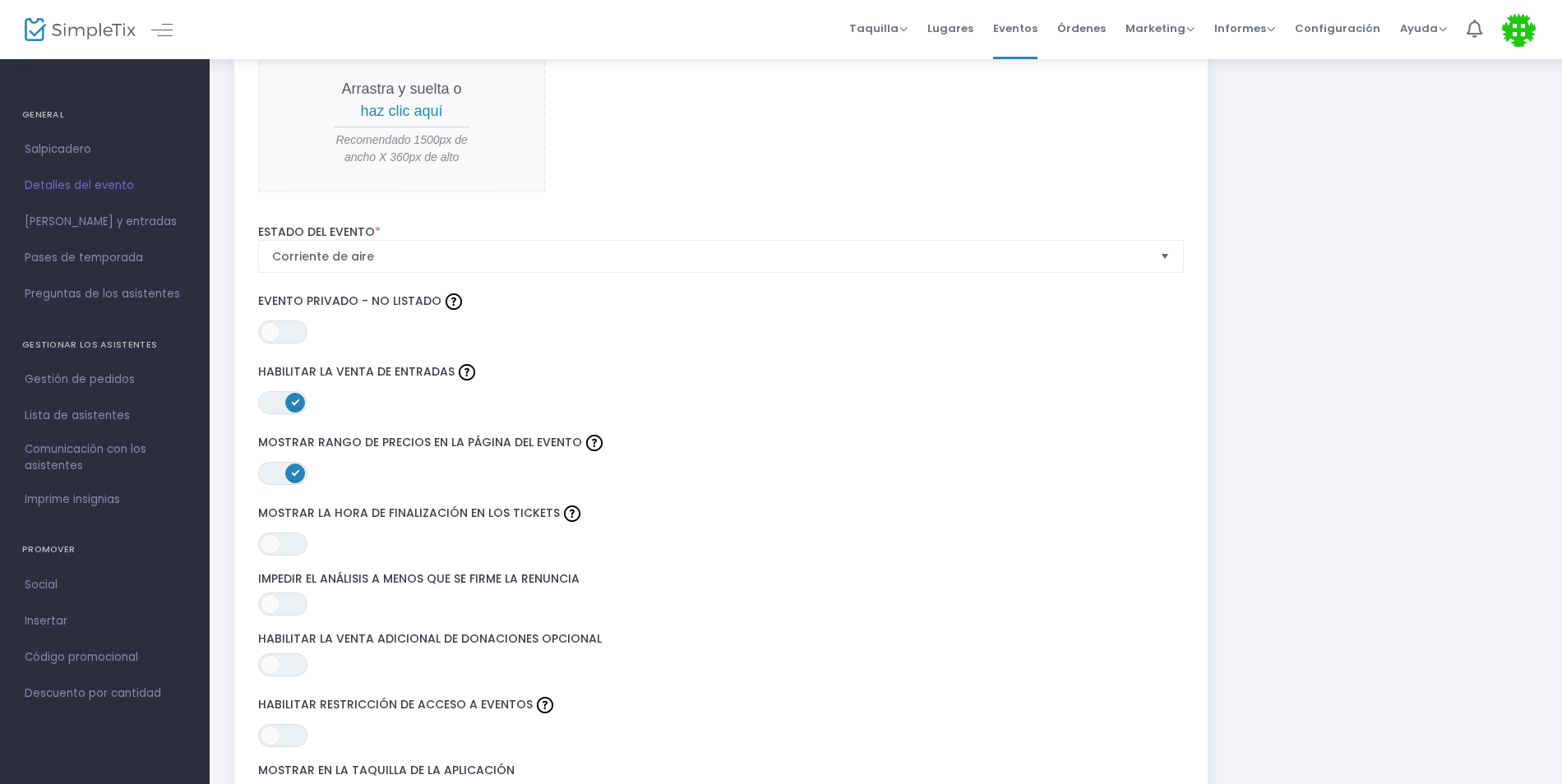
scroll to position [1808, 0]
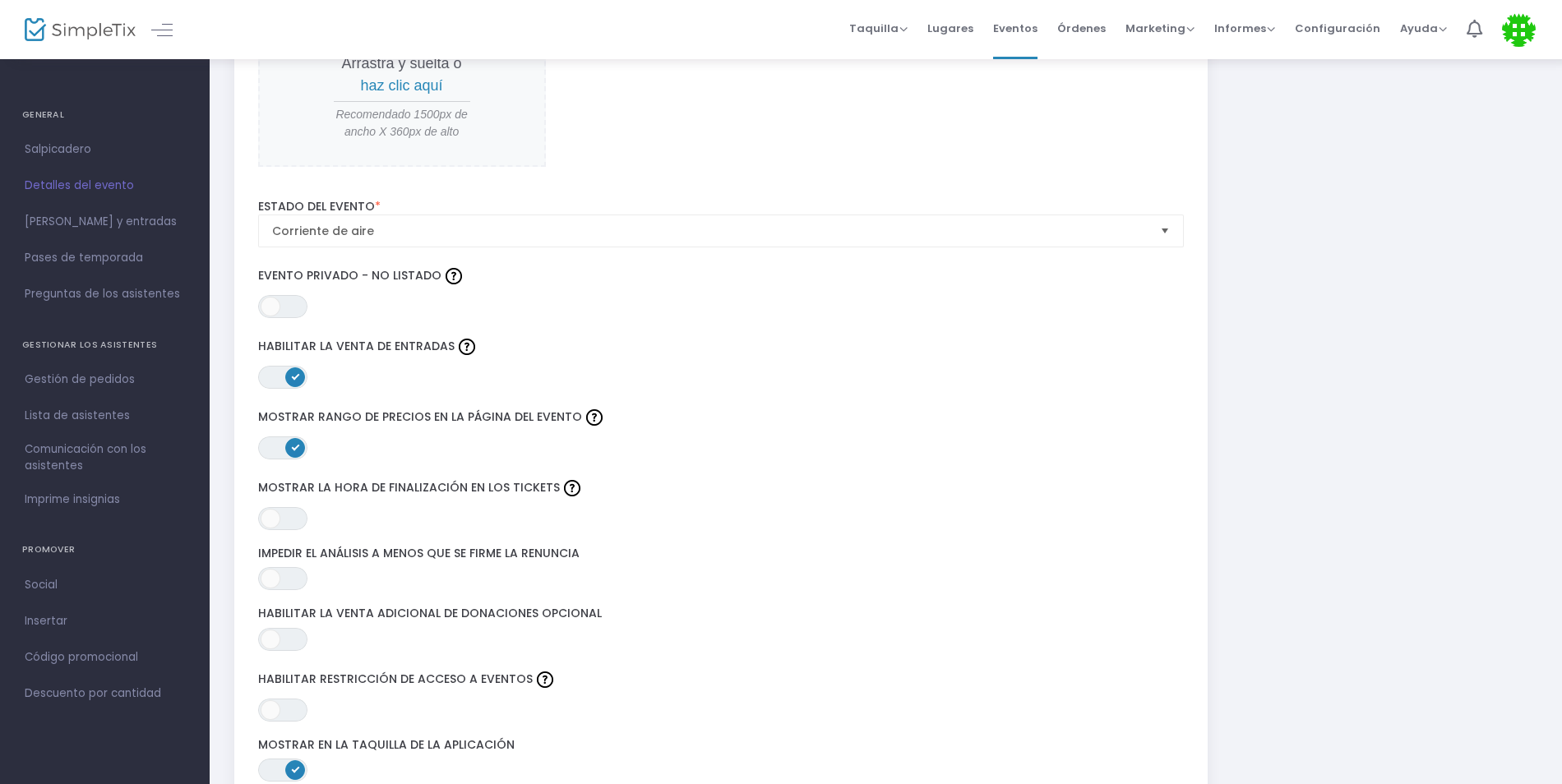
click at [282, 436] on kendo-switch "EN OFF" at bounding box center [283, 448] width 50 height 23
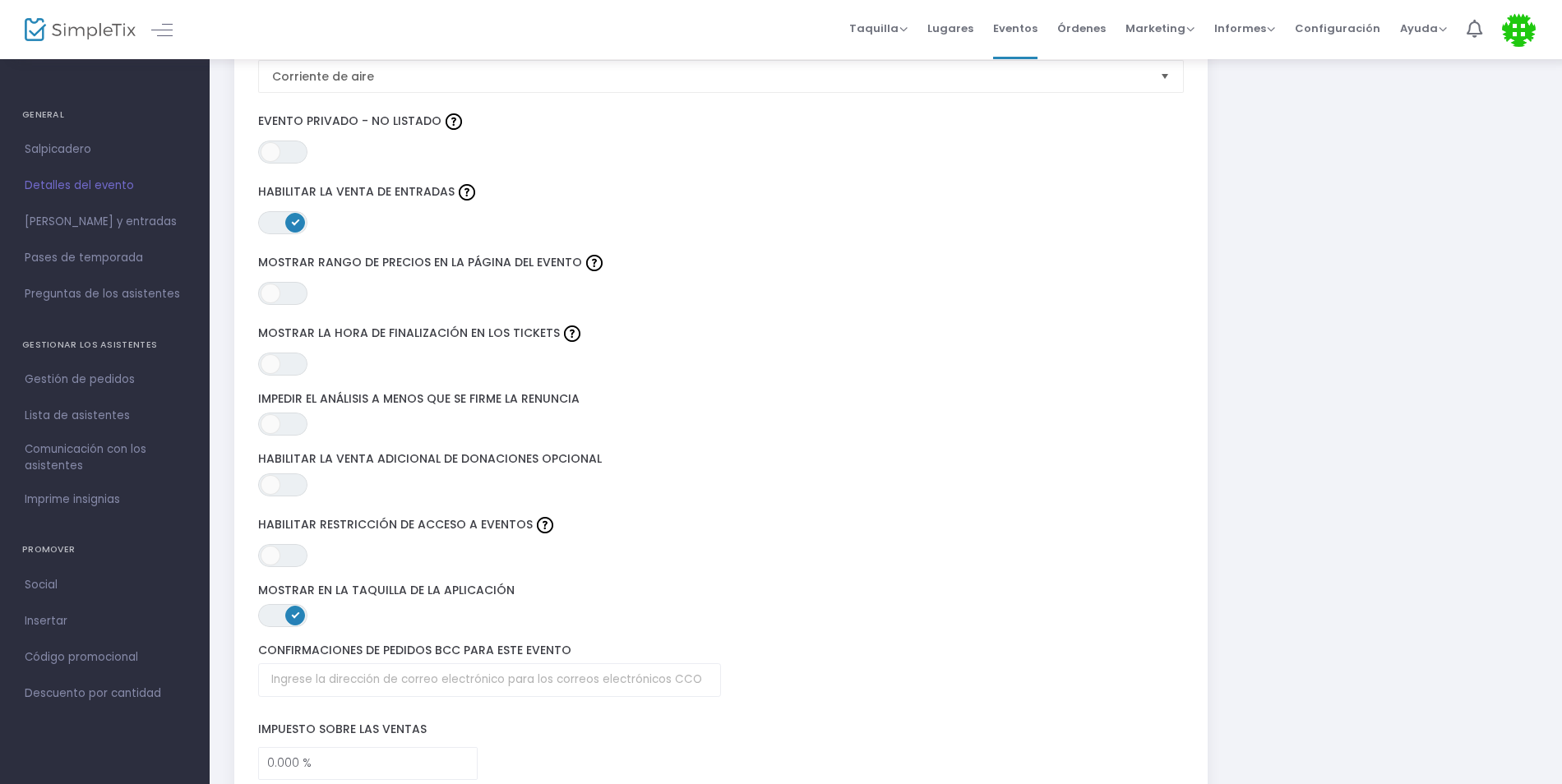
scroll to position [2055, 0]
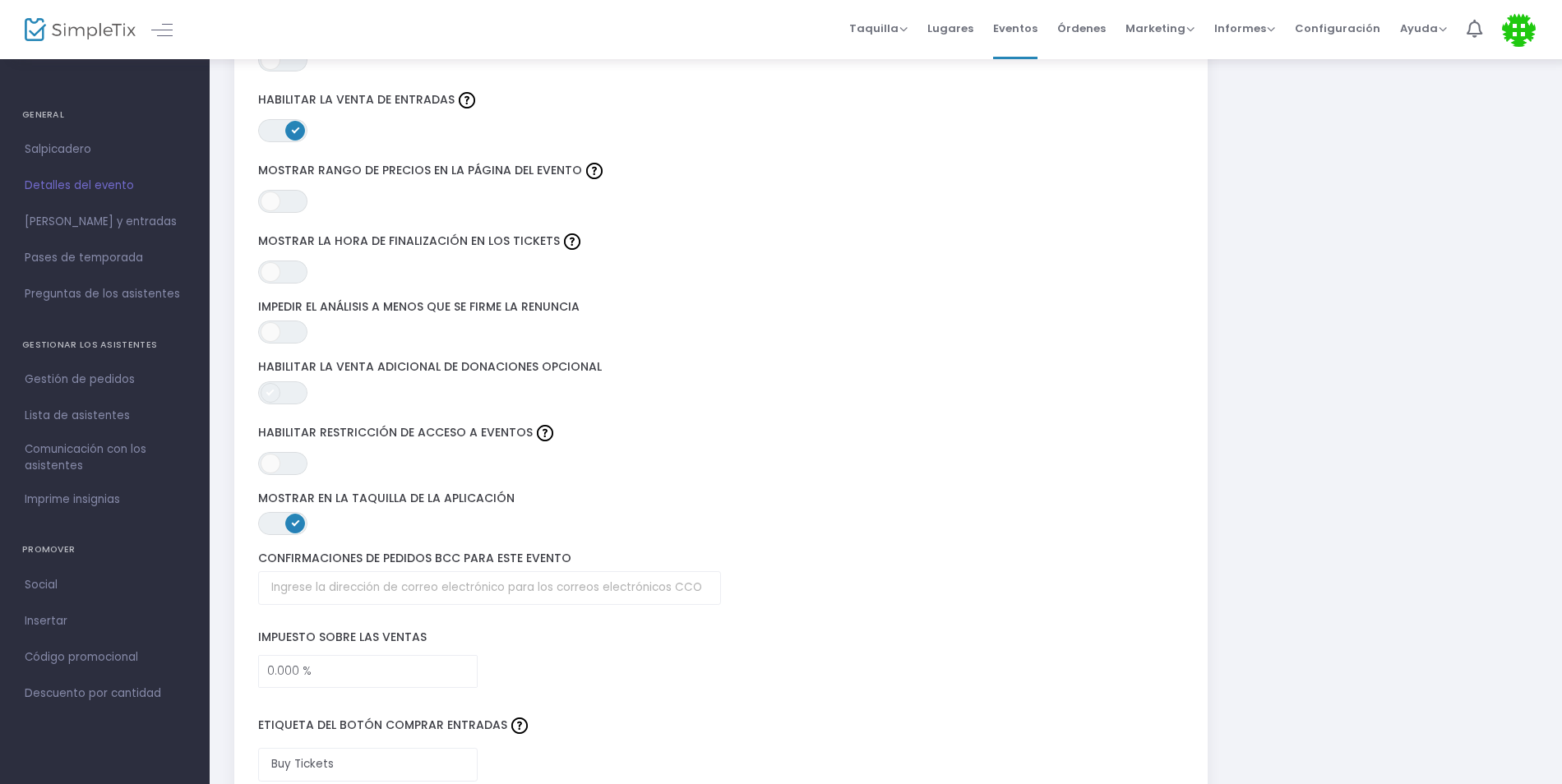
click at [279, 383] on span at bounding box center [271, 393] width 20 height 20
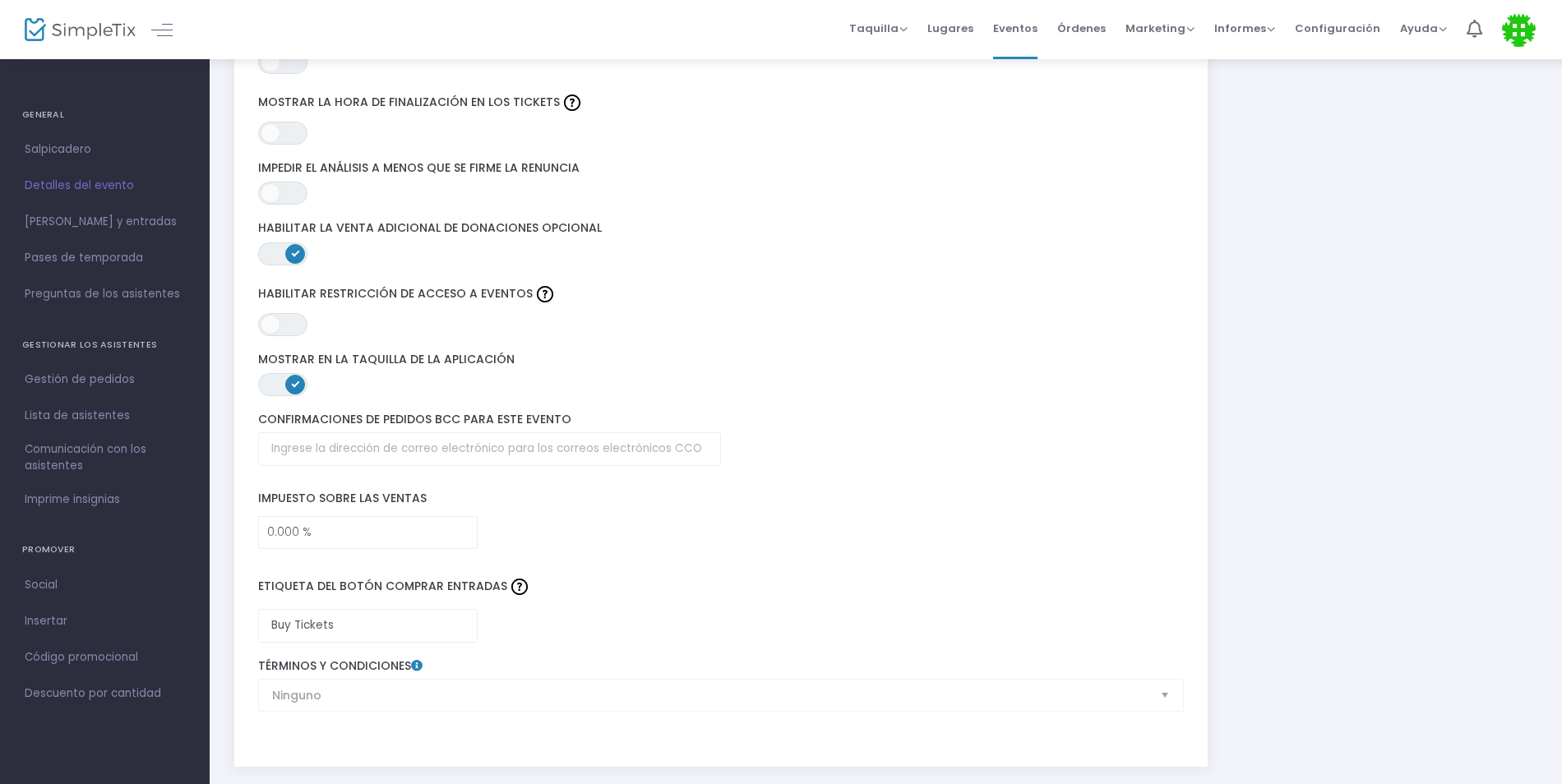
scroll to position [2219, 0]
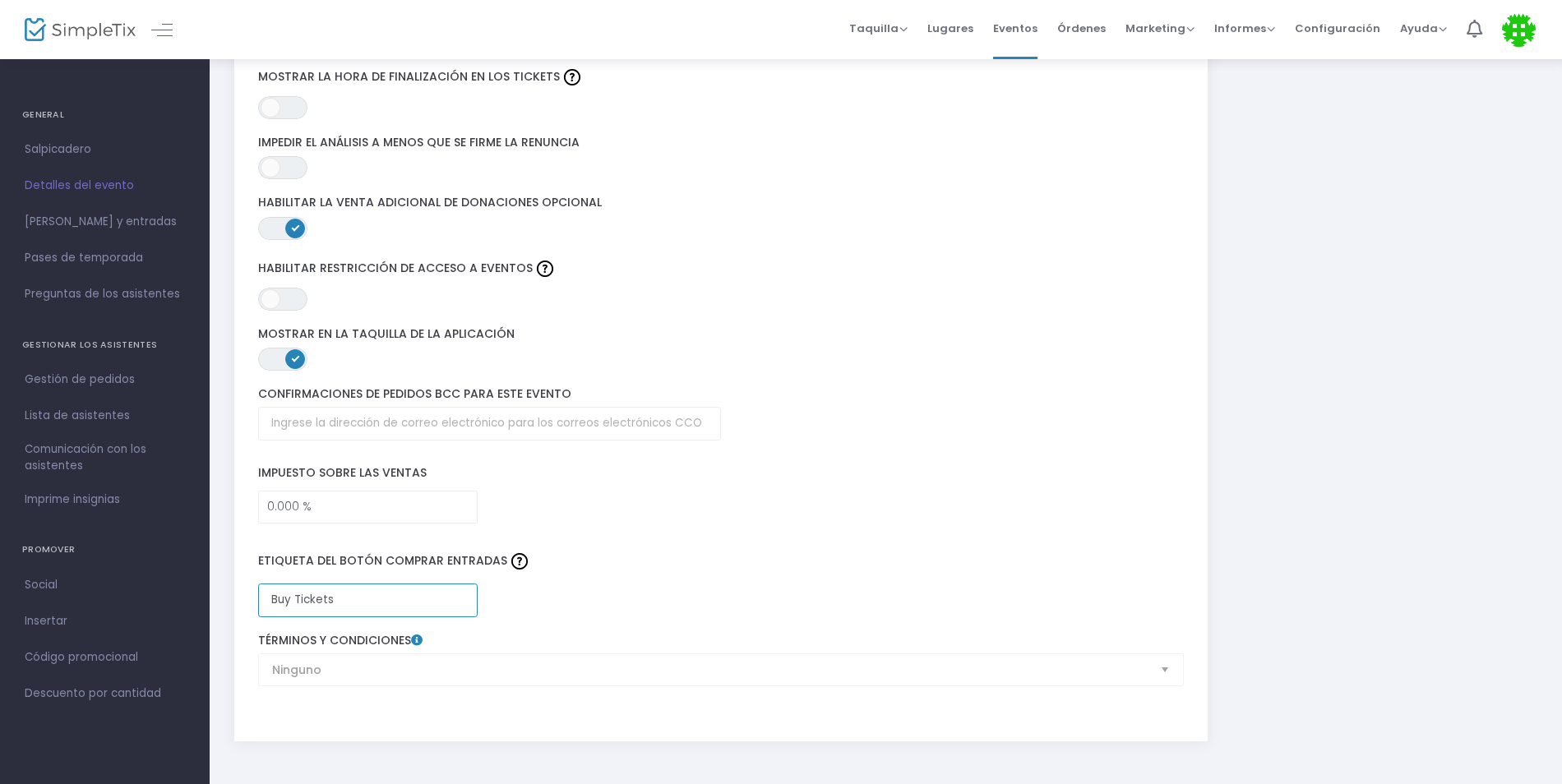
click at [412, 584] on input "Buy Tickets" at bounding box center [368, 600] width 219 height 34
click at [521, 652] on div "Ninguno Términos y condiciones" at bounding box center [721, 660] width 943 height 53
click at [1164, 651] on div "Ninguno Términos y condiciones" at bounding box center [721, 660] width 943 height 53
click at [1171, 649] on div "Ninguno Términos y condiciones" at bounding box center [721, 660] width 943 height 53
click at [1169, 648] on div "Ninguno Términos y condiciones" at bounding box center [721, 660] width 943 height 53
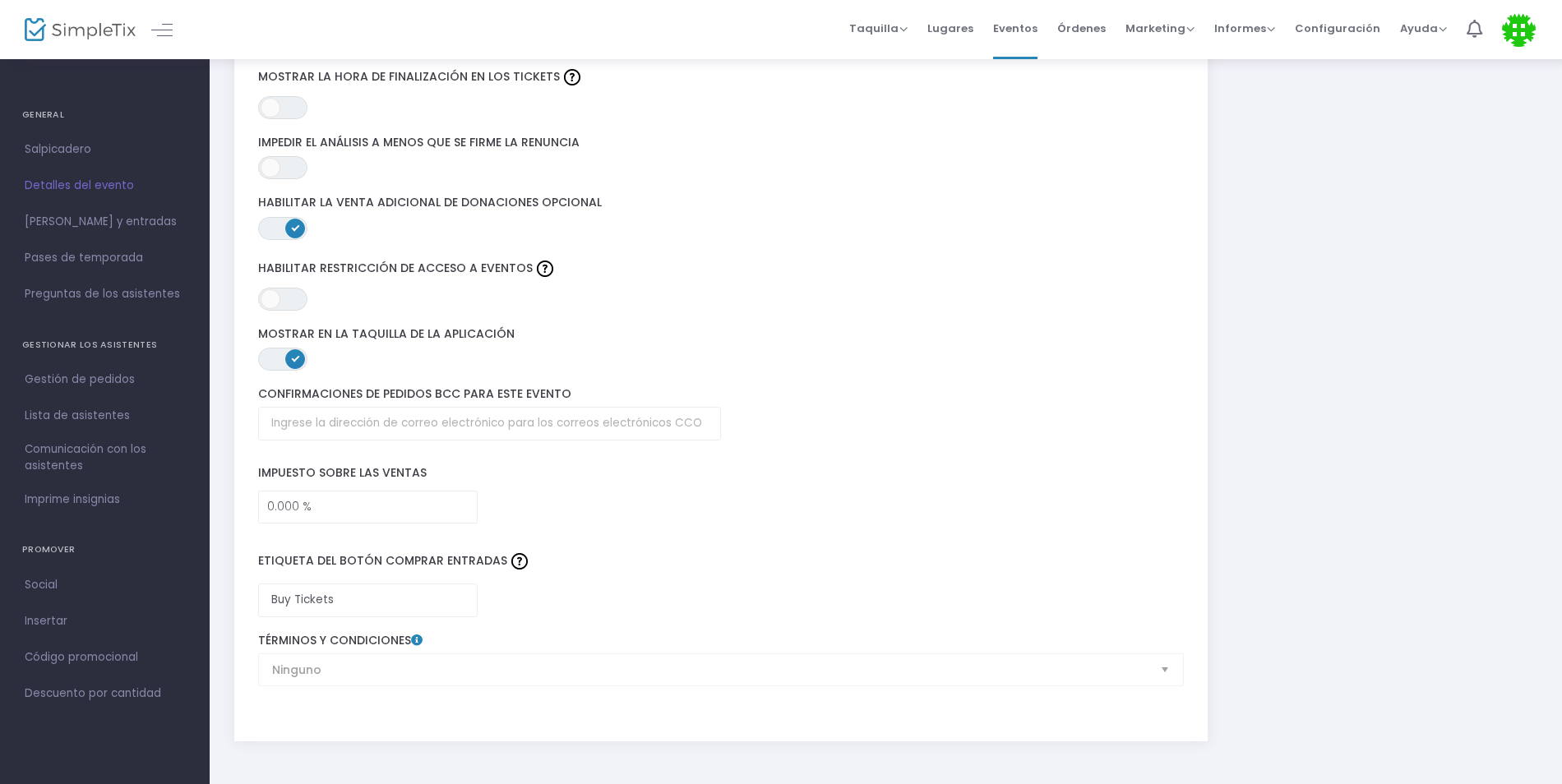
drag, startPoint x: 1169, startPoint y: 648, endPoint x: 1158, endPoint y: 648, distance: 11.0
click at [1158, 648] on div "Ninguno Términos y condiciones" at bounding box center [721, 660] width 943 height 53
click at [1153, 652] on div "Ninguno Términos y condiciones" at bounding box center [721, 660] width 943 height 53
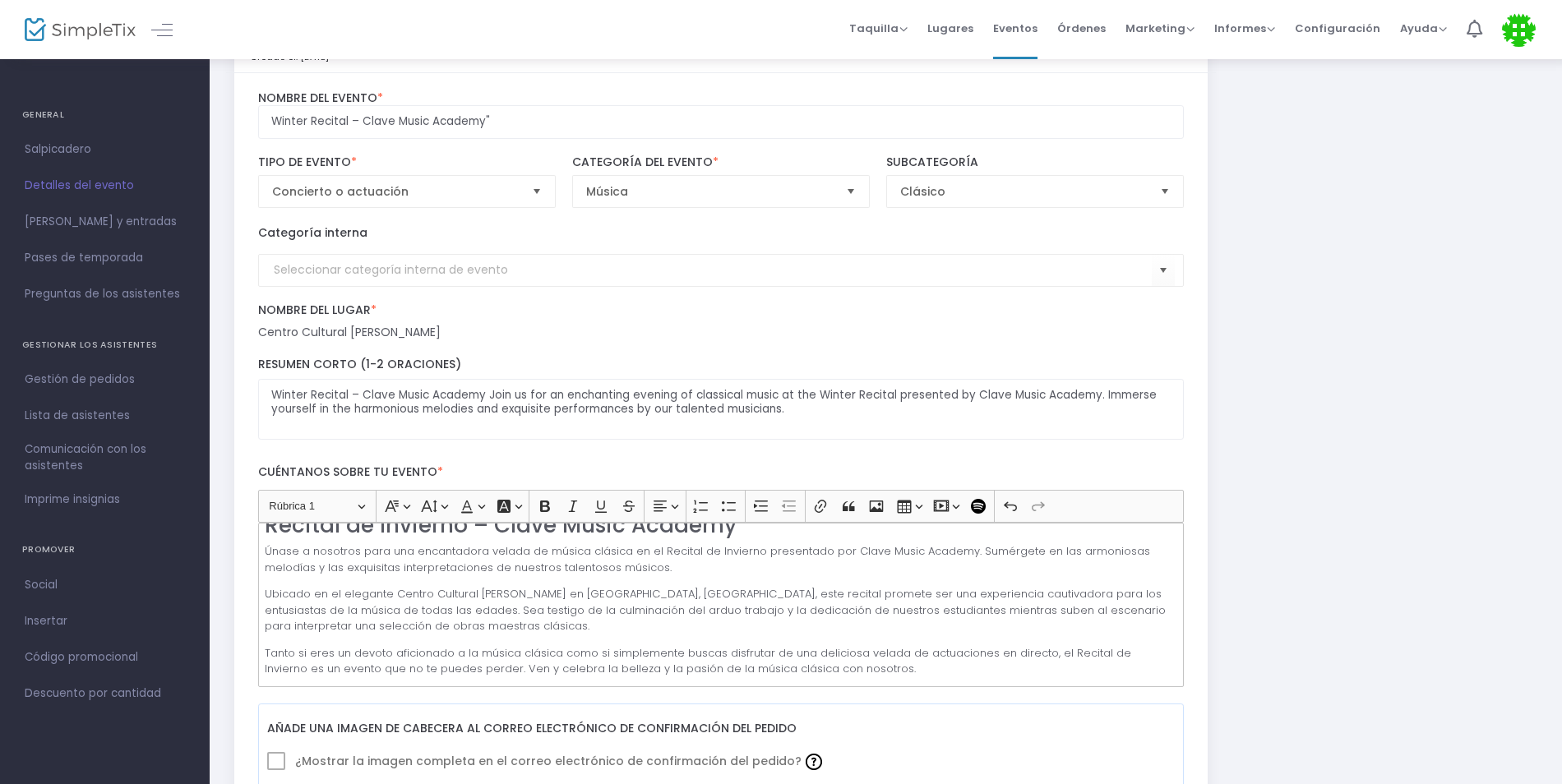
scroll to position [0, 0]
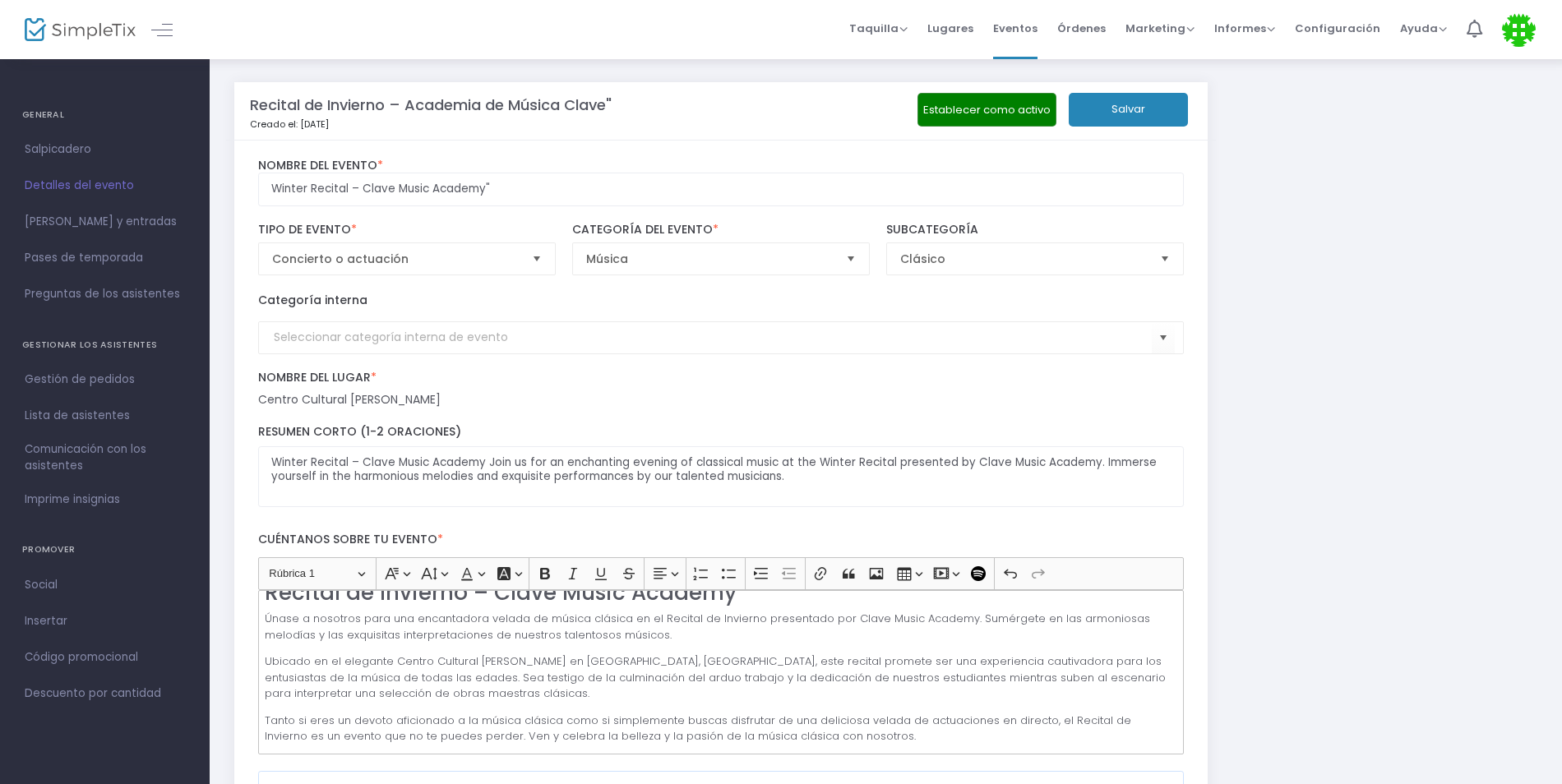
click at [1145, 122] on button "Salvar" at bounding box center [1128, 109] width 119 height 34
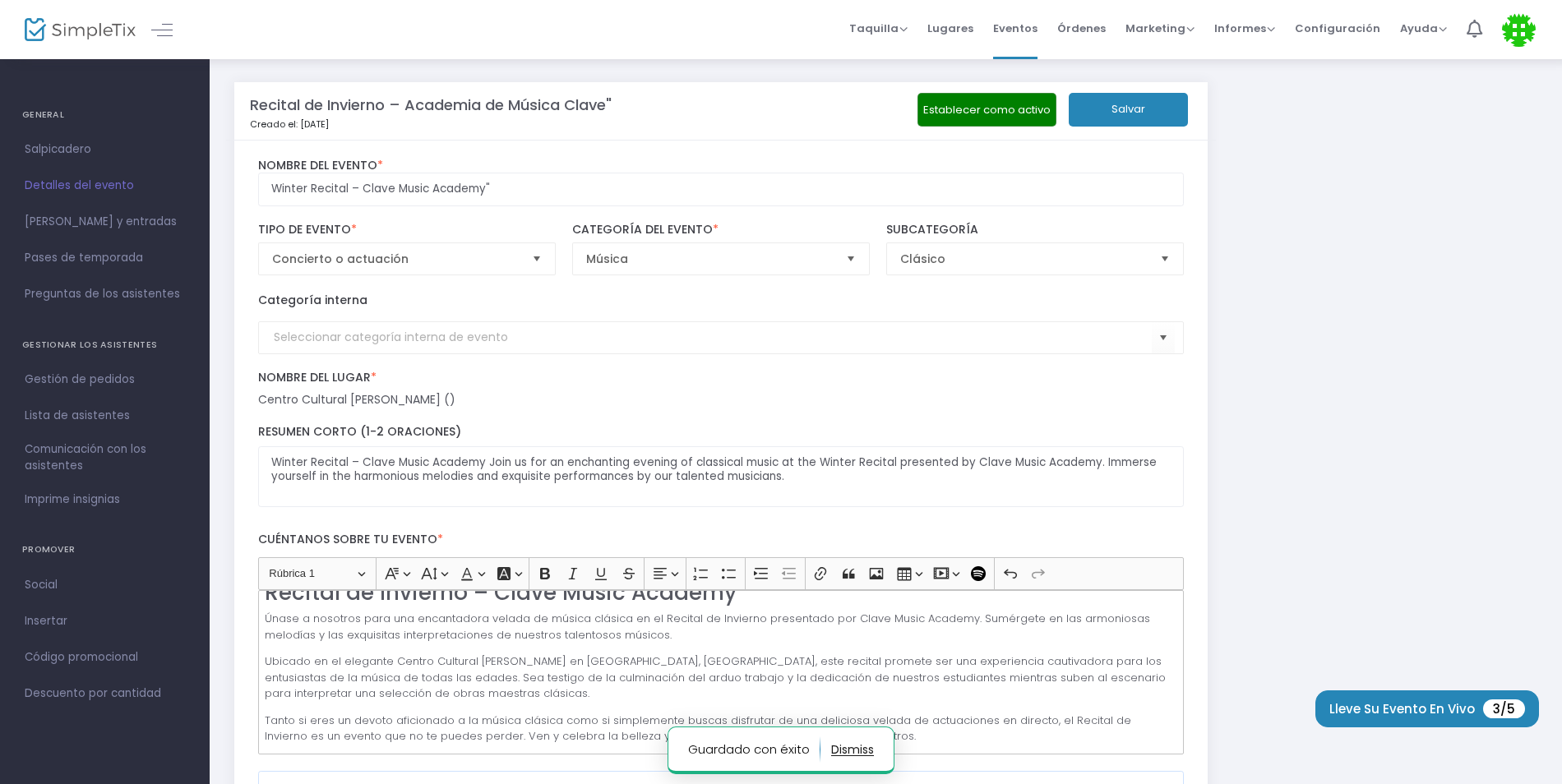
click at [84, 406] on span "Lista de asistentes" at bounding box center [105, 416] width 161 height 22
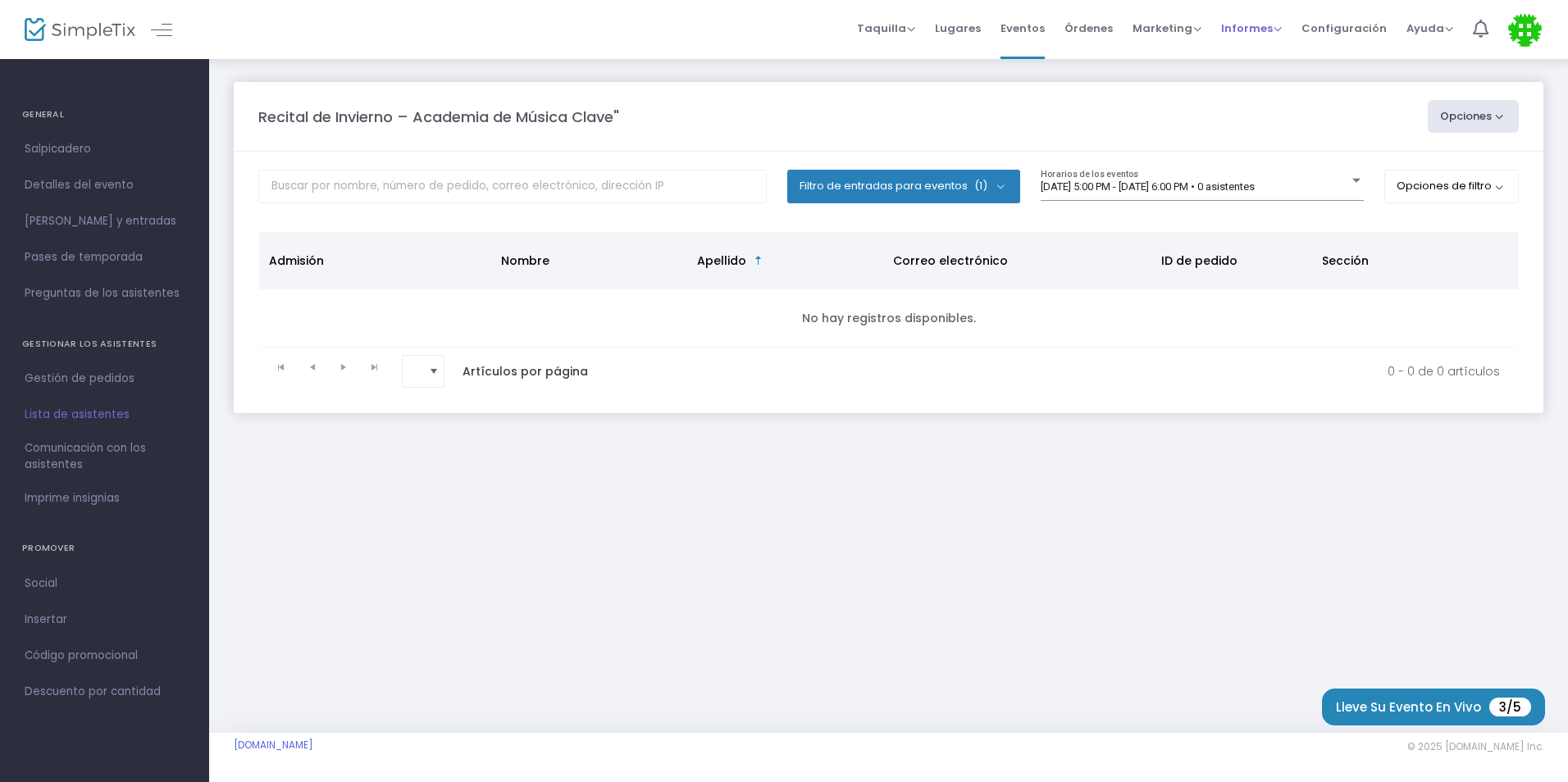
click at [1234, 29] on span "Informes" at bounding box center [1251, 28] width 60 height 16
click at [1189, 35] on span "Marketing" at bounding box center [1166, 28] width 69 height 16
click at [1105, 27] on span "Órdenes" at bounding box center [1088, 28] width 49 height 42
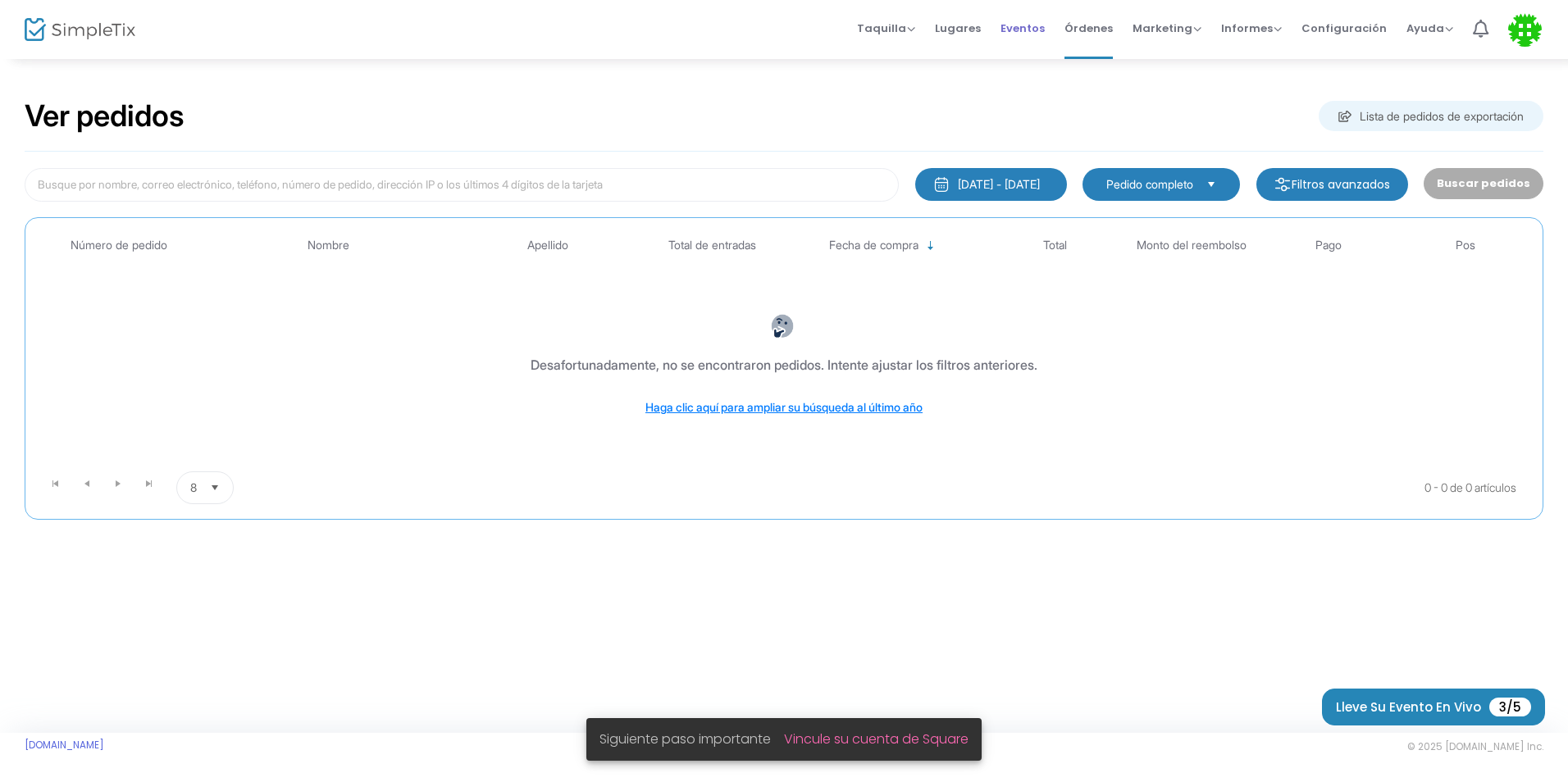
click at [1033, 32] on span "Eventos" at bounding box center [1023, 28] width 45 height 42
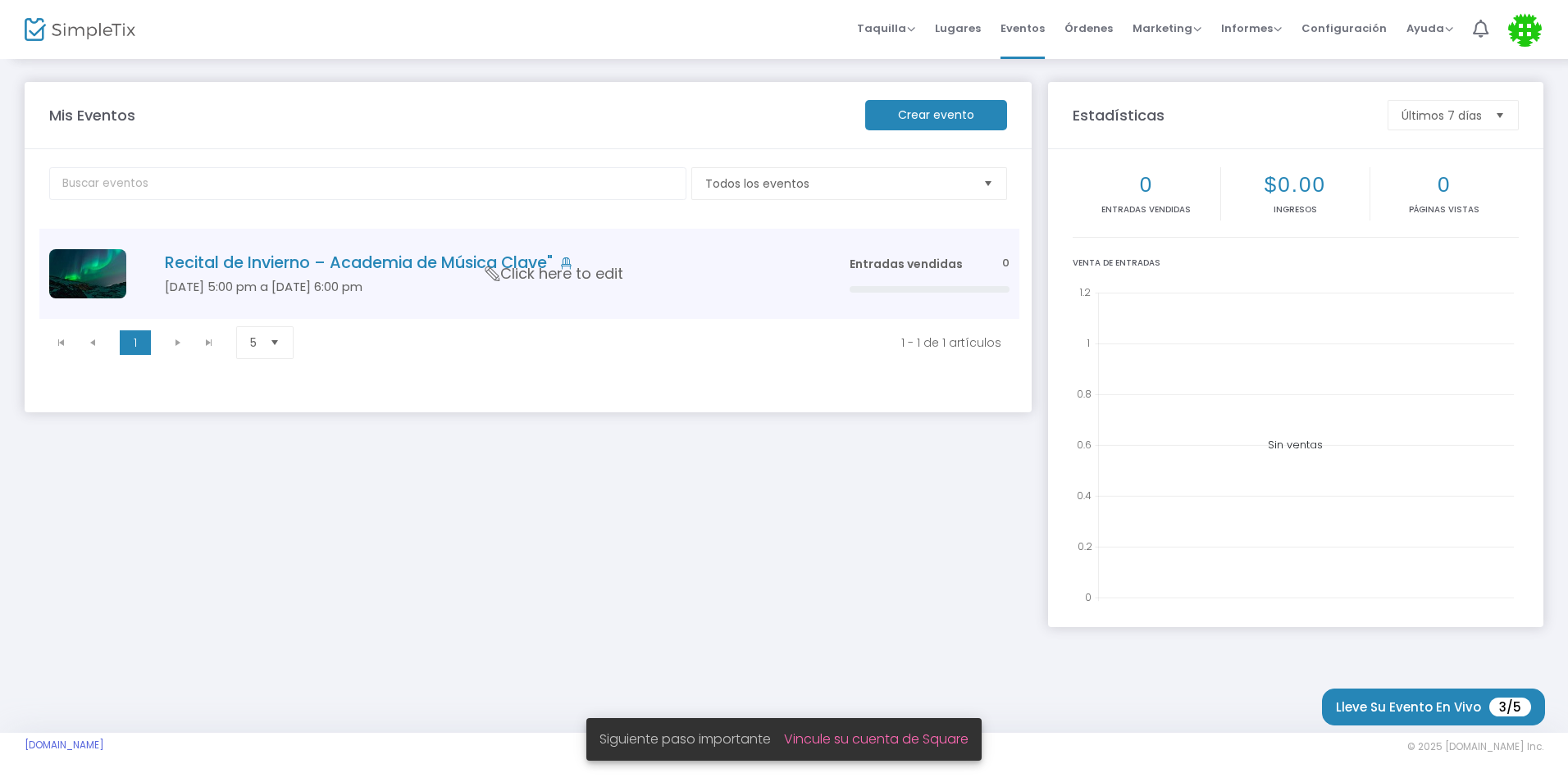
click at [873, 280] on div "Entradas vendidas 0" at bounding box center [929, 274] width 160 height 37
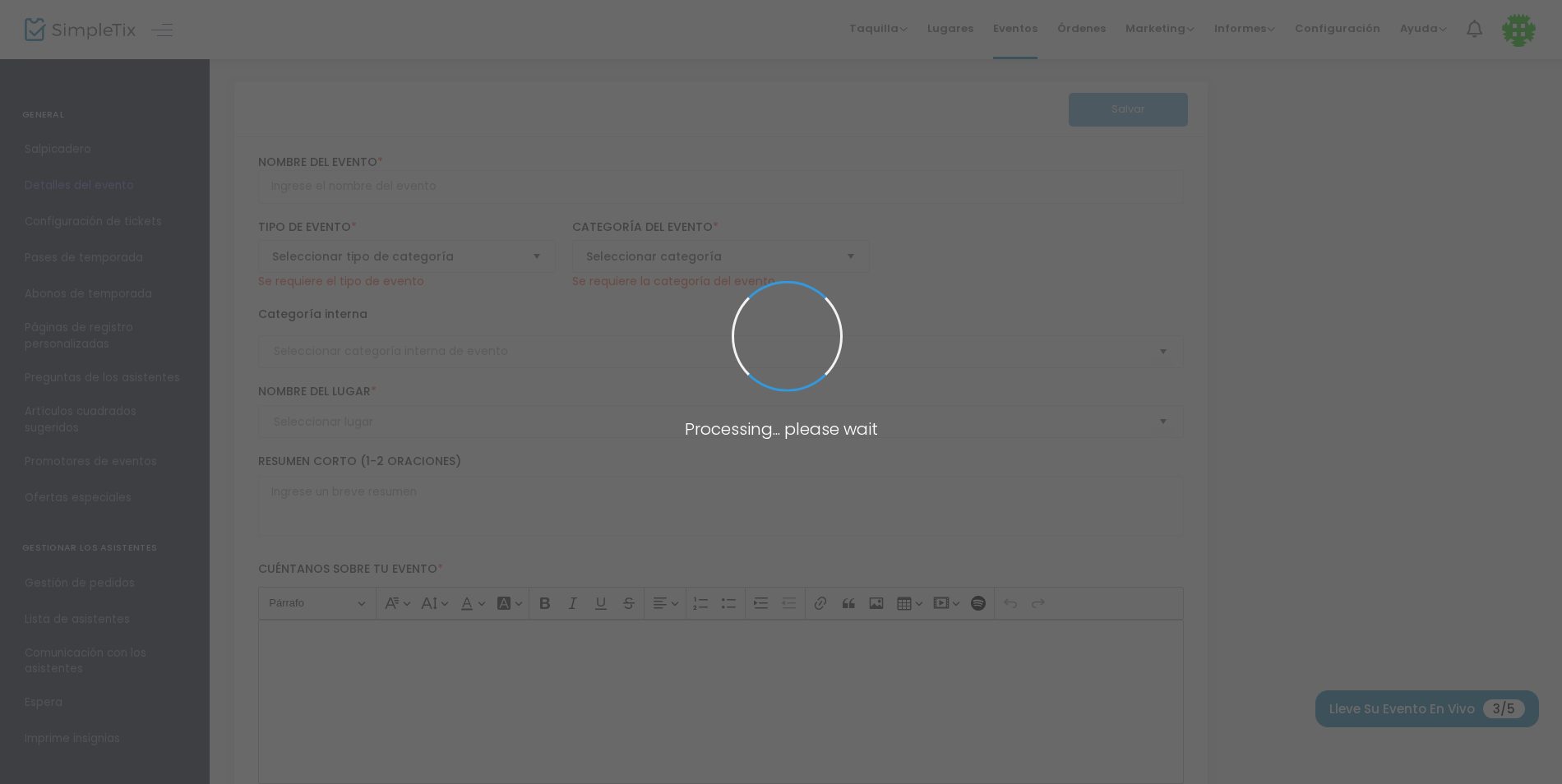
type input "Winter Recital – Clave Music Academy""
type textarea "Winter Recital – Clave Music Academy Join us for an enchanting evening of class…"
type input "Buy Tickets"
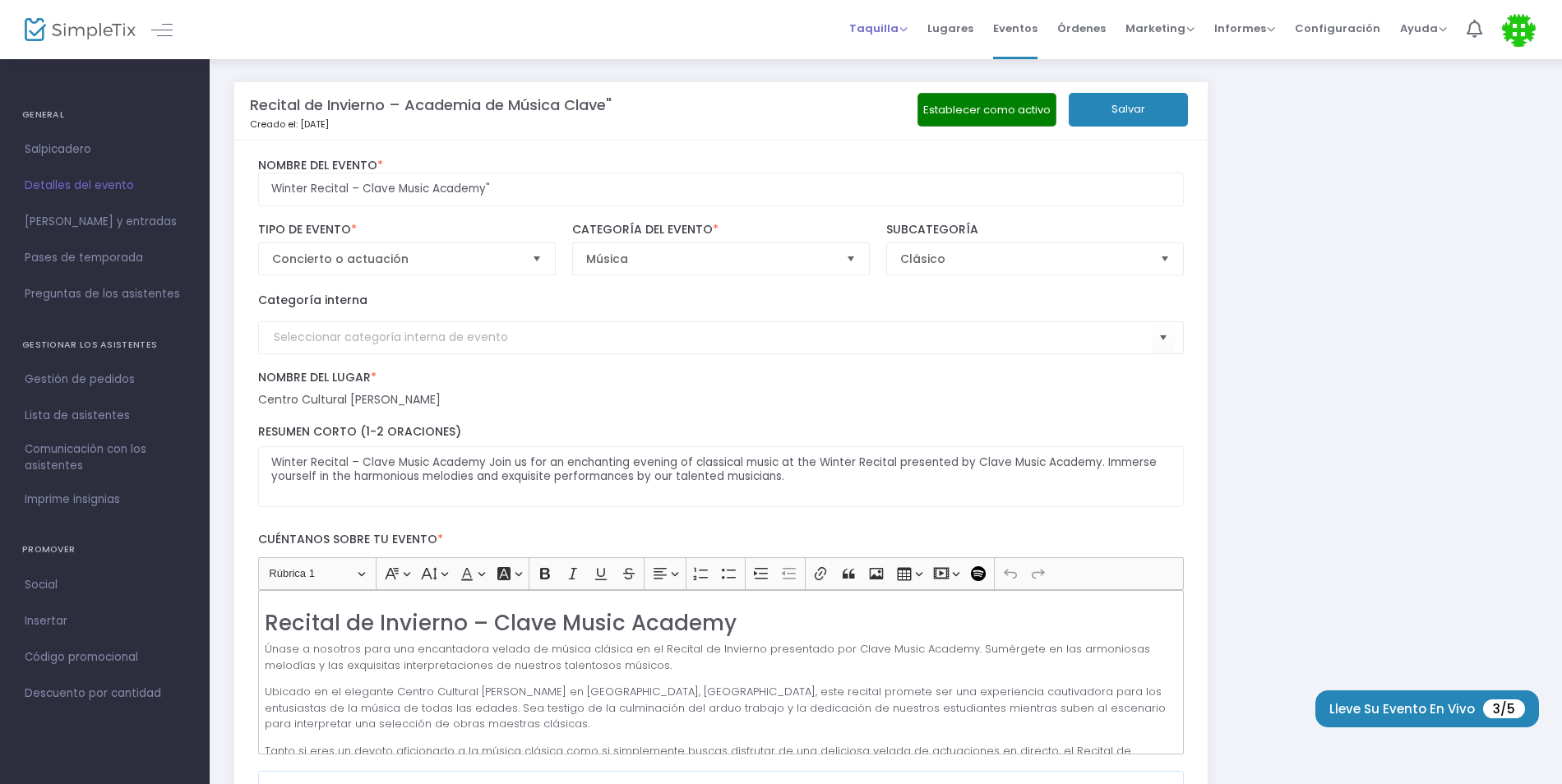
click at [908, 30] on span "Taquilla" at bounding box center [878, 28] width 58 height 16
click at [946, 64] on li "Vender entradas" at bounding box center [938, 55] width 177 height 32
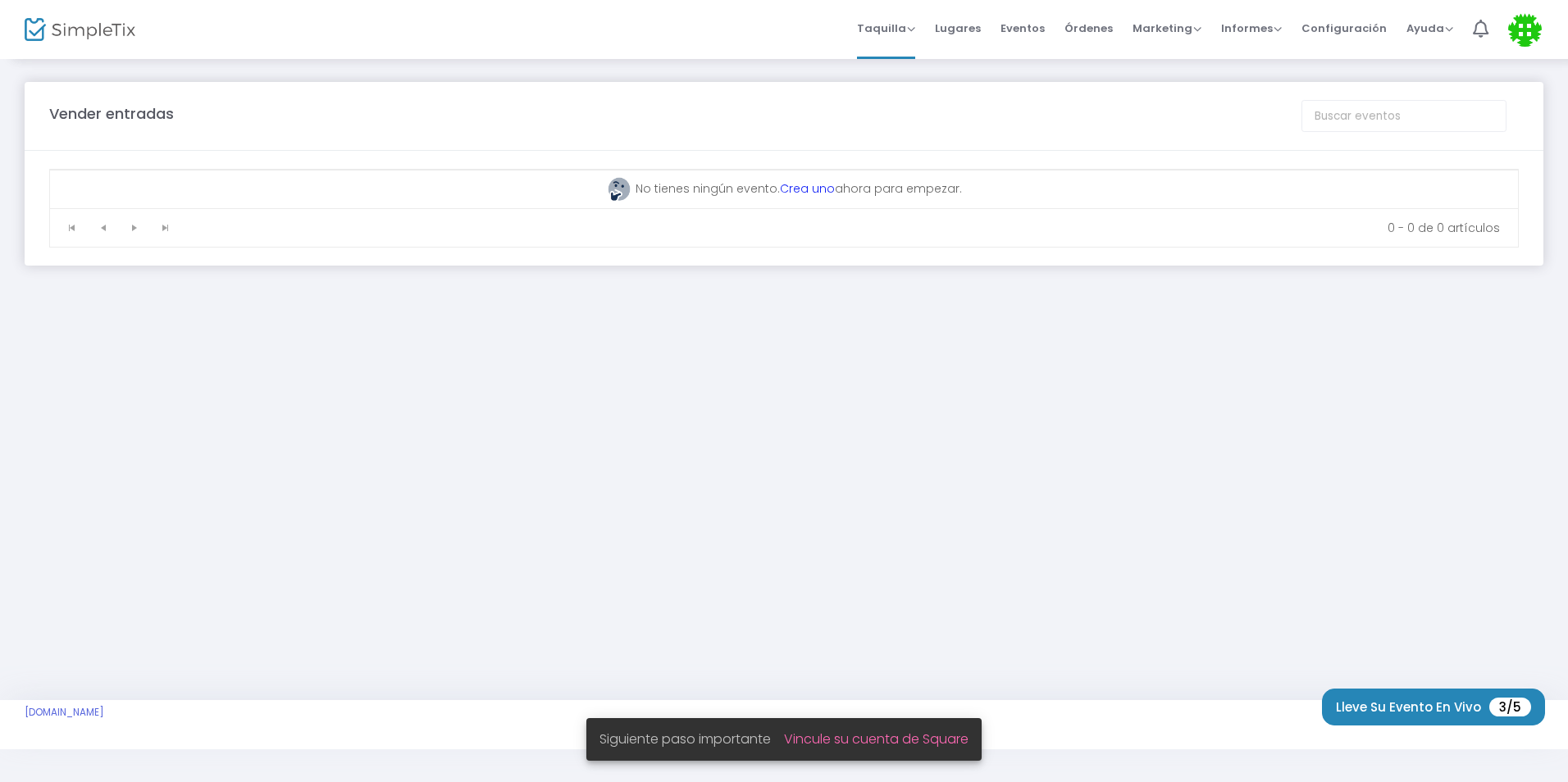
click at [820, 193] on link "Crea uno" at bounding box center [807, 188] width 55 height 17
click at [1535, 24] on img at bounding box center [1524, 30] width 34 height 34
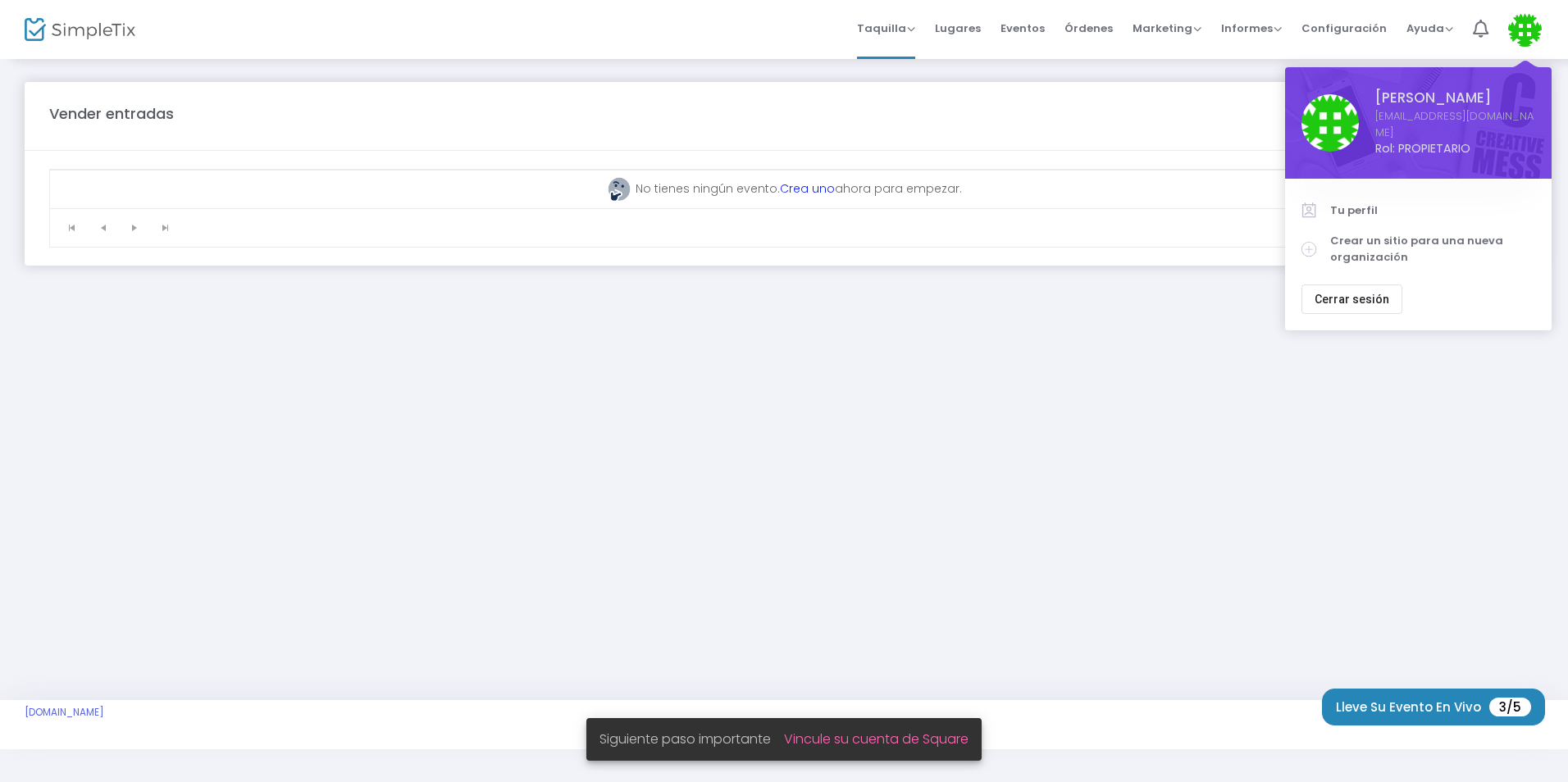
drag, startPoint x: 1423, startPoint y: 197, endPoint x: 1411, endPoint y: 202, distance: 13.0
click at [1423, 202] on span "Tu perfil" at bounding box center [1433, 211] width 205 height 17
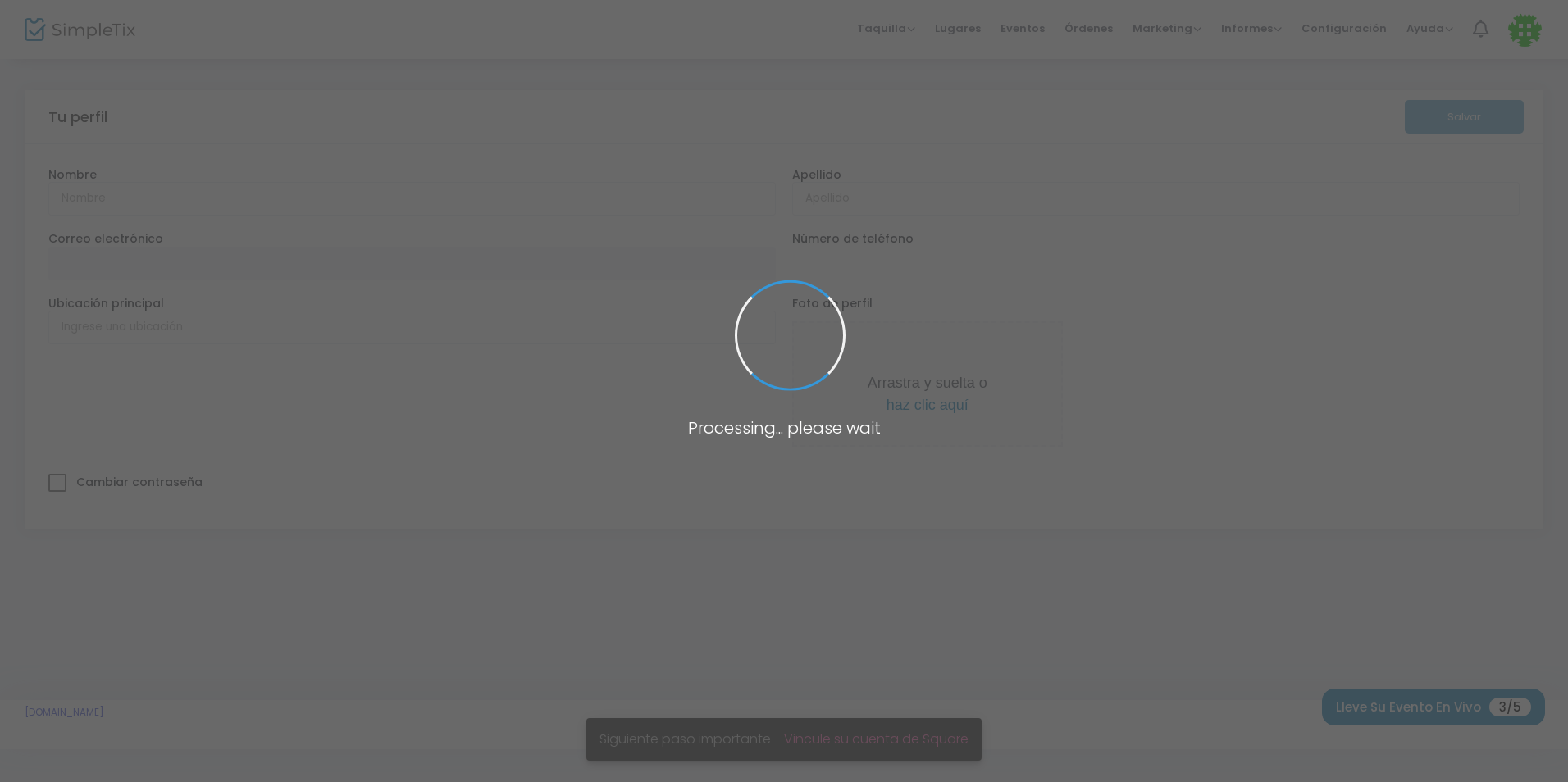
type input "Yeissa"
type input "Torriente"
type input "yeissatutuart@gmail.com"
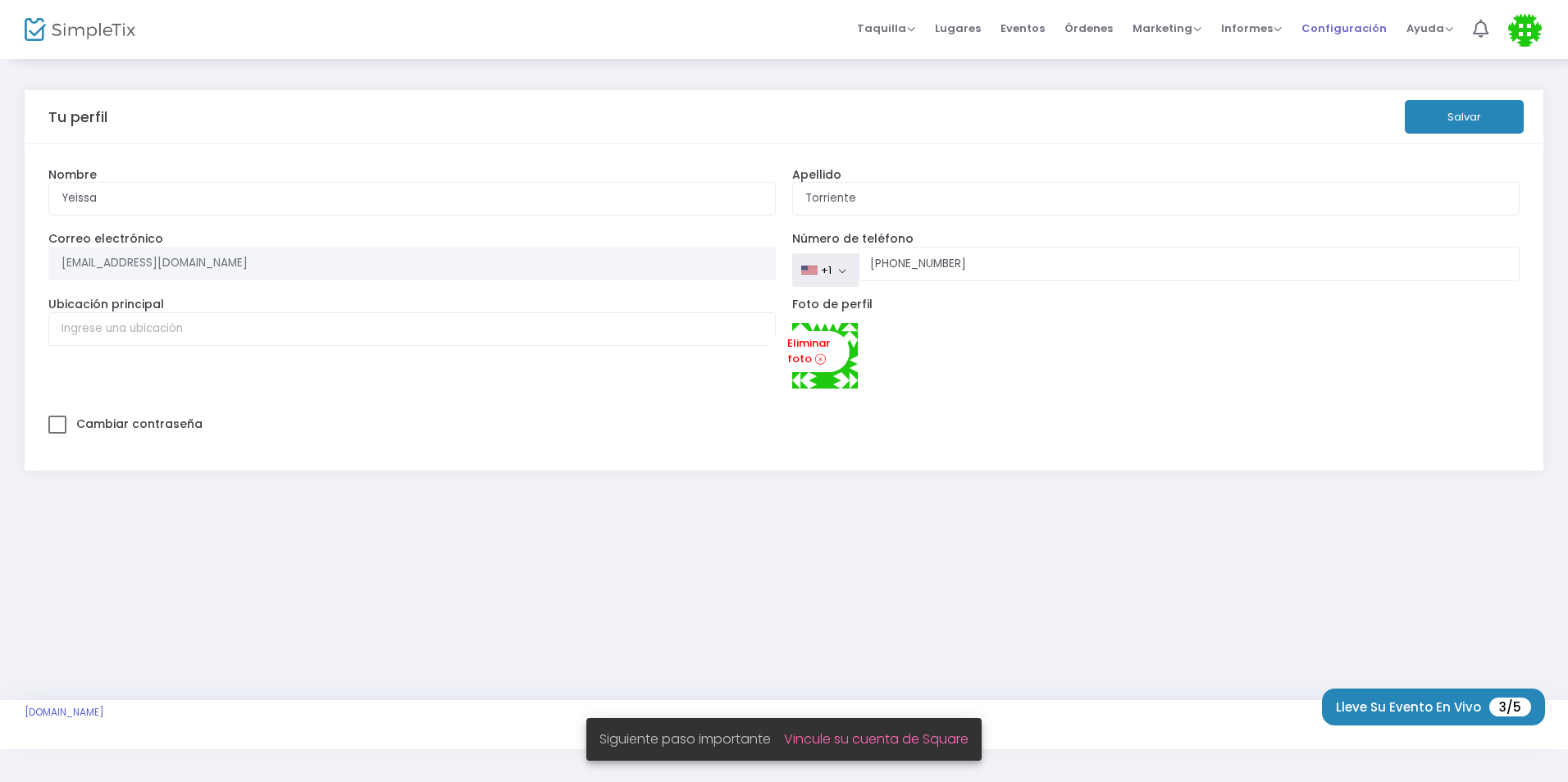
click at [1357, 31] on span "Configuración" at bounding box center [1343, 28] width 85 height 42
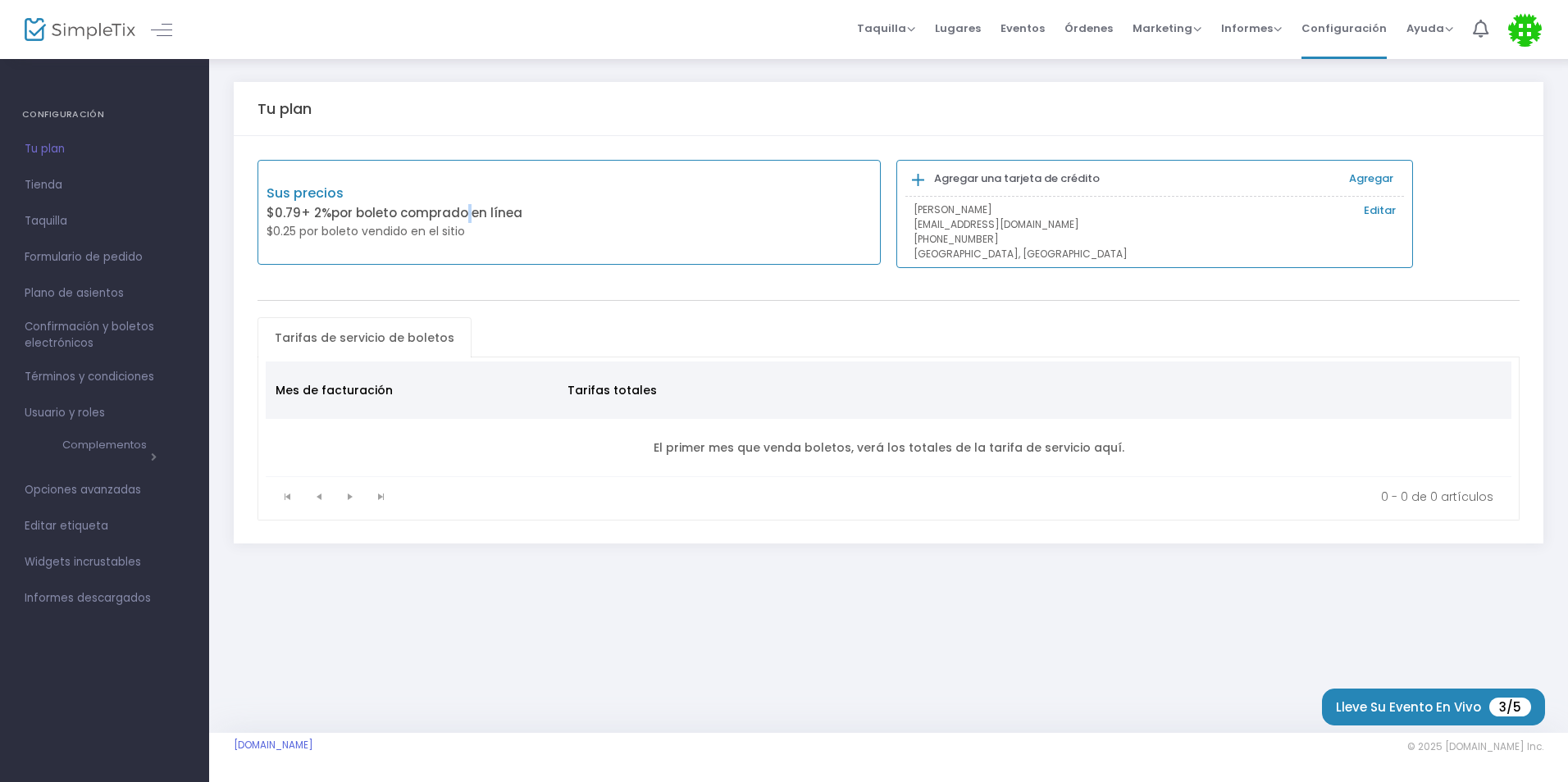
click at [463, 219] on font "por boleto comprado en línea" at bounding box center [426, 212] width 191 height 17
drag, startPoint x: 462, startPoint y: 219, endPoint x: 569, endPoint y: 252, distance: 112.0
click at [569, 252] on div "Sus precios $0.79 + 2% por boleto comprado en línea $0.25 por boleto vendido en…" at bounding box center [569, 213] width 623 height 106
click at [899, 30] on span "Taquilla" at bounding box center [886, 28] width 58 height 16
click at [972, 30] on span "Lugares" at bounding box center [958, 28] width 46 height 42
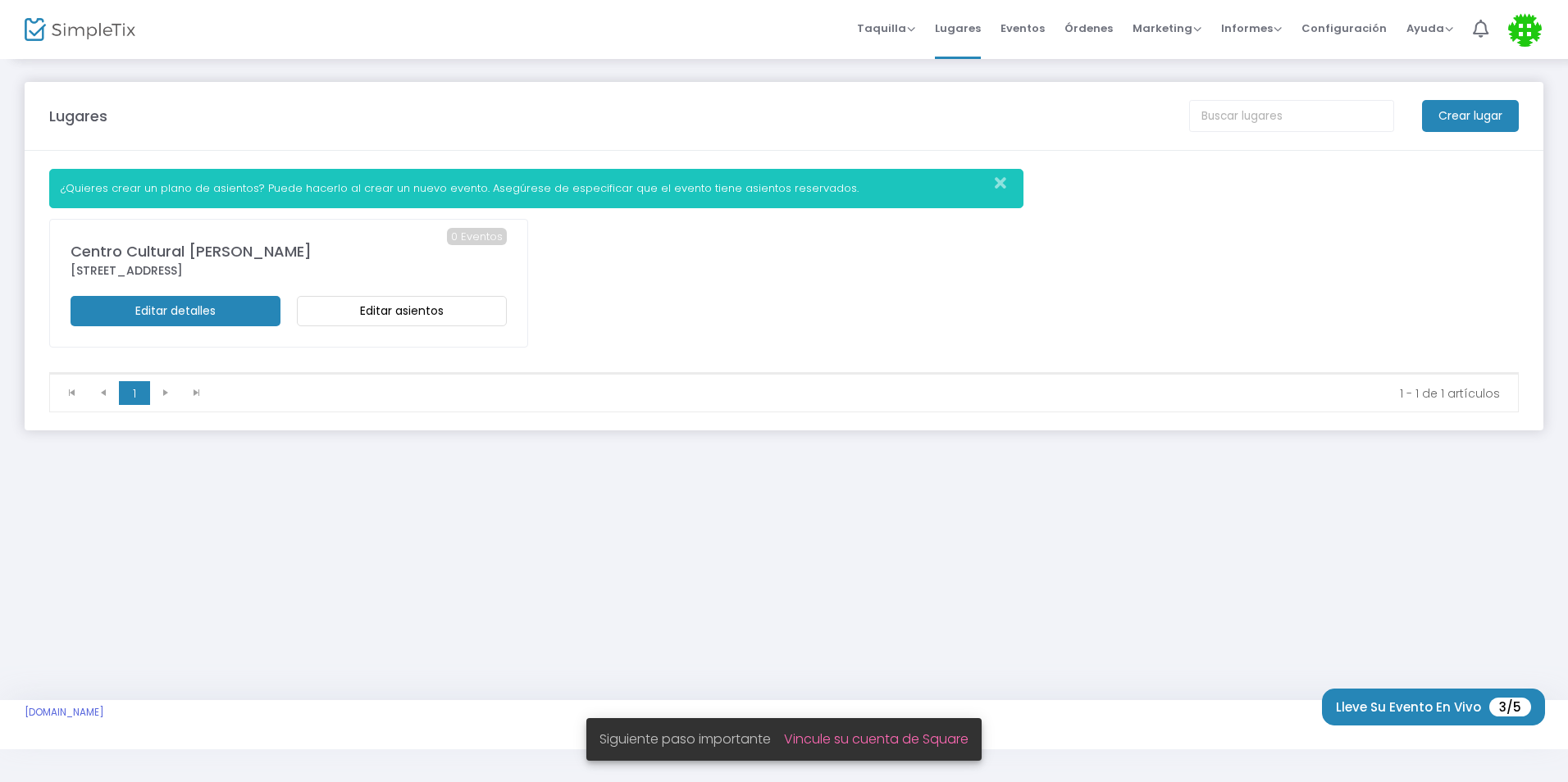
click at [226, 314] on m-button "Editar detalles" at bounding box center [175, 310] width 210 height 31
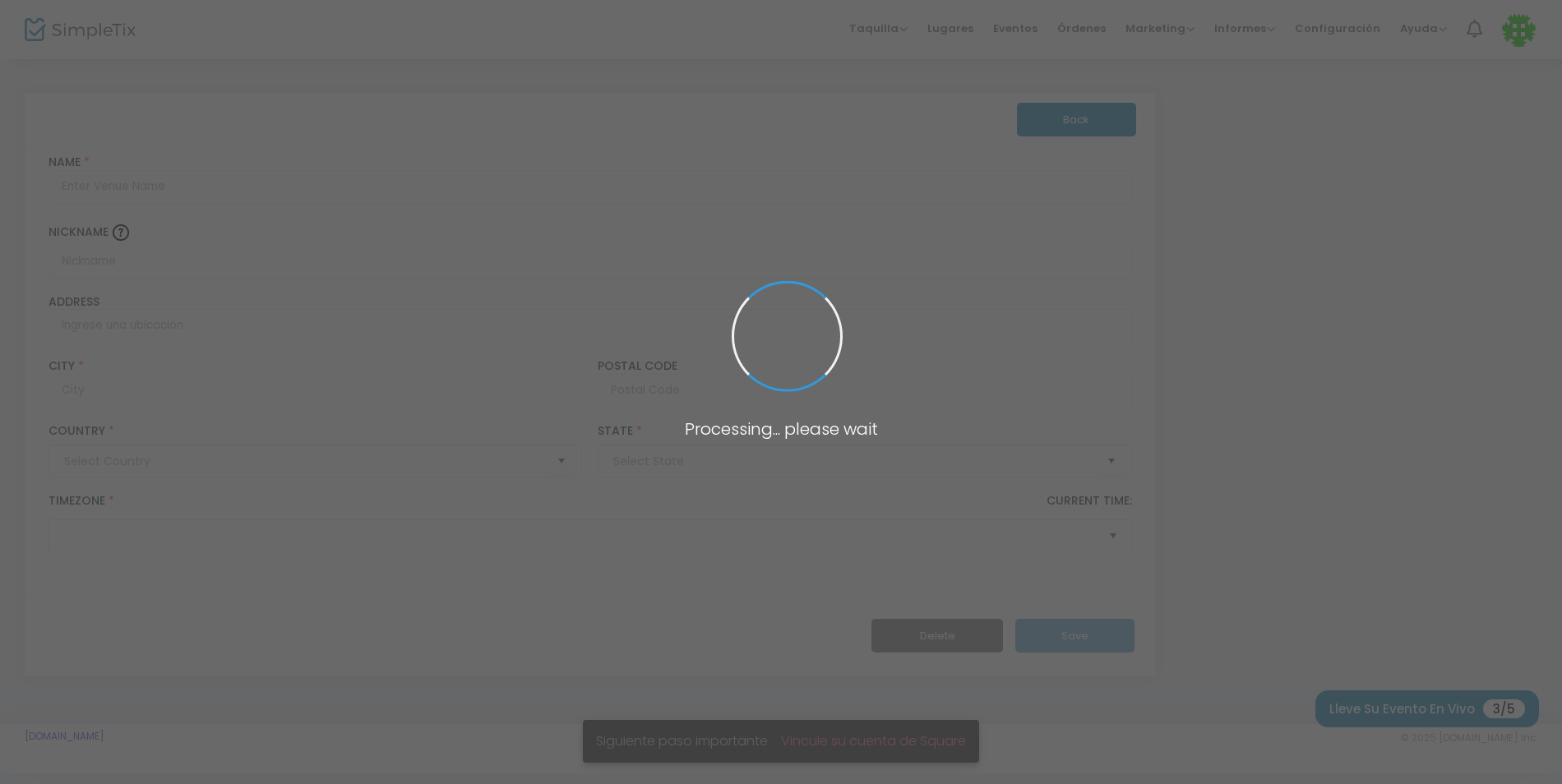
type input "Pakistan"
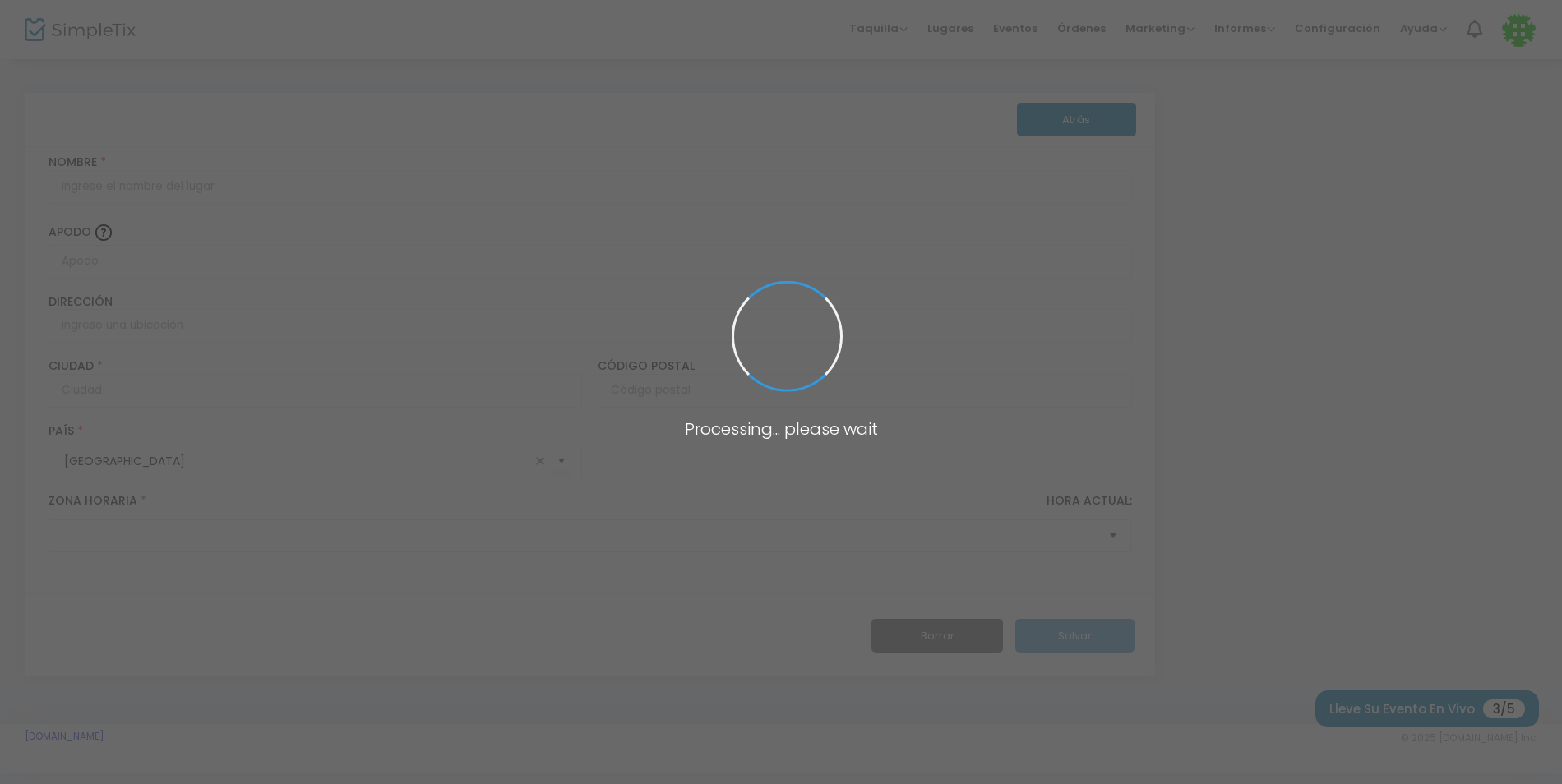
type input "William V. Musto Cultural Center"
type input "420 15th Street"
type input "Union City"
type input "07087"
type input "United States"
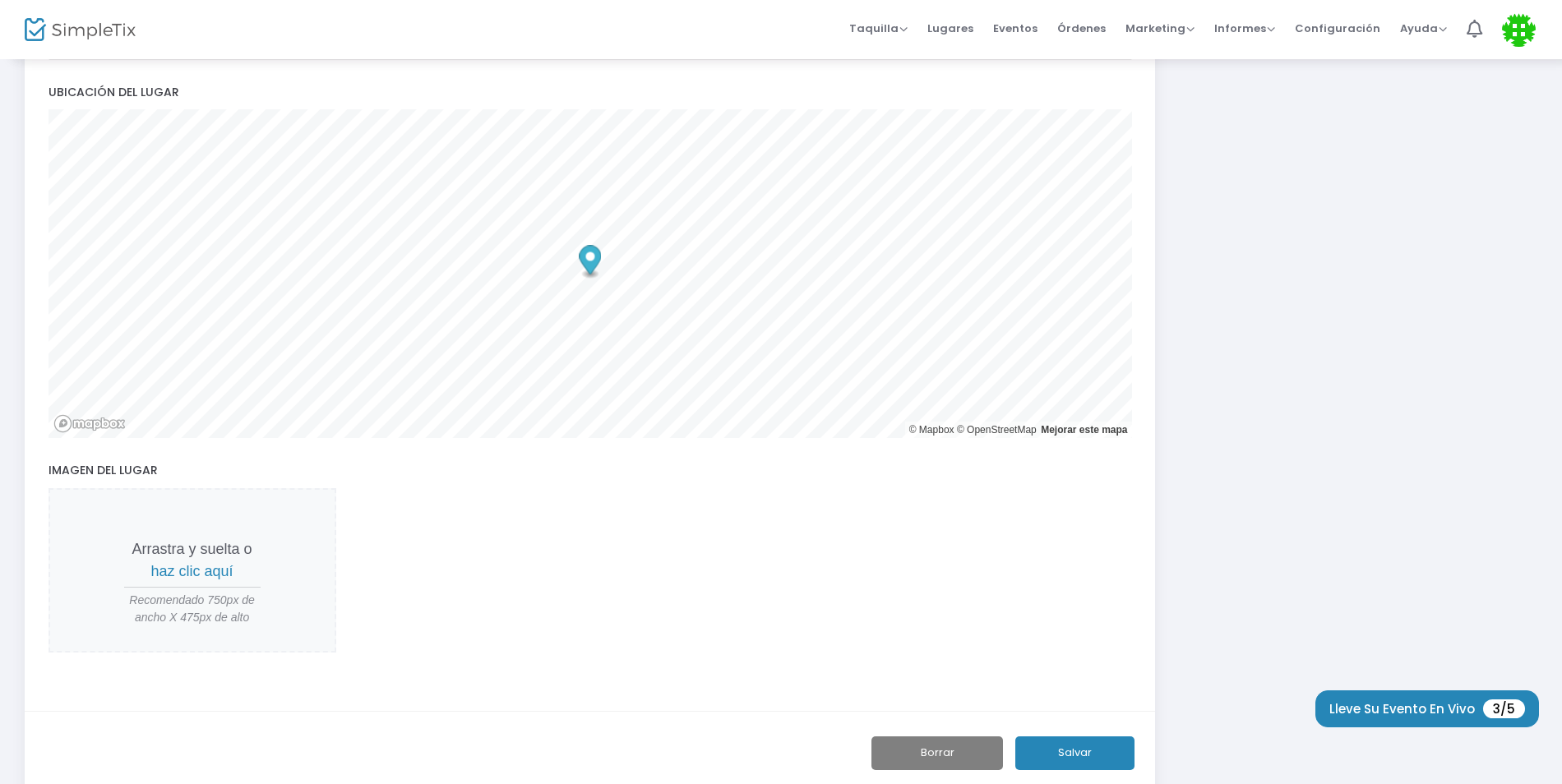
scroll to position [493, 0]
click at [1064, 745] on button "Salvar" at bounding box center [1075, 752] width 119 height 34
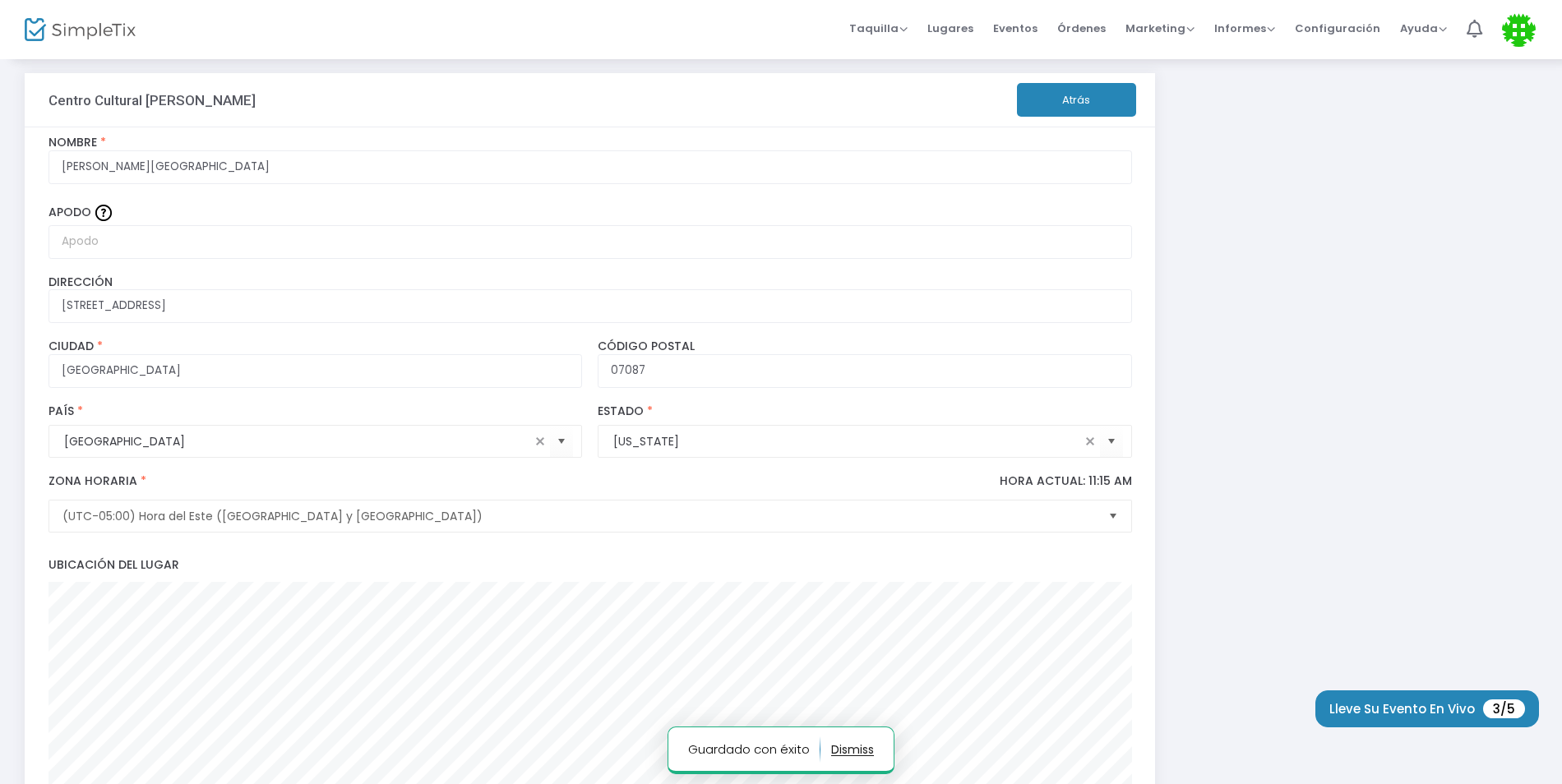
scroll to position [0, 0]
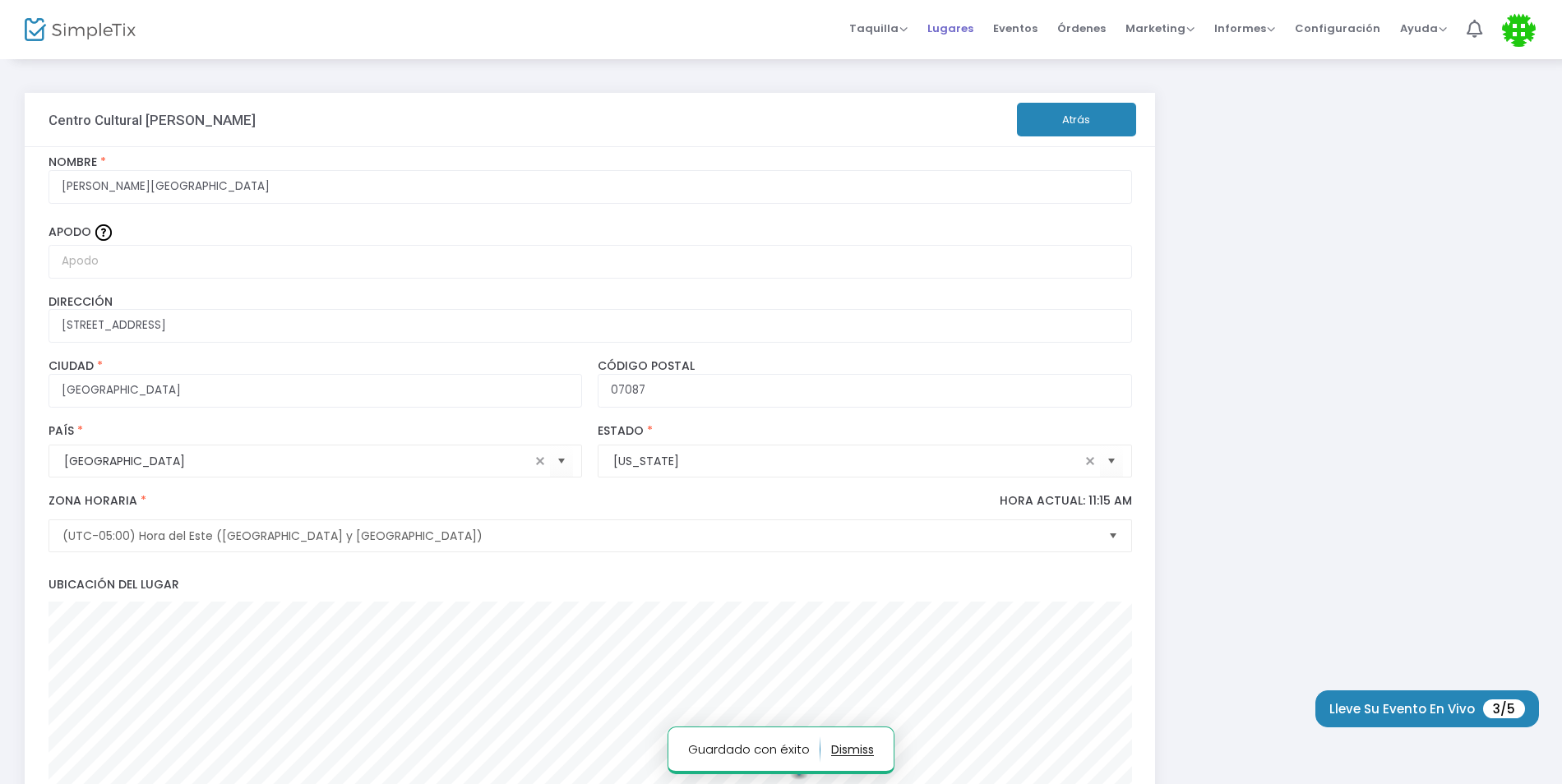
click at [956, 29] on span "Lugares" at bounding box center [951, 28] width 46 height 42
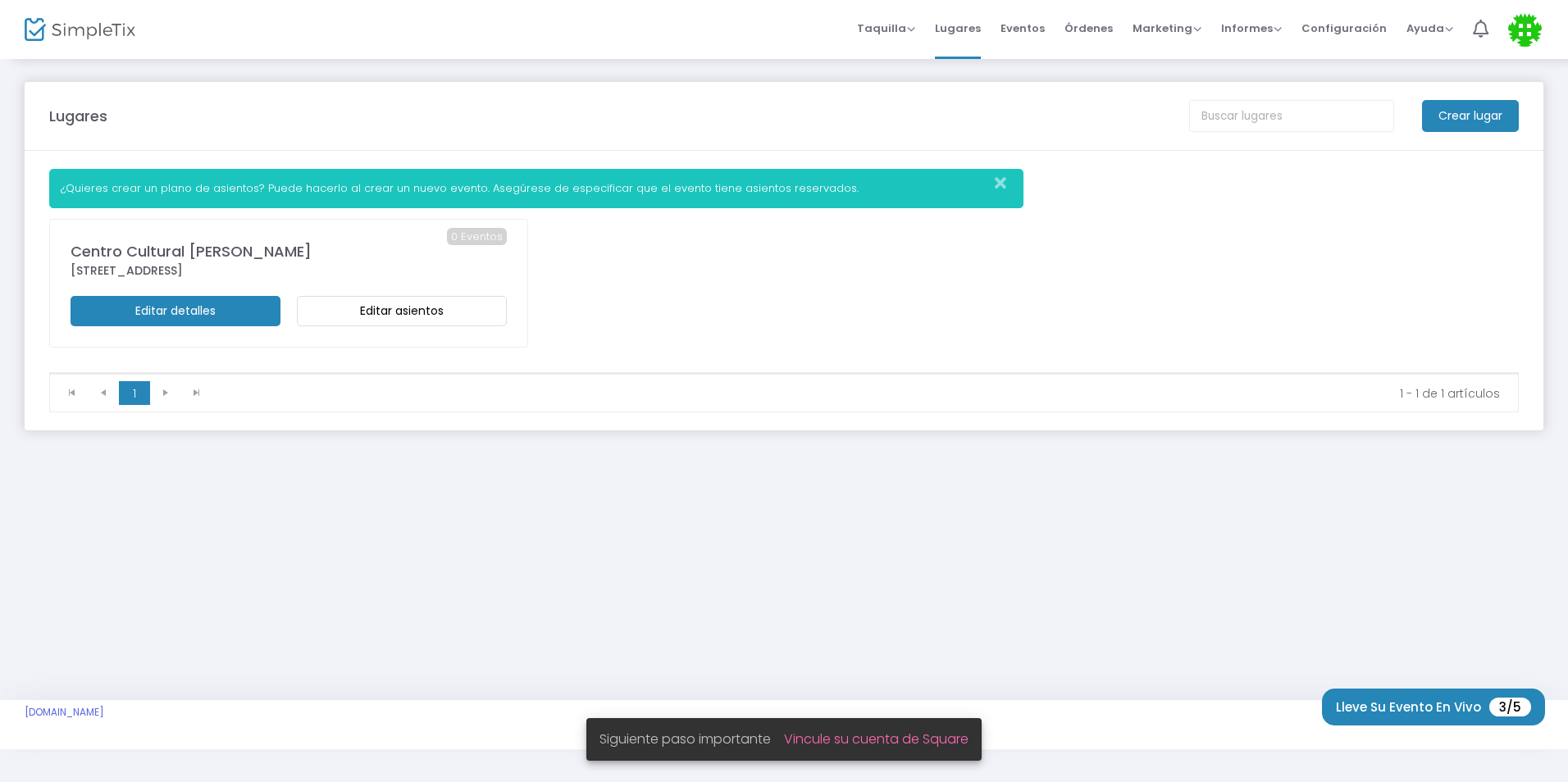
click at [464, 310] on m-button "Editar asientos" at bounding box center [402, 310] width 210 height 31
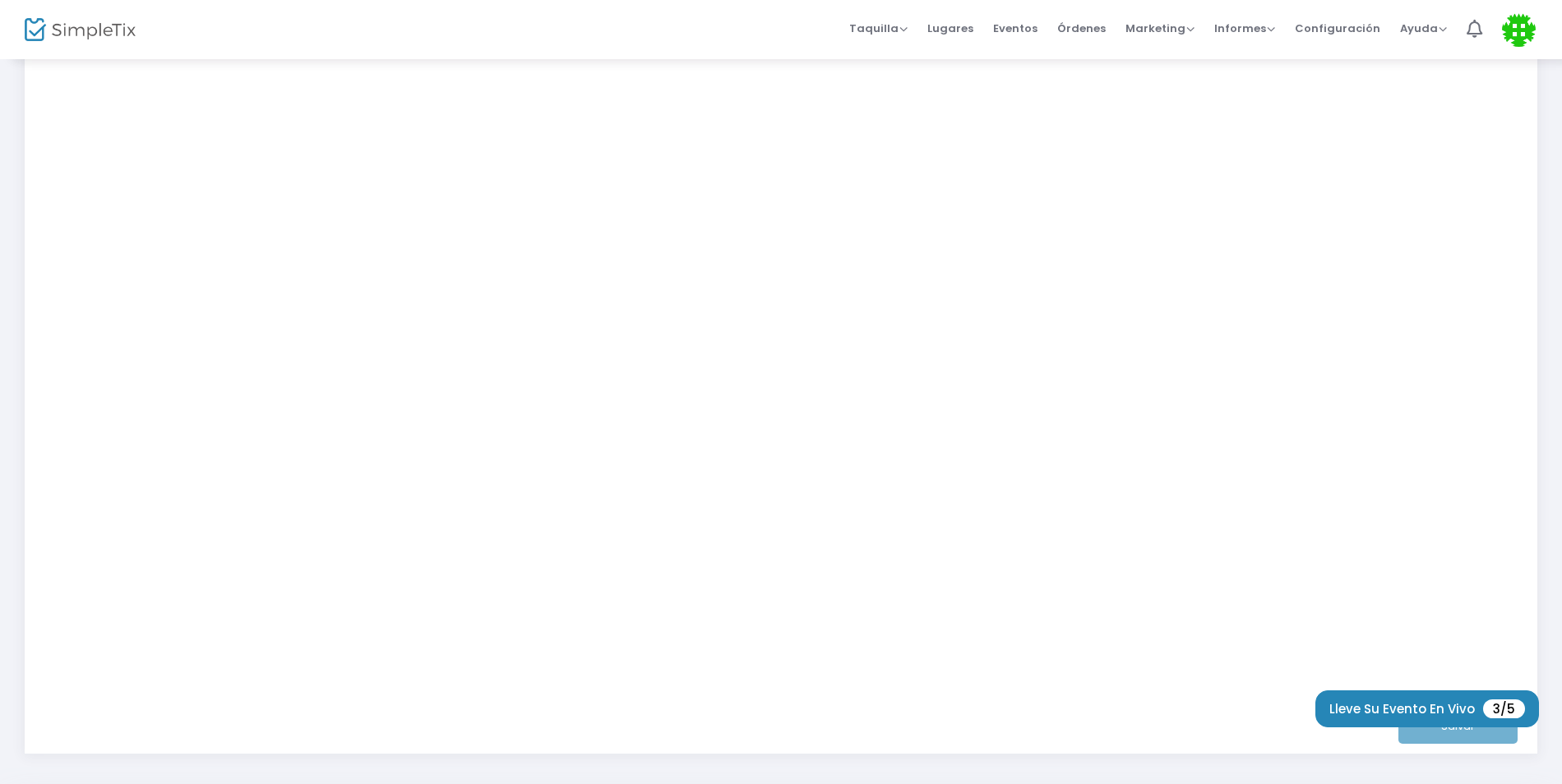
scroll to position [386, 0]
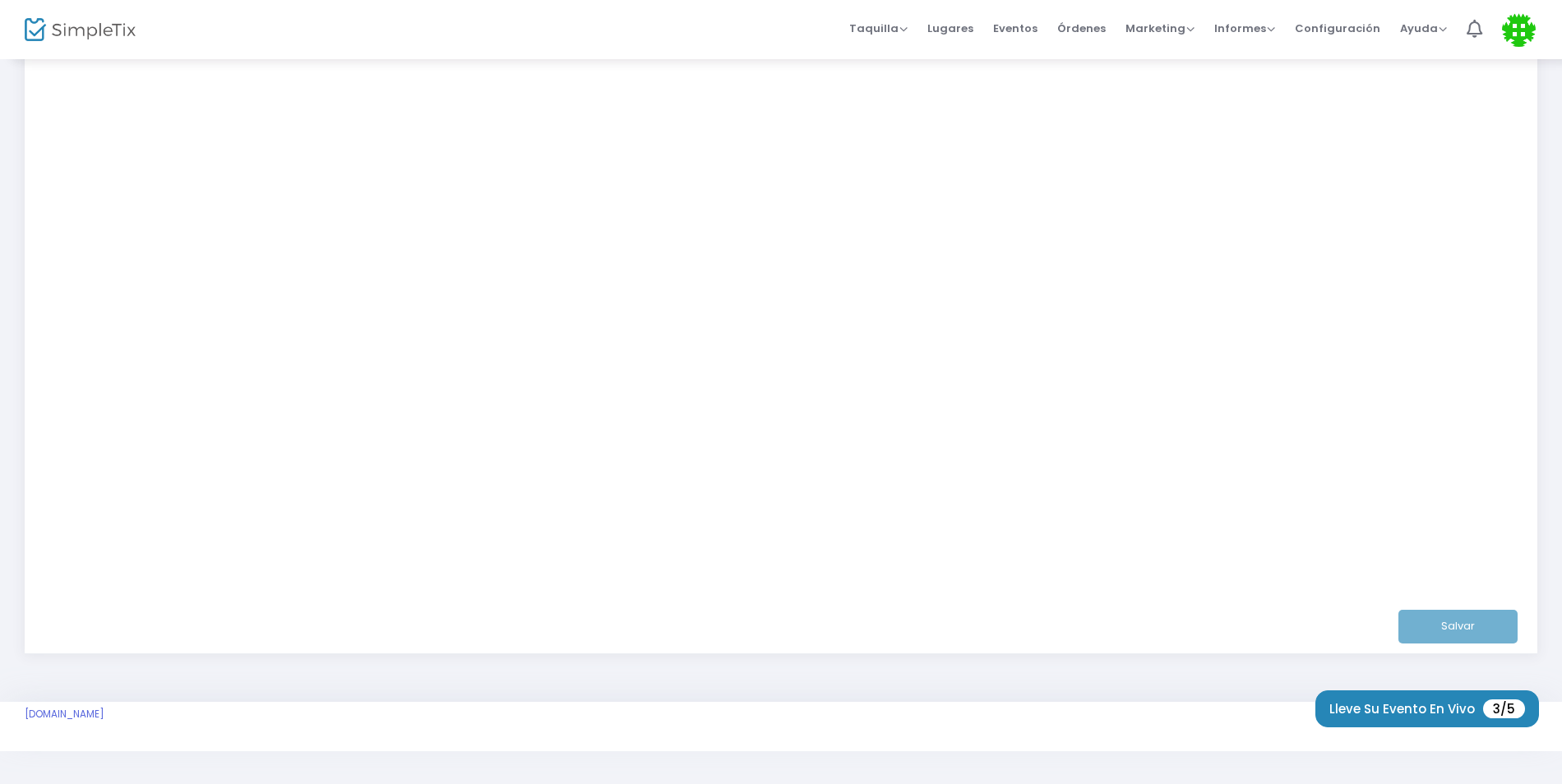
click at [1031, 30] on span "Eventos" at bounding box center [1015, 28] width 45 height 42
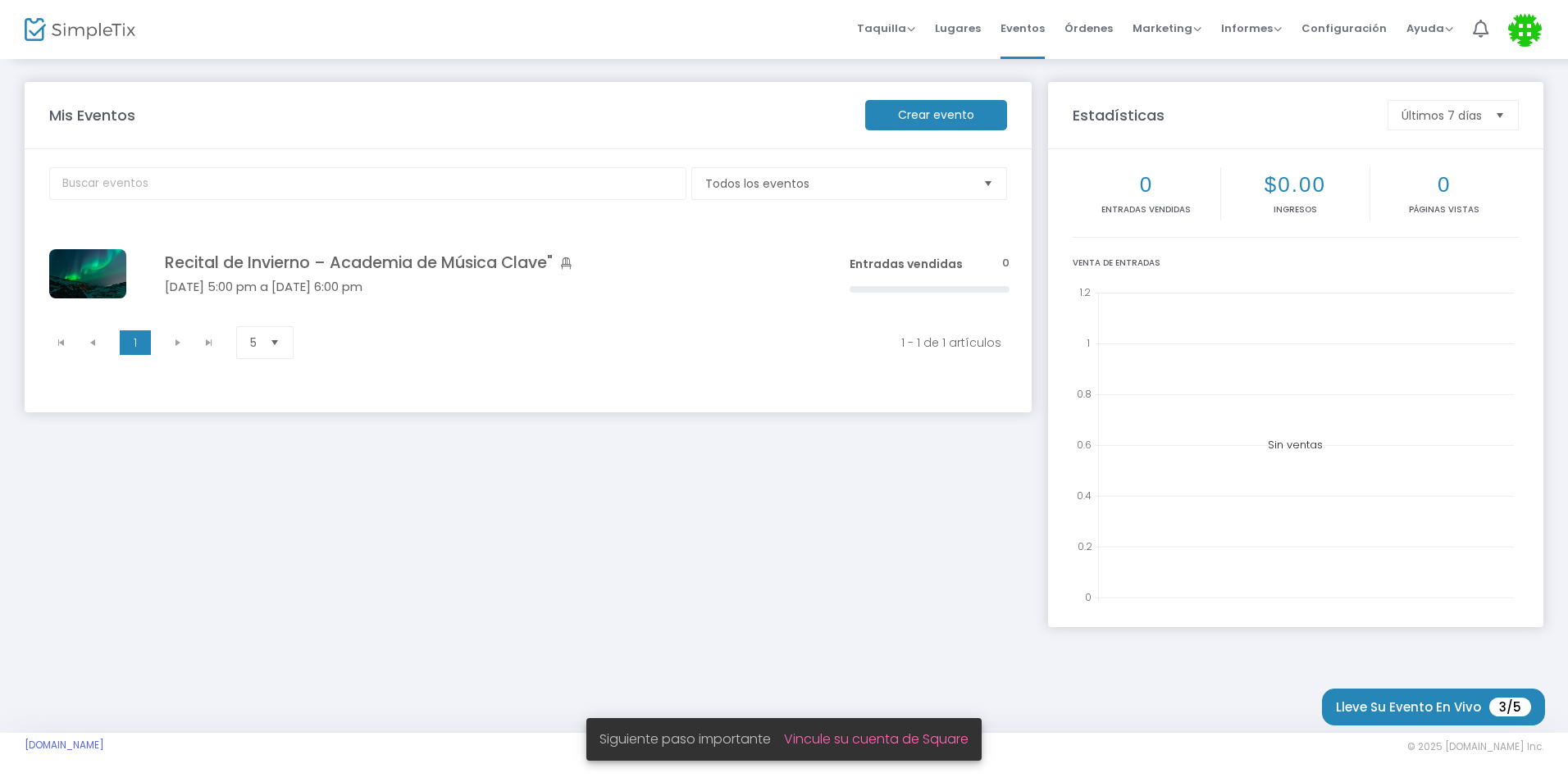
click at [982, 194] on span "Escoger" at bounding box center [988, 183] width 27 height 27
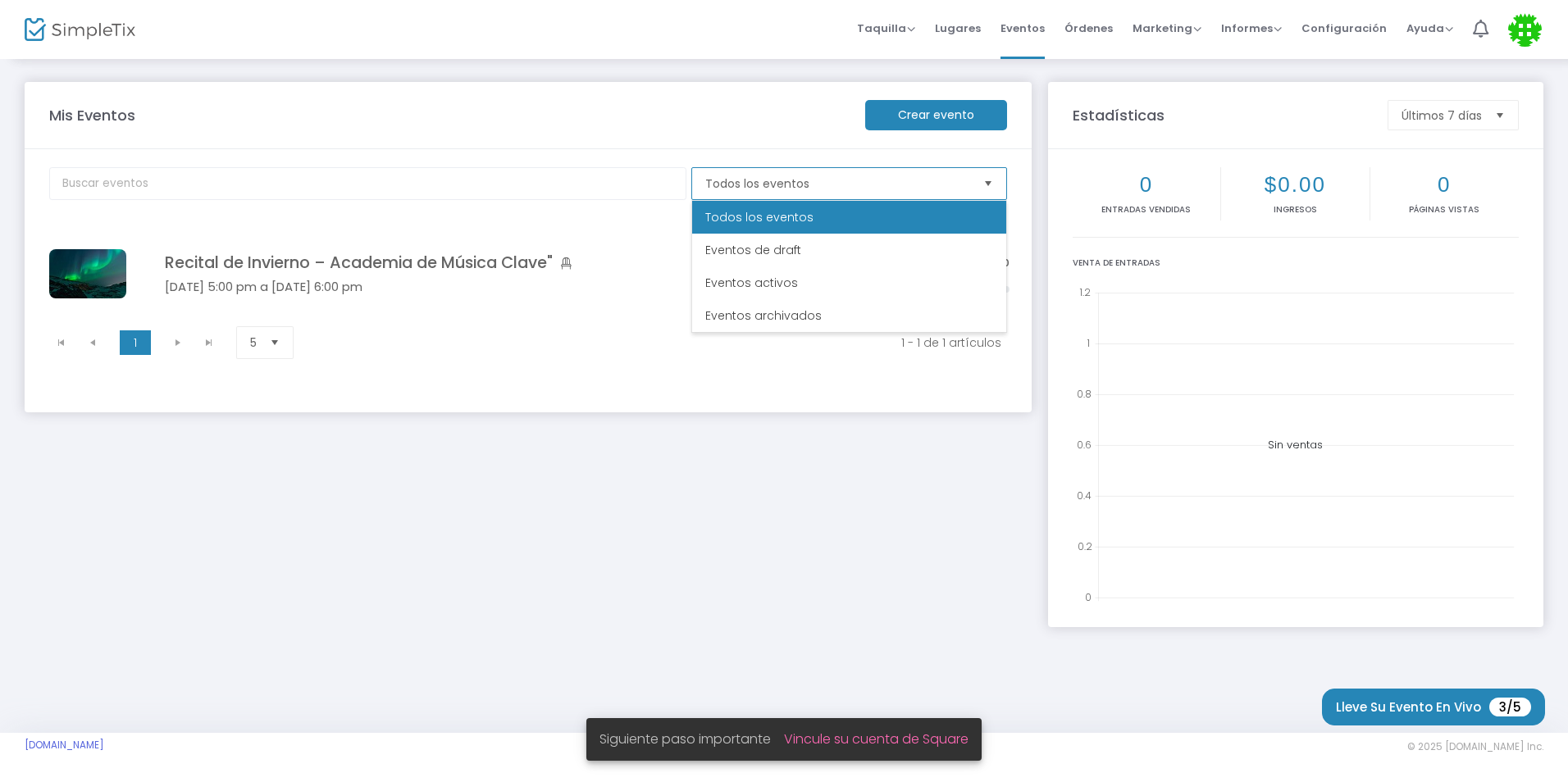
click at [982, 194] on span "Escoger" at bounding box center [988, 183] width 27 height 27
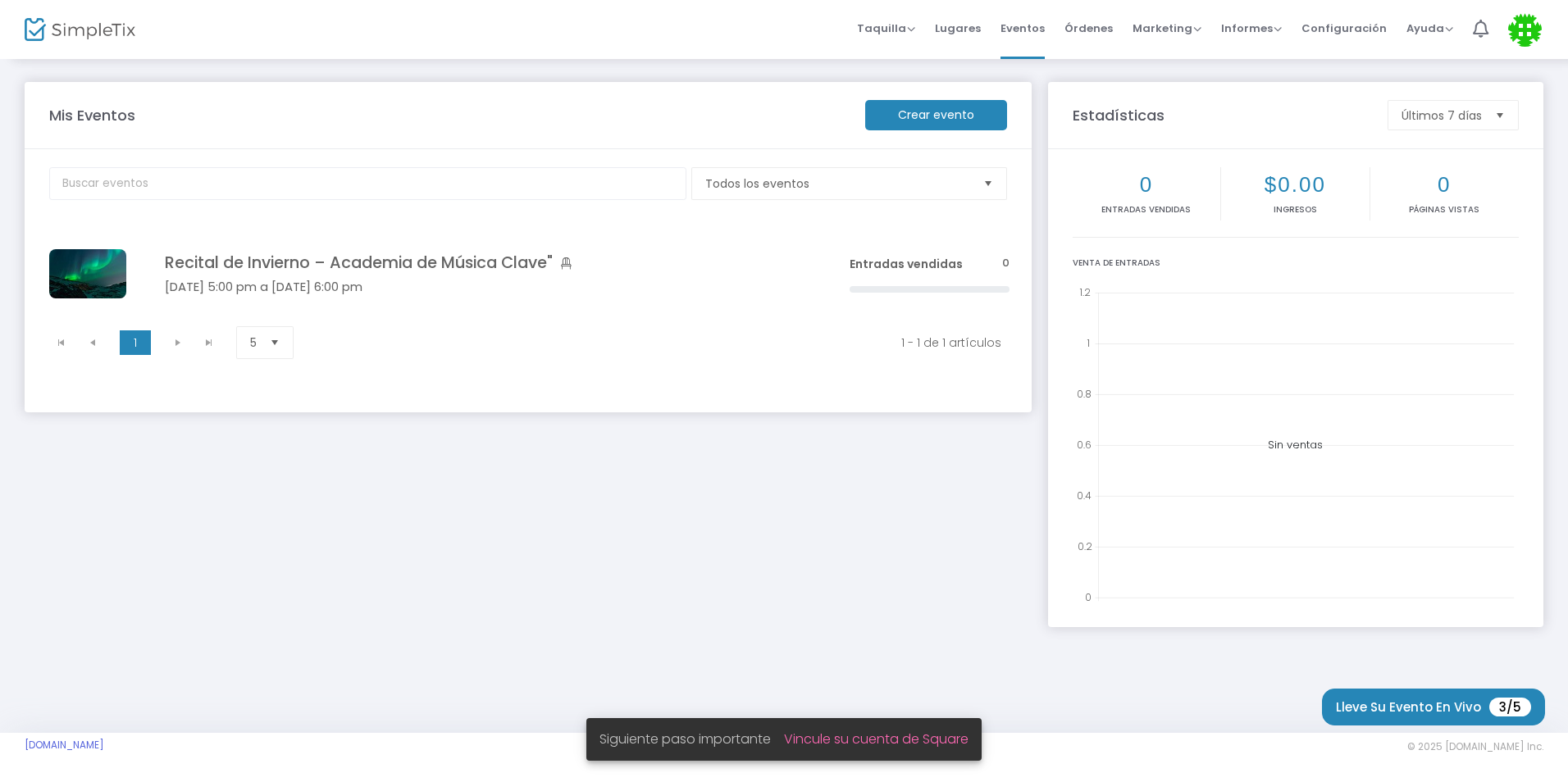
click at [1154, 126] on m-panel-title "Estadísticas" at bounding box center [1221, 115] width 315 height 22
click at [211, 344] on kendo-pager-next-buttons at bounding box center [193, 343] width 62 height 25
click at [436, 333] on kendo-pager "1 1 1 - 1 de 1 artículos 5 items per page" at bounding box center [530, 342] width 980 height 47
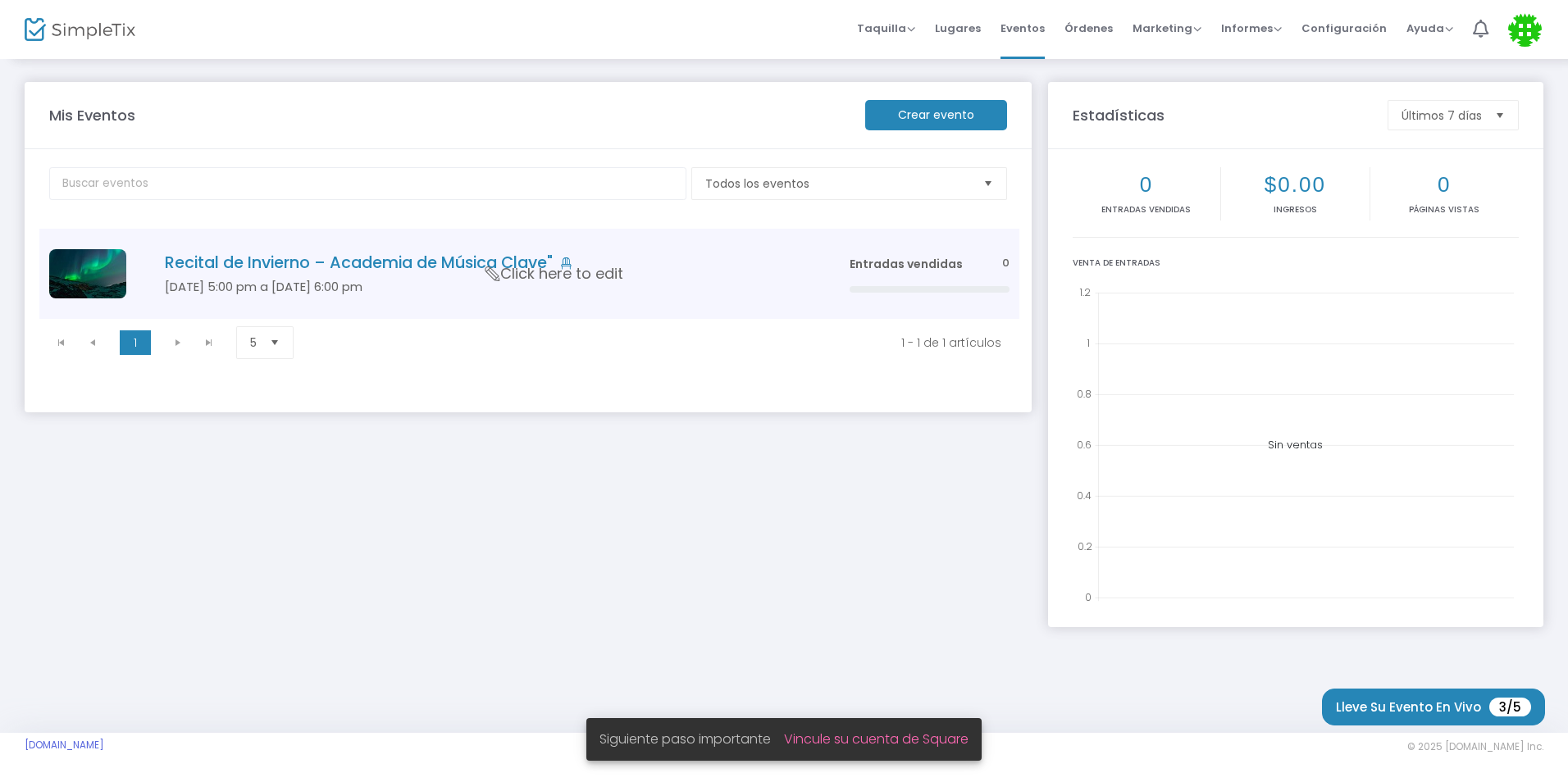
click at [444, 297] on td "Recital de Invierno – Academia de Música Clave" 22 de noviembre 5:00 pm a 22 de…" at bounding box center [482, 273] width 714 height 90
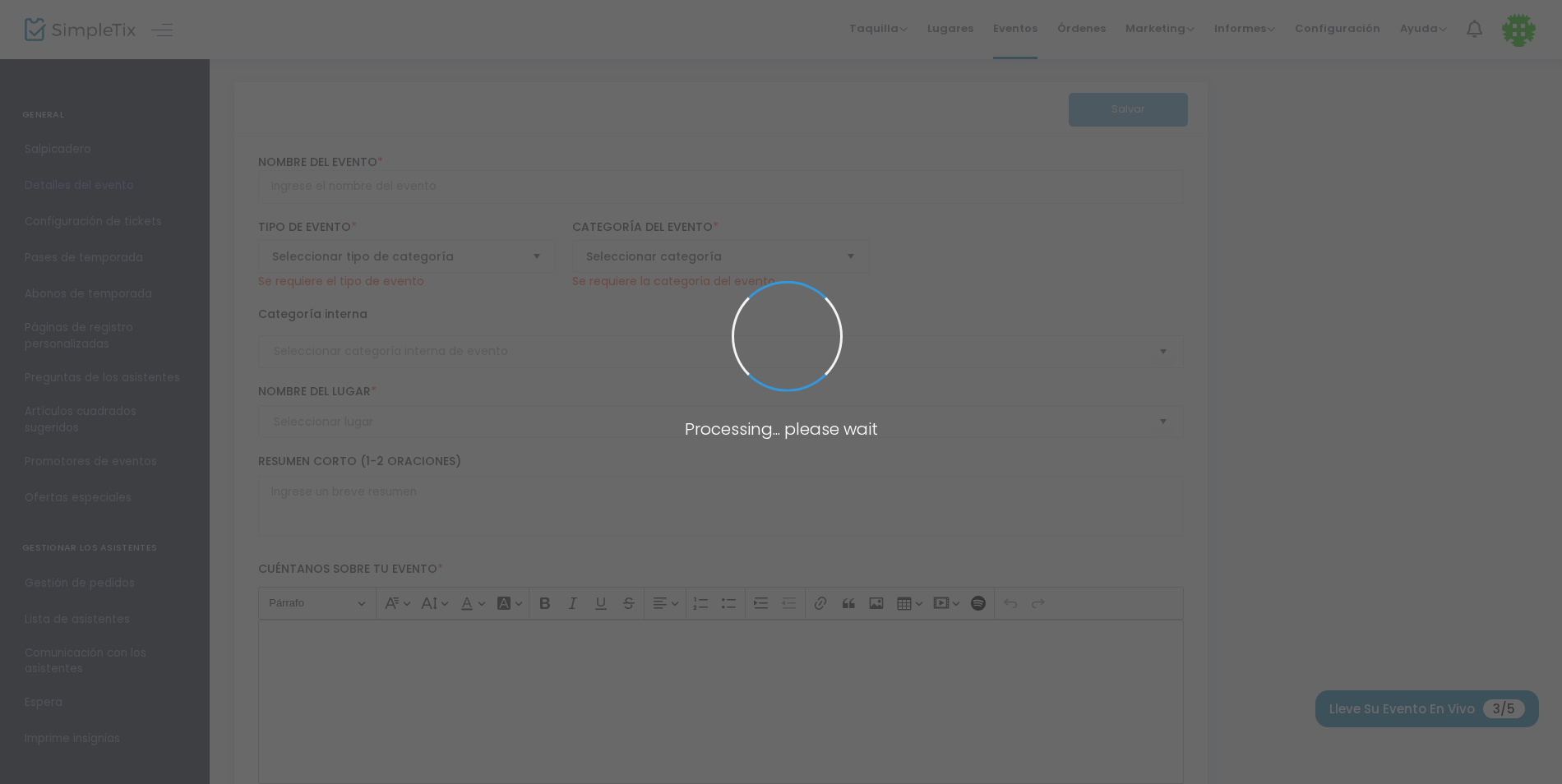
type input "Winter Recital – Clave Music Academy""
type textarea "Winter Recital – Clave Music Academy Join us for an enchanting evening of class…"
type input "Buy Tickets"
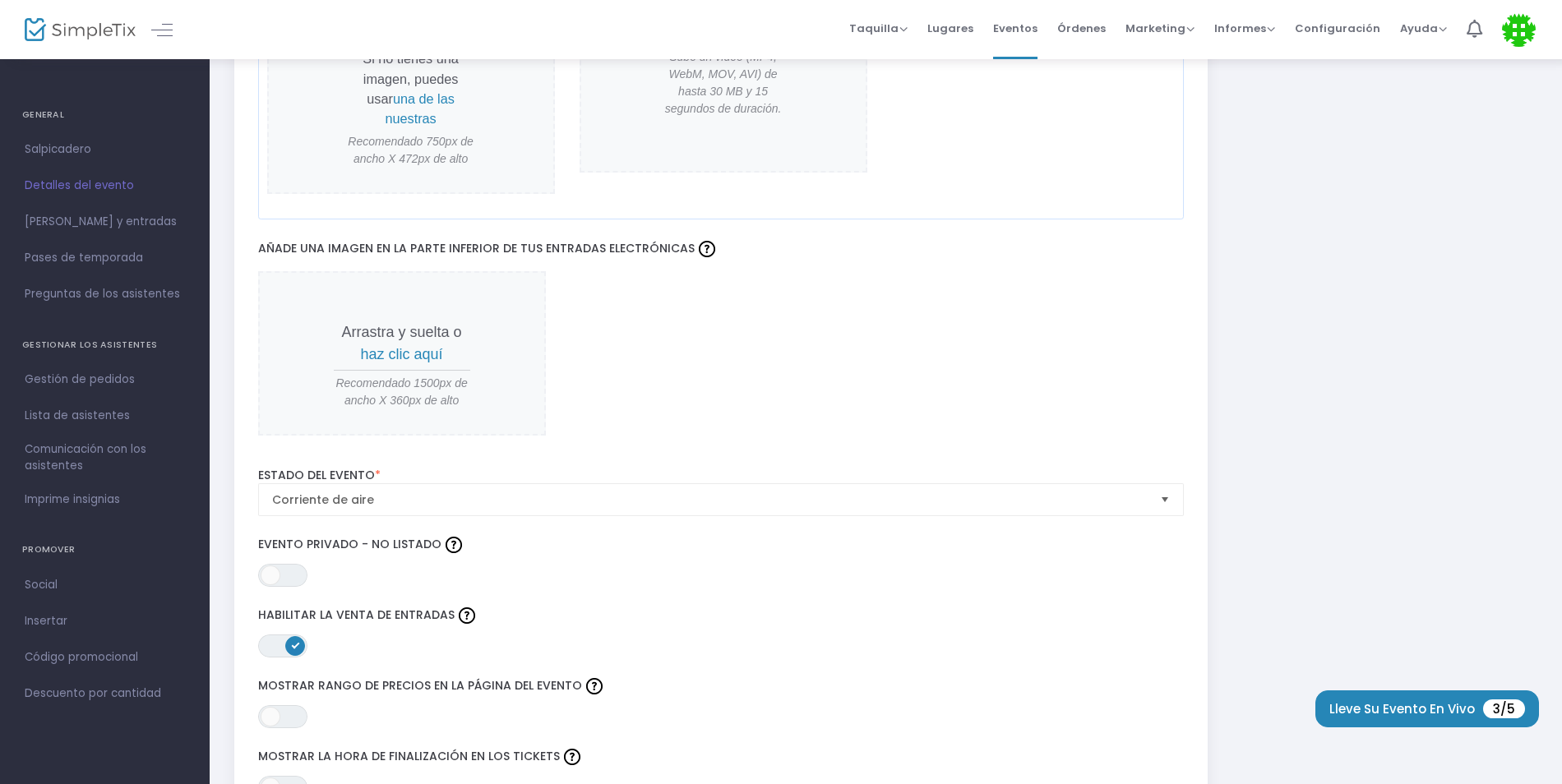
scroll to position [1808, 0]
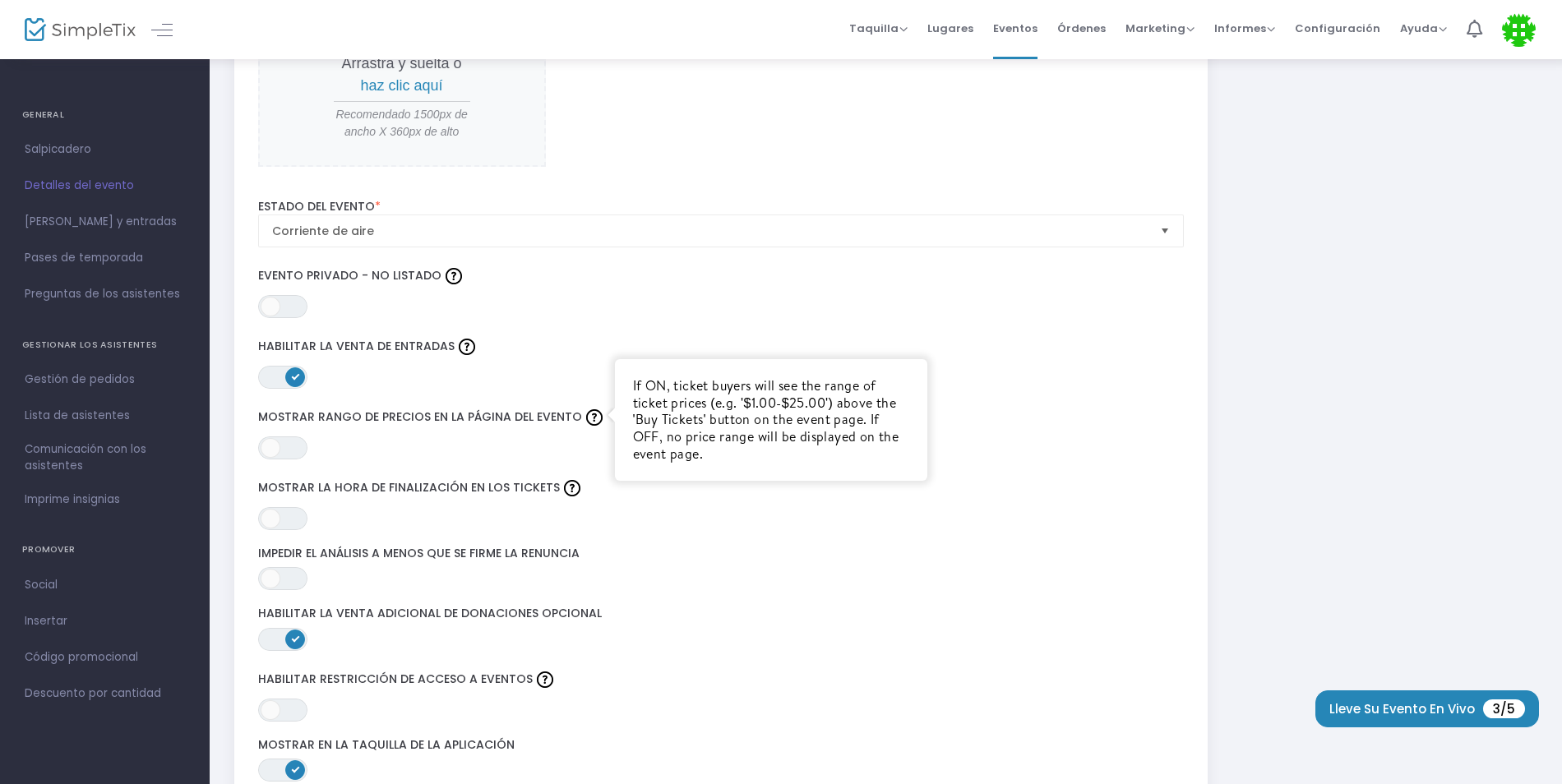
click at [603, 405] on label "Mostrar rango de precios en la página del evento If ON, ticket buyers will see …" at bounding box center [721, 417] width 927 height 25
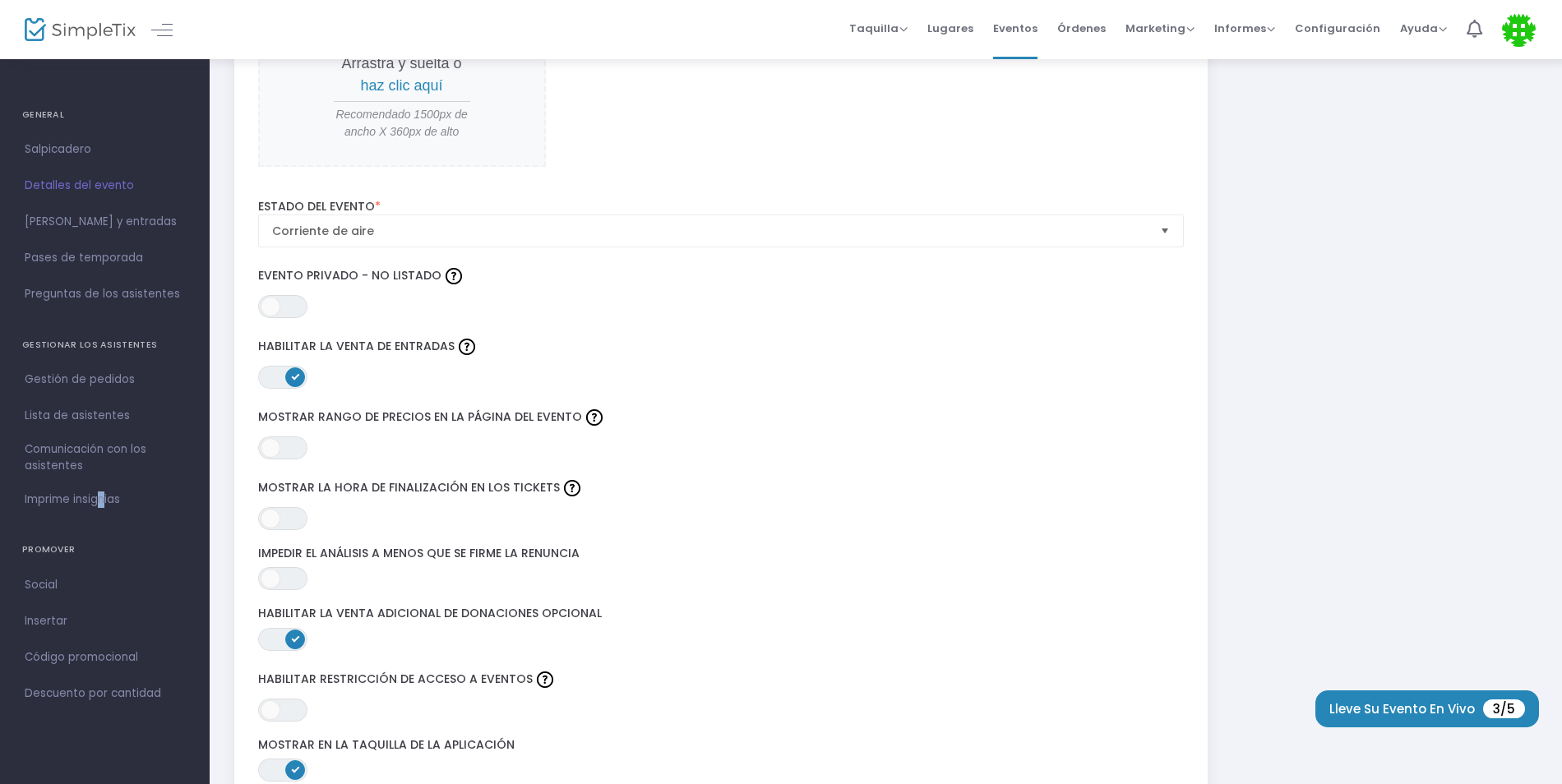
click at [94, 494] on span "Imprime insignias" at bounding box center [105, 500] width 161 height 22
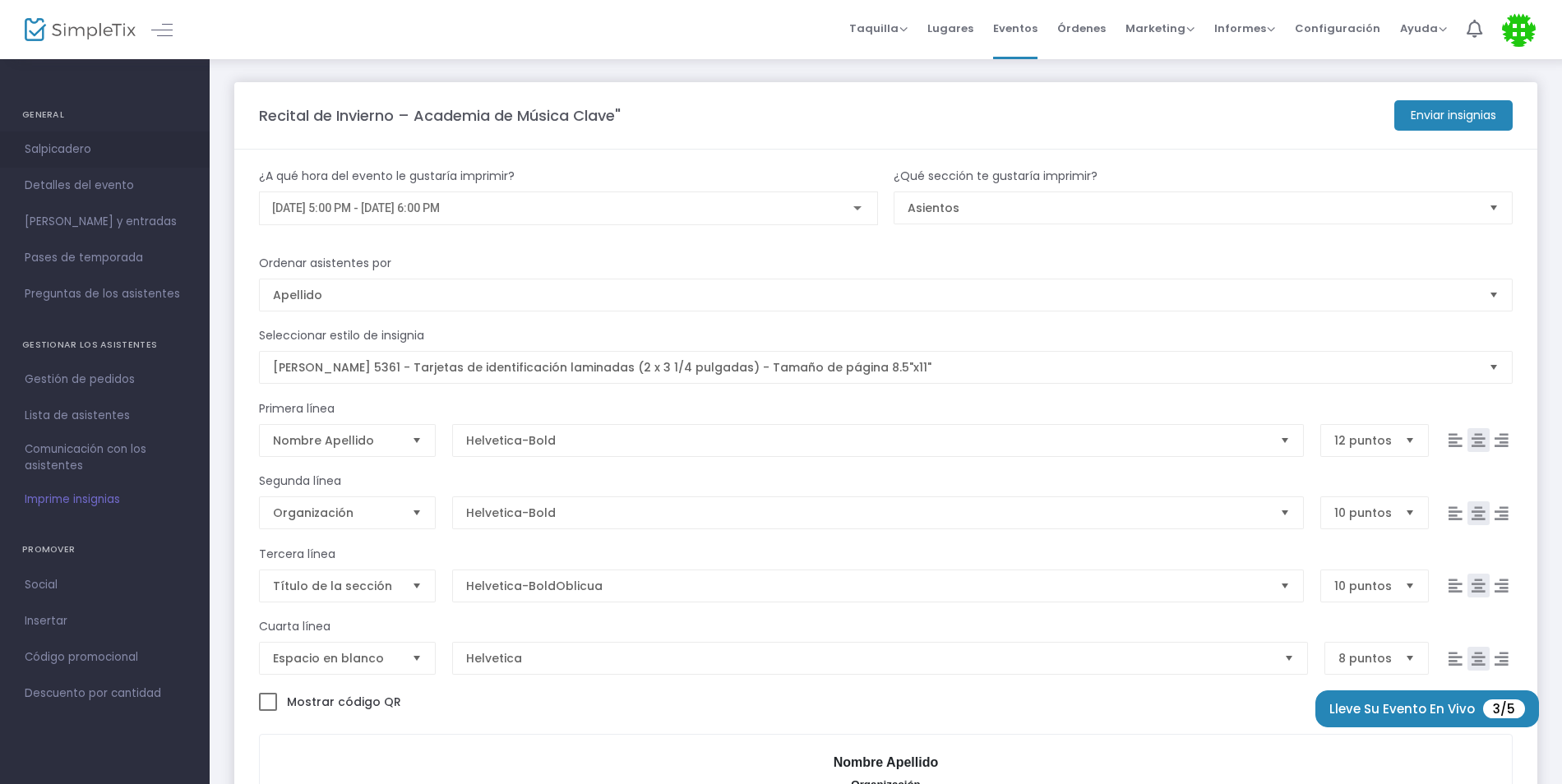
click at [58, 146] on span "Salpicadero" at bounding box center [105, 150] width 161 height 22
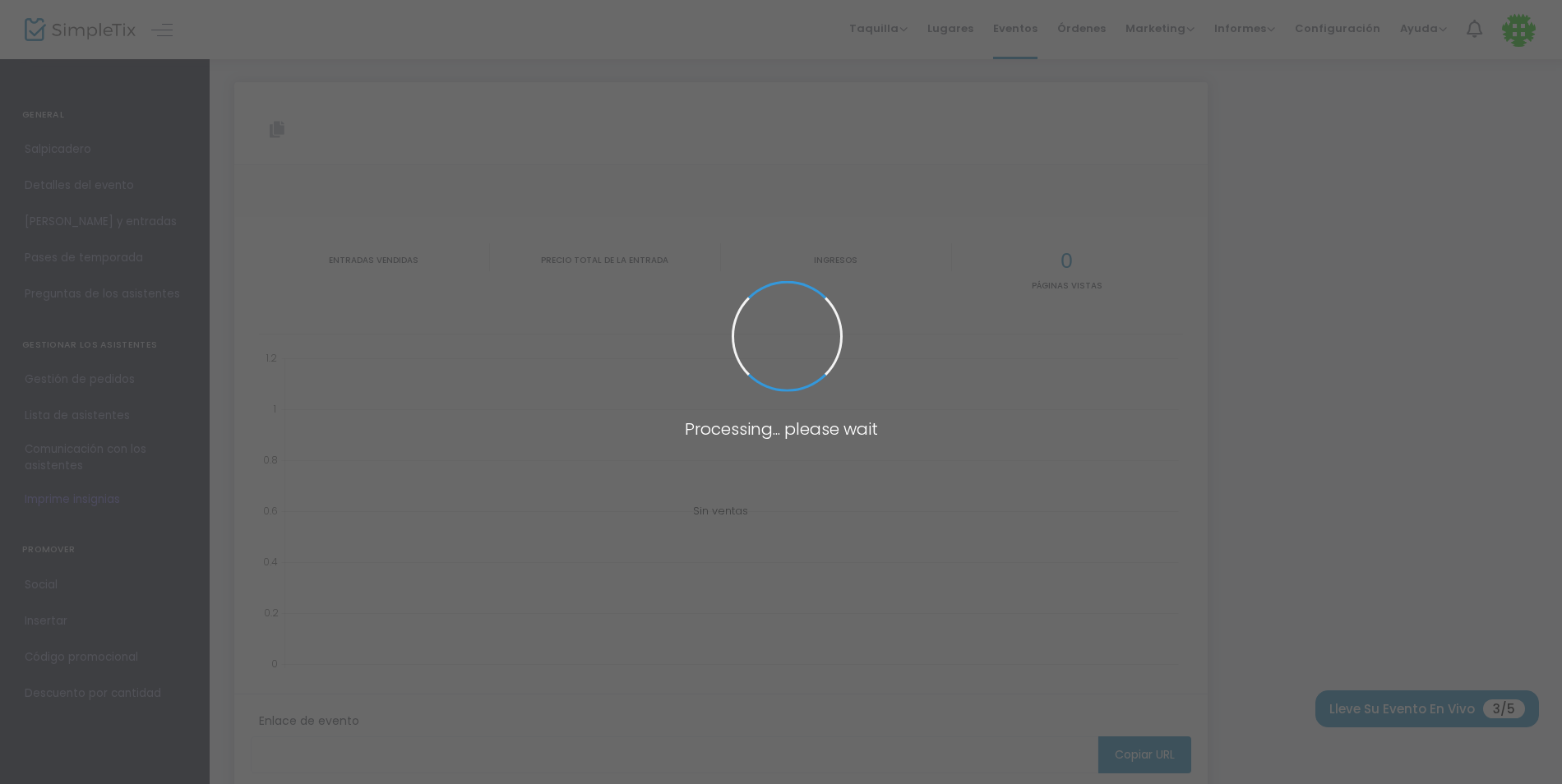
type input "https://www.simpletix.com/e/winter-recital-clave-music-academy-tickets-232140"
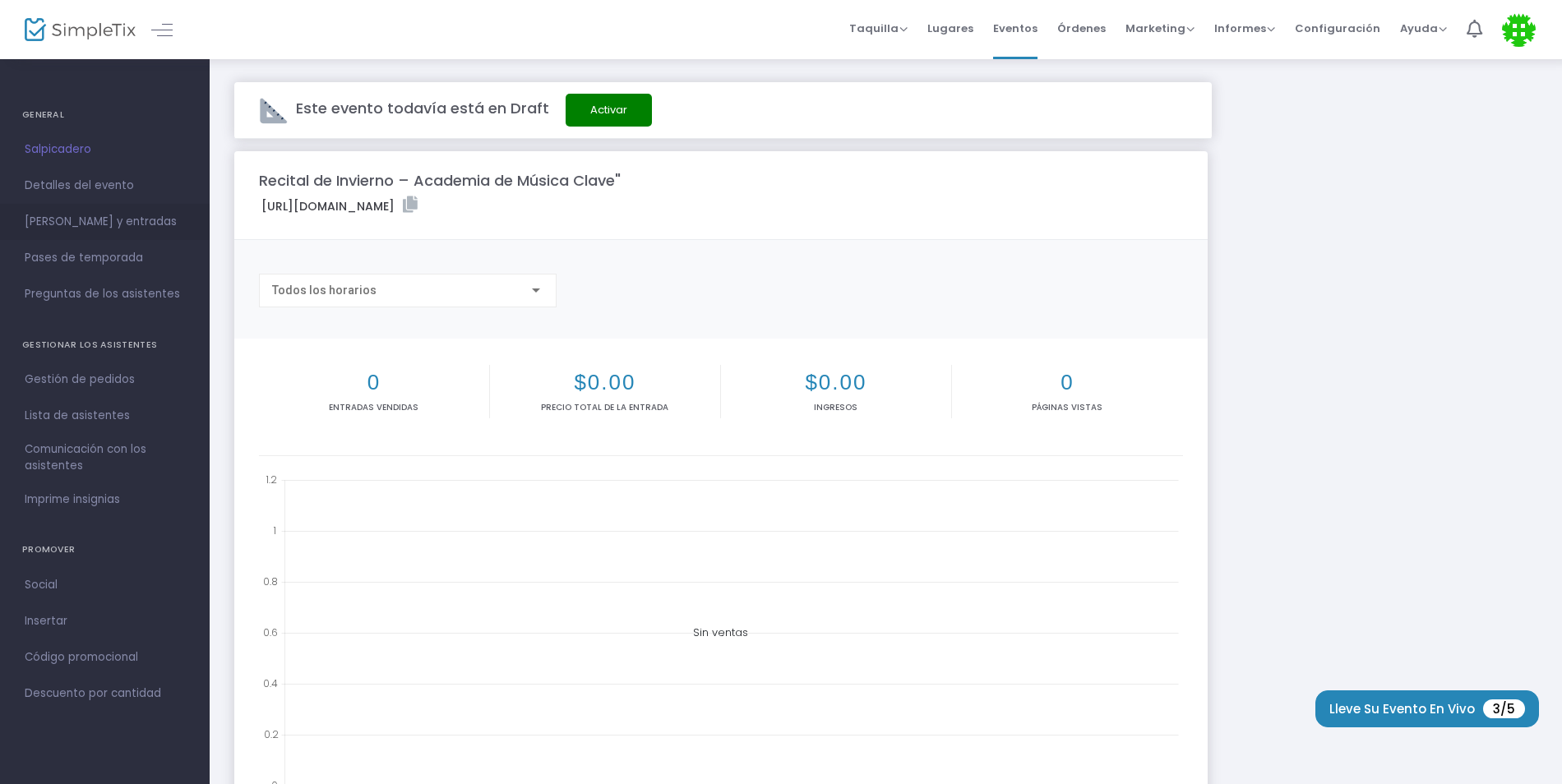
click at [104, 225] on span "Horarios y entradas" at bounding box center [105, 222] width 161 height 22
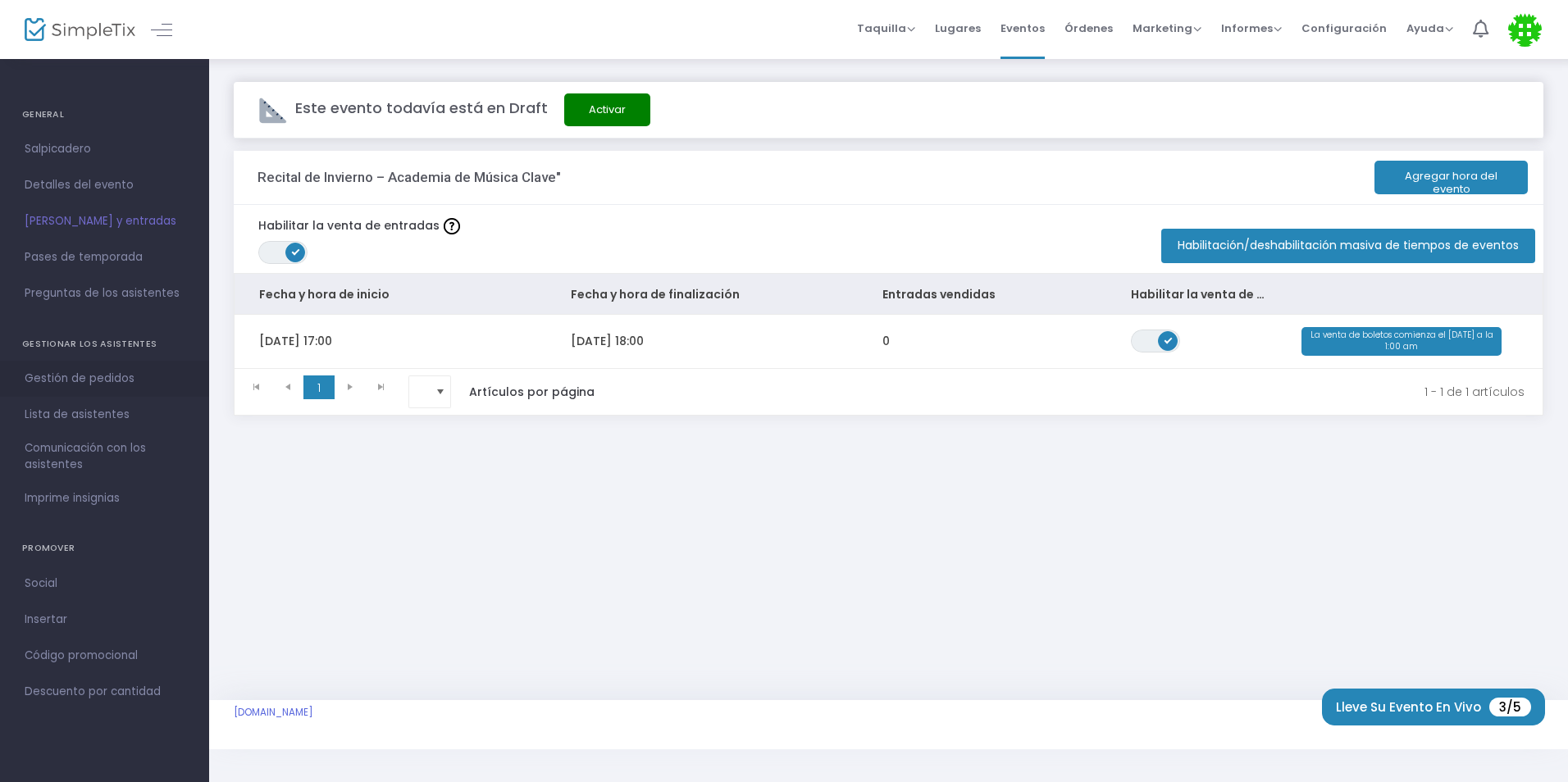
click at [113, 376] on span "Gestión de pedidos" at bounding box center [105, 379] width 160 height 21
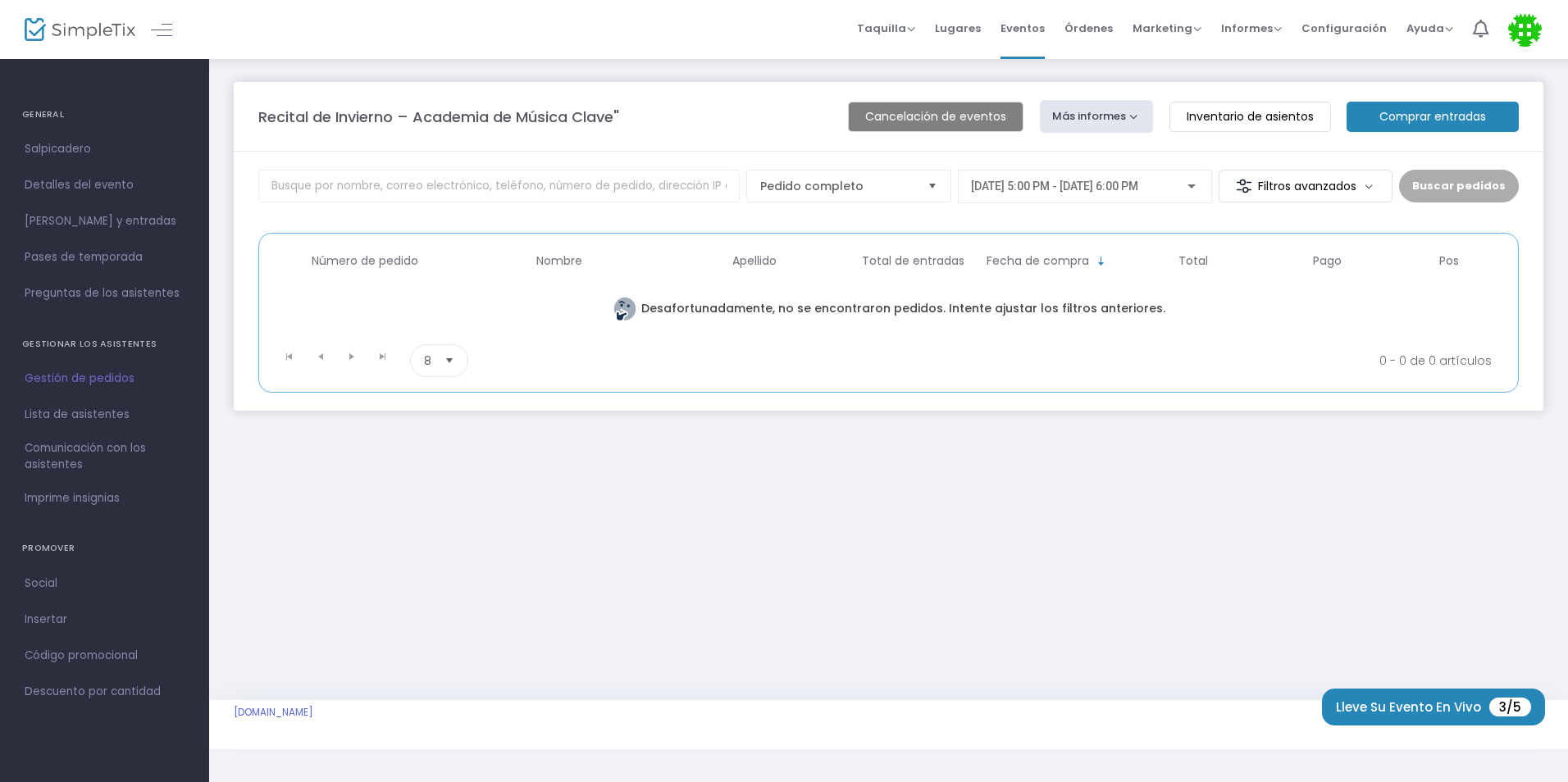
click at [1202, 119] on m-button "Inventario de asientos" at bounding box center [1251, 116] width 162 height 31
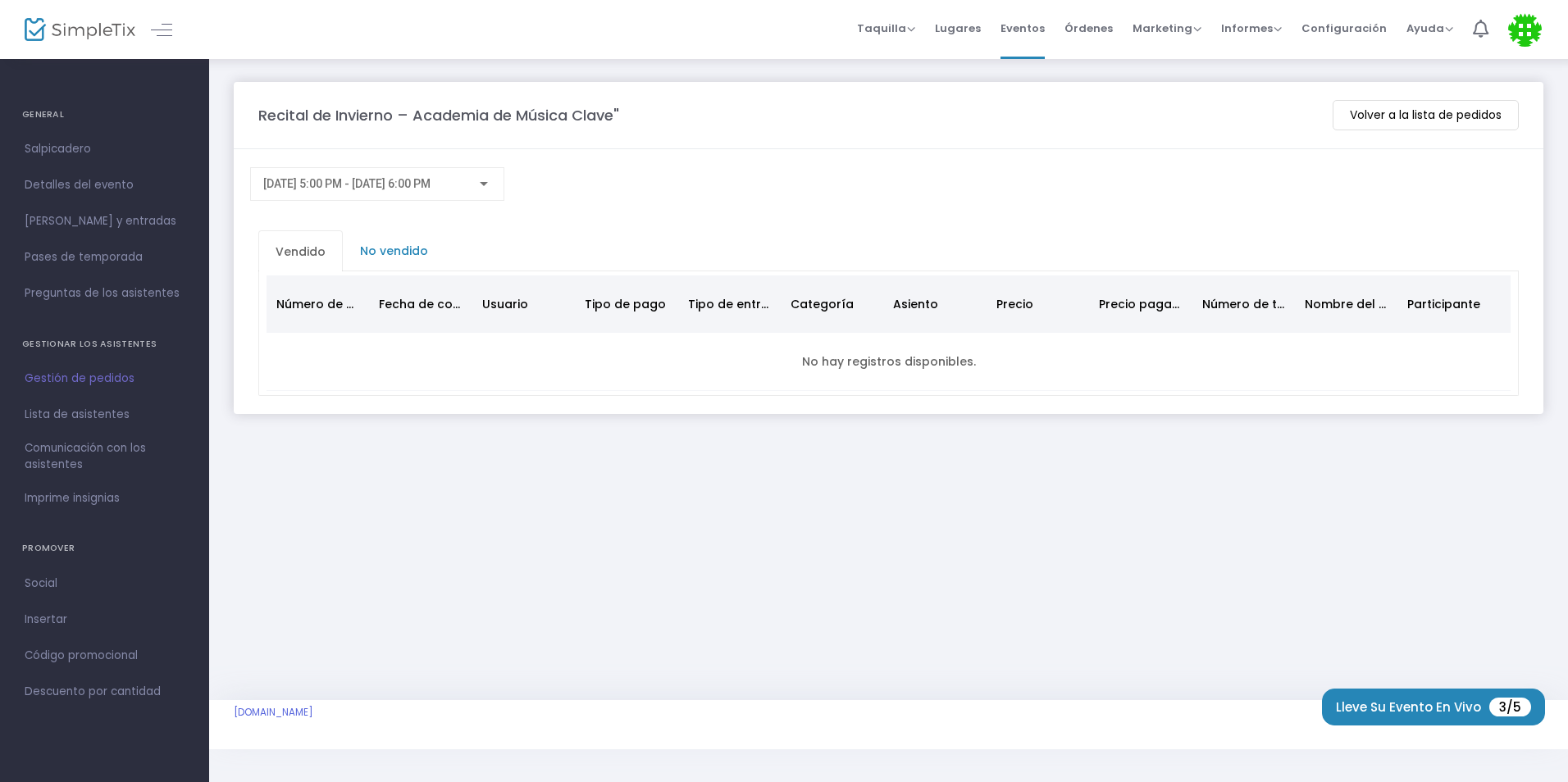
drag, startPoint x: 1105, startPoint y: 22, endPoint x: 1112, endPoint y: 29, distance: 9.9
click at [1105, 22] on span "Órdenes" at bounding box center [1088, 28] width 49 height 42
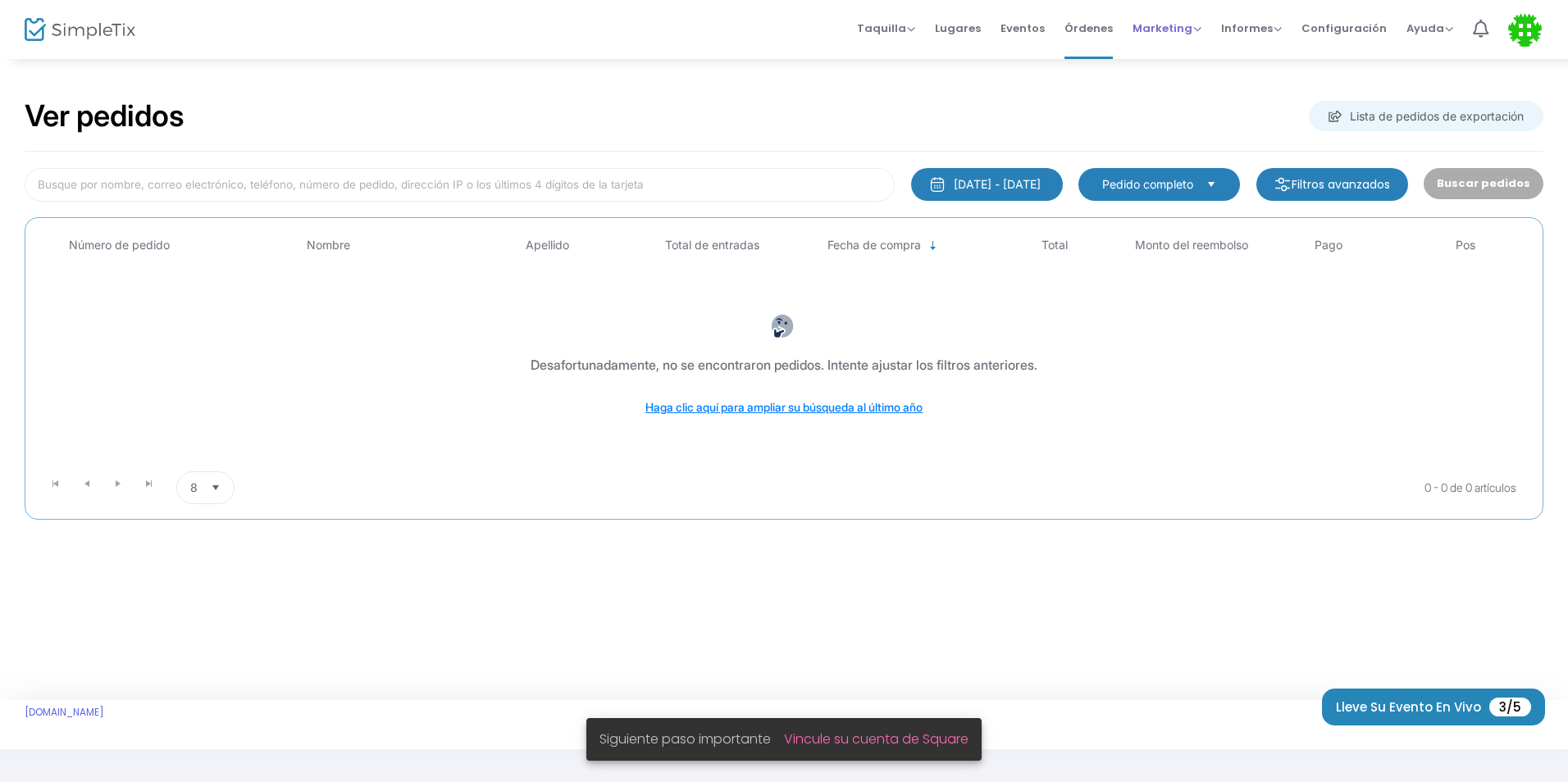
click at [1149, 31] on span "Marketing" at bounding box center [1166, 28] width 69 height 16
click at [914, 31] on span "Taquilla" at bounding box center [886, 28] width 58 height 16
click at [947, 77] on li "Reservas" at bounding box center [945, 87] width 177 height 32
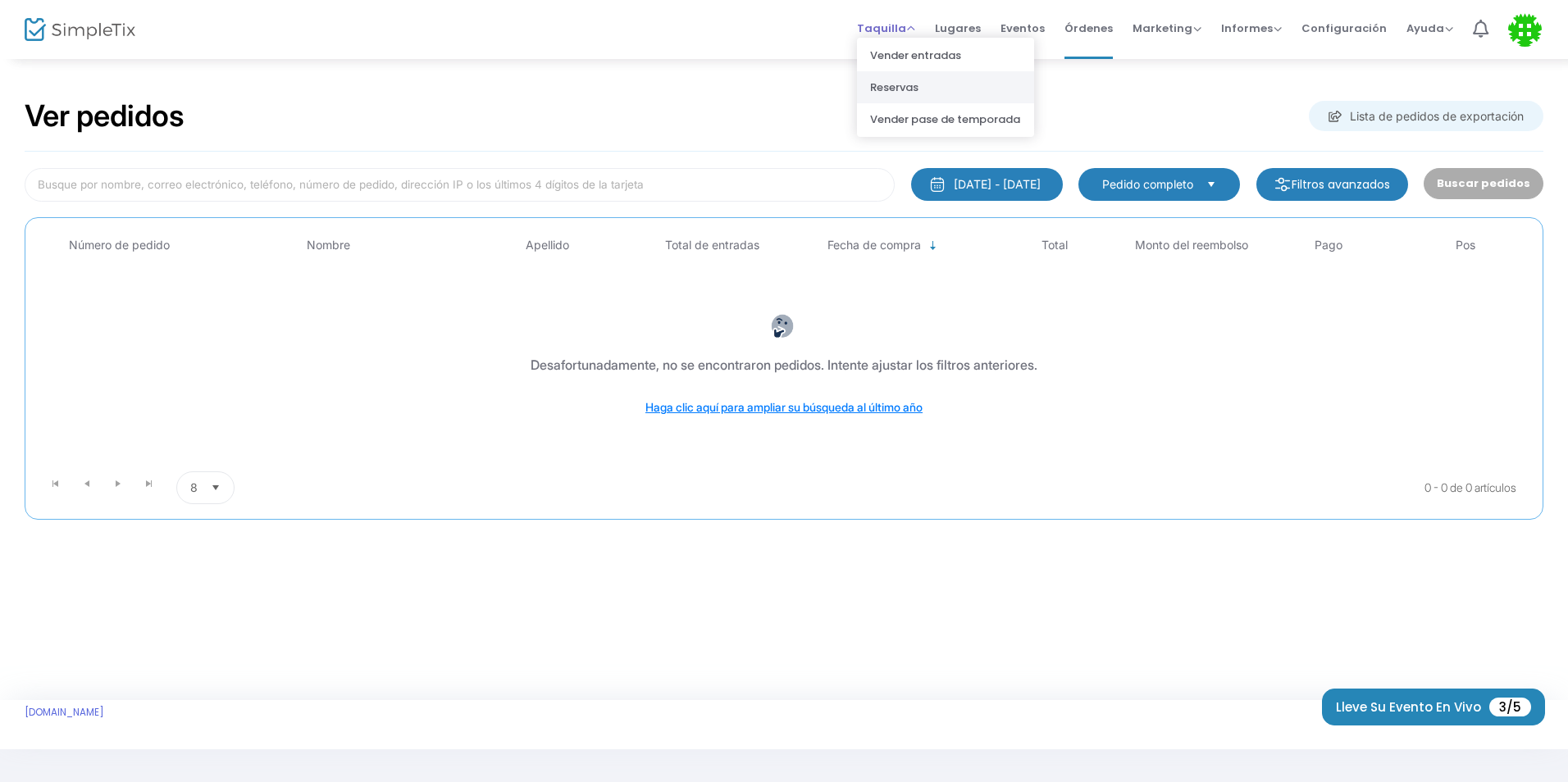
click at [0, 0] on span at bounding box center [0, 0] width 0 height 0
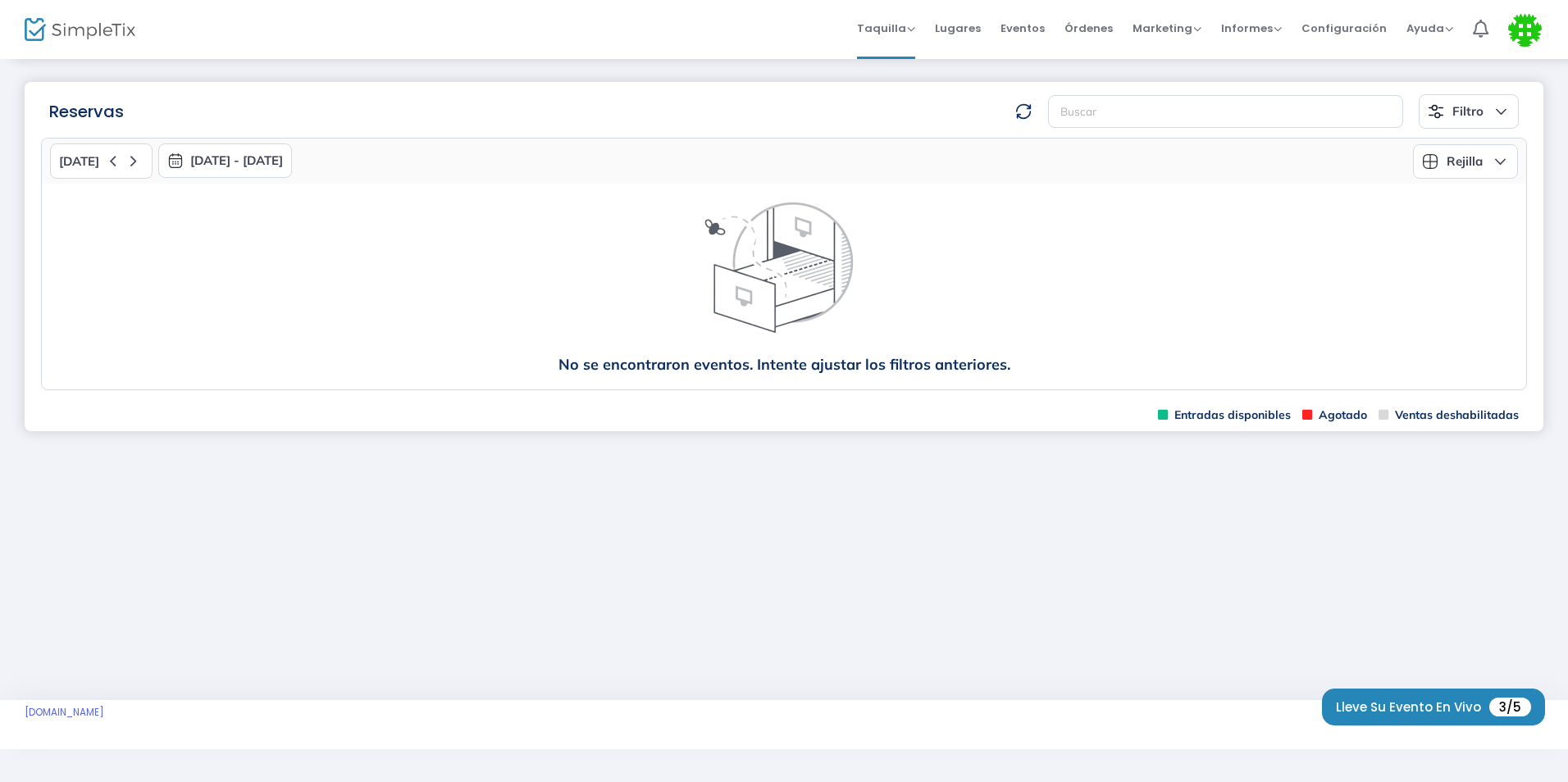
click at [35, 31] on img at bounding box center [80, 30] width 111 height 24
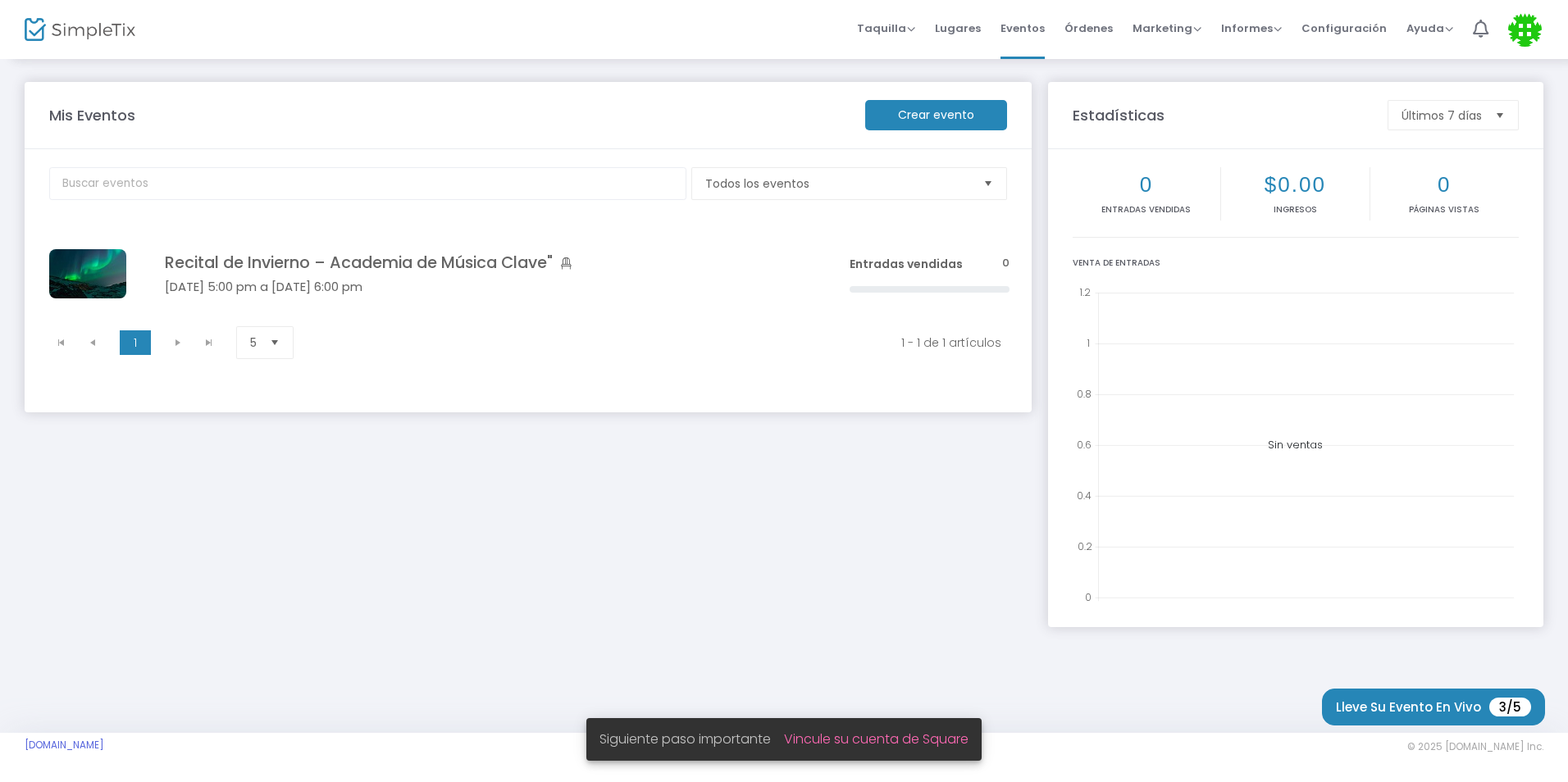
drag, startPoint x: 487, startPoint y: 270, endPoint x: 498, endPoint y: 296, distance: 28.2
click at [0, 0] on icon "Tabla de datos" at bounding box center [0, 0] width 0 height 0
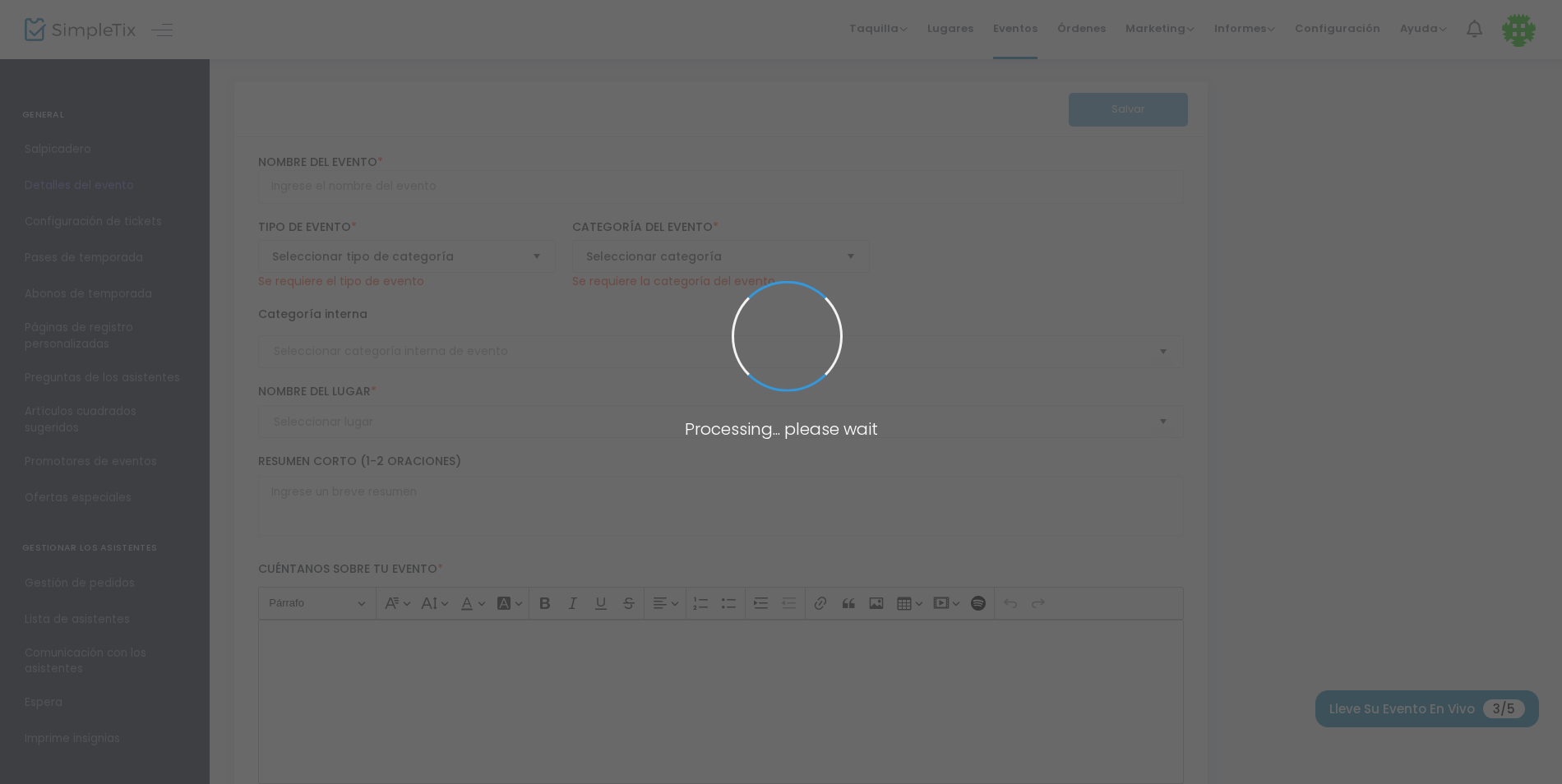
type input "Winter Recital – Clave Music Academy""
type textarea "Winter Recital – Clave Music Academy Join us for an enchanting evening of class…"
type input "Buy Tickets"
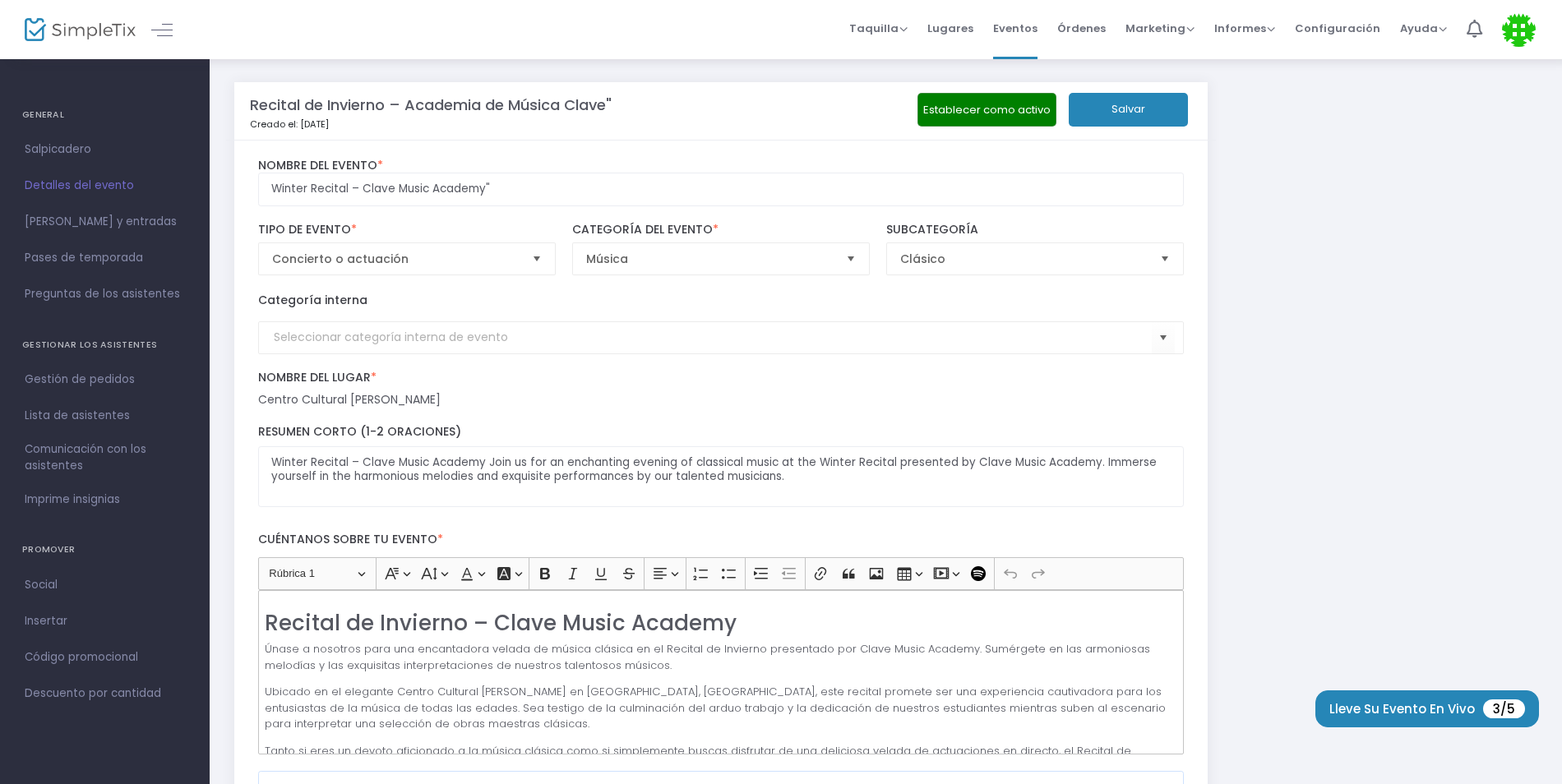
click at [1029, 120] on button "Establecer como activo" at bounding box center [987, 109] width 139 height 34
click at [1420, 709] on font "Lleve su evento en vivo" at bounding box center [1402, 709] width 146 height 12
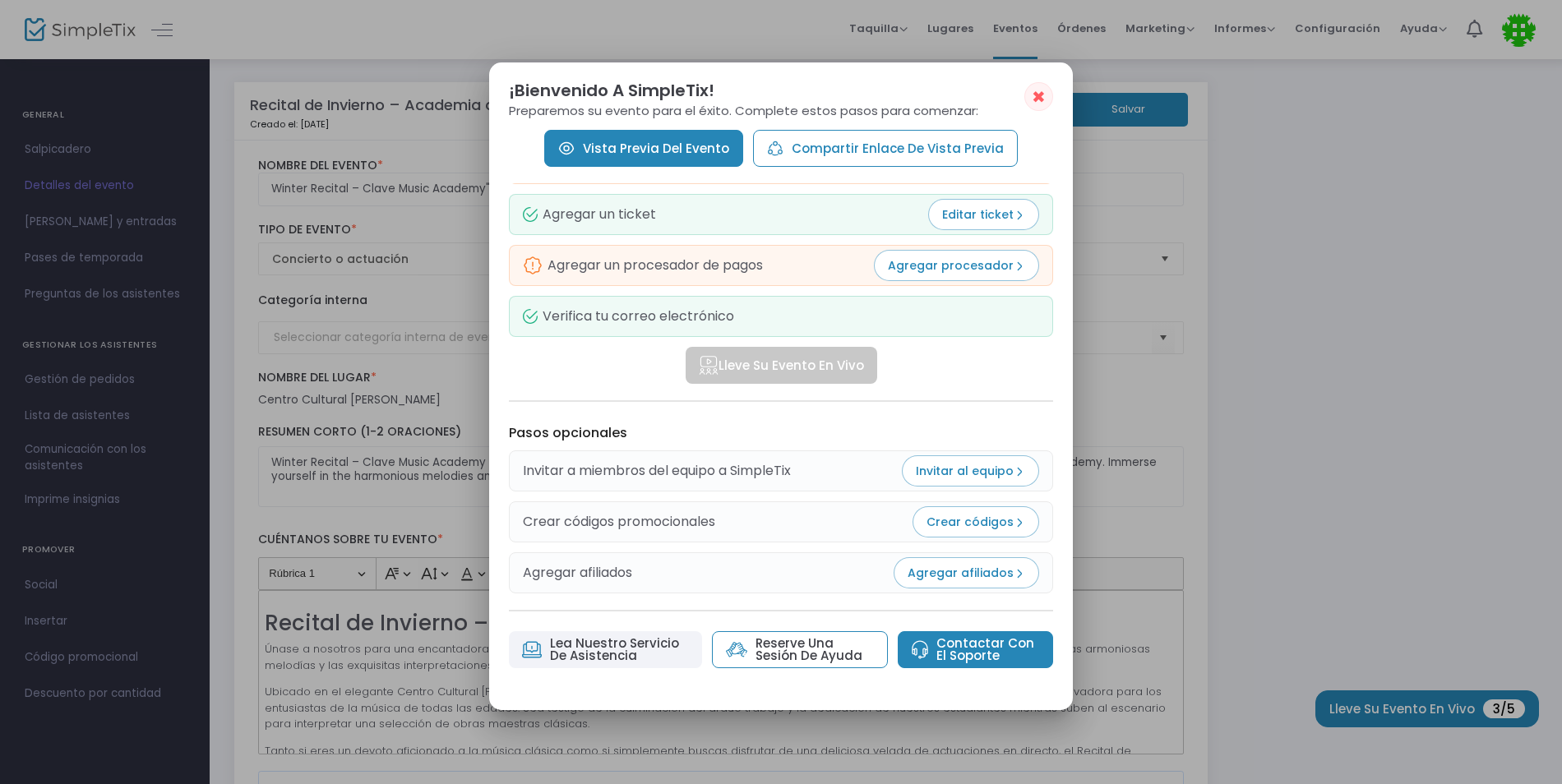
scroll to position [17, 0]
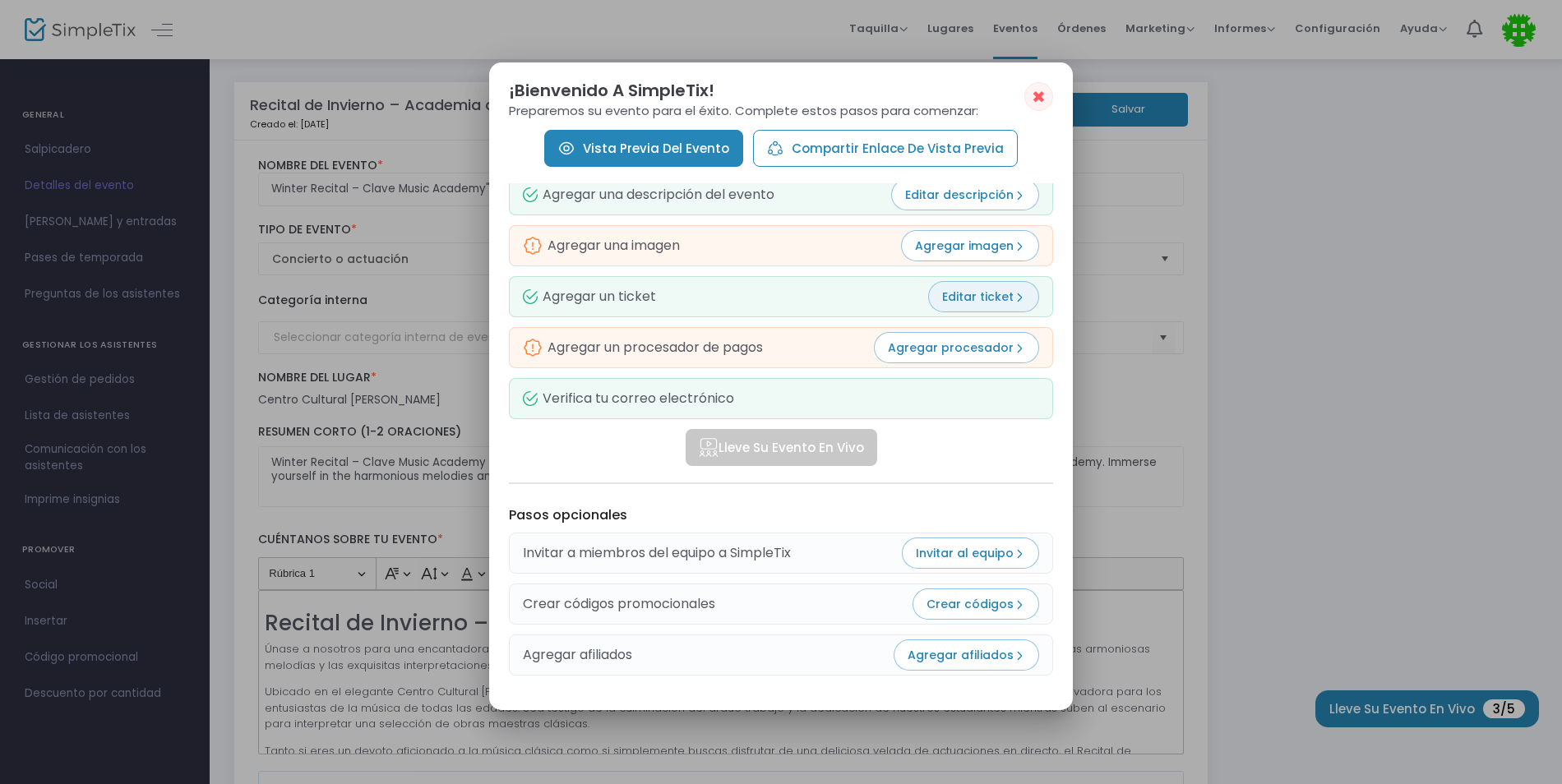
click at [1017, 305] on button "Editar ticket" at bounding box center [984, 296] width 111 height 31
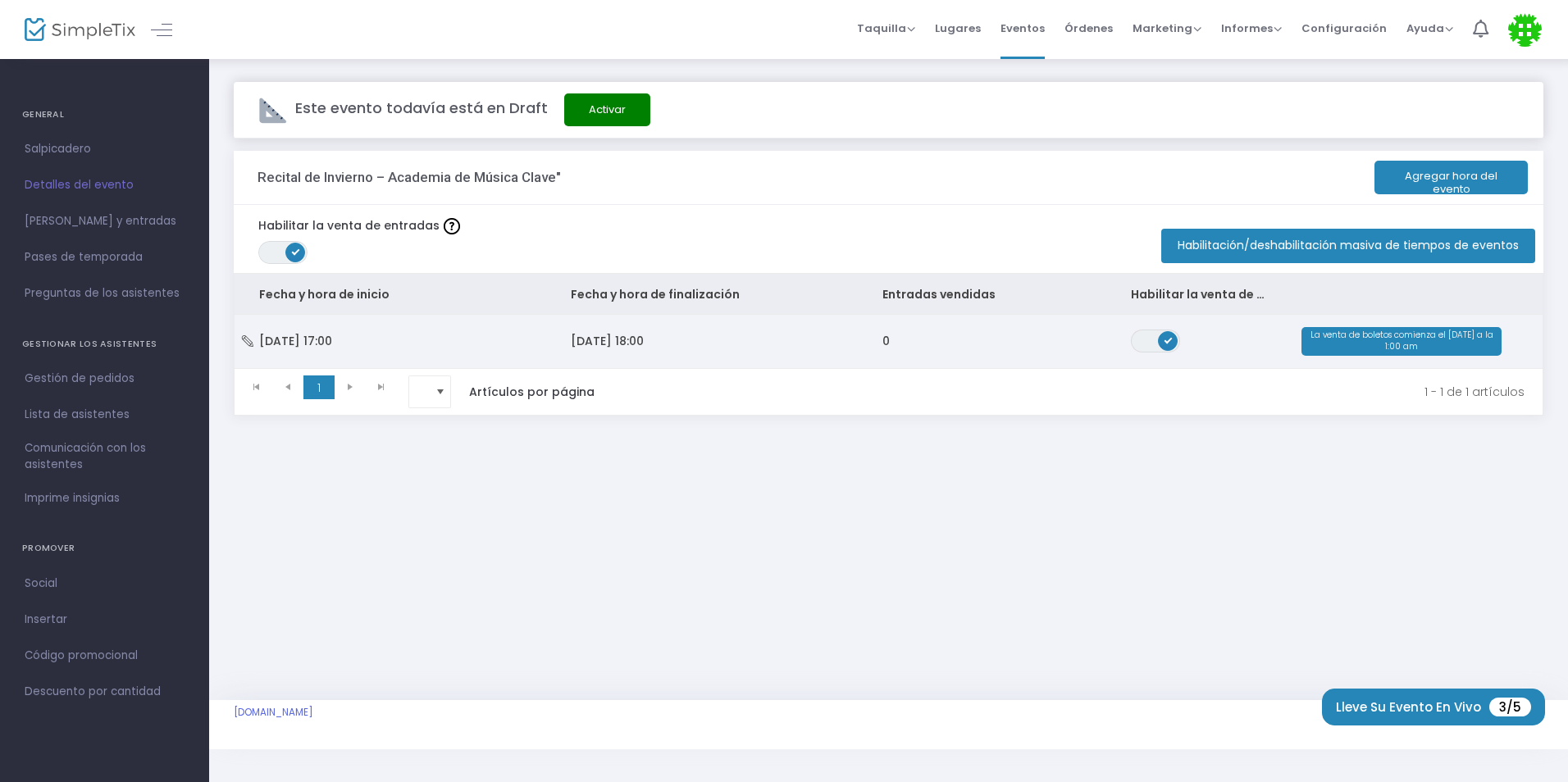
click at [1163, 346] on span "Tabla de datos" at bounding box center [1168, 341] width 20 height 20
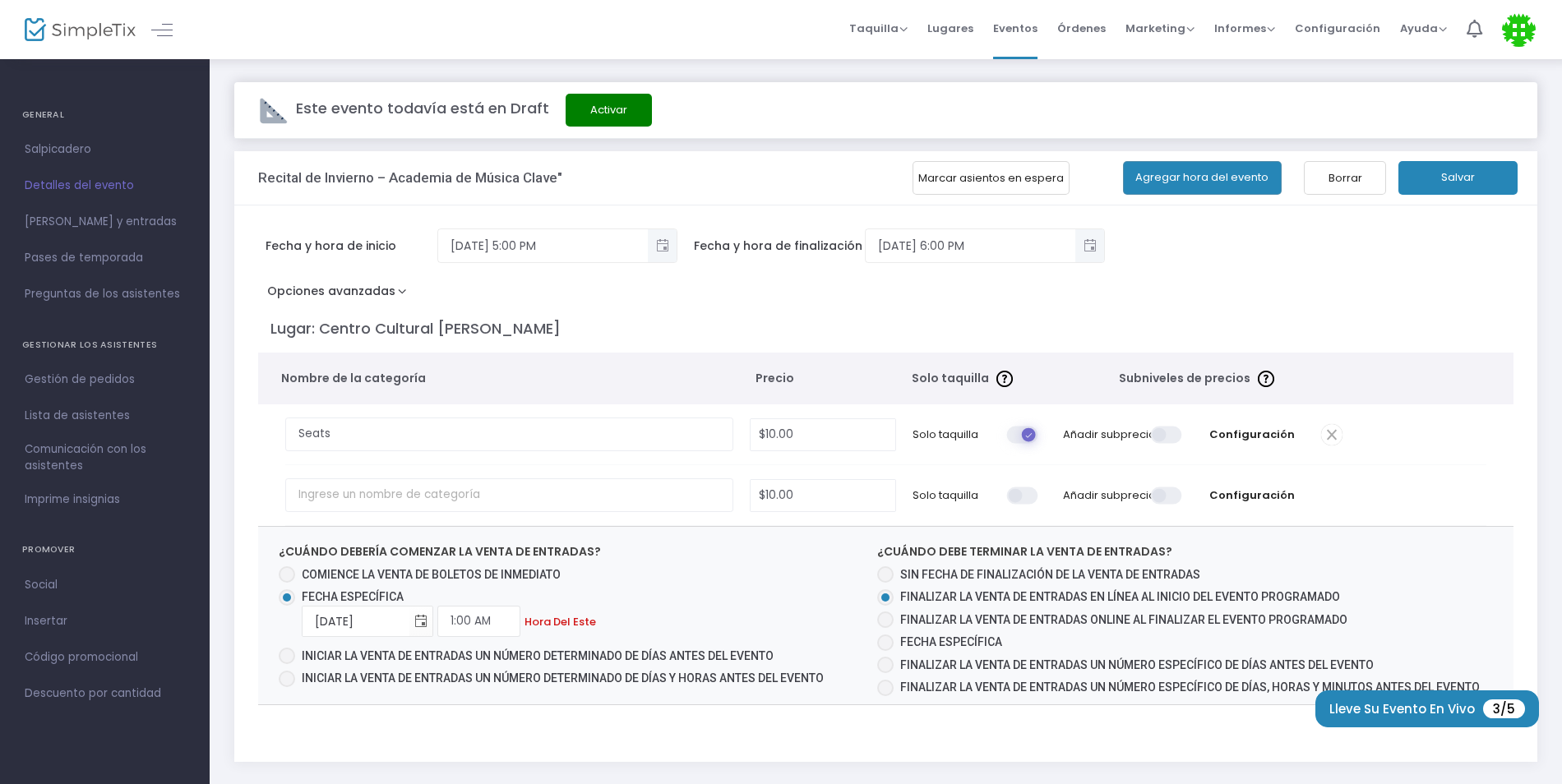
click at [984, 176] on button "Marcar asientos en espera" at bounding box center [991, 178] width 157 height 34
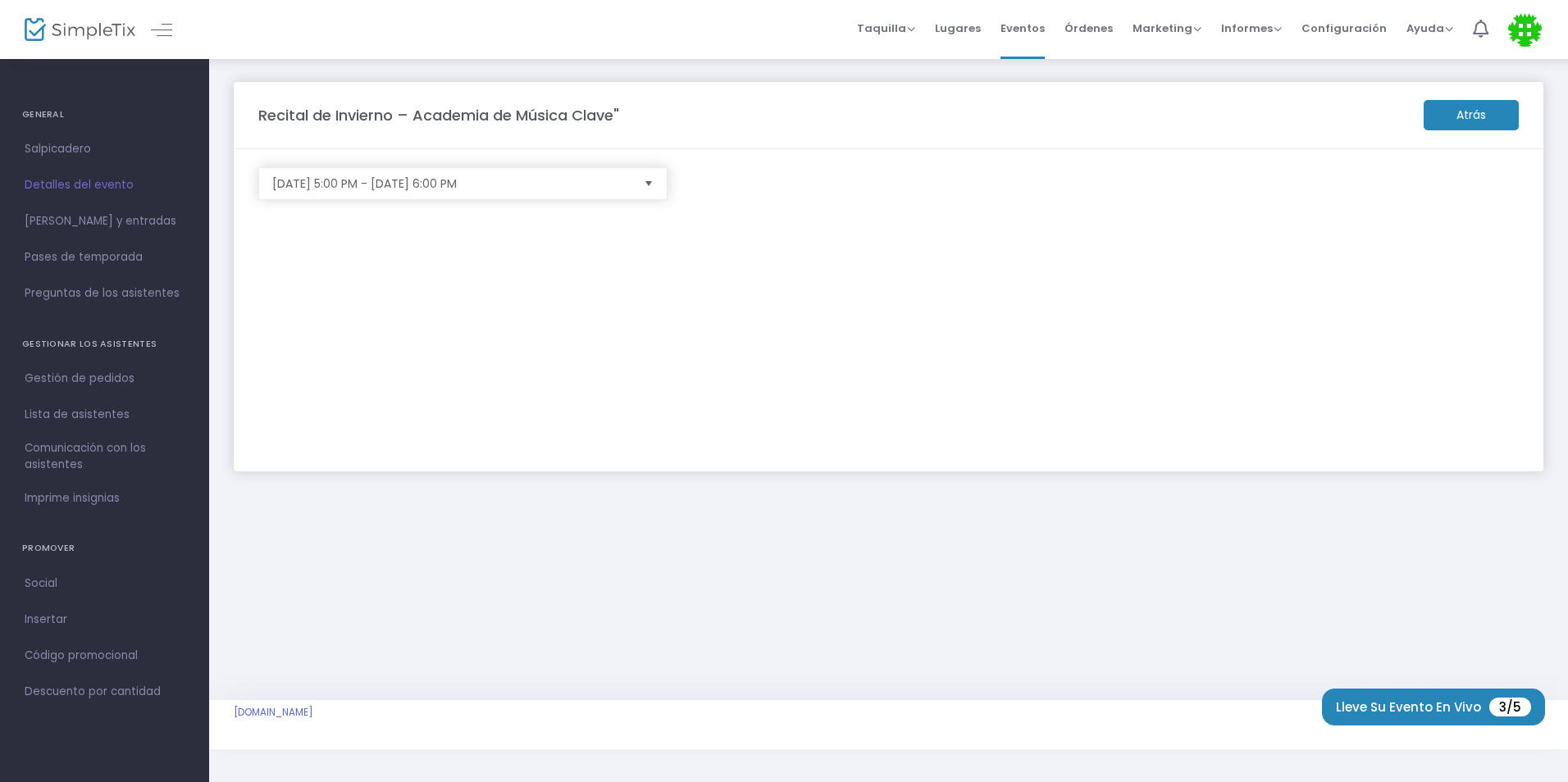
click at [1452, 115] on m-button "Atrás" at bounding box center [1471, 115] width 95 height 31
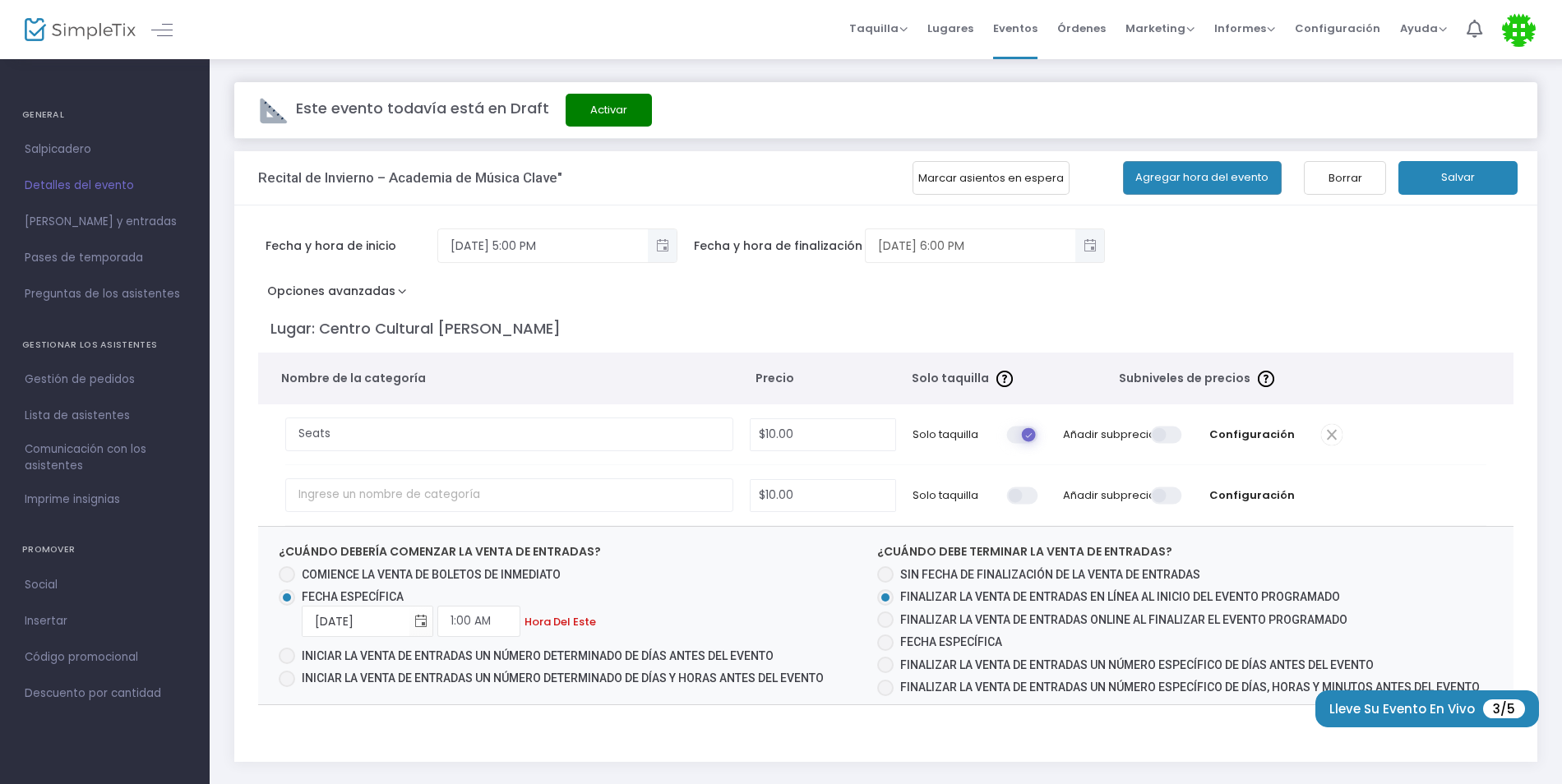
click at [1097, 248] on span "Ventana emergente de alternancia" at bounding box center [1089, 246] width 27 height 27
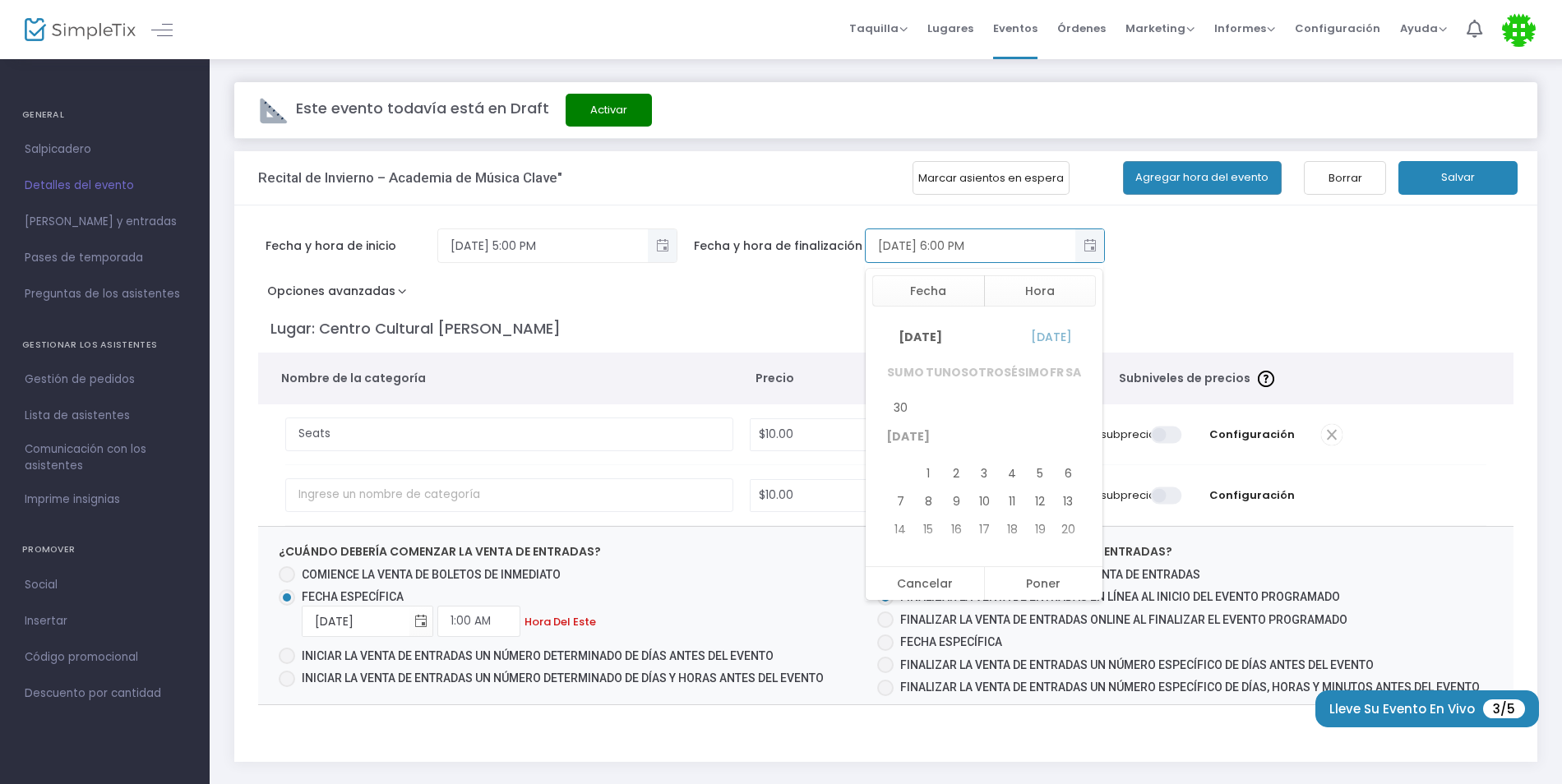
scroll to position [165, 0]
click at [1173, 293] on div "Opciones avanzadas Event Time Title Mobile eTicket color #FFFFFF Prevent orphan…" at bounding box center [886, 294] width 1256 height 30
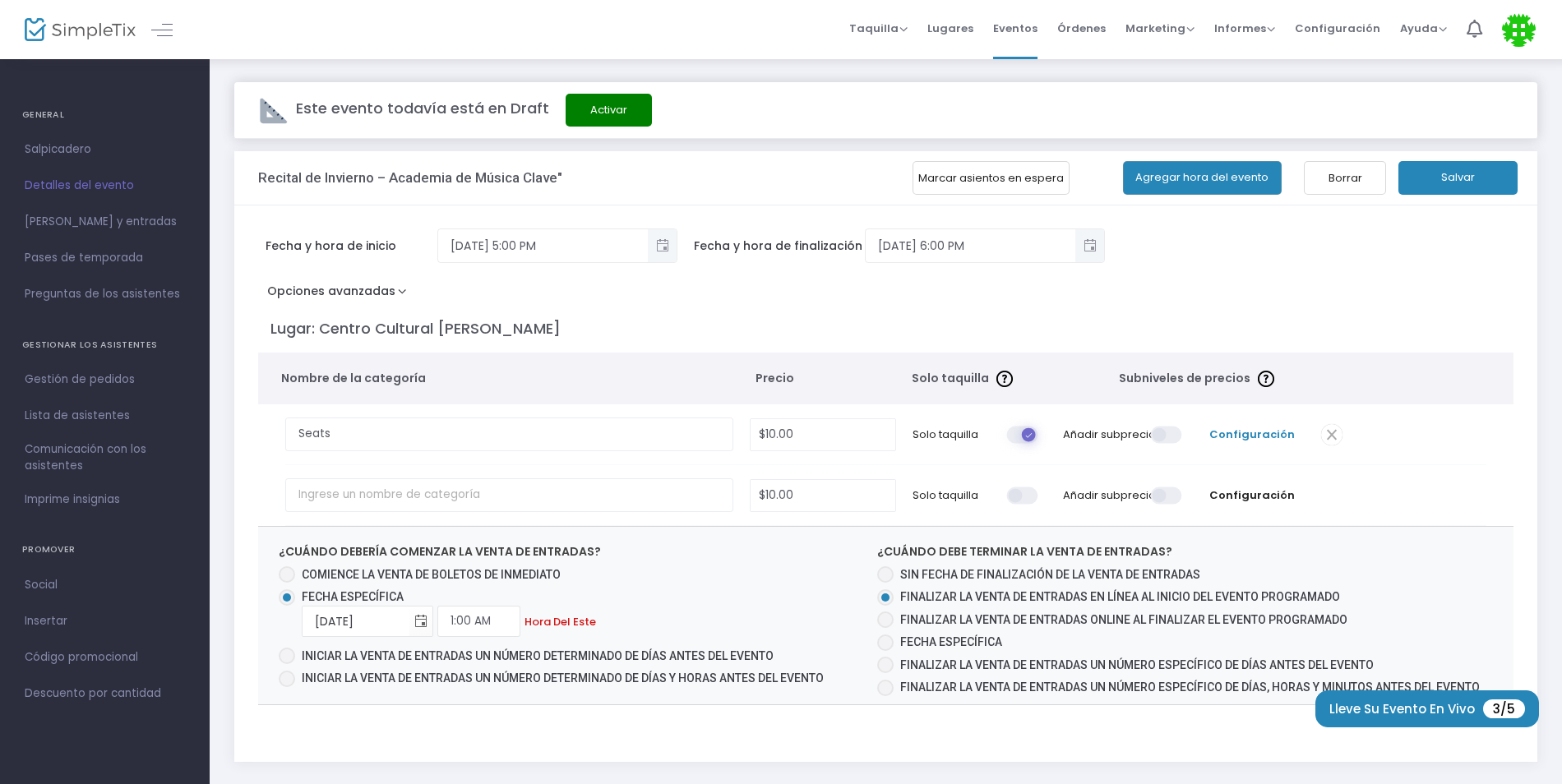
click at [1230, 440] on font "Configuración" at bounding box center [1251, 434] width 85 height 16
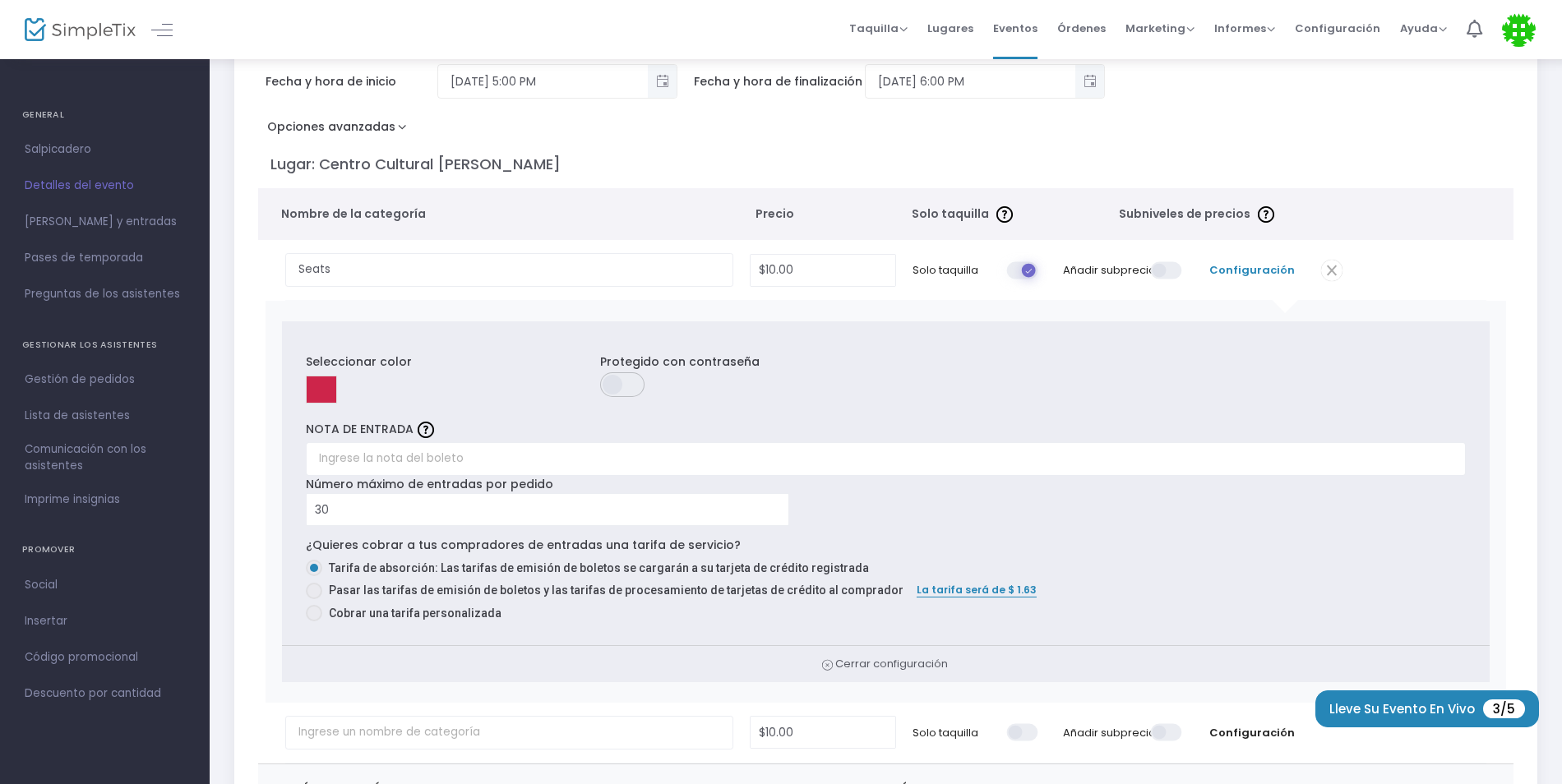
click at [1161, 270] on span at bounding box center [1168, 270] width 33 height 17
click at [576, 261] on input "checkbox" at bounding box center [576, 261] width 0 height 0
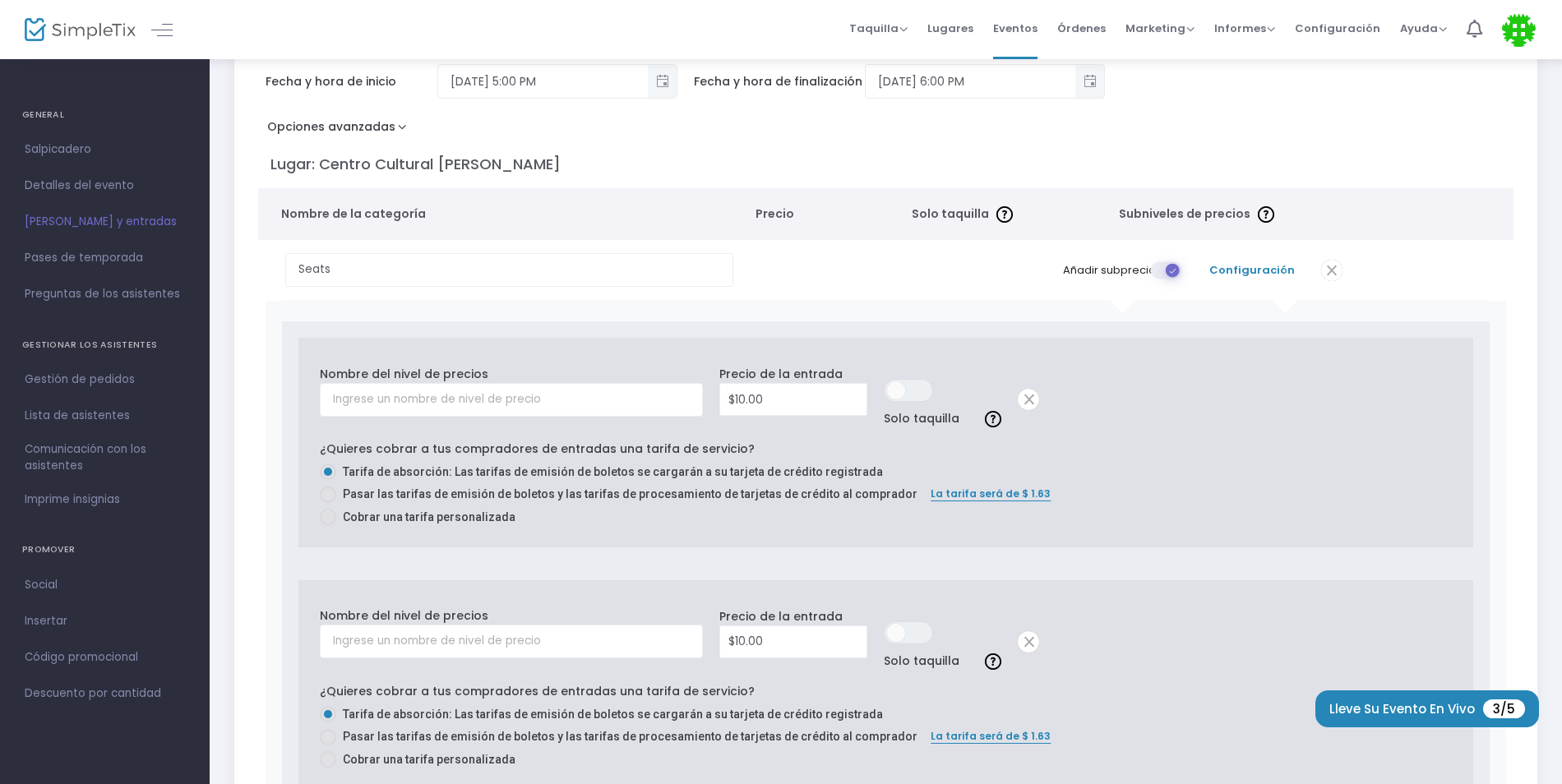
click at [333, 524] on span at bounding box center [328, 517] width 17 height 17
click at [328, 525] on input "Cobrar una tarifa personalizada" at bounding box center [327, 525] width 1 height 1
radio input "true"
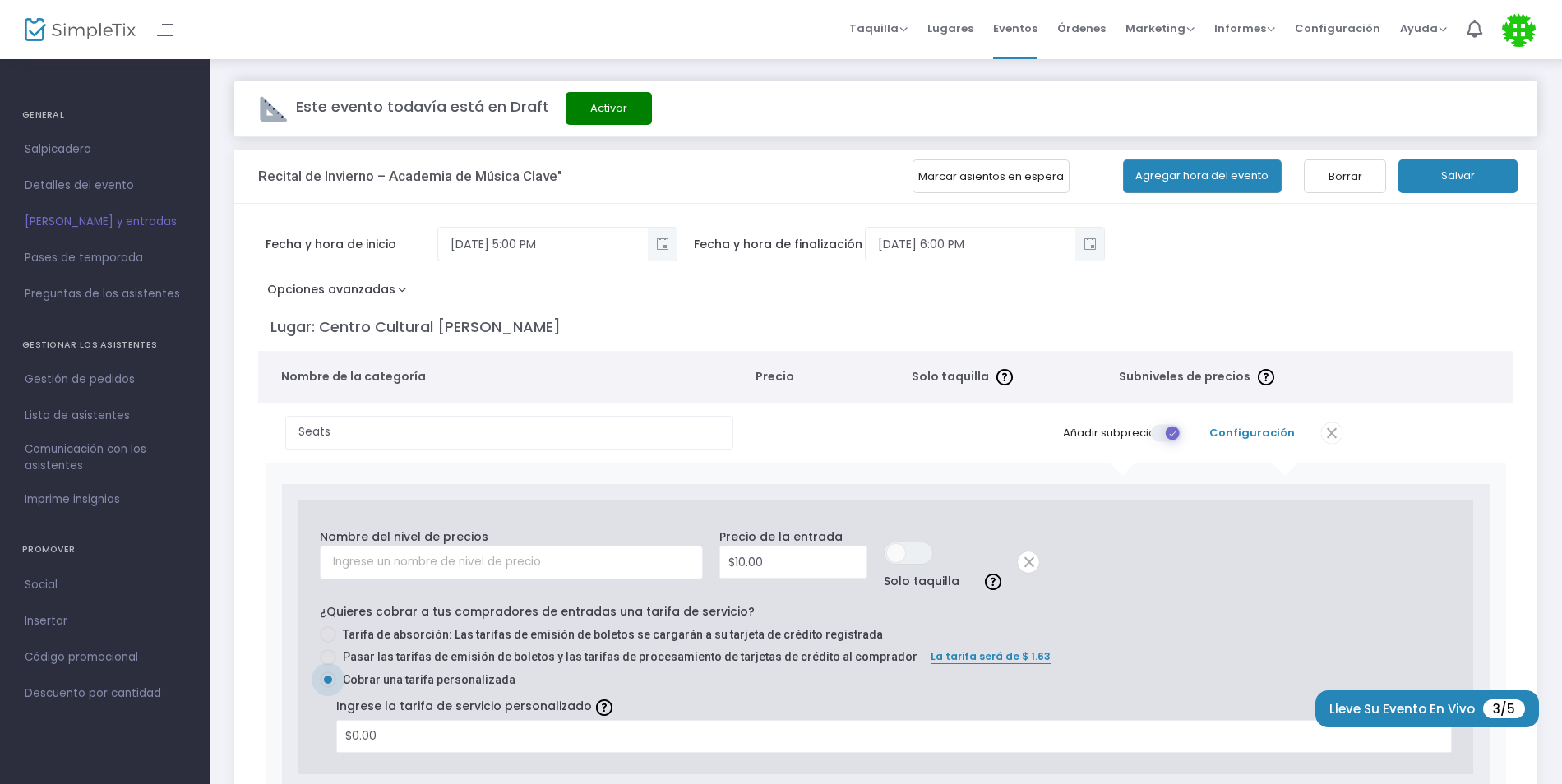
scroll to position [0, 0]
click at [968, 184] on button "Marcar asientos en espera" at bounding box center [991, 178] width 157 height 34
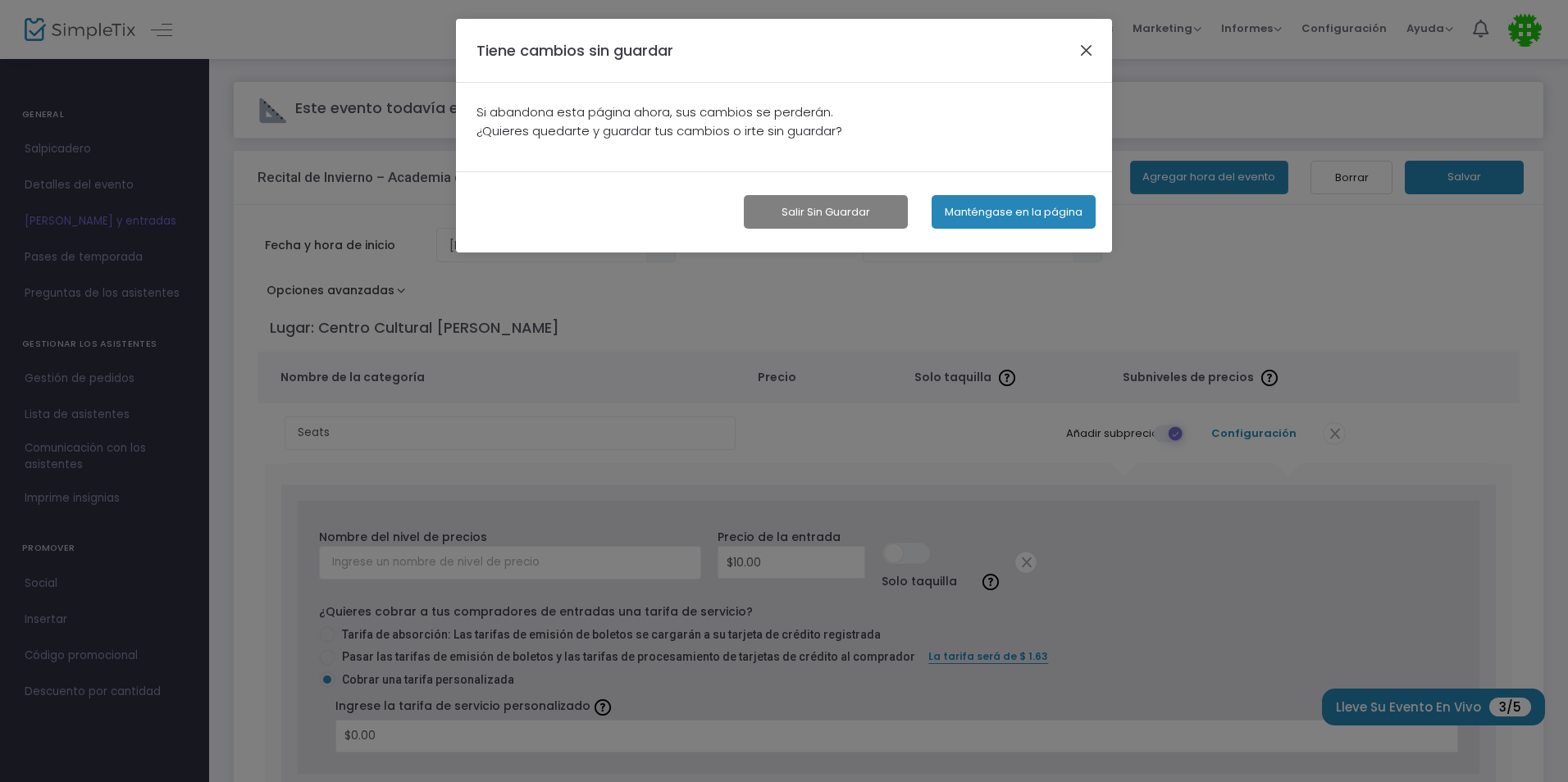
click at [1078, 51] on button "button" at bounding box center [1086, 50] width 21 height 21
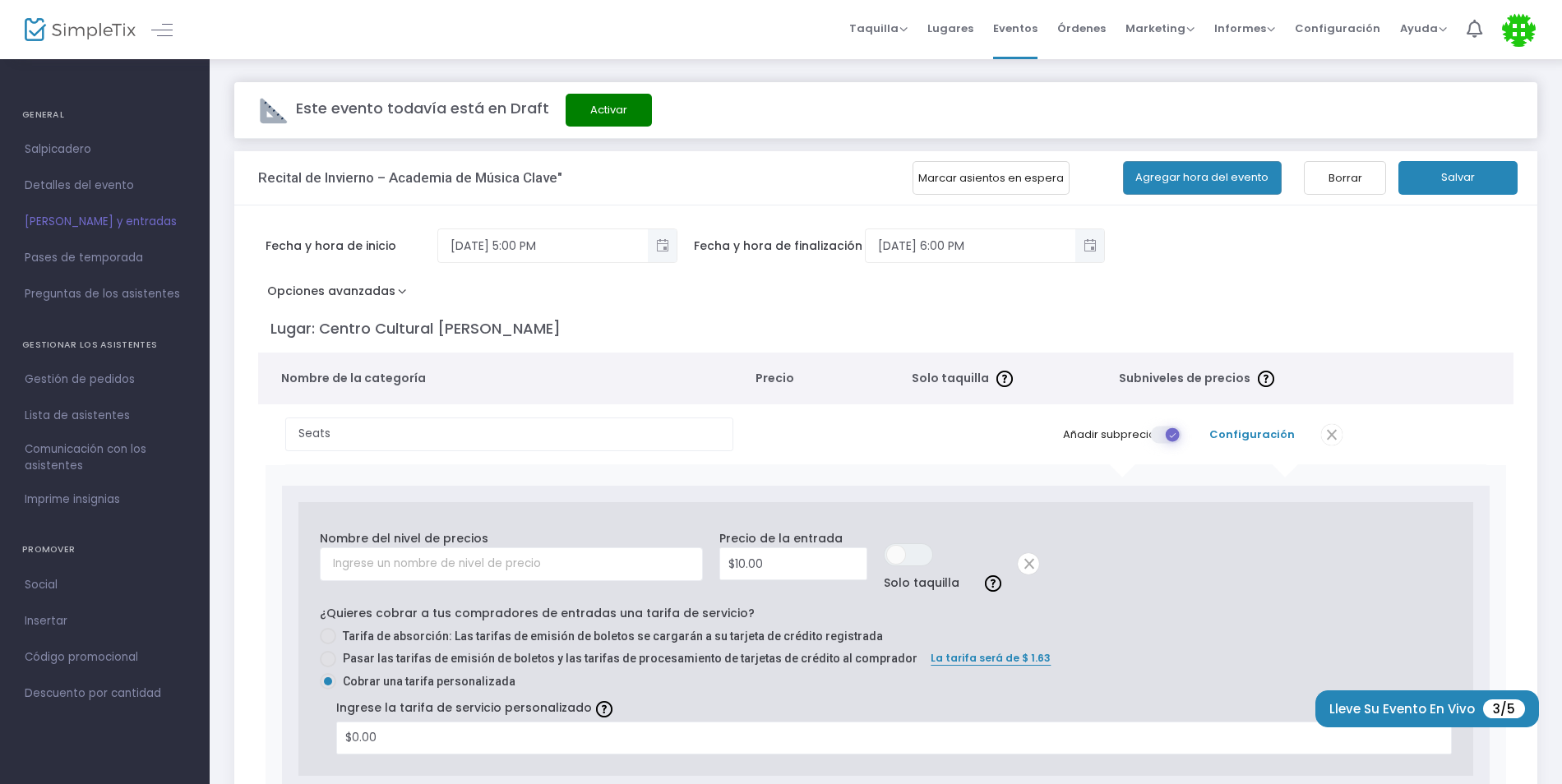
click at [479, 367] on th "Nombre de la categoría" at bounding box center [504, 378] width 490 height 52
click at [769, 382] on span "Precio" at bounding box center [825, 378] width 139 height 17
click at [970, 382] on span "Solo taquilla" at bounding box center [950, 378] width 77 height 17
click at [1180, 384] on span "Subniveles de precios" at bounding box center [1184, 378] width 132 height 17
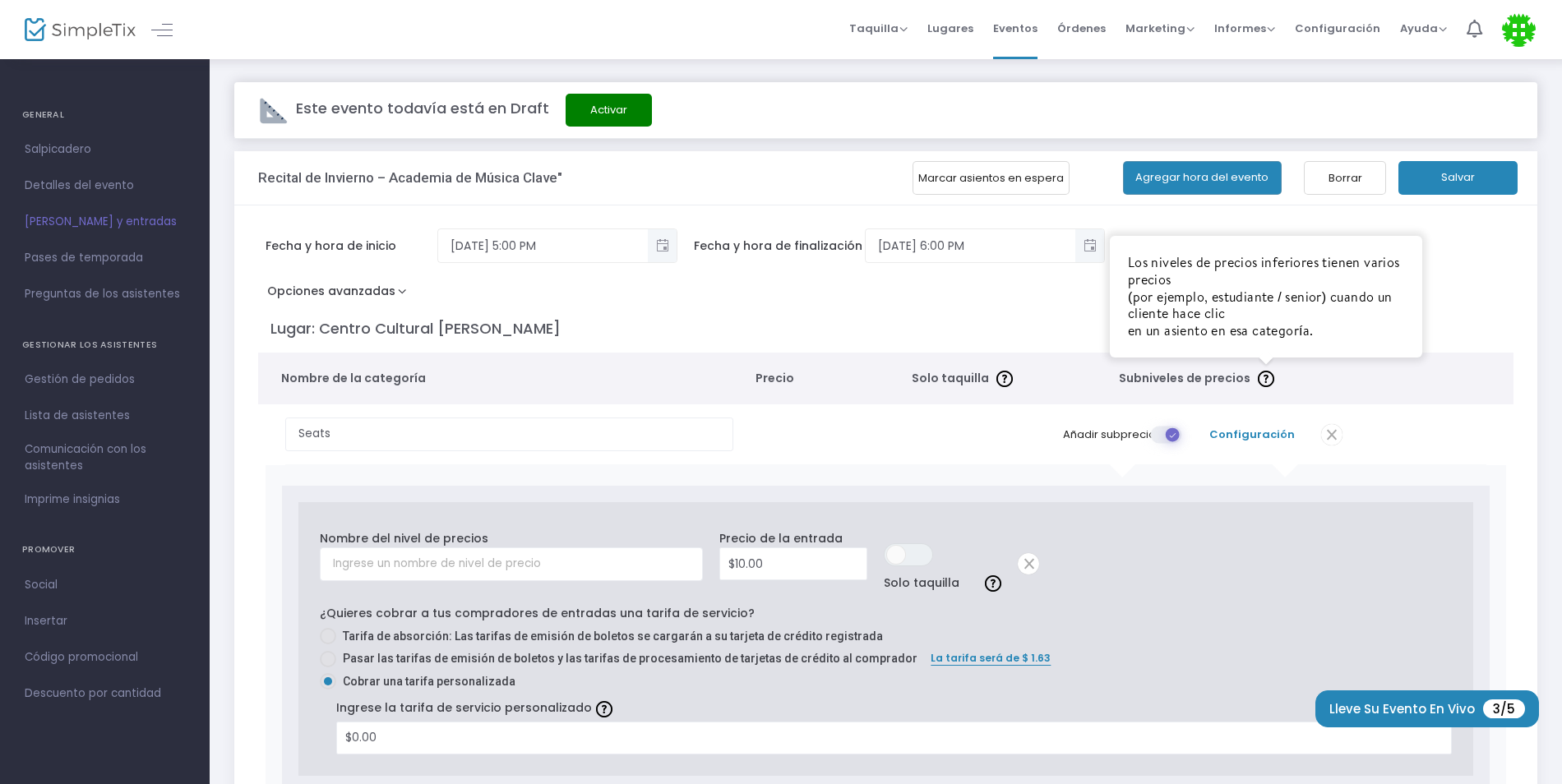
click at [1267, 376] on img at bounding box center [1266, 379] width 17 height 17
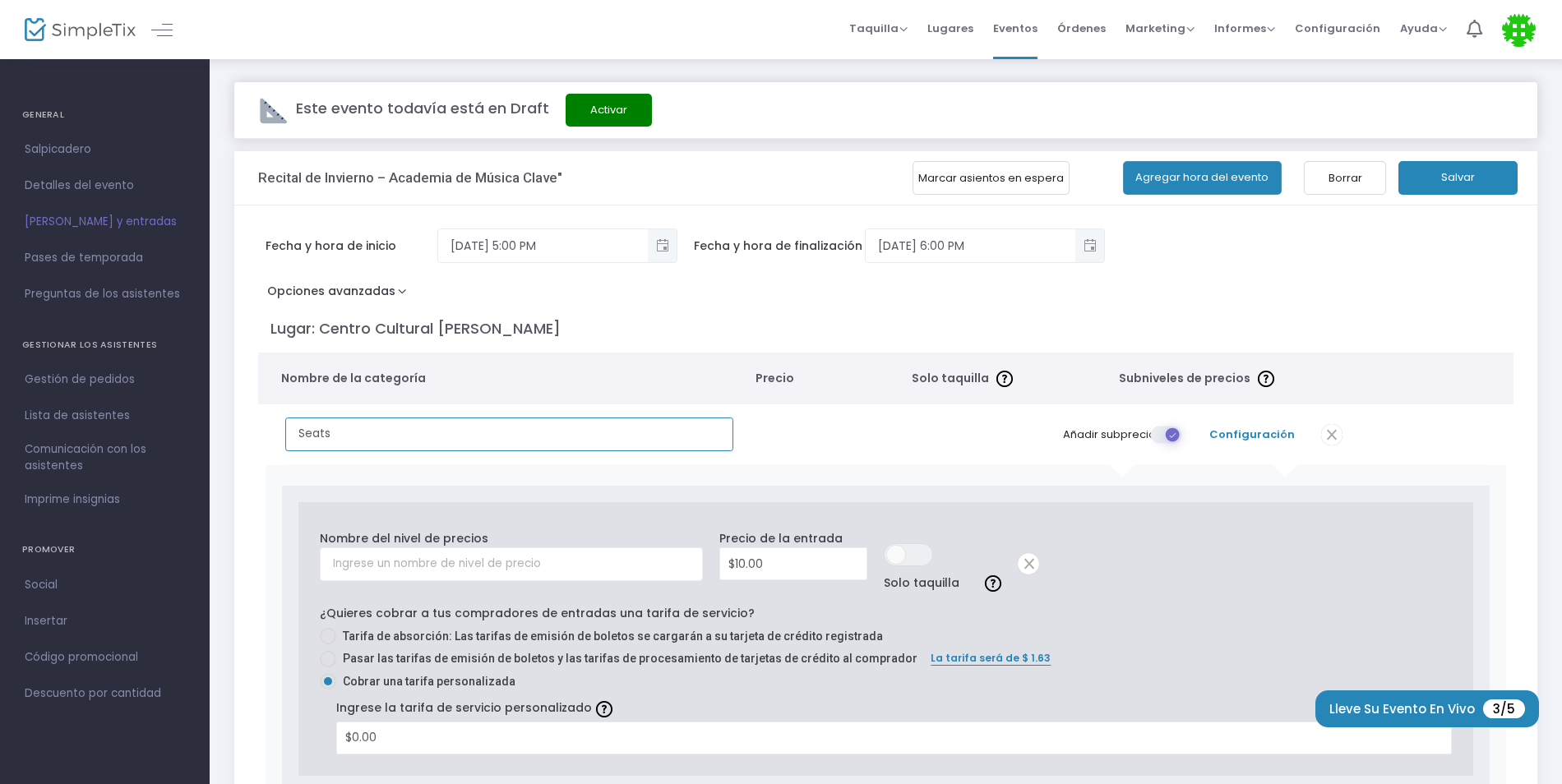
click at [637, 430] on input "Seats" at bounding box center [509, 434] width 448 height 34
click at [1331, 435] on span at bounding box center [1332, 435] width 22 height 22
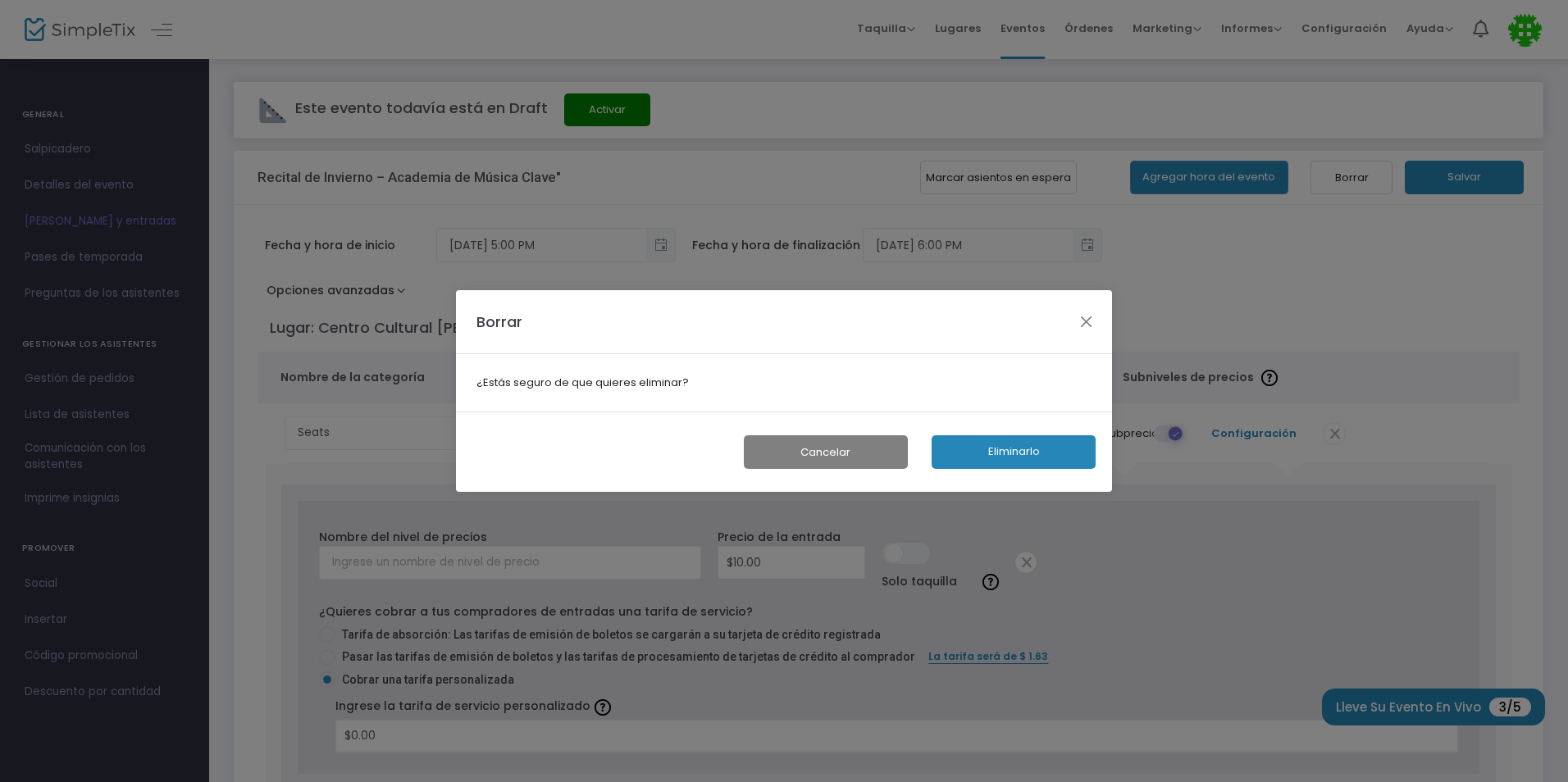
click at [972, 448] on button "Eliminarlo" at bounding box center [1014, 452] width 164 height 34
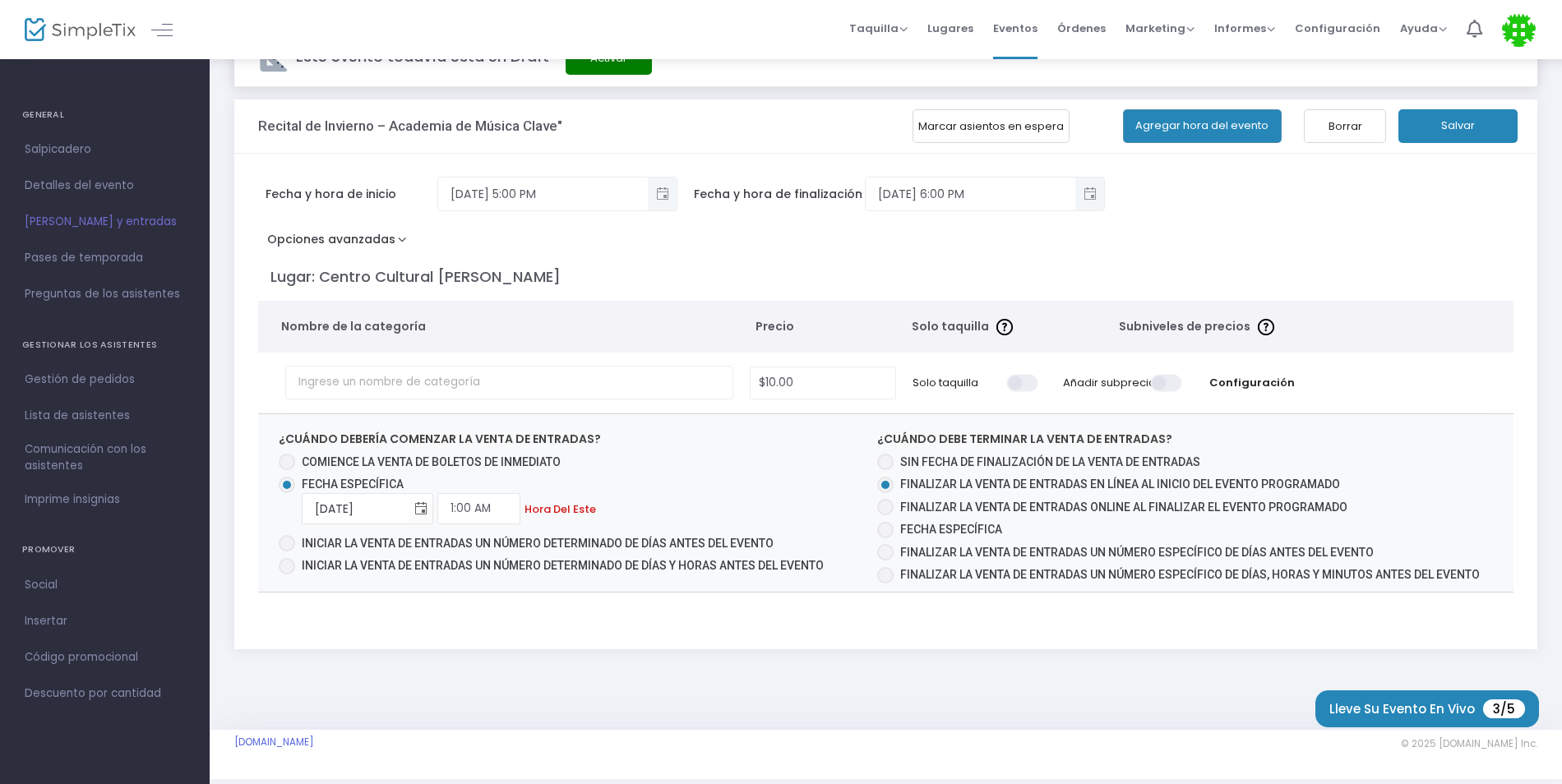
scroll to position [79, 0]
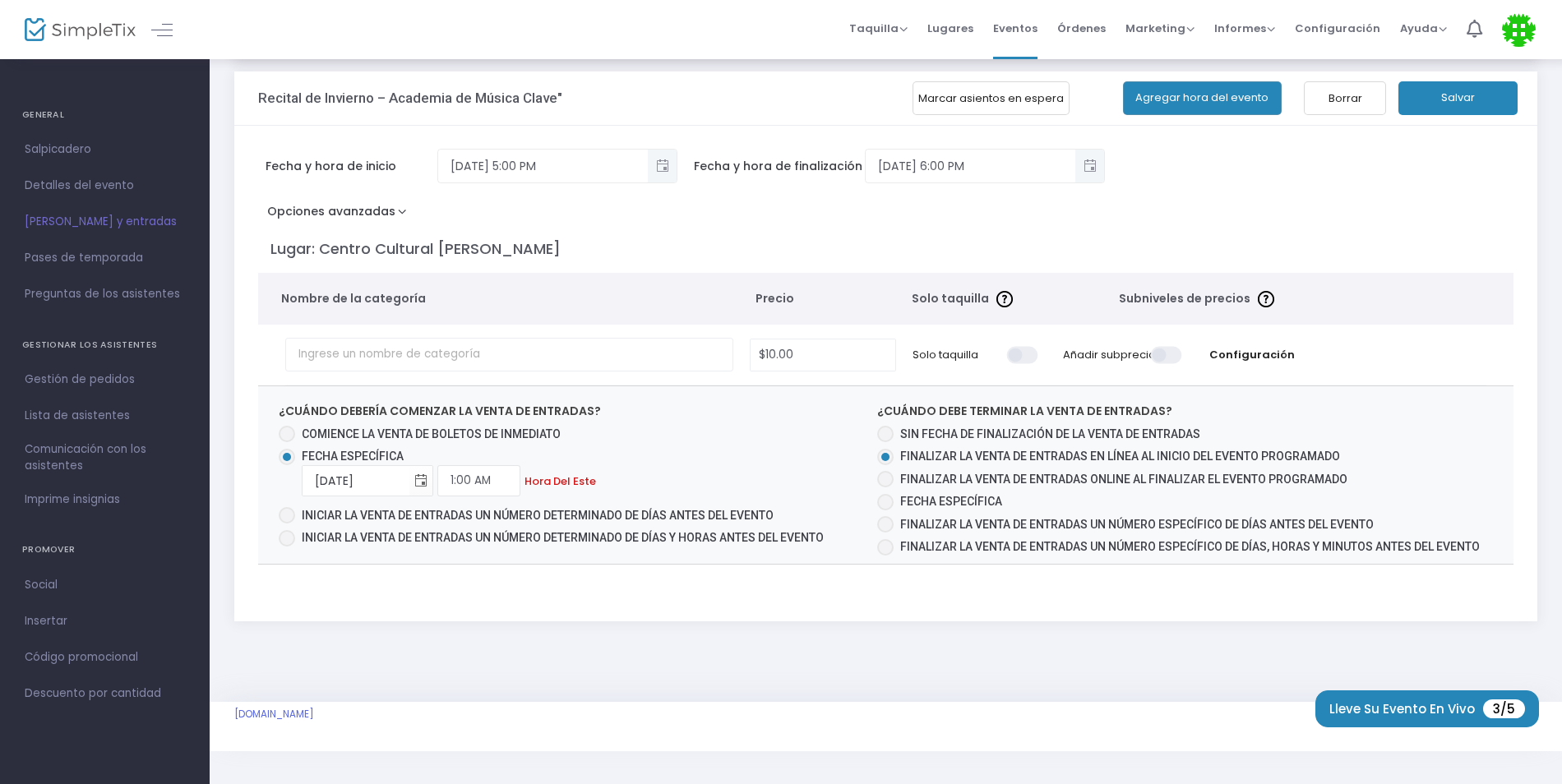
drag, startPoint x: 291, startPoint y: 435, endPoint x: 340, endPoint y: 486, distance: 70.7
click at [290, 435] on span at bounding box center [287, 434] width 17 height 17
click at [287, 442] on input "Comience la venta de boletos de inmediato" at bounding box center [286, 442] width 1 height 1
radio input "true"
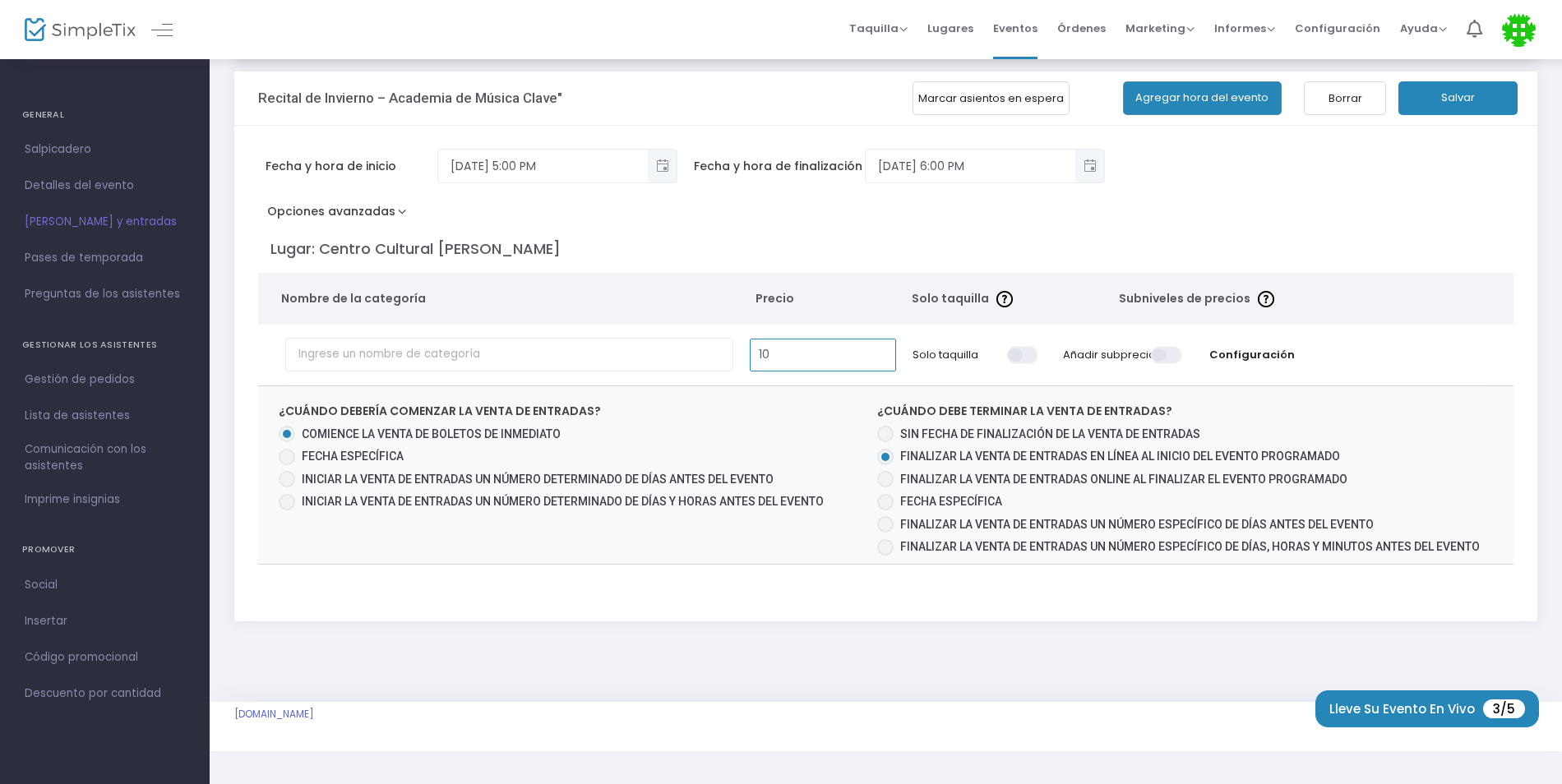
click at [837, 343] on input "10" at bounding box center [822, 355] width 144 height 31
type input "$10.00"
click at [603, 354] on input "text" at bounding box center [509, 354] width 448 height 34
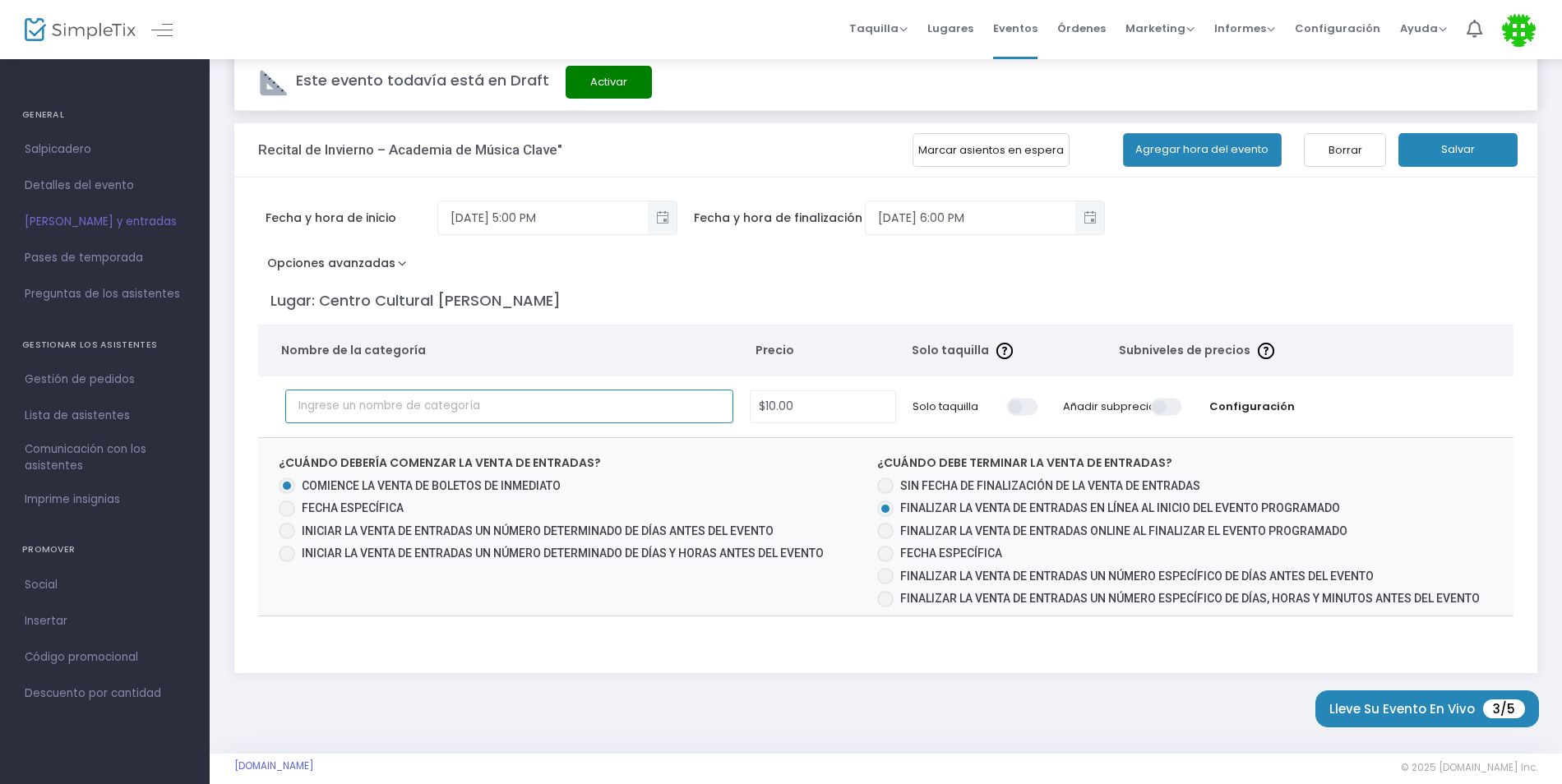
scroll to position [0, 0]
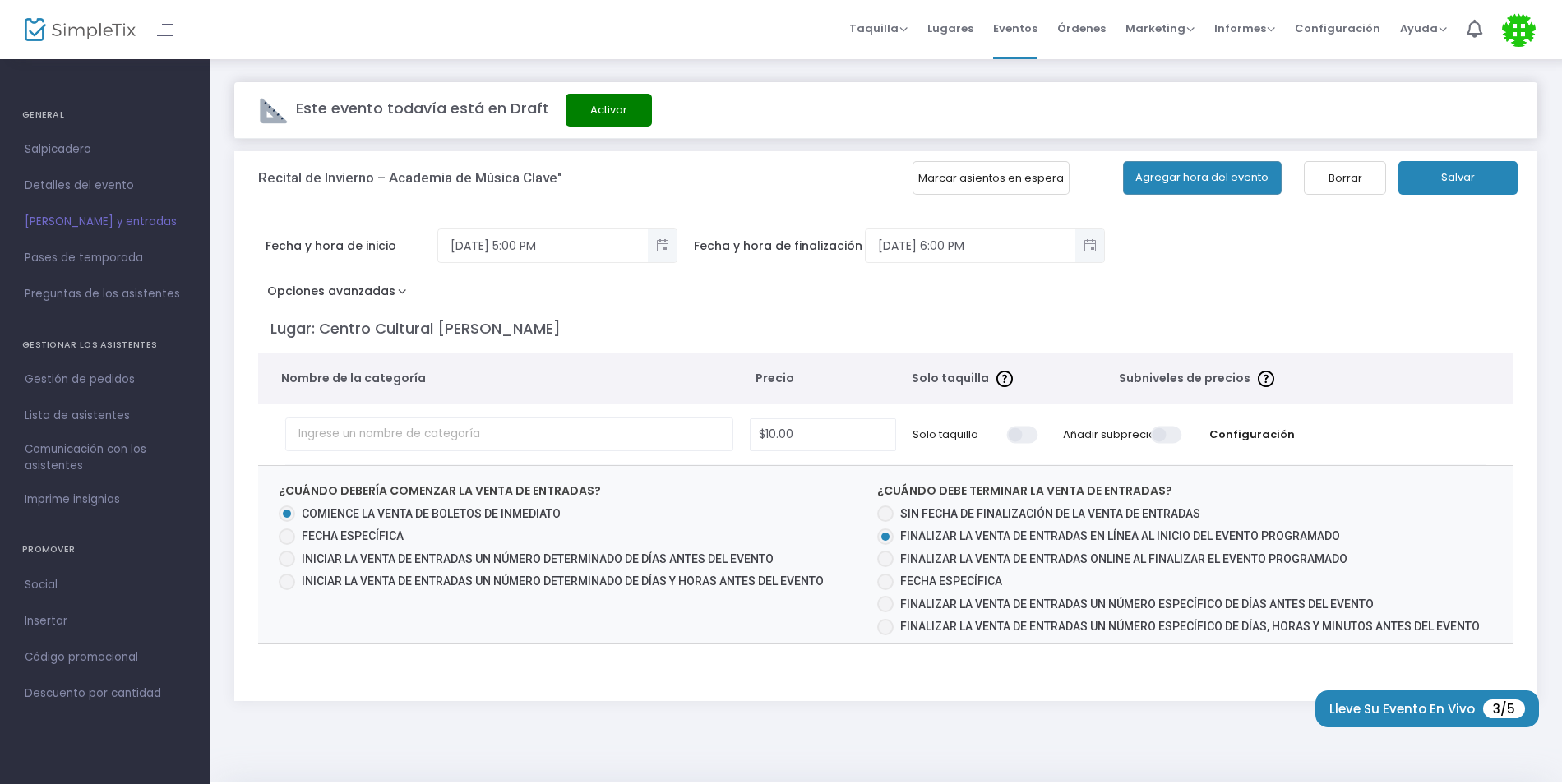
click at [392, 291] on button "Opciones avanzadas" at bounding box center [340, 294] width 165 height 30
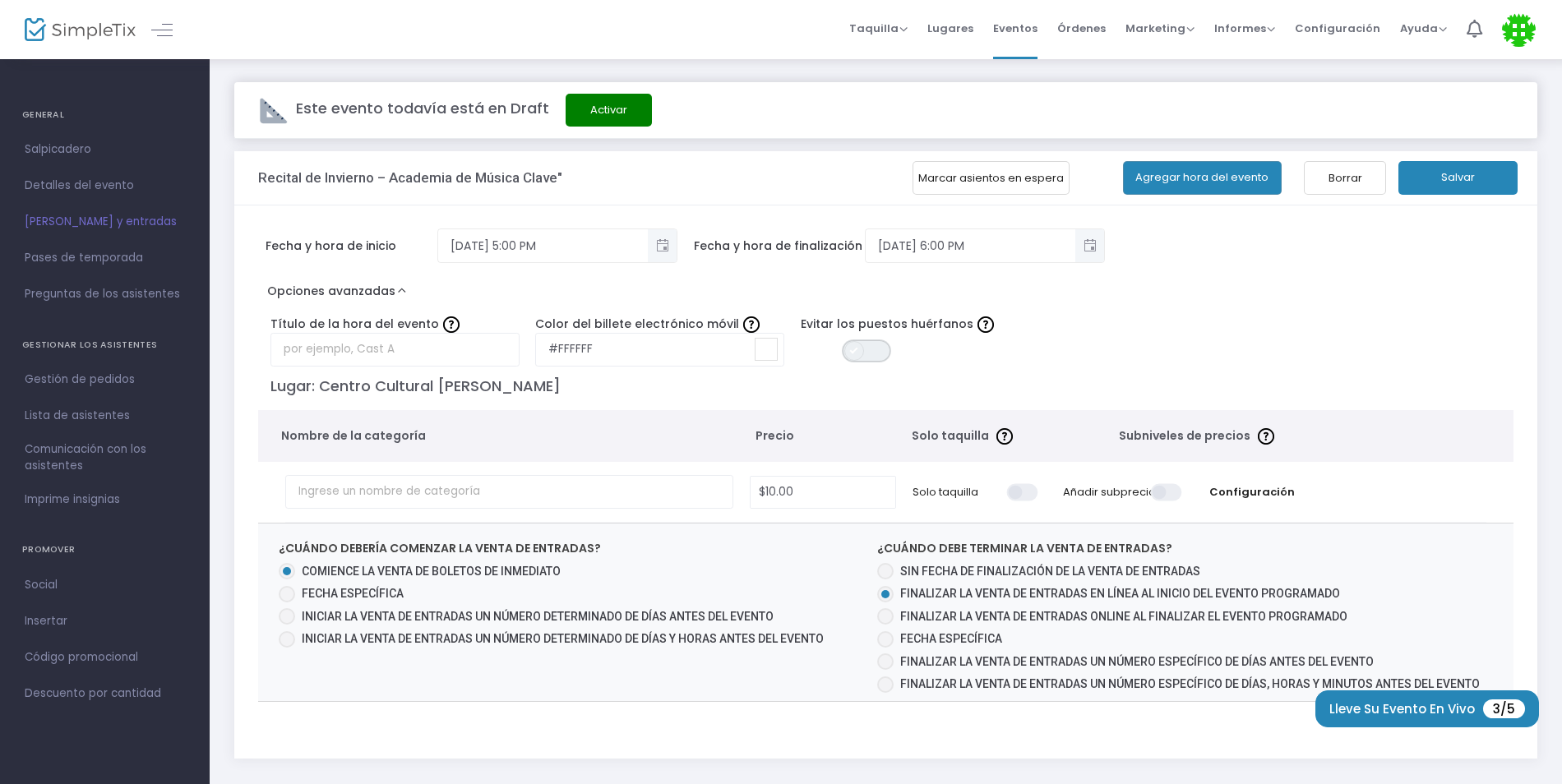
click at [880, 356] on span "EN APAGADO" at bounding box center [866, 351] width 50 height 23
click at [690, 357] on input "#FFFFFF" at bounding box center [659, 349] width 249 height 34
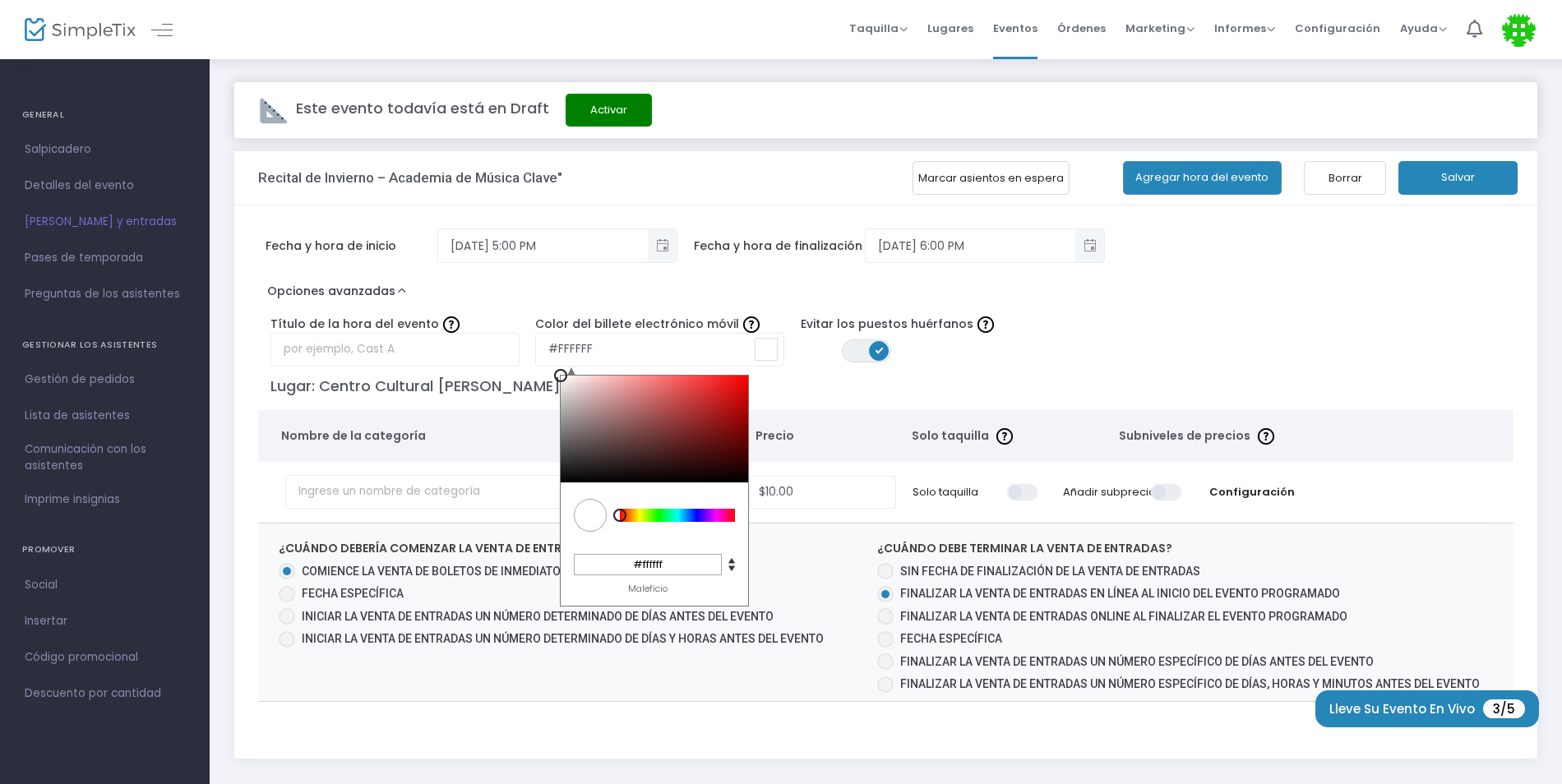
type input "#c23838"
type input "#c43838"
type input "#c63939"
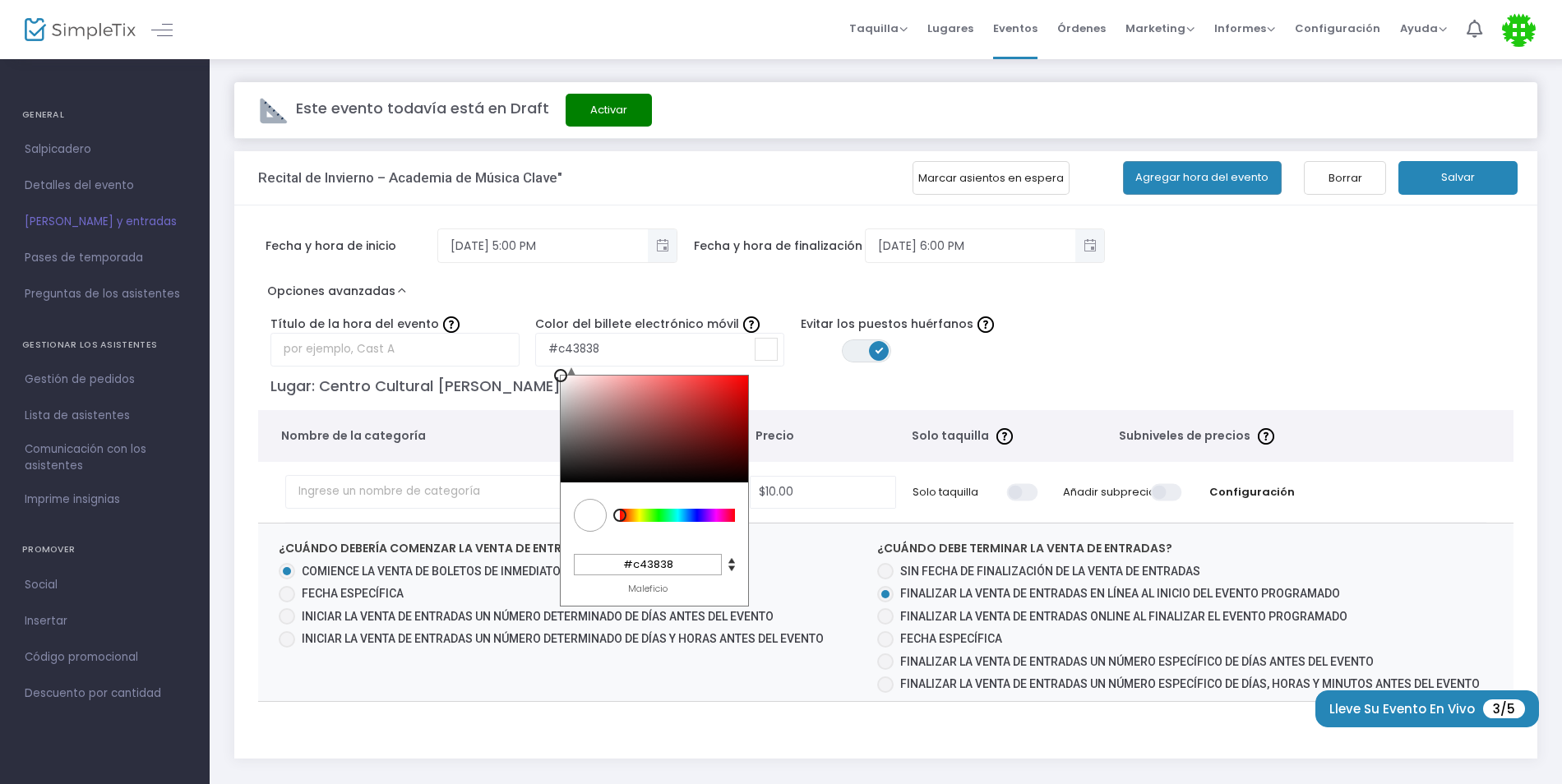
type input "#c63939"
click at [695, 399] on div at bounding box center [654, 429] width 187 height 107
click at [857, 389] on p "Lugar: Centro Cultural William V. Musto" at bounding box center [889, 386] width 1236 height 22
click at [759, 363] on input "#c63939" at bounding box center [659, 349] width 249 height 34
type input "#451c1c"
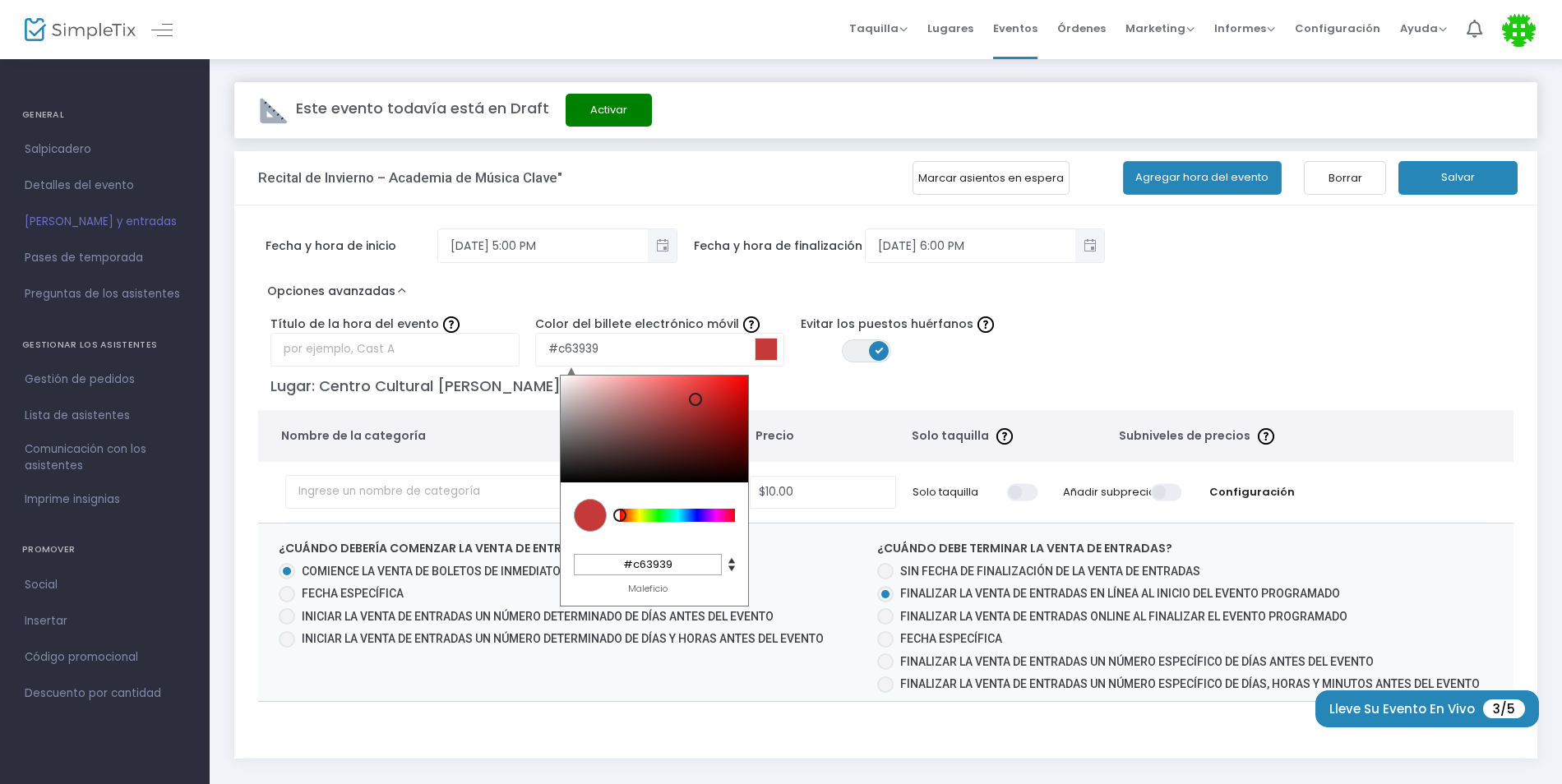
type input "#451c1c"
click at [671, 454] on div at bounding box center [654, 429] width 187 height 107
type input "#494040"
type input "#494141"
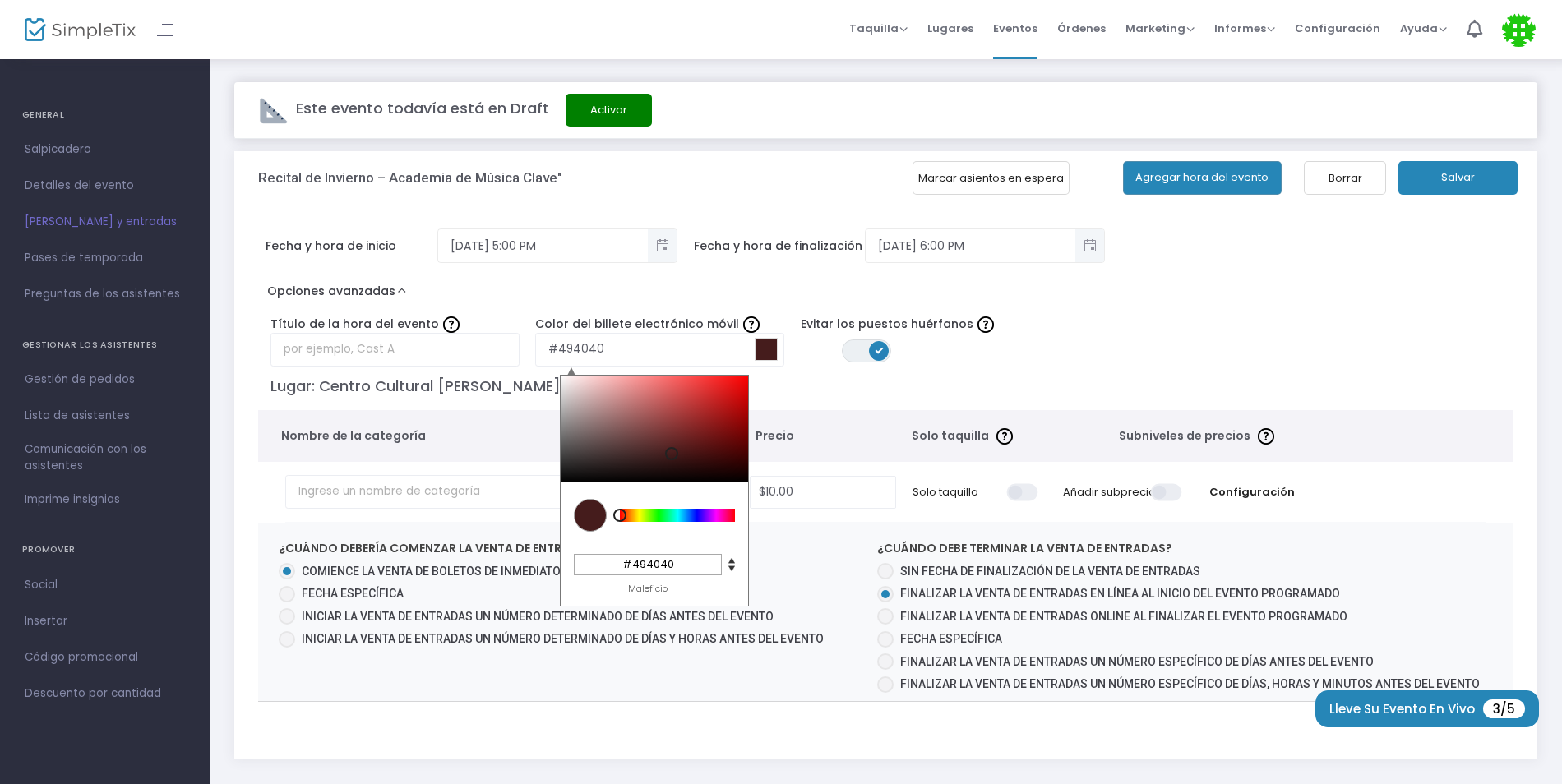
type input "#494141"
click at [582, 452] on div at bounding box center [654, 429] width 187 height 107
type input "#9f9797"
click at [571, 416] on div at bounding box center [654, 429] width 187 height 107
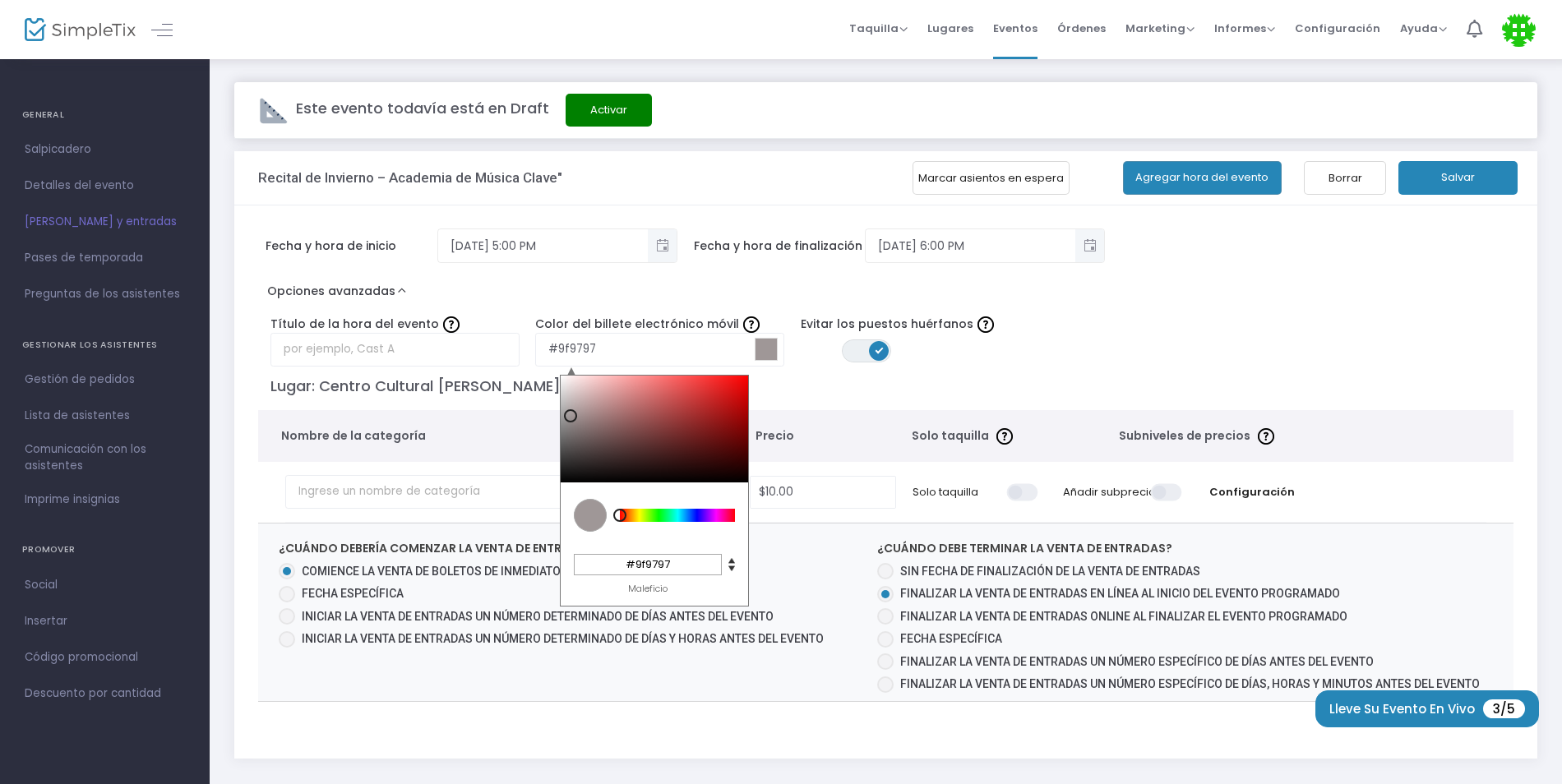
type input "#b1a5a5"
click at [574, 408] on div at bounding box center [654, 429] width 187 height 107
type input "#aeb1a5"
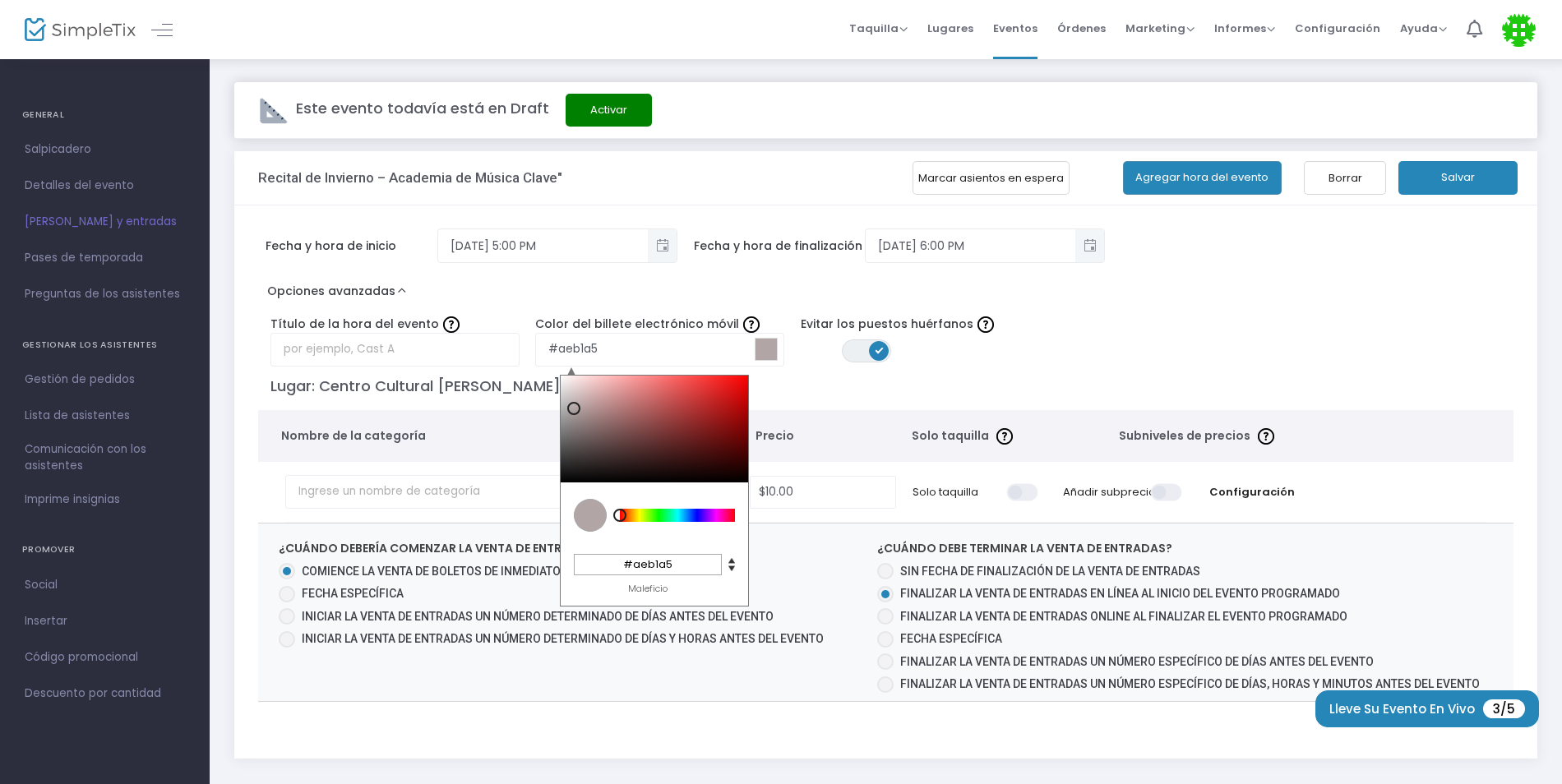
type input "#afb1a5"
click at [642, 515] on div at bounding box center [677, 515] width 115 height 13
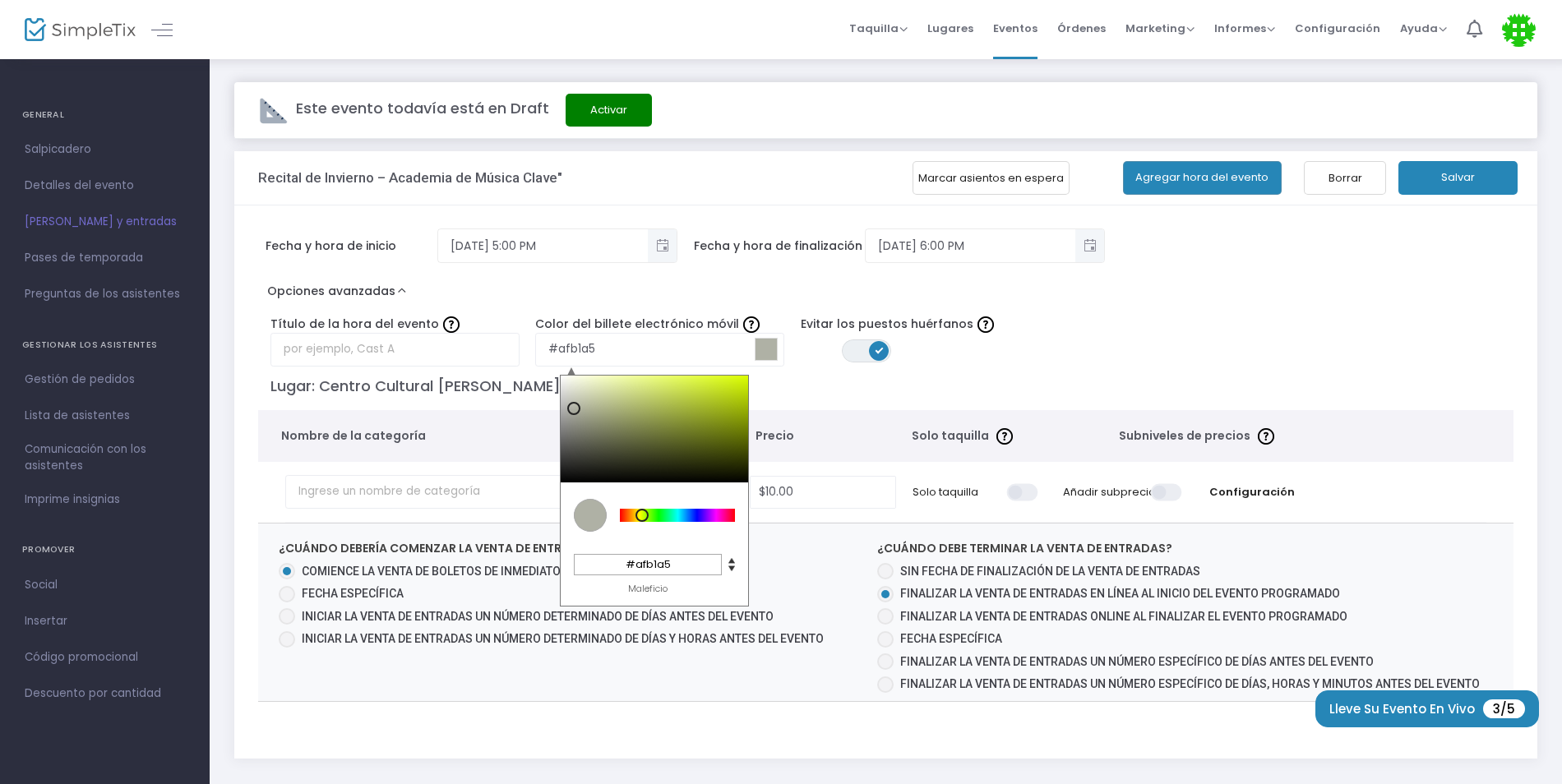
type input "#81894f"
click at [640, 425] on div at bounding box center [654, 429] width 187 height 107
type input "#8e9f26"
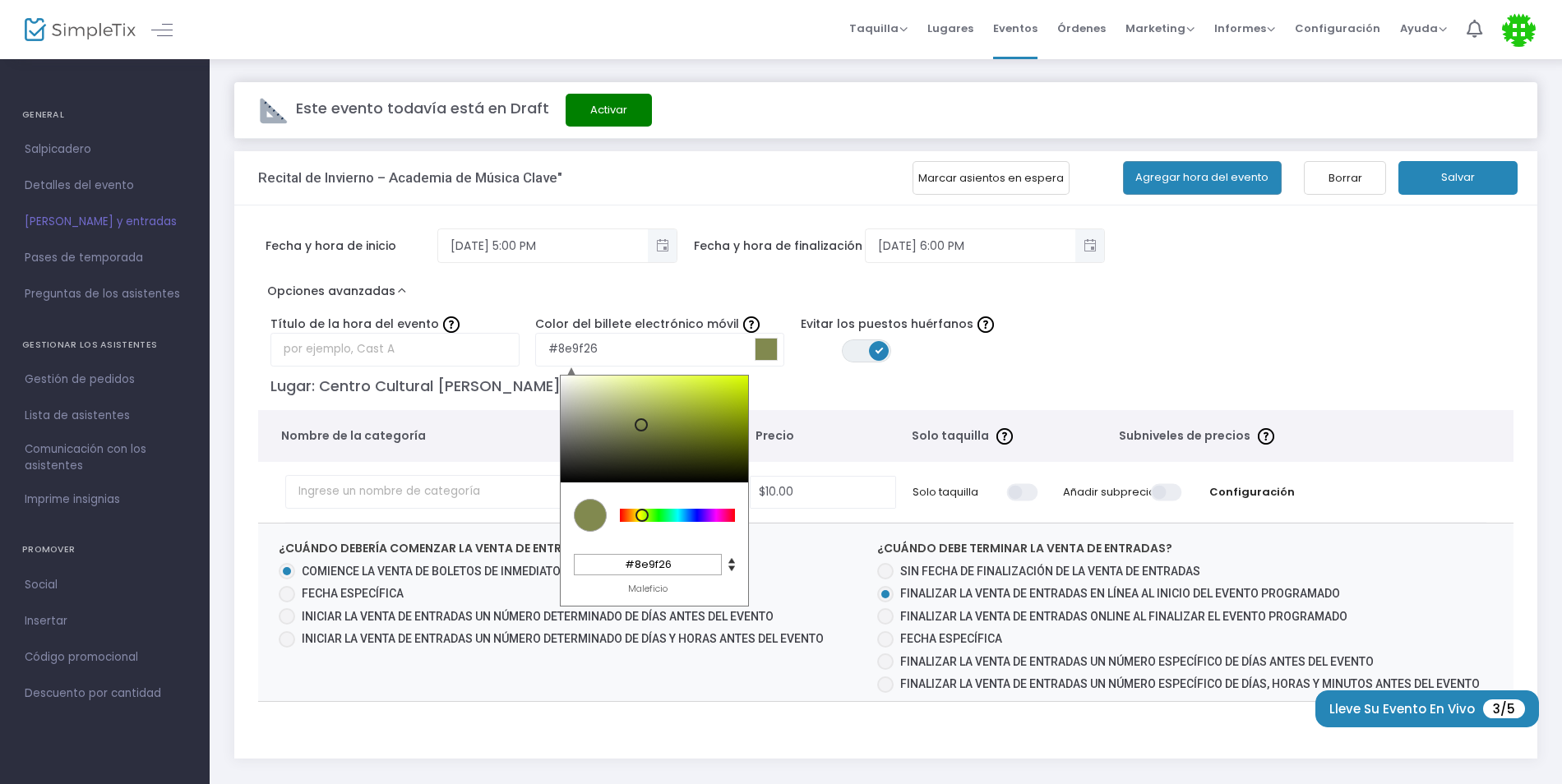
click at [704, 416] on div at bounding box center [654, 429] width 187 height 107
type input "#abc21a"
click at [724, 401] on div at bounding box center [654, 429] width 187 height 107
type input "#1a35c2"
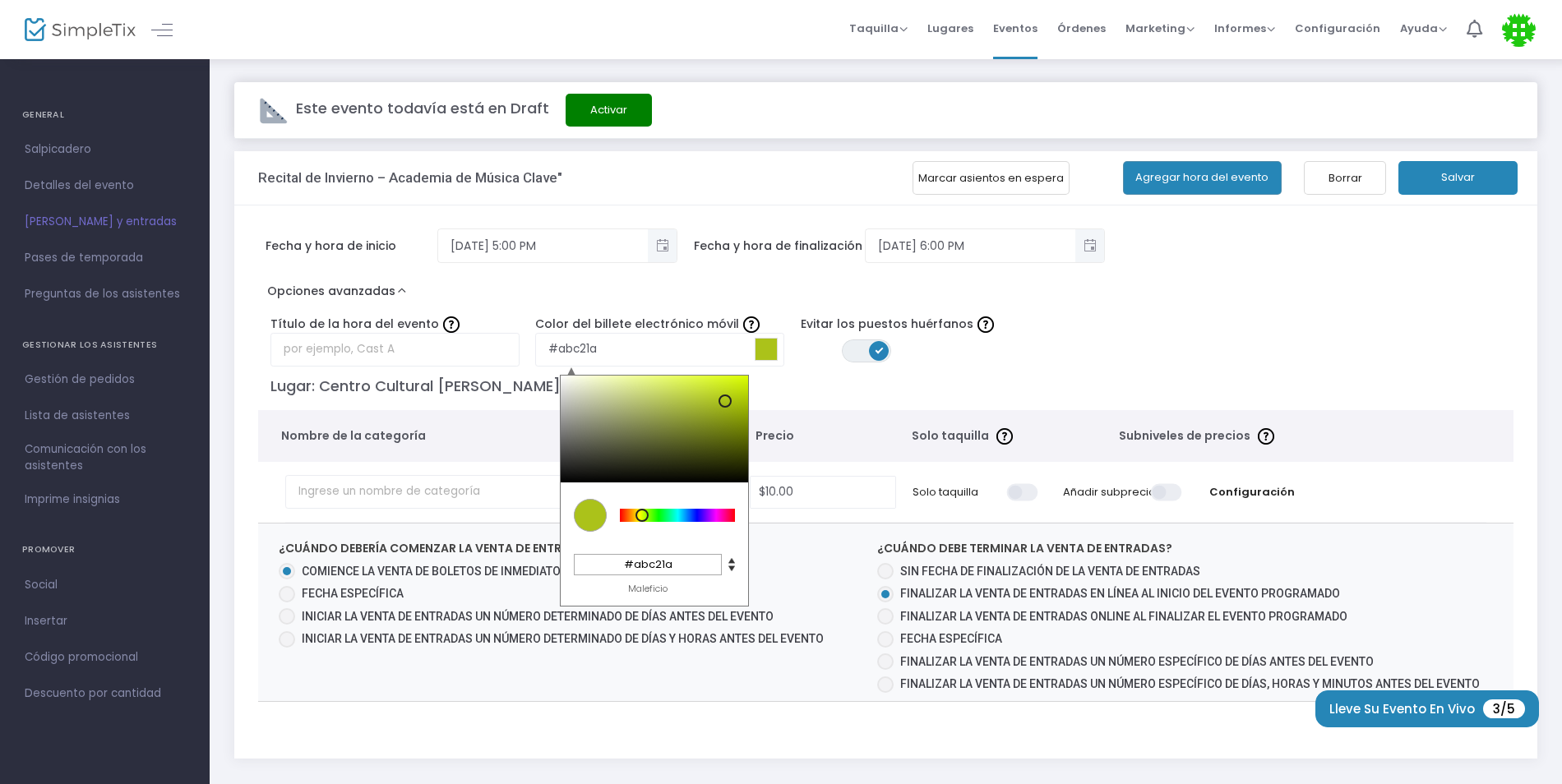
type input "#1a35c2"
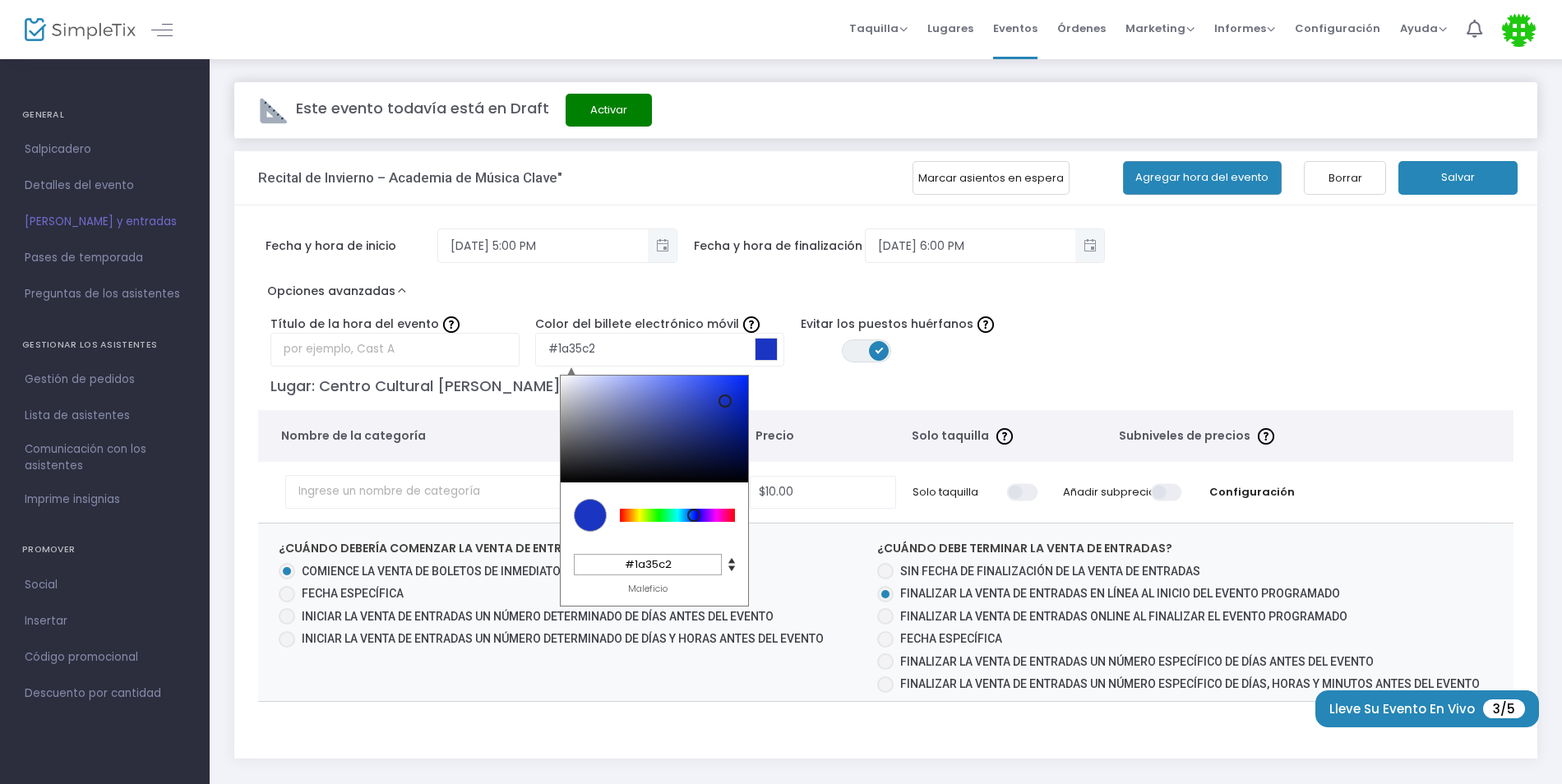
click at [694, 513] on div at bounding box center [677, 515] width 115 height 13
type input "#1aa1c2"
type input "#1aa8c2"
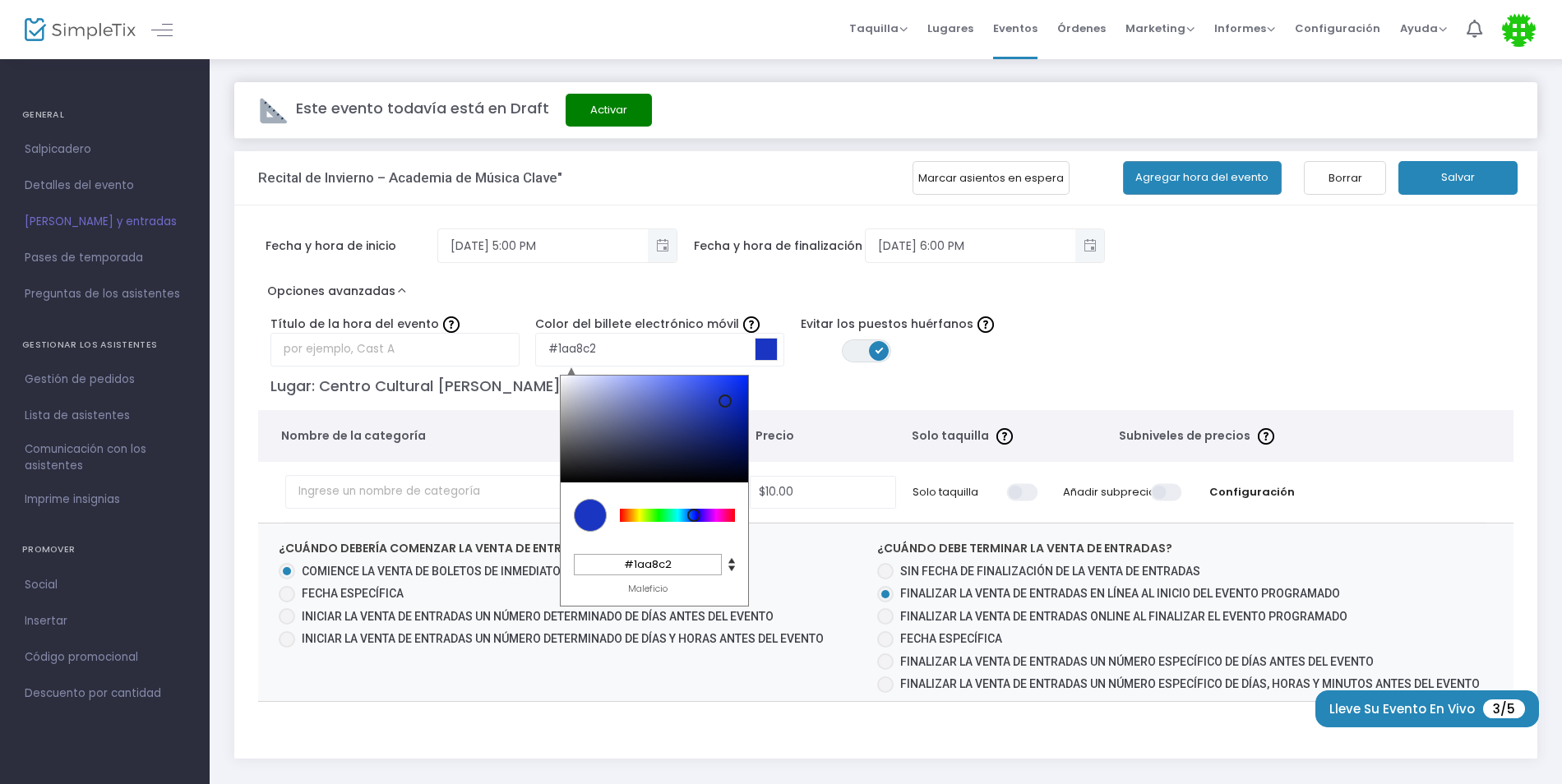
type input "#1ab0c2"
click at [680, 513] on div at bounding box center [677, 515] width 115 height 13
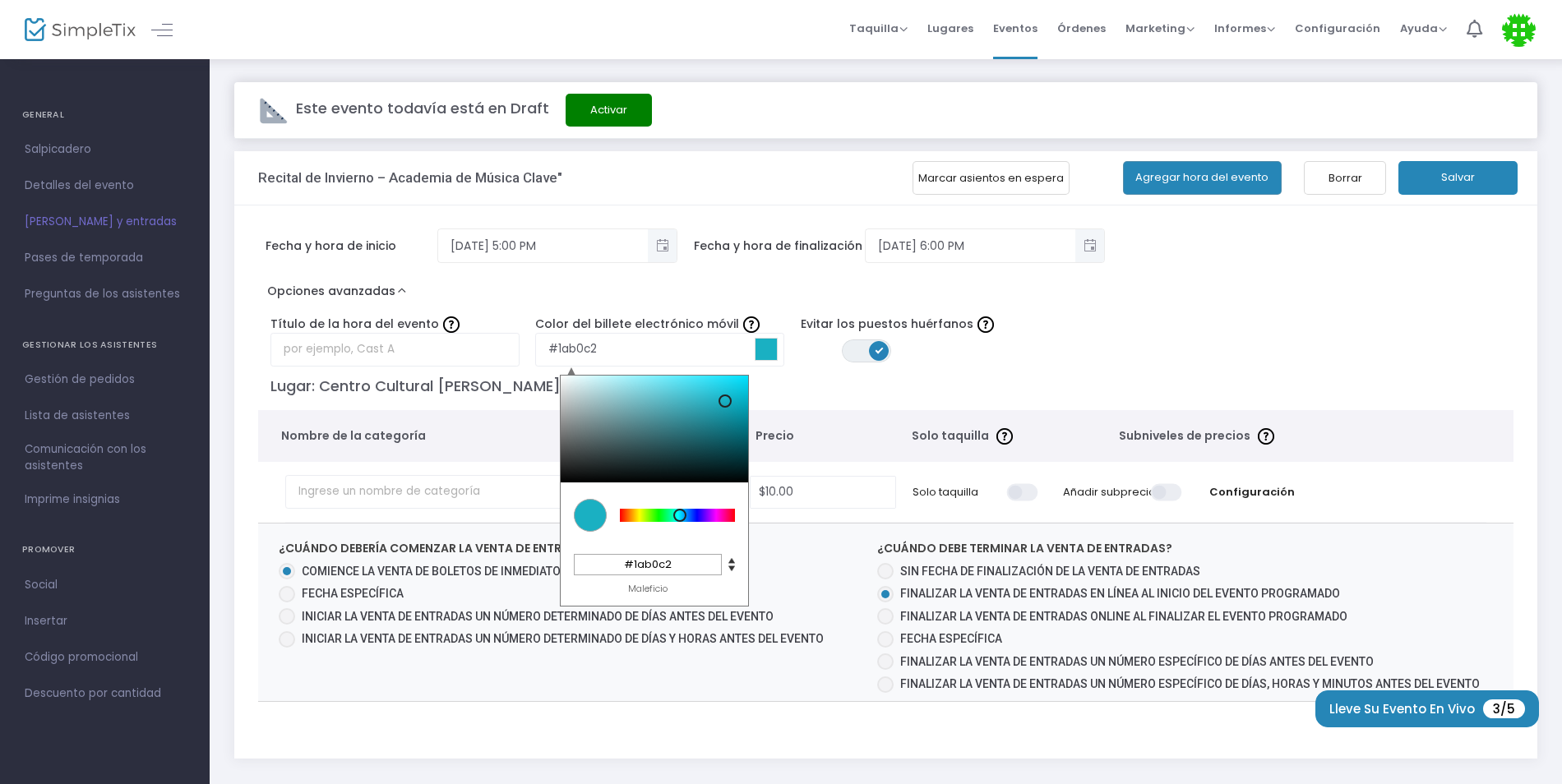
type input "#1ac221"
click at [659, 517] on div at bounding box center [677, 515] width 115 height 13
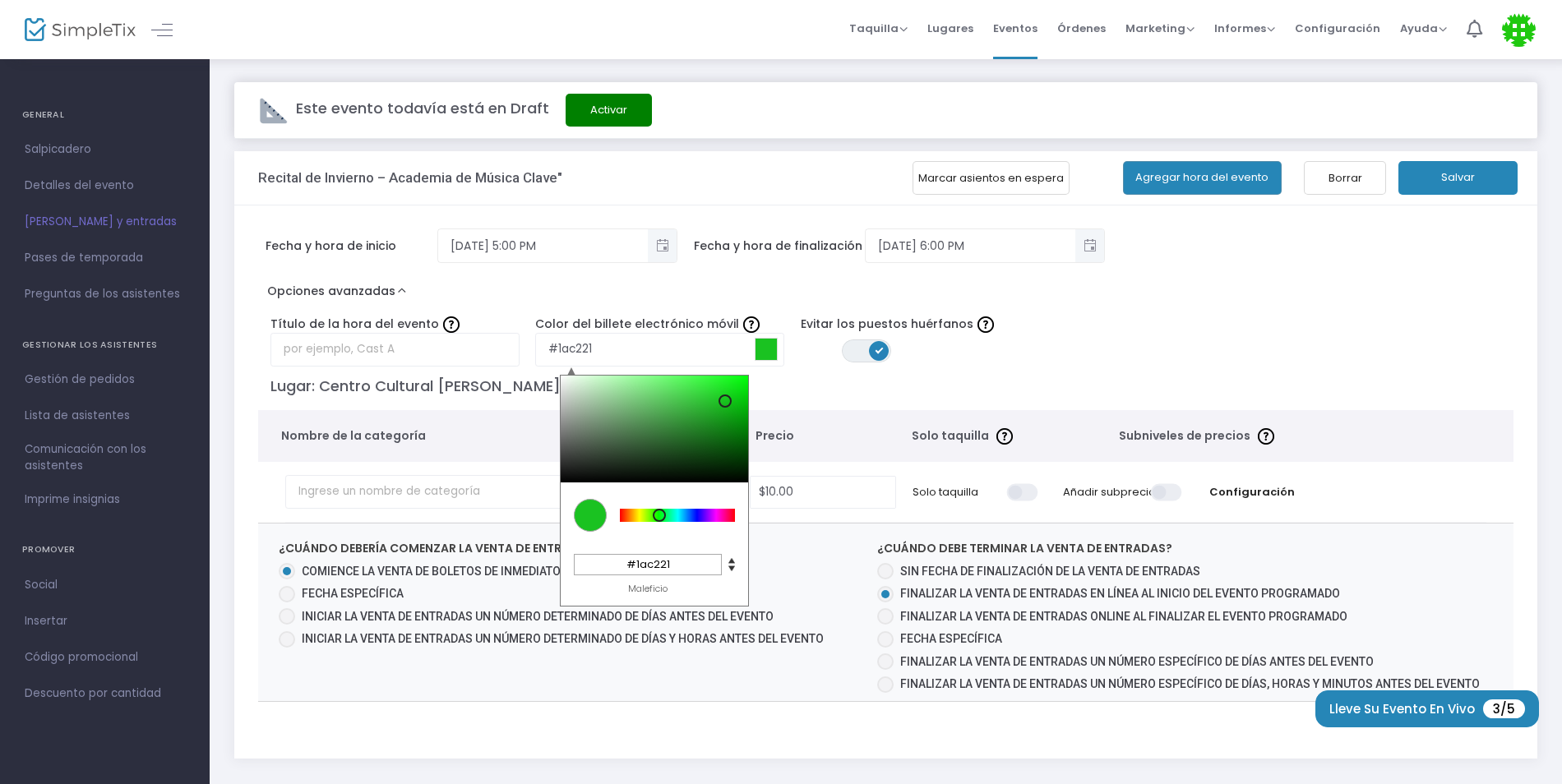
type input "#2a9d2f"
click at [698, 416] on div at bounding box center [654, 429] width 187 height 107
type input "#578d59"
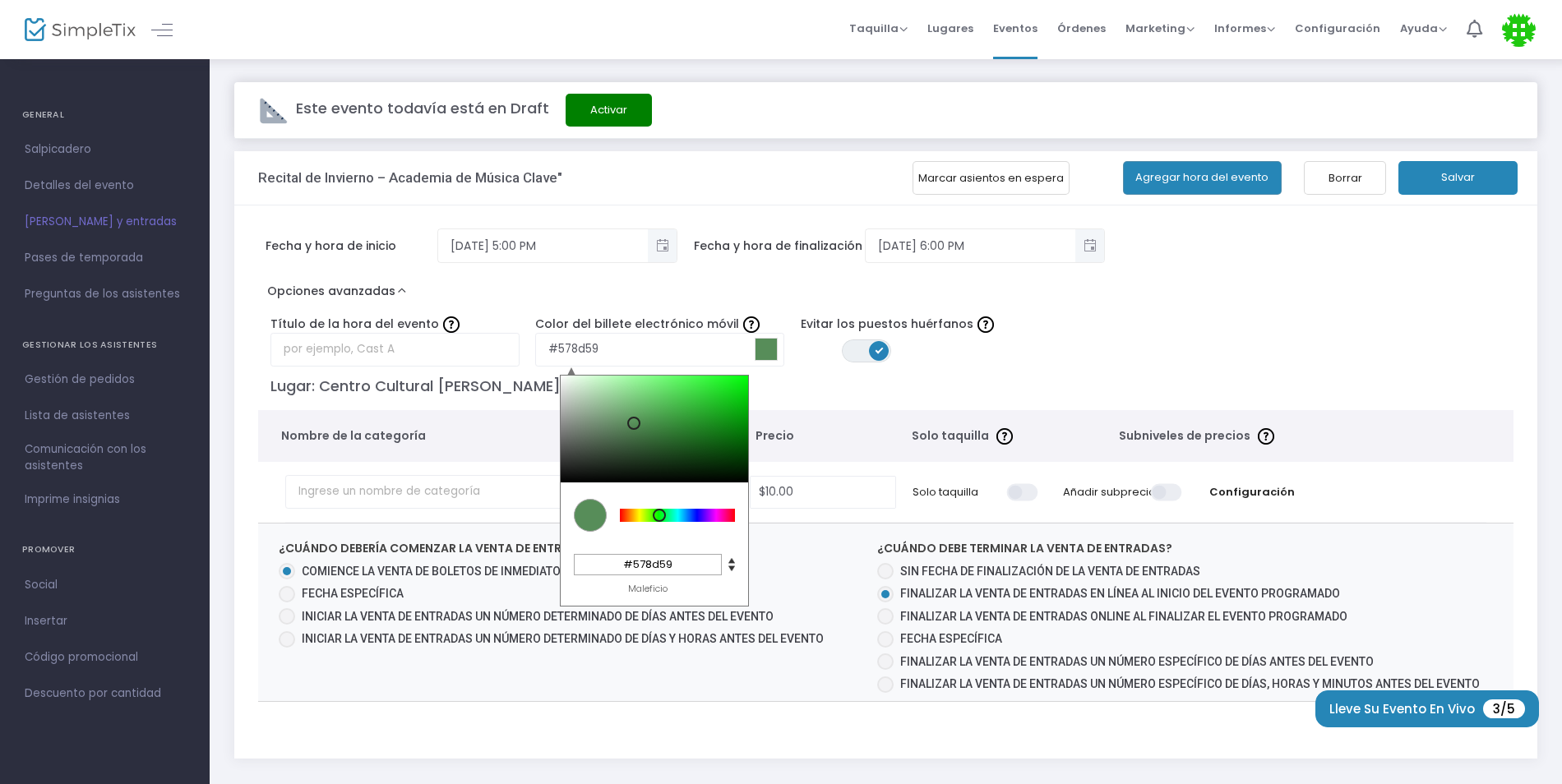
click at [633, 423] on div at bounding box center [654, 429] width 187 height 107
click at [831, 389] on p "Lugar: Centro Cultural William V. Musto" at bounding box center [889, 386] width 1236 height 22
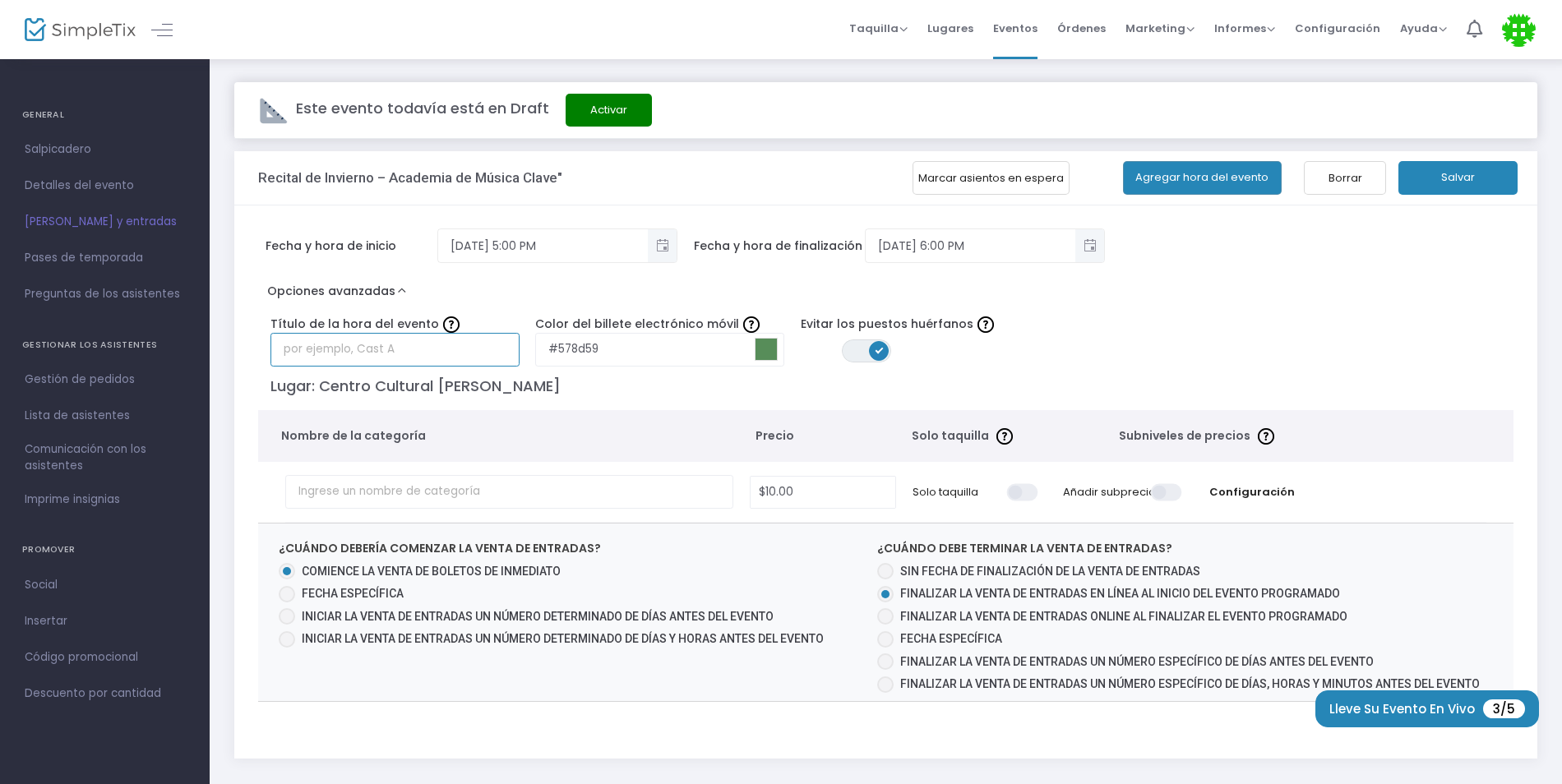
click at [437, 334] on input "text" at bounding box center [395, 349] width 249 height 34
type input "Winter Recital – Clave Music Academy""
click at [647, 352] on input "#578d59" at bounding box center [659, 349] width 249 height 34
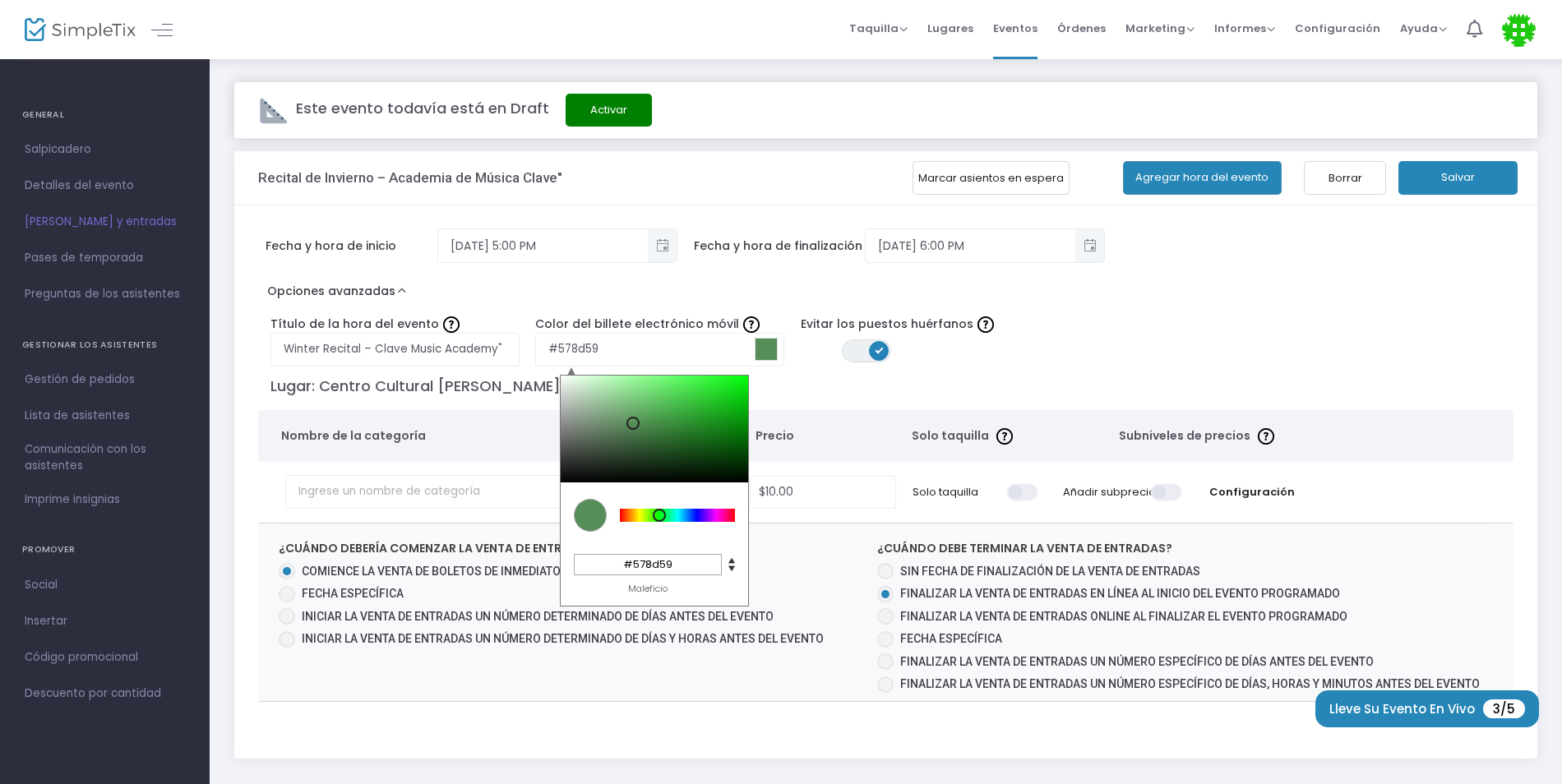
click at [798, 392] on p "Lugar: Centro Cultural William V. Musto" at bounding box center [889, 386] width 1236 height 22
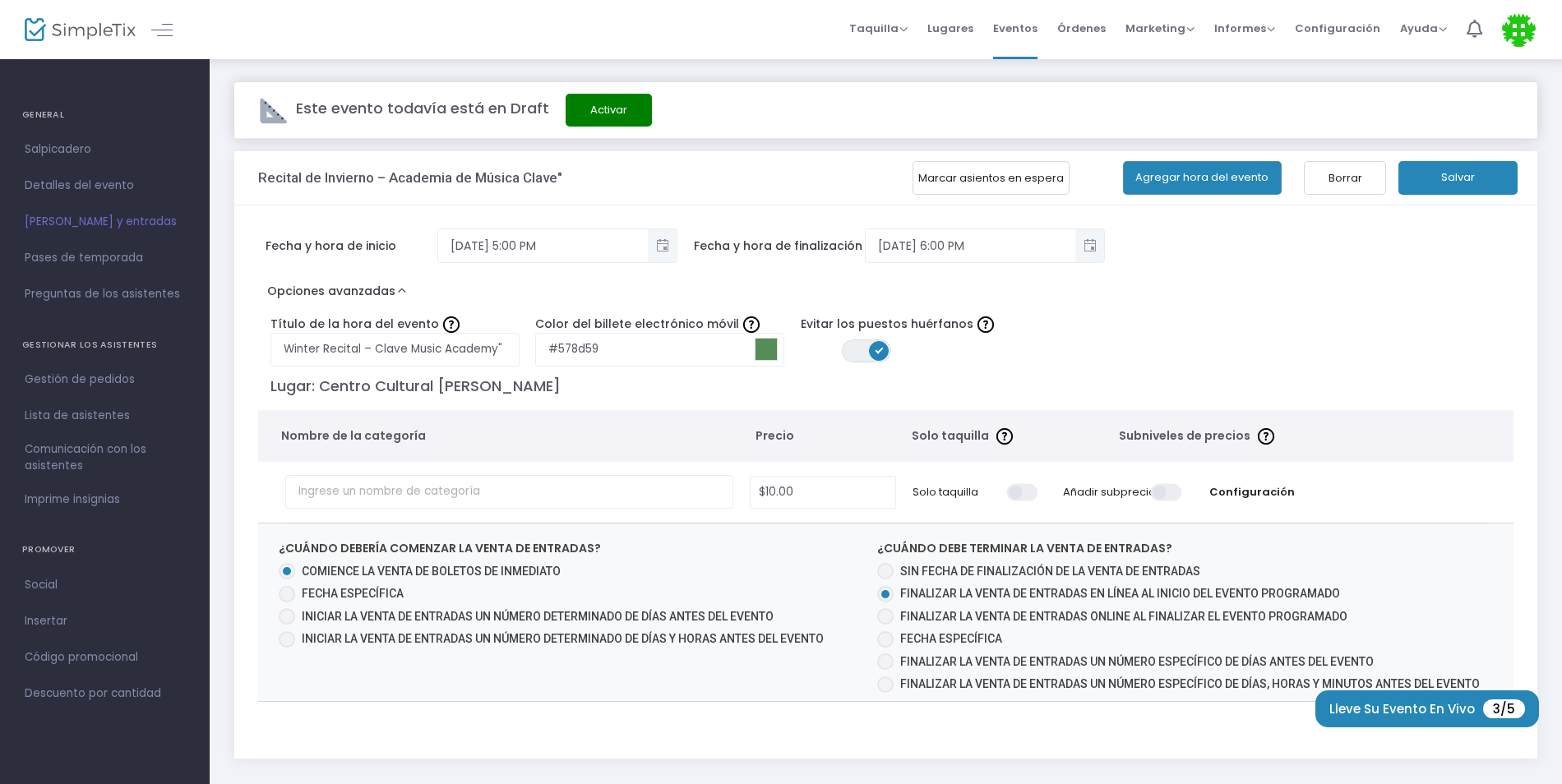
click at [644, 438] on span "Nombre de la categoría" at bounding box center [503, 435] width 444 height 17
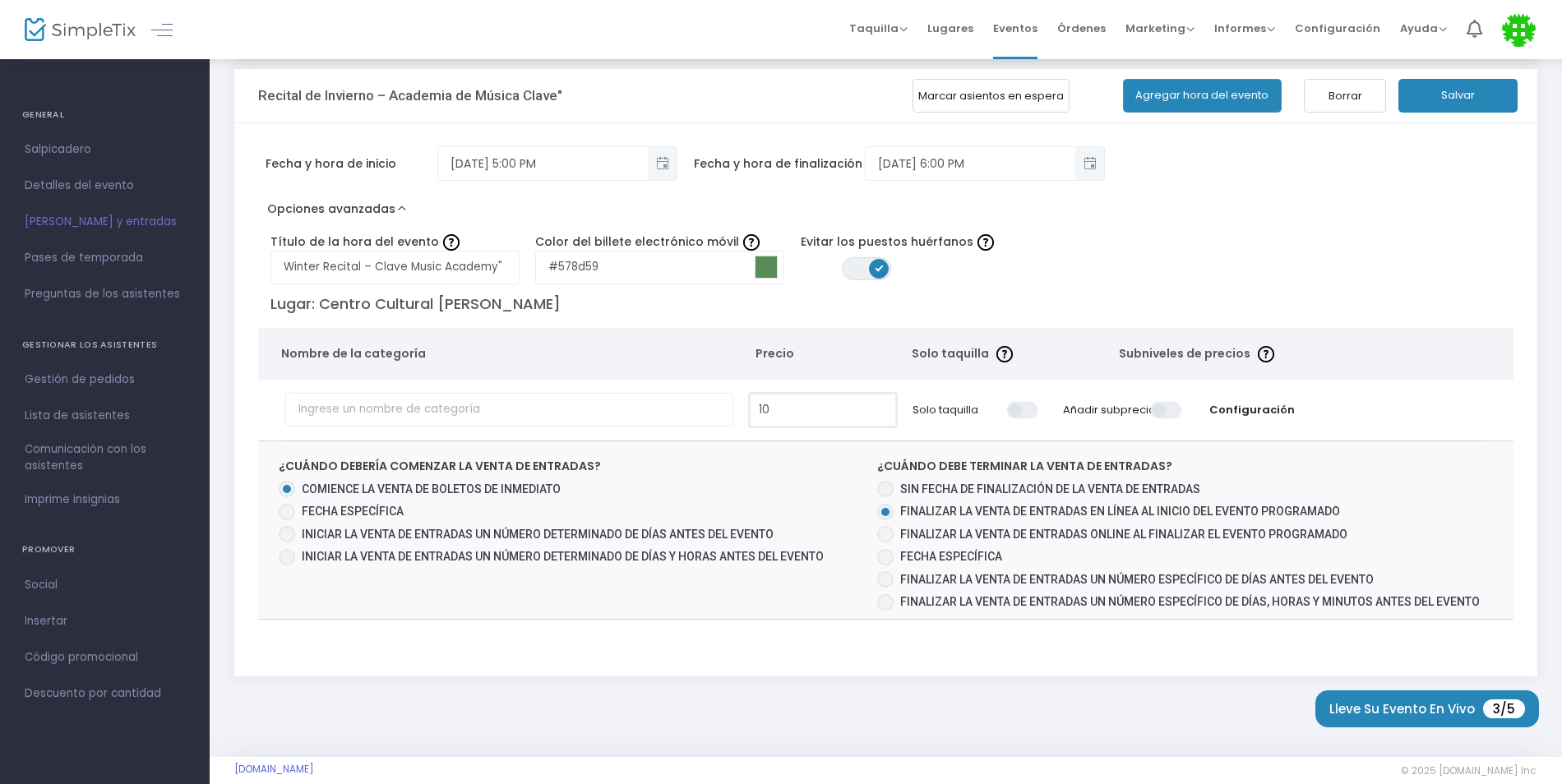
click at [846, 406] on input "10" at bounding box center [822, 410] width 144 height 31
click at [1161, 279] on div "Título de la hora del evento Winter Recital – Clave Music Academy" Color del bi…" at bounding box center [793, 255] width 1085 height 57
click at [877, 414] on input "0" at bounding box center [822, 410] width 144 height 31
type input "$0.00"
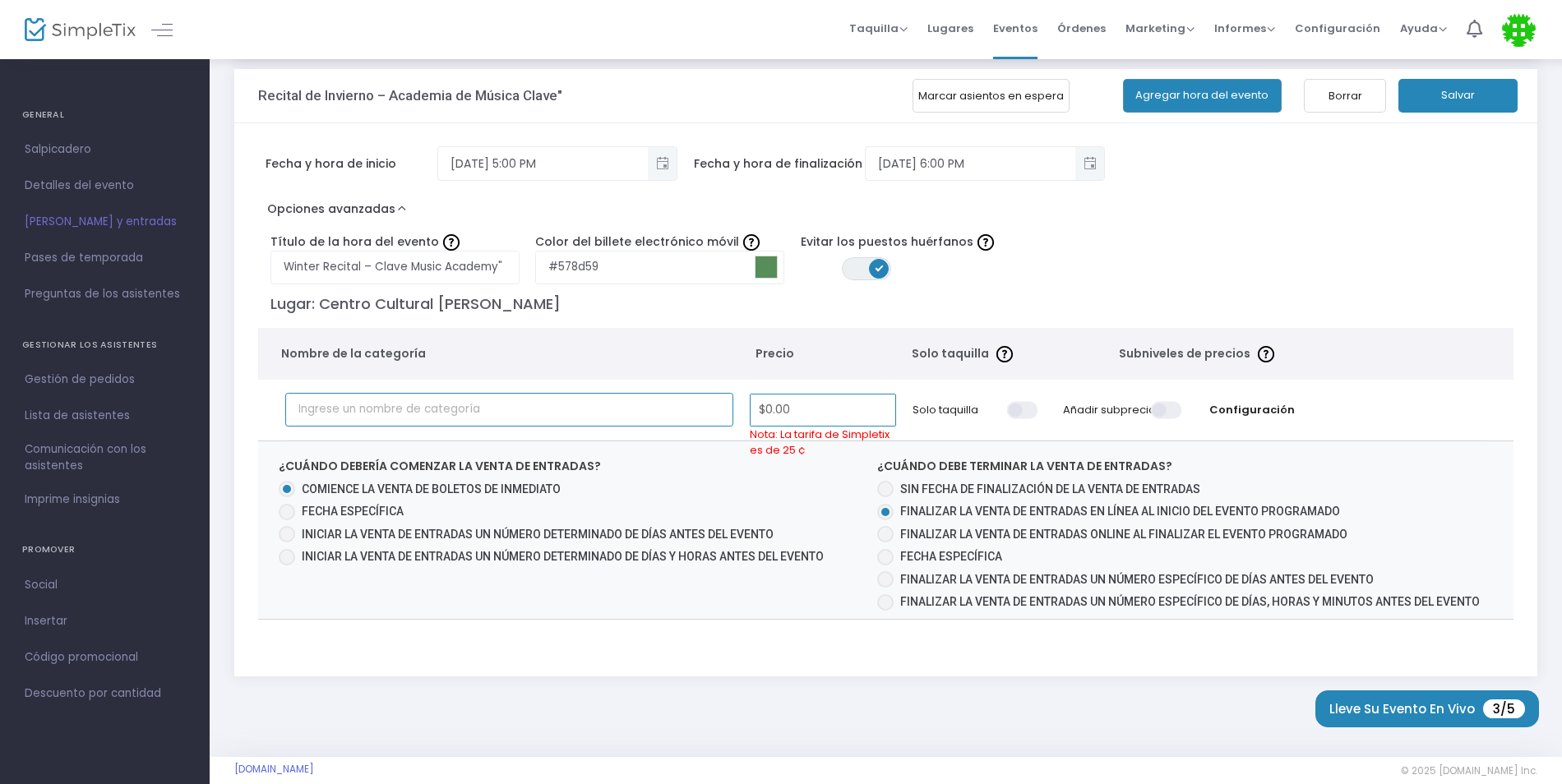
click at [713, 416] on input "text" at bounding box center [509, 409] width 448 height 34
click at [1157, 411] on span at bounding box center [1168, 409] width 33 height 17
click at [576, 400] on input "checkbox" at bounding box center [576, 400] width 0 height 0
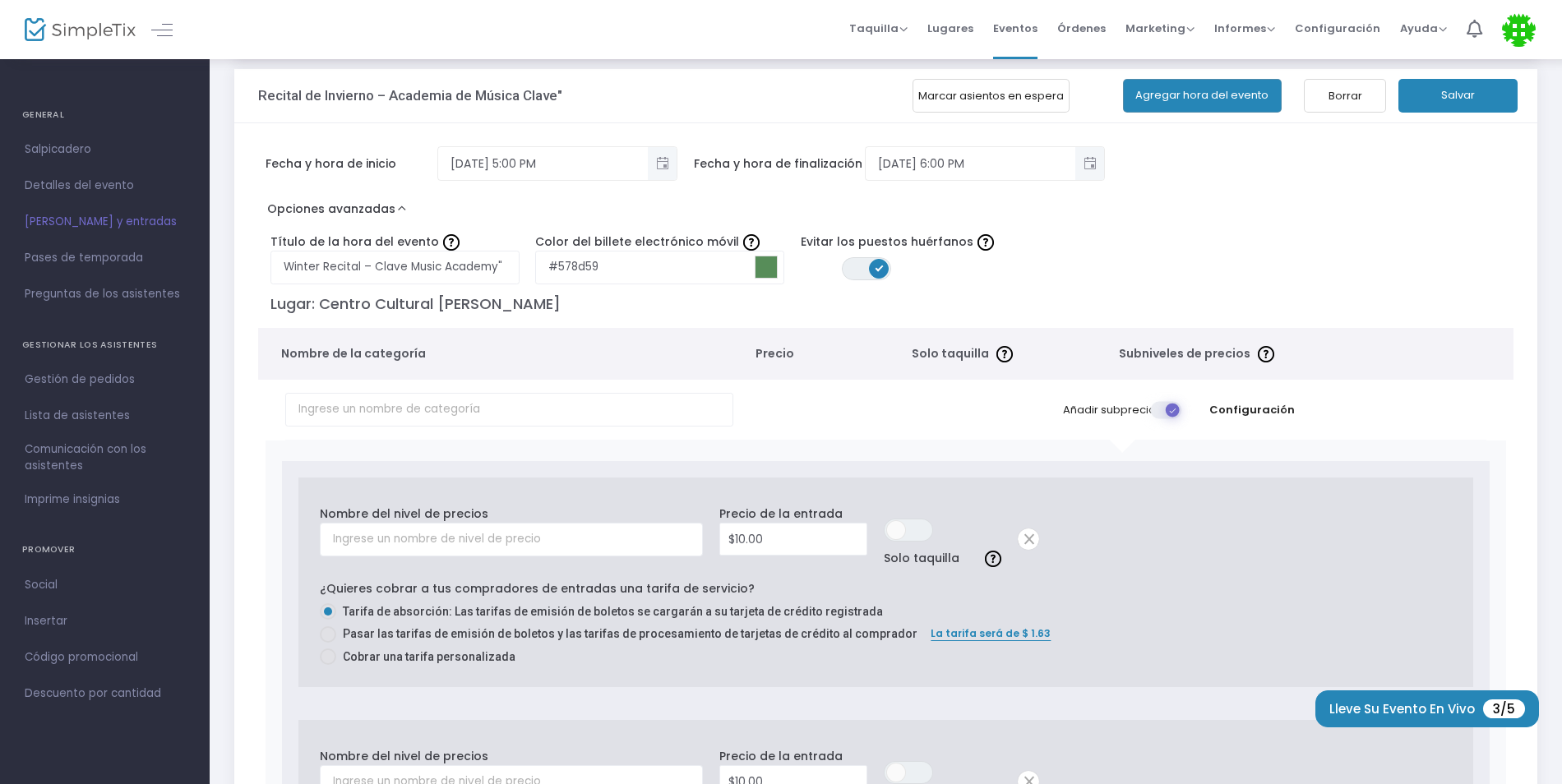
click at [1159, 410] on span at bounding box center [1168, 409] width 33 height 17
click at [576, 400] on input "checkbox" at bounding box center [576, 400] width 0 height 0
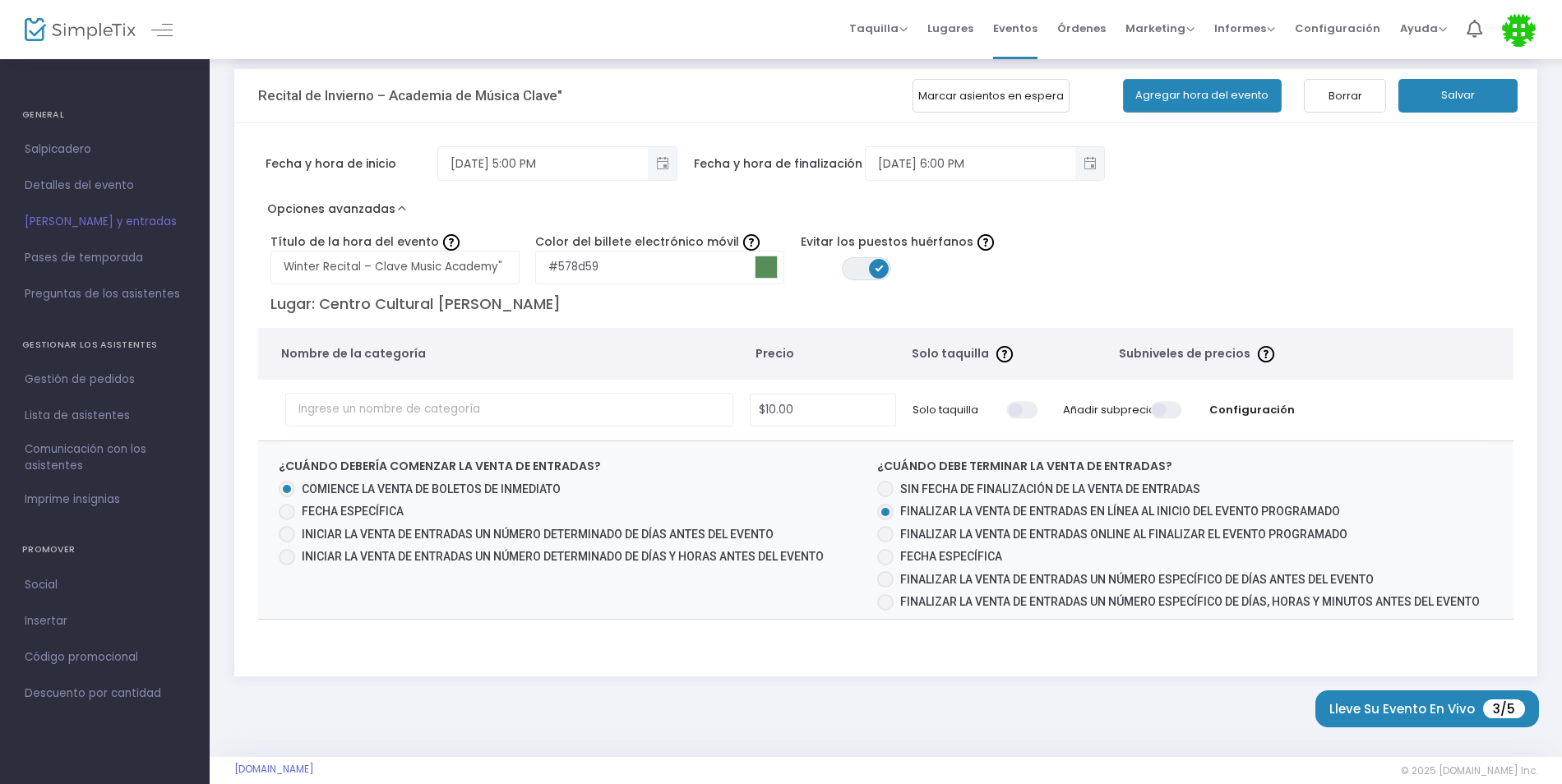
click at [1005, 411] on td "Solo taquilla" at bounding box center [976, 410] width 143 height 60
click at [1014, 410] on span at bounding box center [1024, 409] width 33 height 17
click at [432, 400] on input "checkbox" at bounding box center [432, 400] width 0 height 0
click at [1023, 409] on span at bounding box center [1024, 409] width 33 height 17
click at [432, 400] on input "checkbox" at bounding box center [432, 400] width 0 height 0
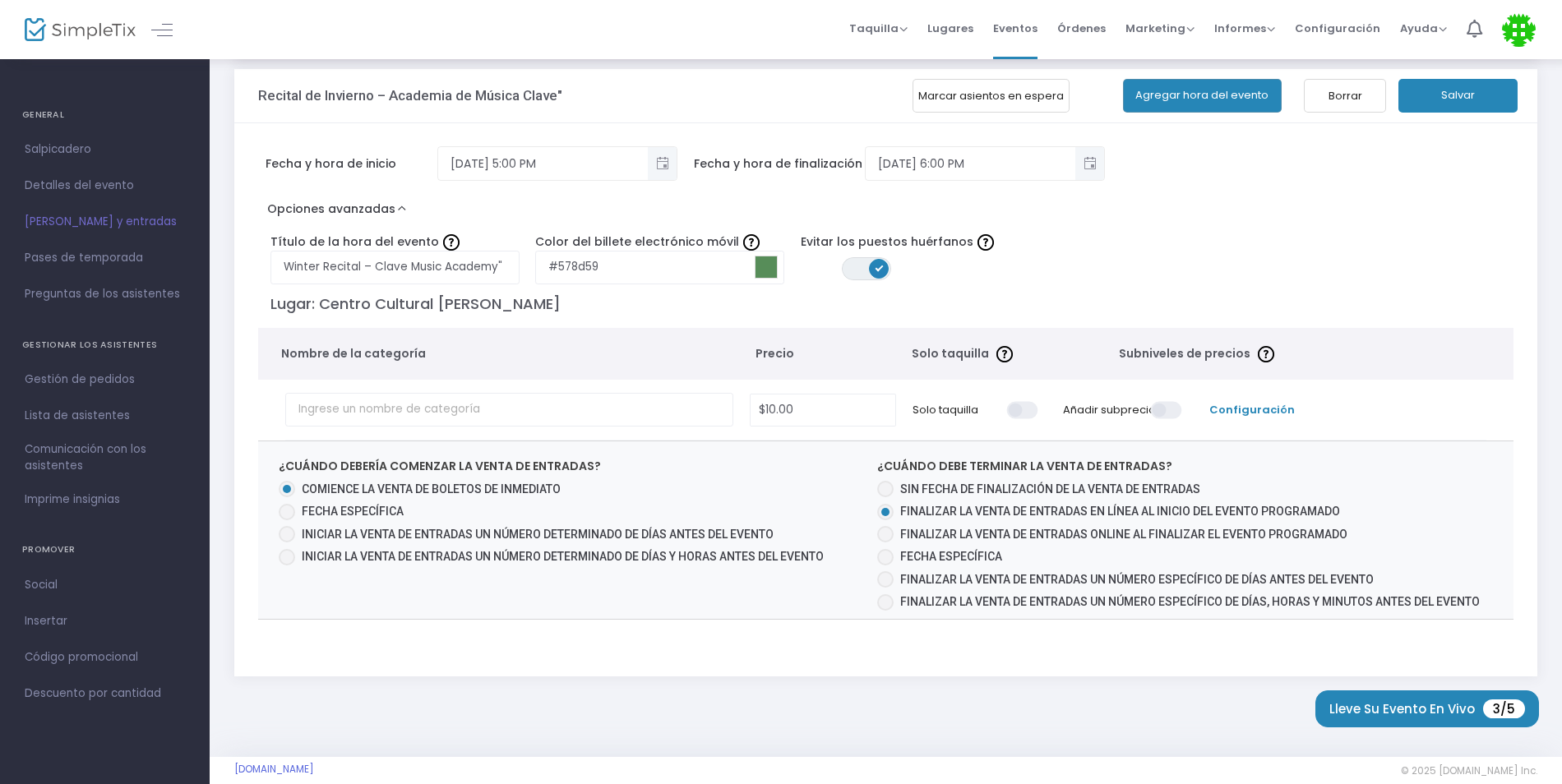
click at [1251, 405] on font "Configuración" at bounding box center [1251, 409] width 85 height 16
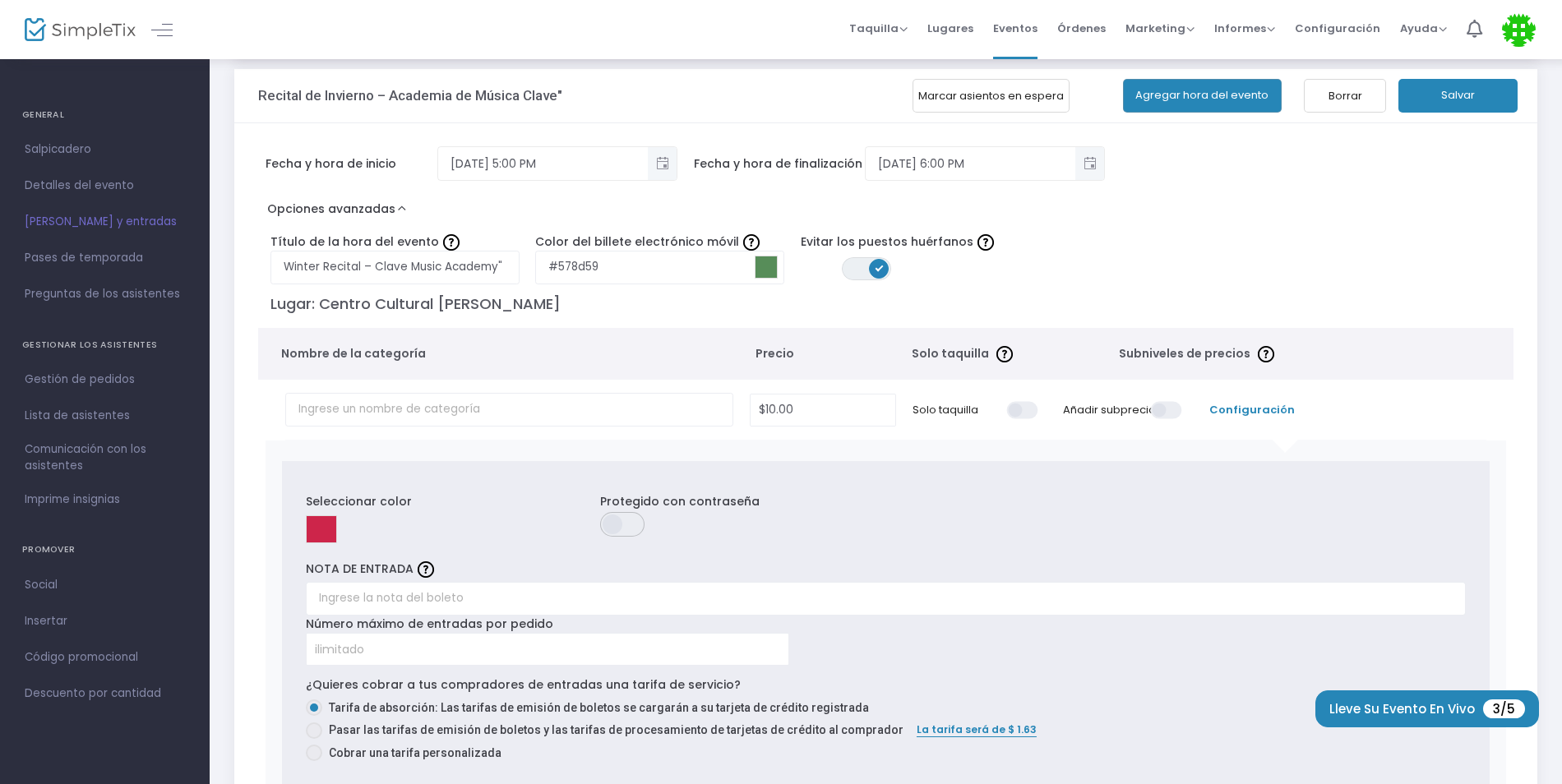
click at [619, 528] on span at bounding box center [624, 524] width 47 height 25
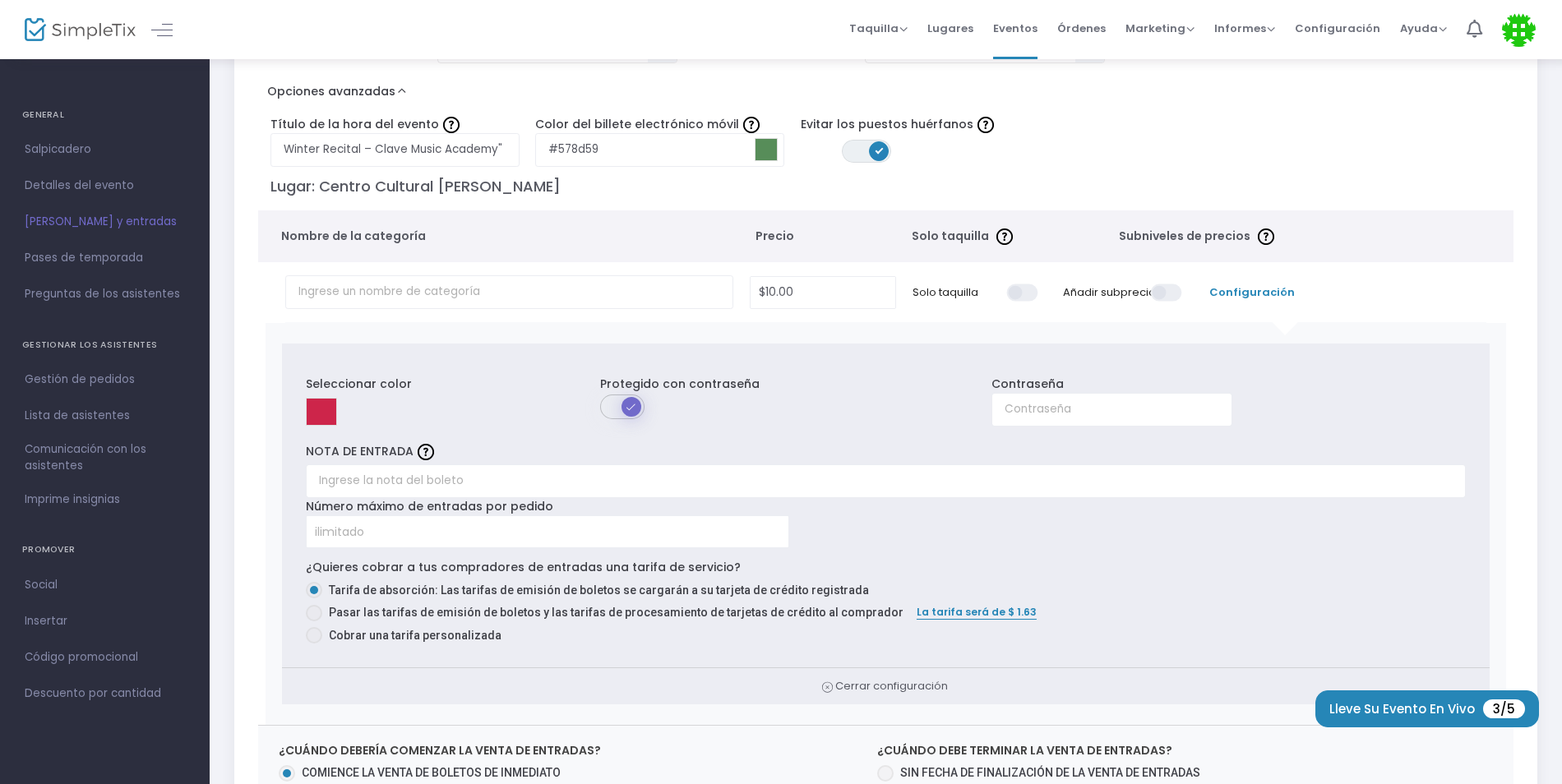
scroll to position [247, 0]
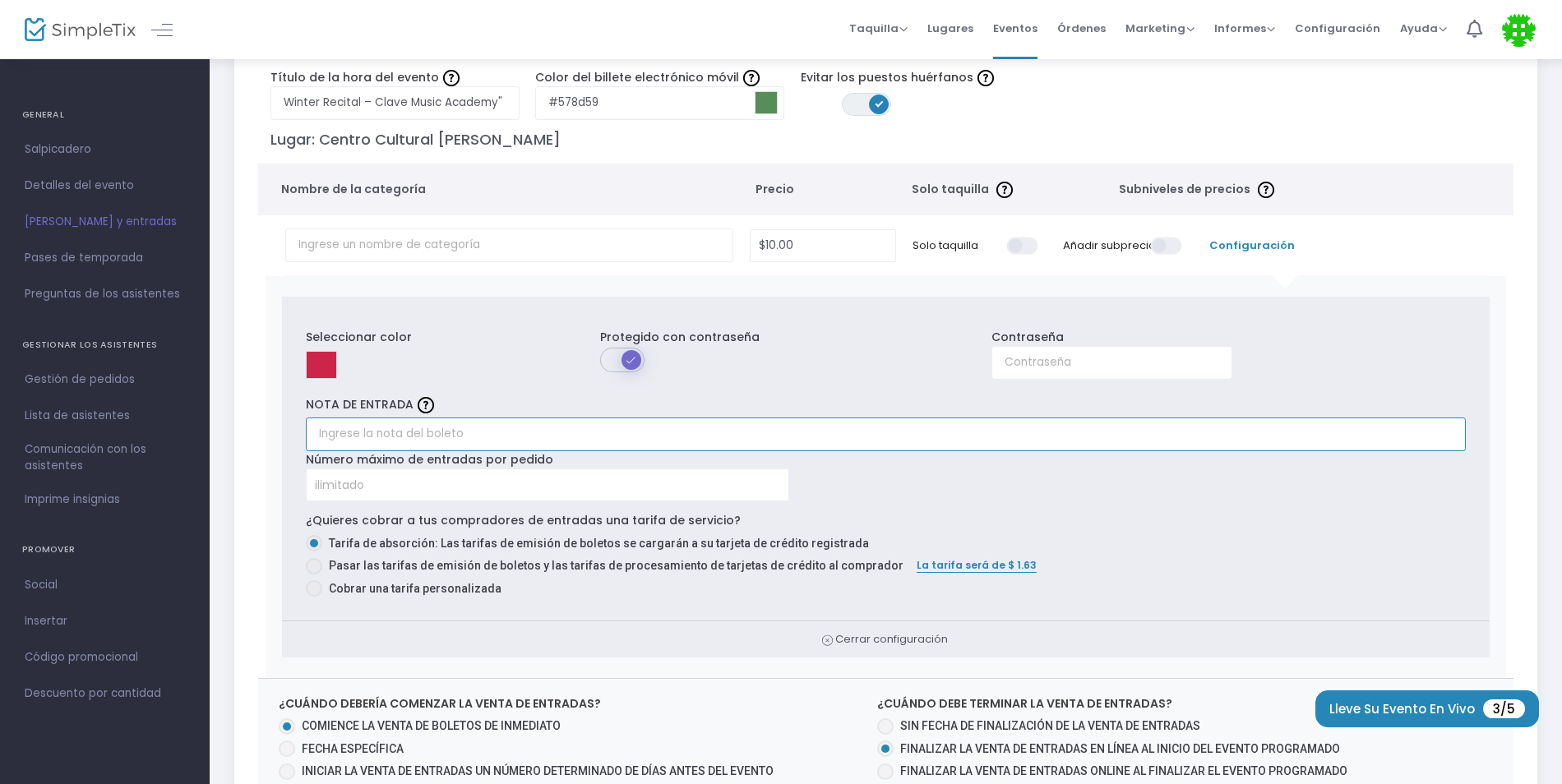
click at [403, 427] on input "text" at bounding box center [885, 434] width 1160 height 34
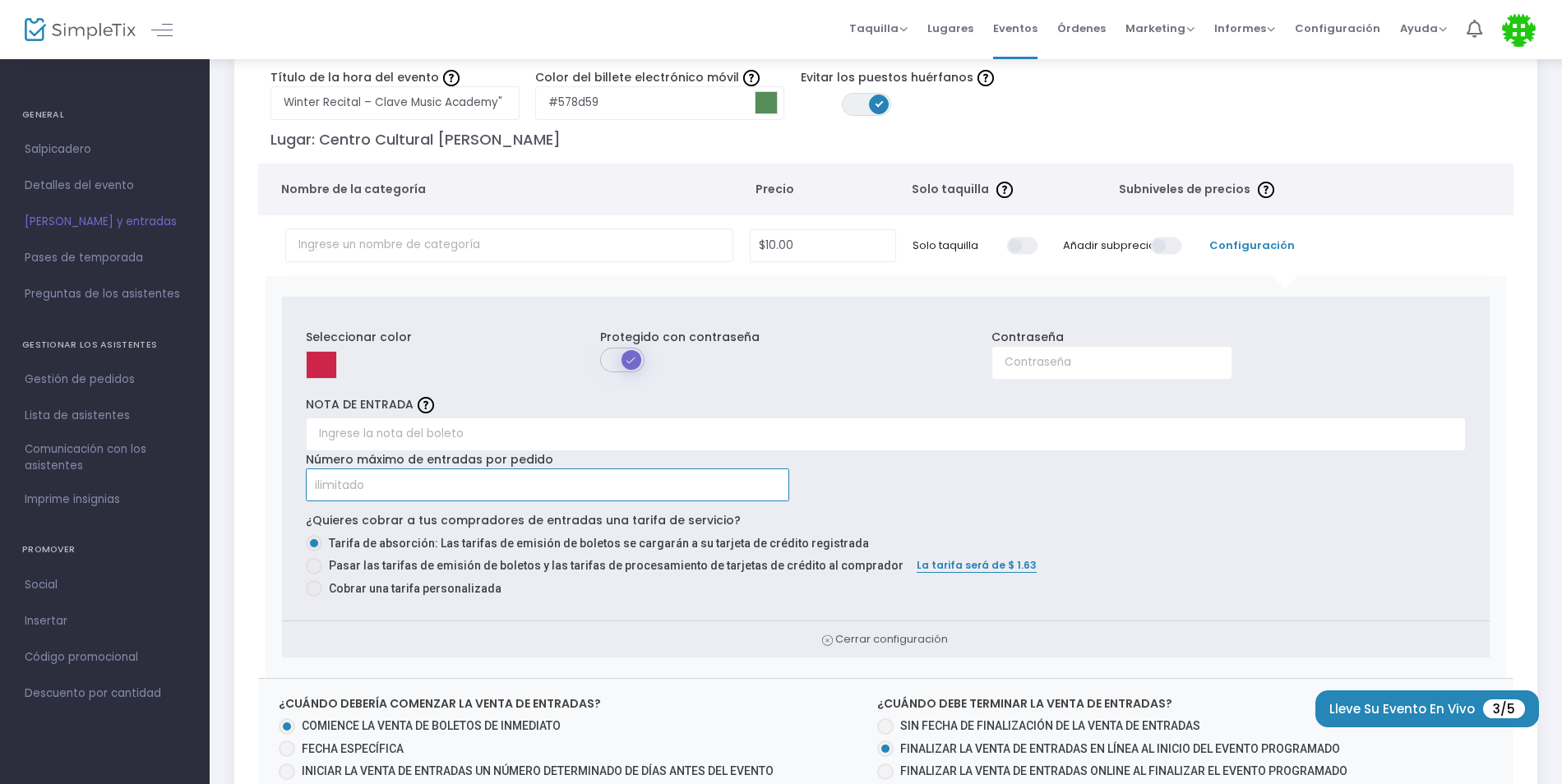
click at [441, 482] on input at bounding box center [547, 485] width 482 height 31
type input "30"
click at [899, 494] on div "Seleccionar color Protegido con contraseña Contraseña NOTA DE ENTRADA Número má…" at bounding box center [885, 458] width 1207 height 324
click at [408, 596] on span "Cobrar una tarifa personalizada" at bounding box center [412, 589] width 179 height 17
click at [314, 597] on input "Cobrar una tarifa personalizada" at bounding box center [313, 597] width 1 height 1
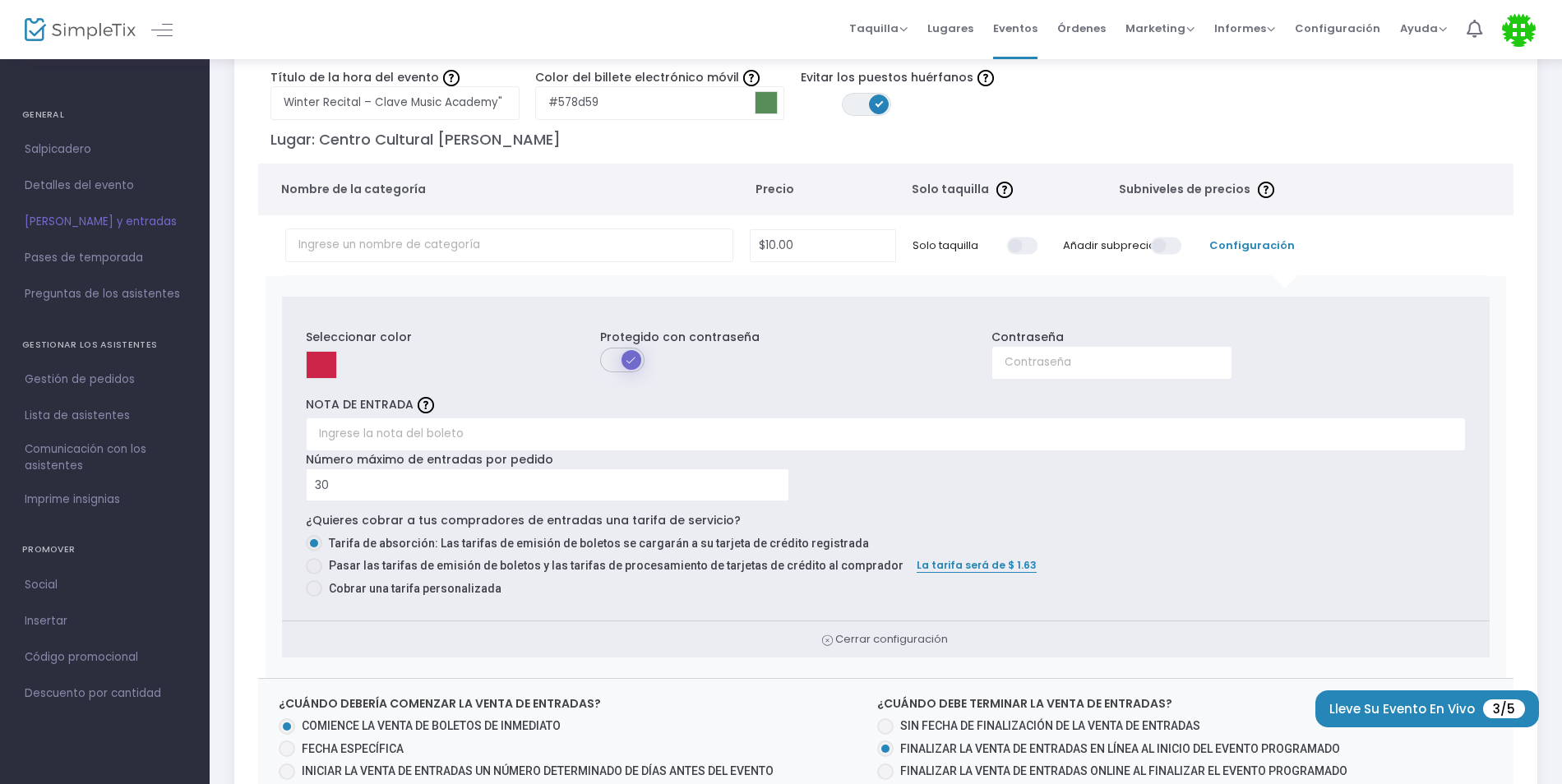
radio input "true"
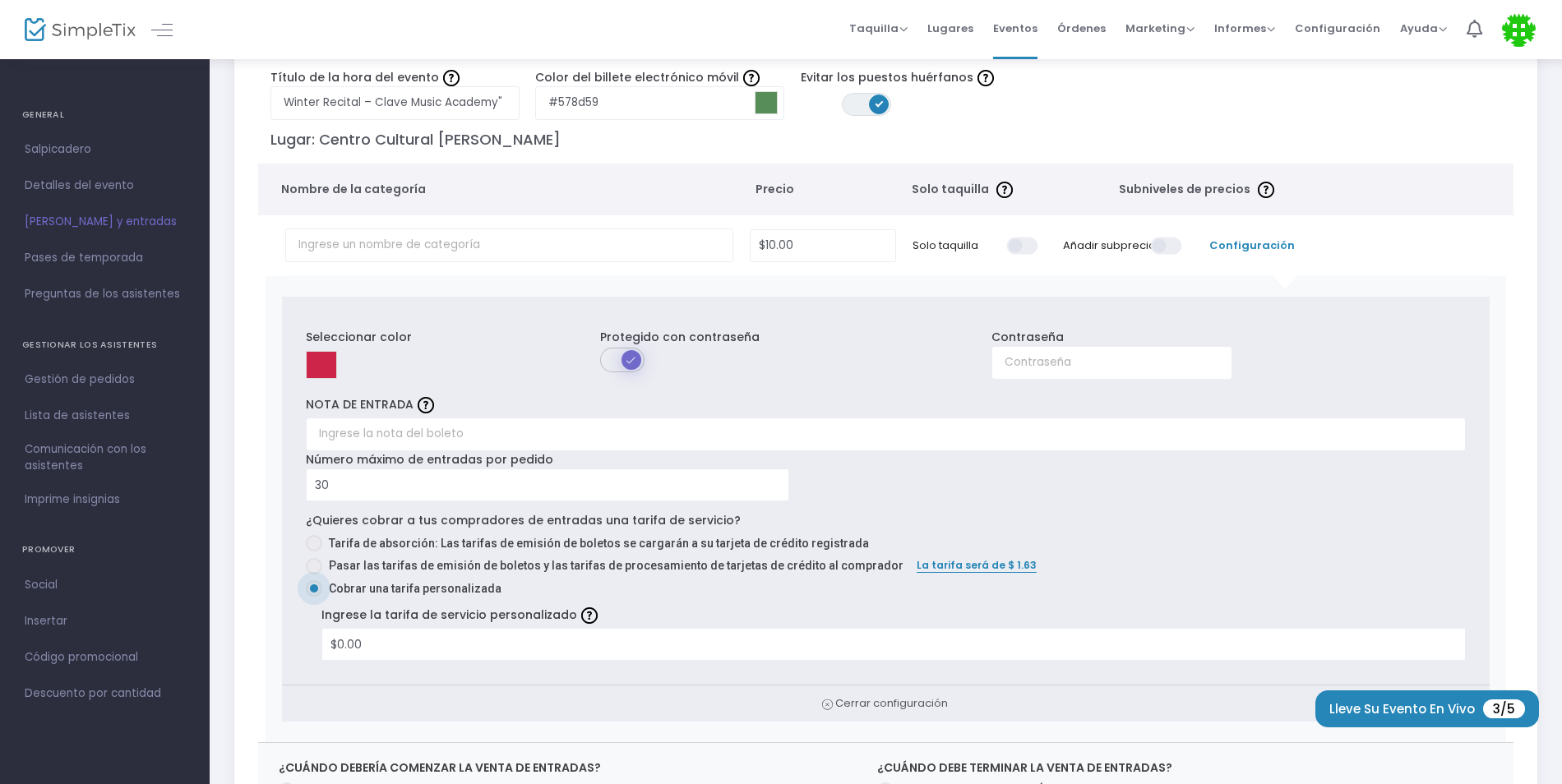
click at [375, 575] on div "Pasar las tarifas de emisión de boletos y las tarifas de procesamiento de tarje…" at bounding box center [611, 569] width 611 height 23
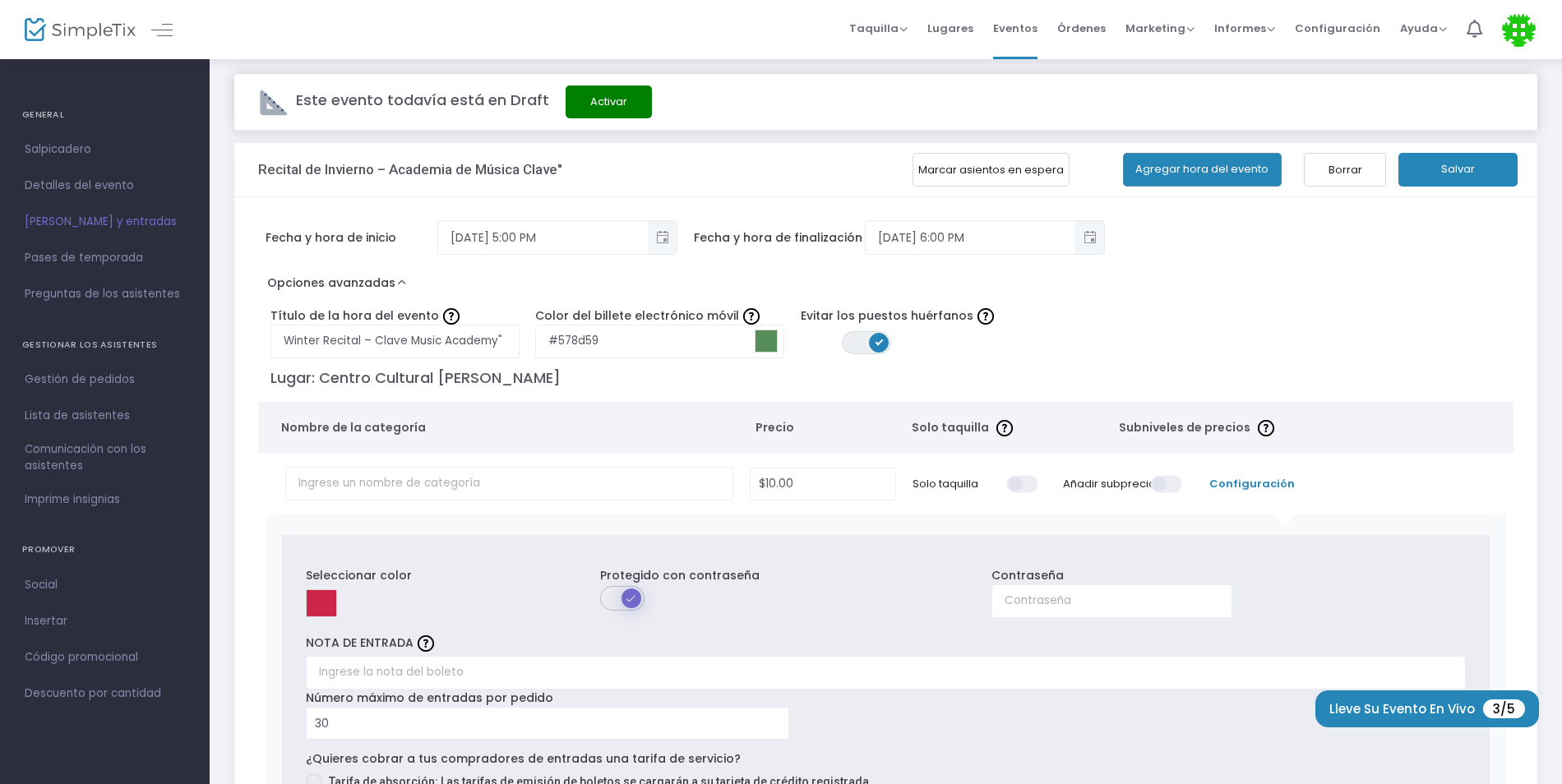
scroll to position [0, 0]
